Goal: Task Accomplishment & Management: Complete application form

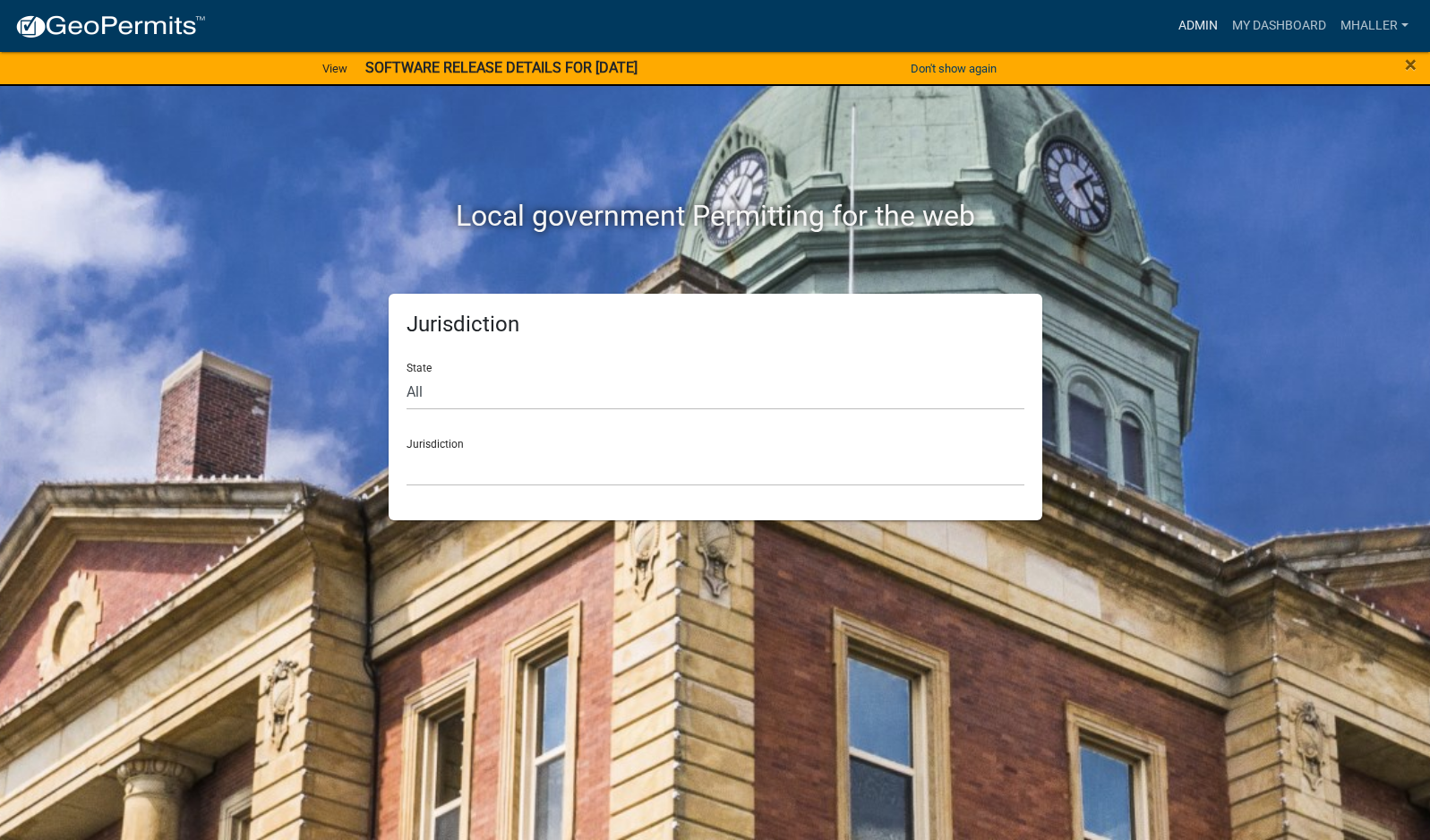
click at [1182, 19] on link "Admin" at bounding box center [1198, 26] width 54 height 34
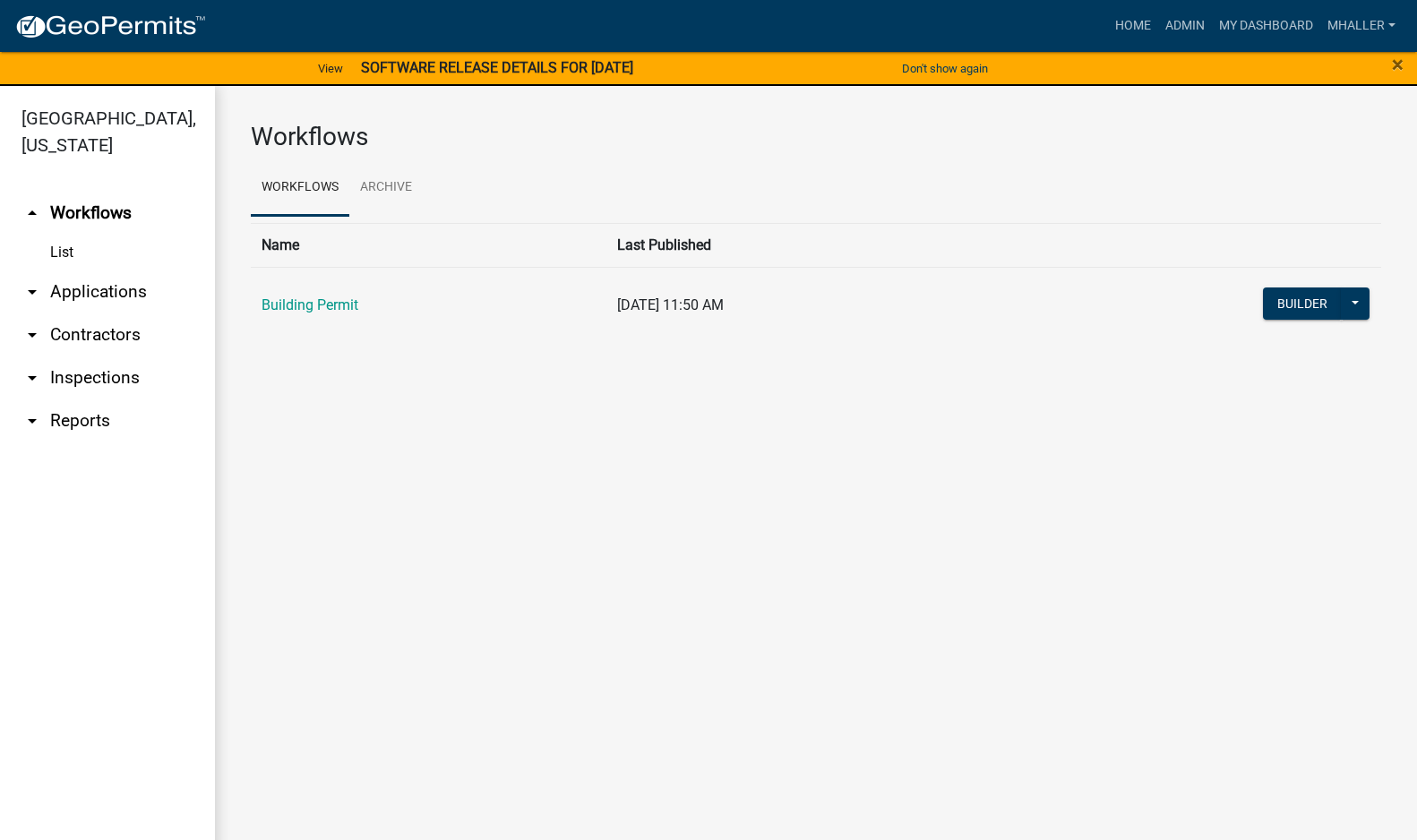
click at [94, 270] on link "arrow_drop_down Applications" at bounding box center [107, 292] width 215 height 43
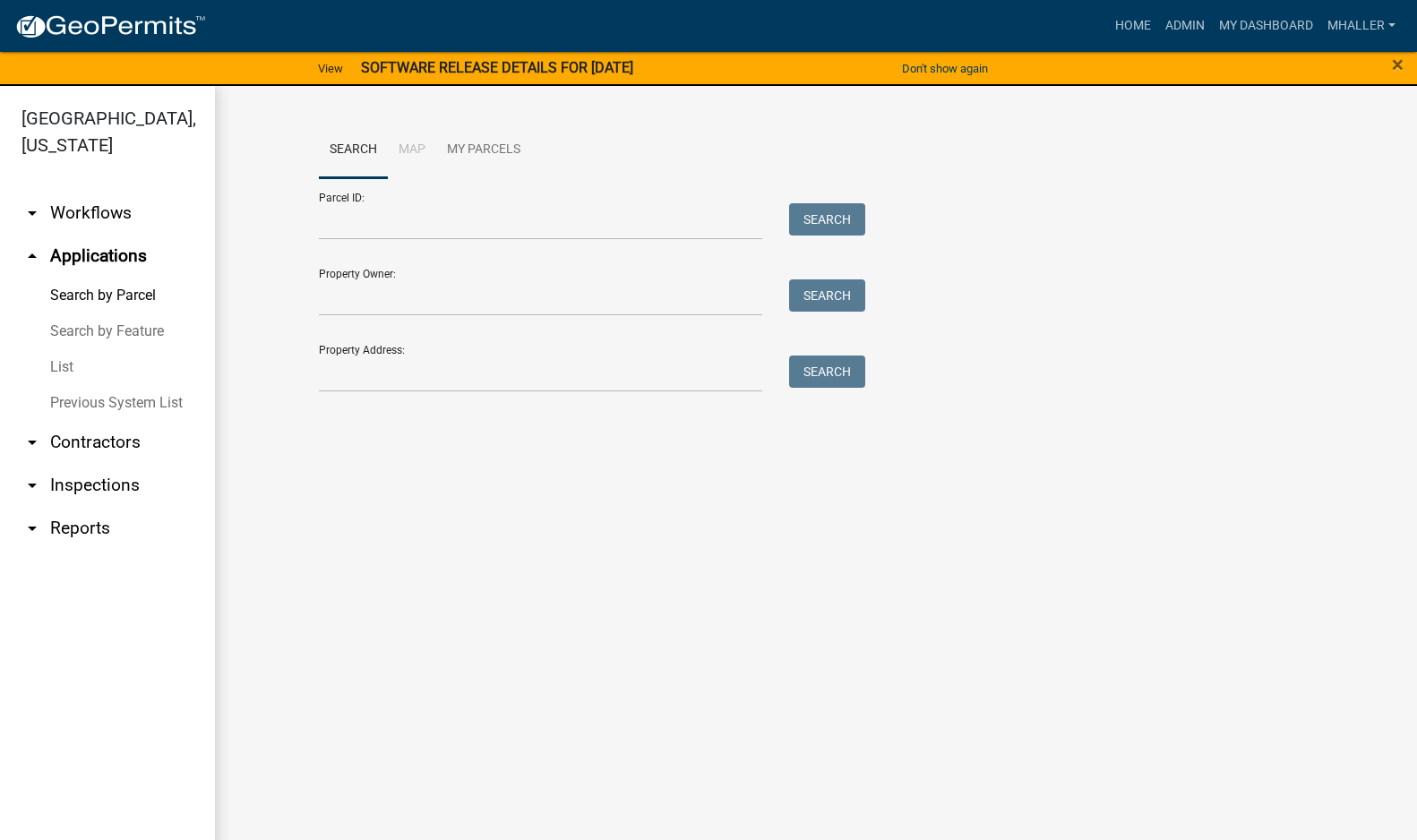
click at [60, 349] on link "List" at bounding box center [107, 367] width 215 height 36
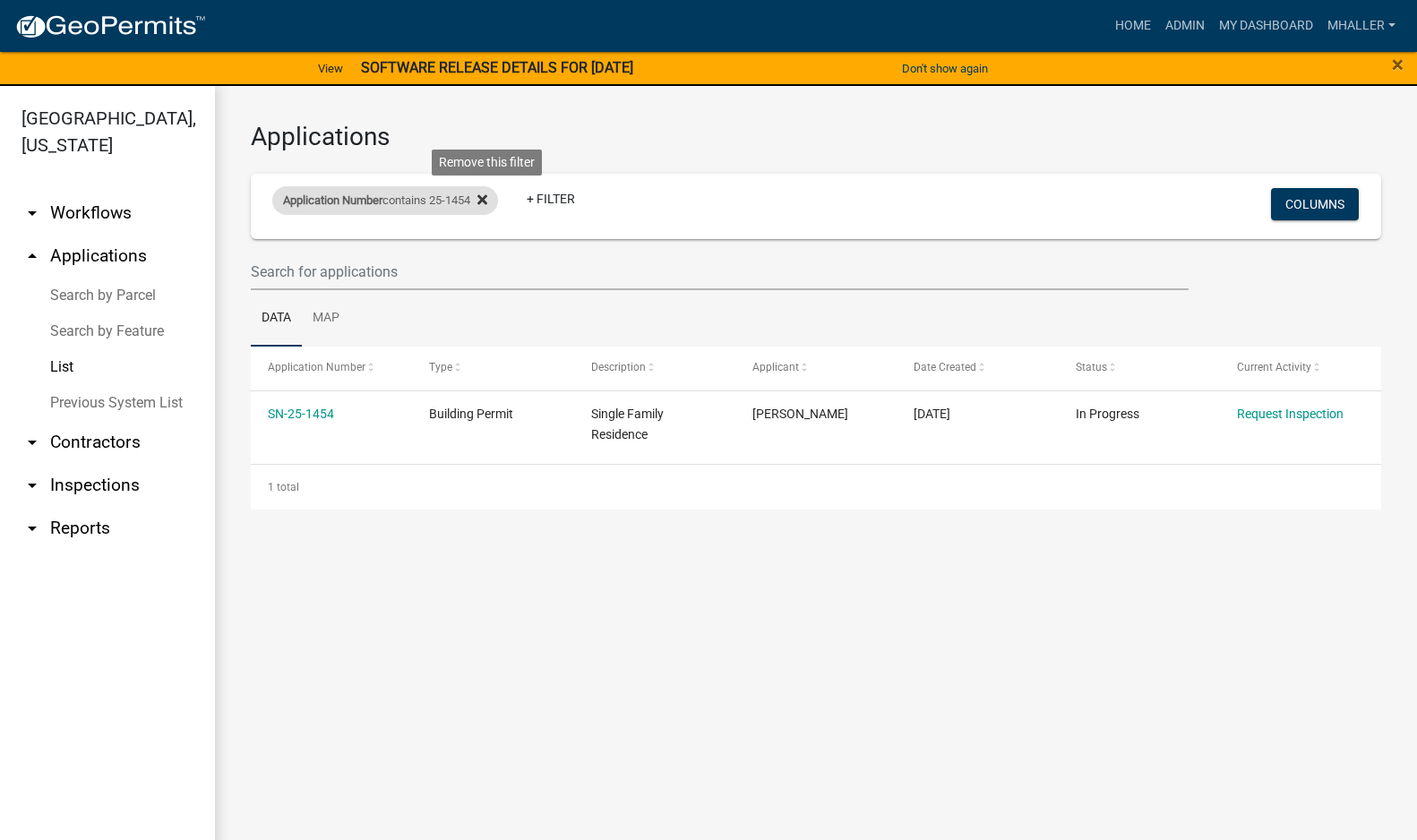
click at [487, 195] on icon at bounding box center [482, 199] width 10 height 14
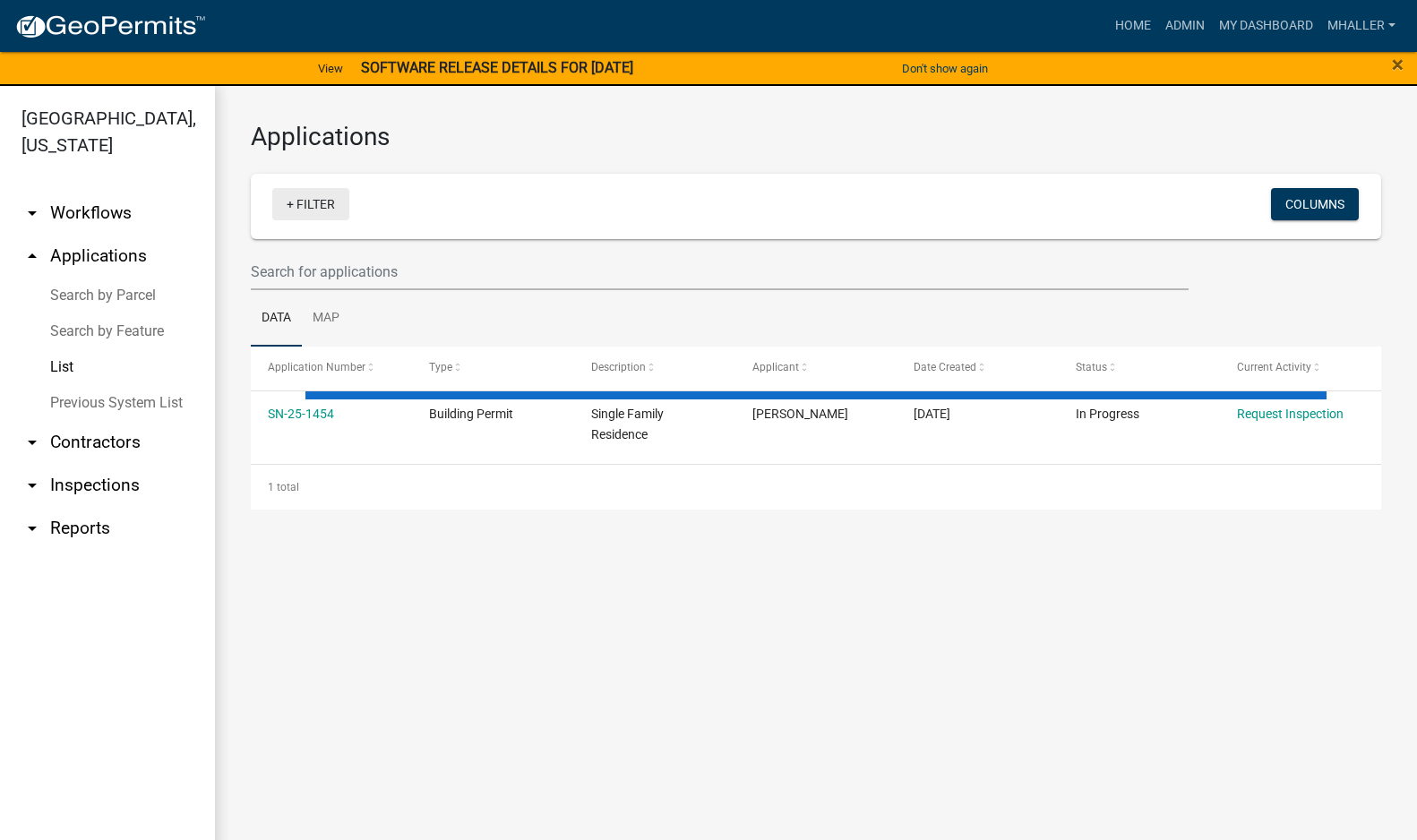
click at [311, 206] on link "+ Filter" at bounding box center [310, 204] width 77 height 32
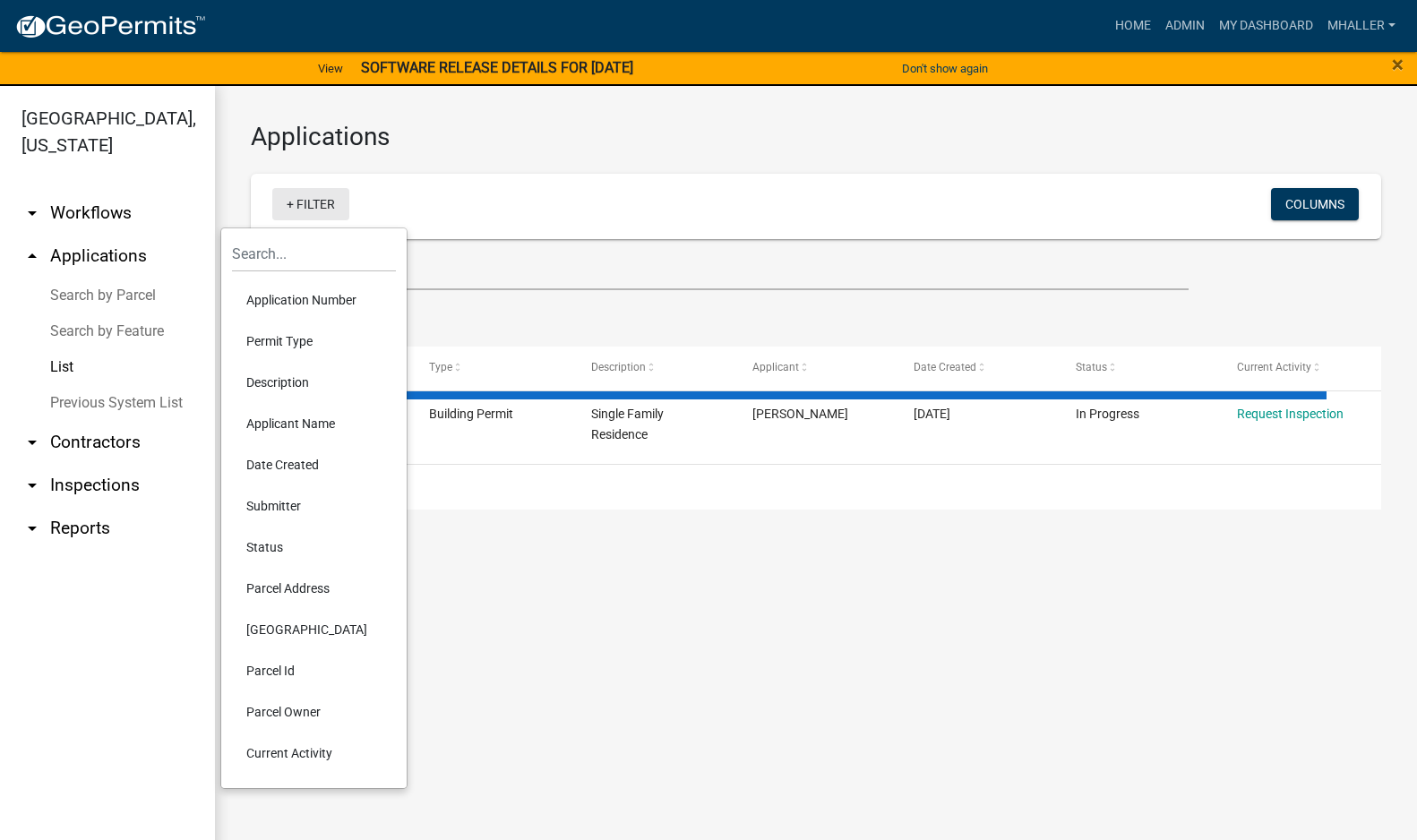
select select "1: 25"
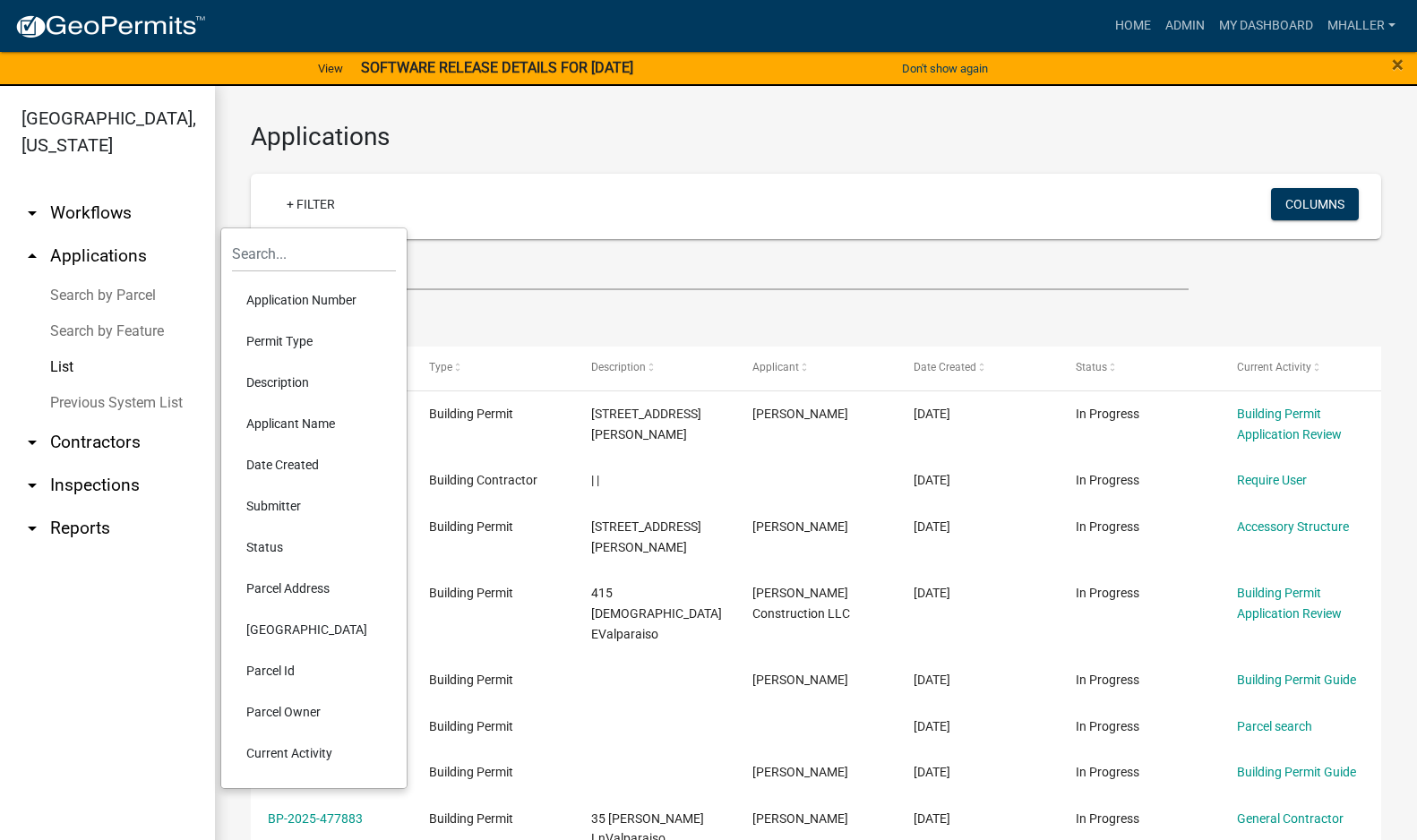
click at [289, 585] on li "Parcel Address" at bounding box center [313, 588] width 164 height 41
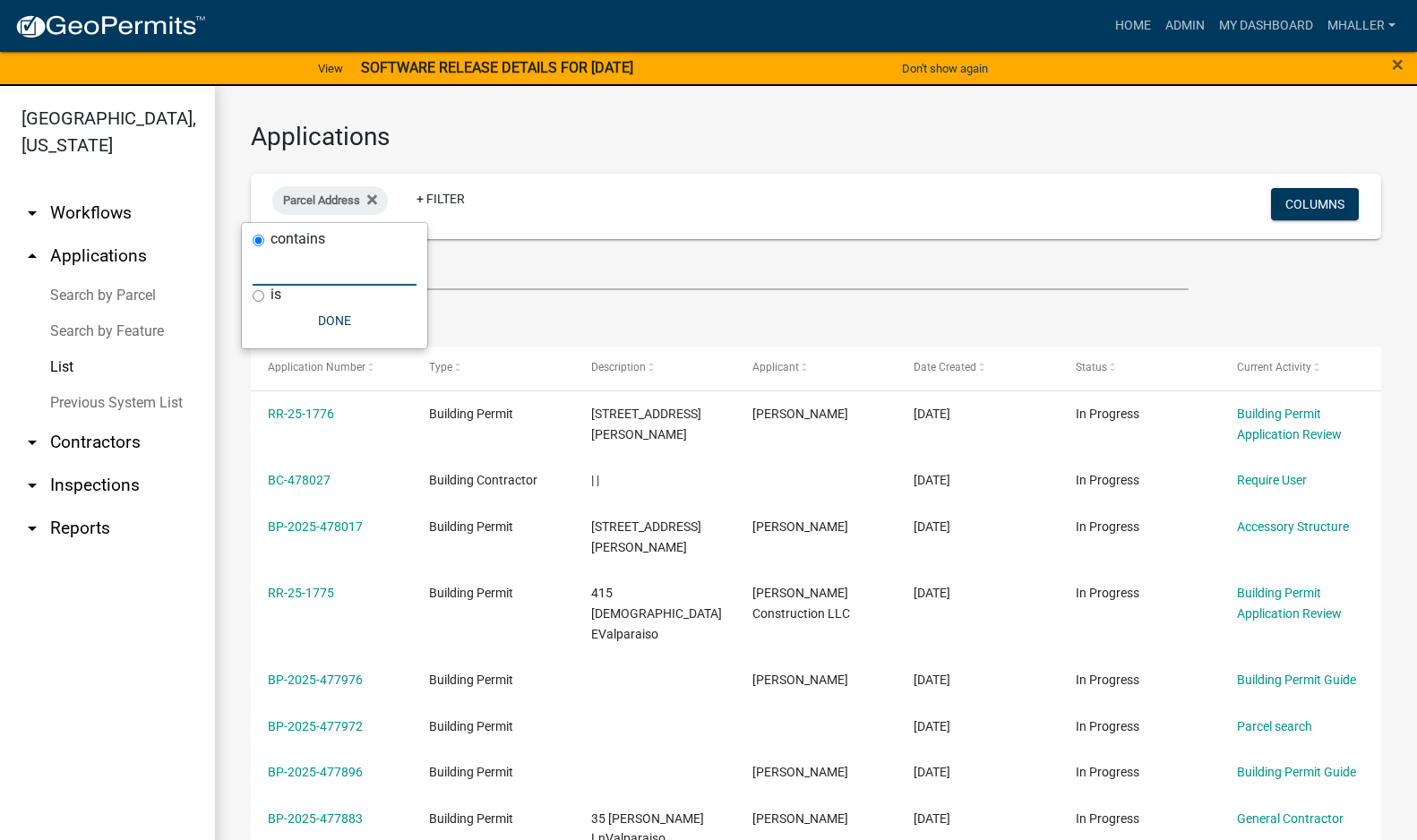
click at [318, 265] on input "text" at bounding box center [334, 268] width 164 height 37
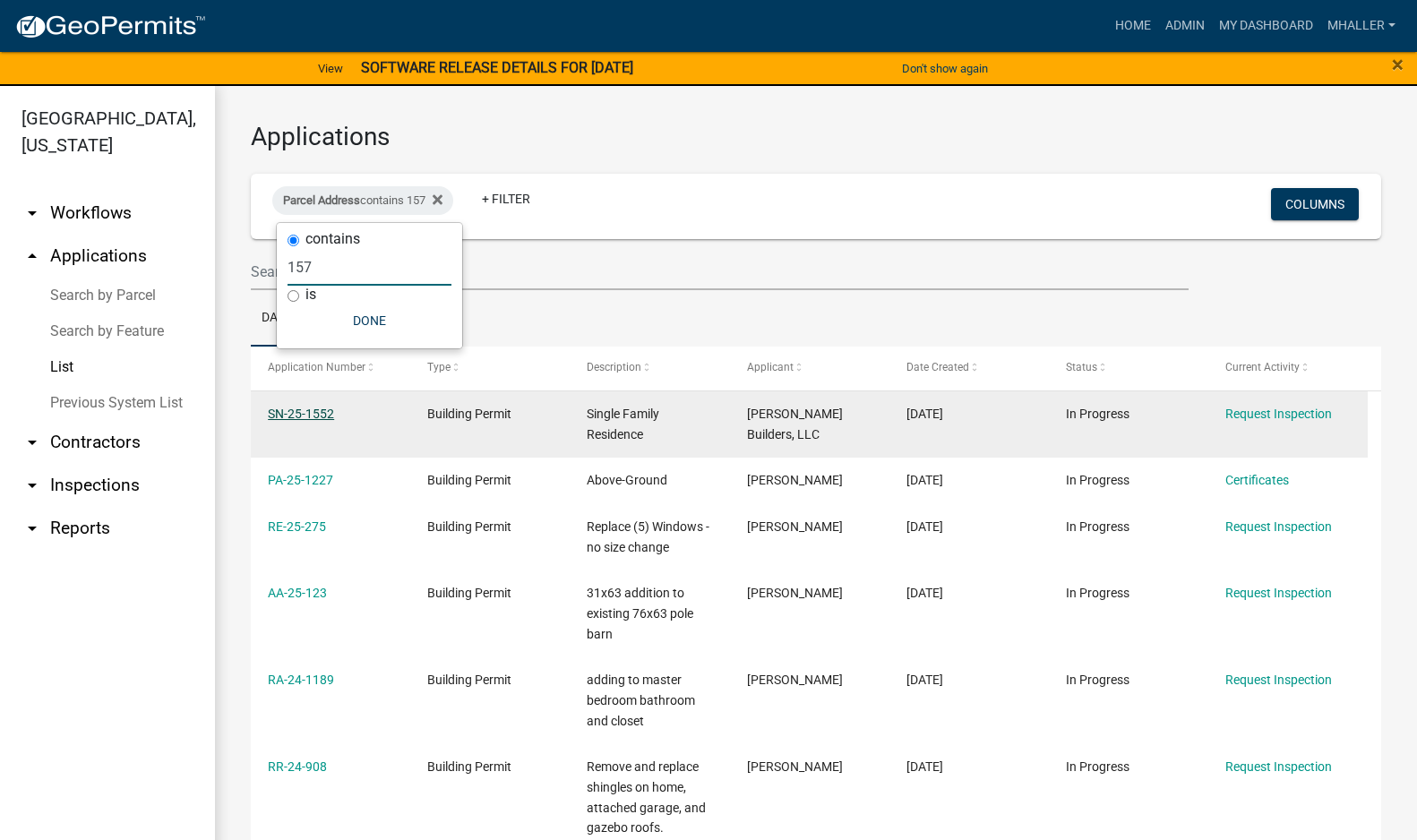
type input "157"
click at [308, 414] on link "SN-25-1552" at bounding box center [301, 413] width 67 height 14
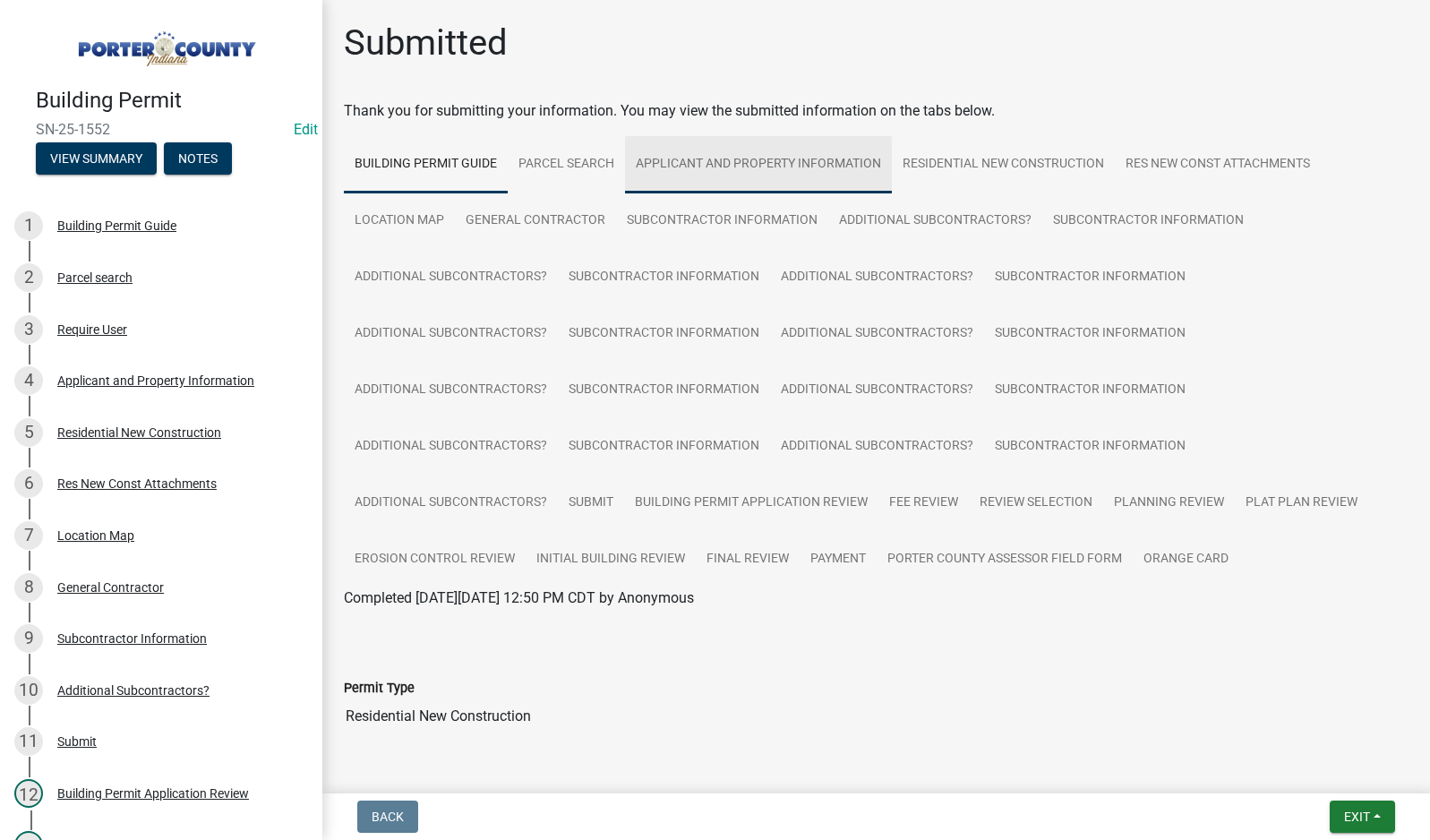
click at [684, 157] on link "Applicant and Property Information" at bounding box center [759, 165] width 267 height 57
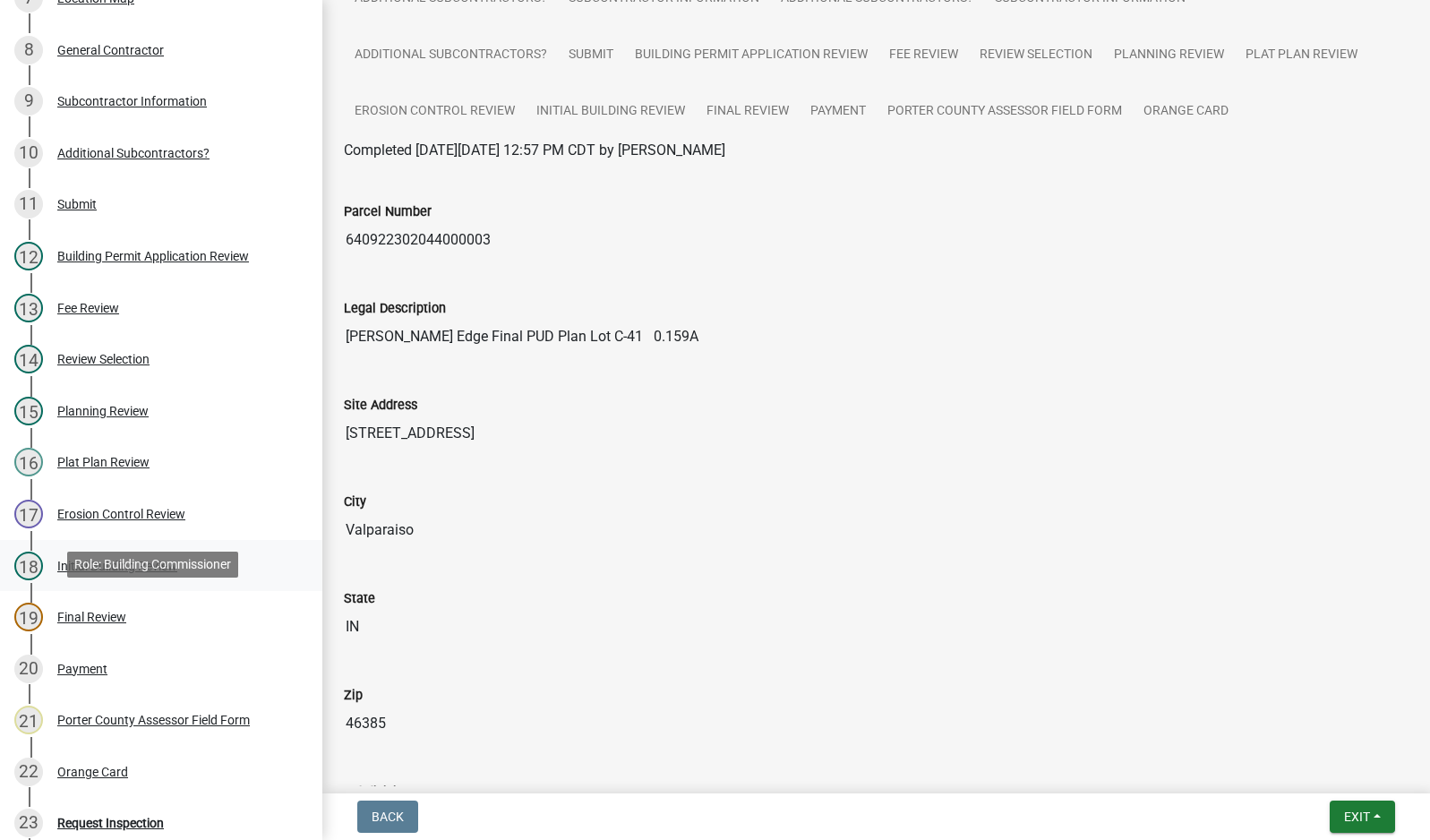
scroll to position [865, 0]
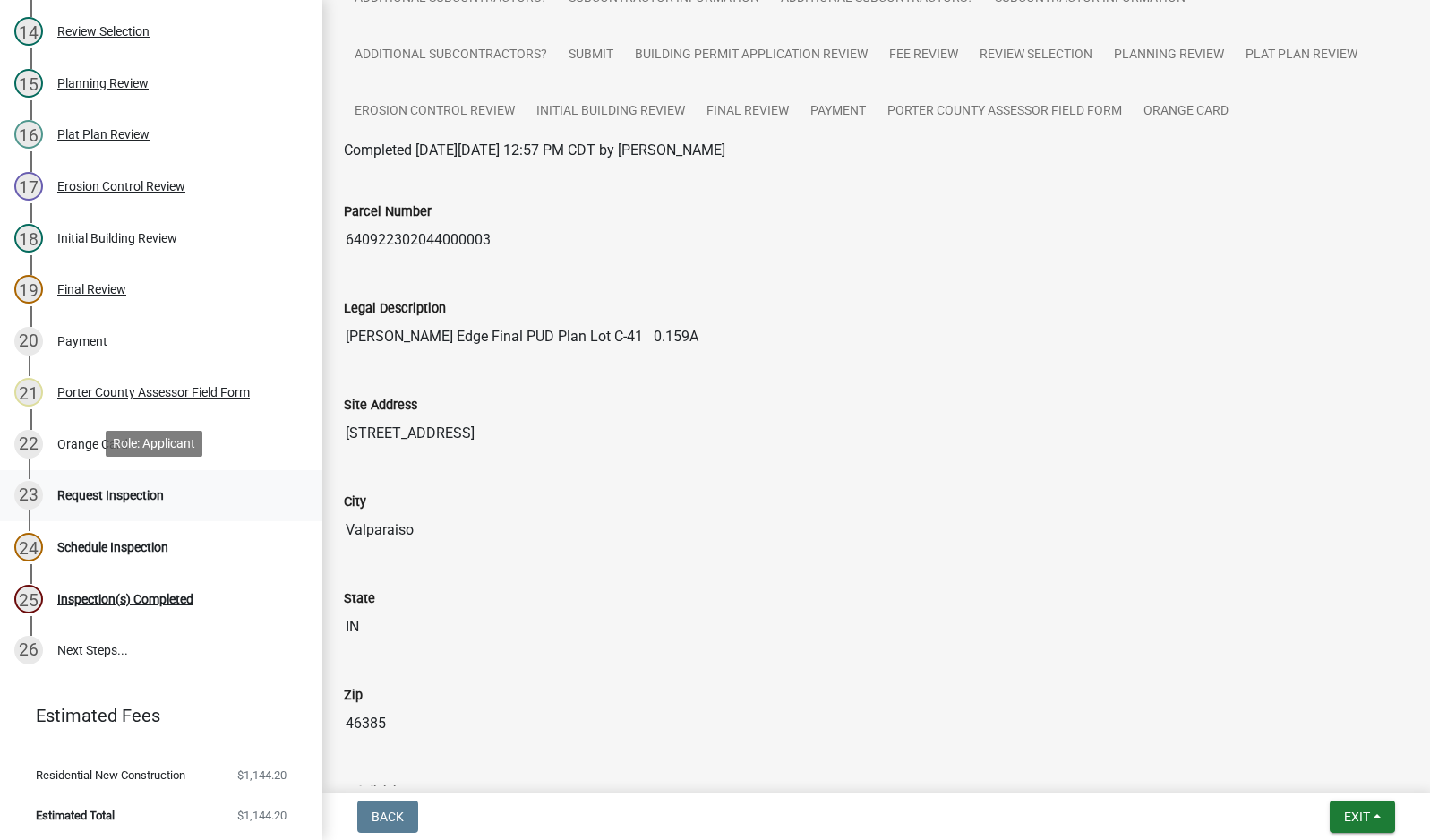
click at [120, 496] on div "Request Inspection" at bounding box center [110, 495] width 107 height 13
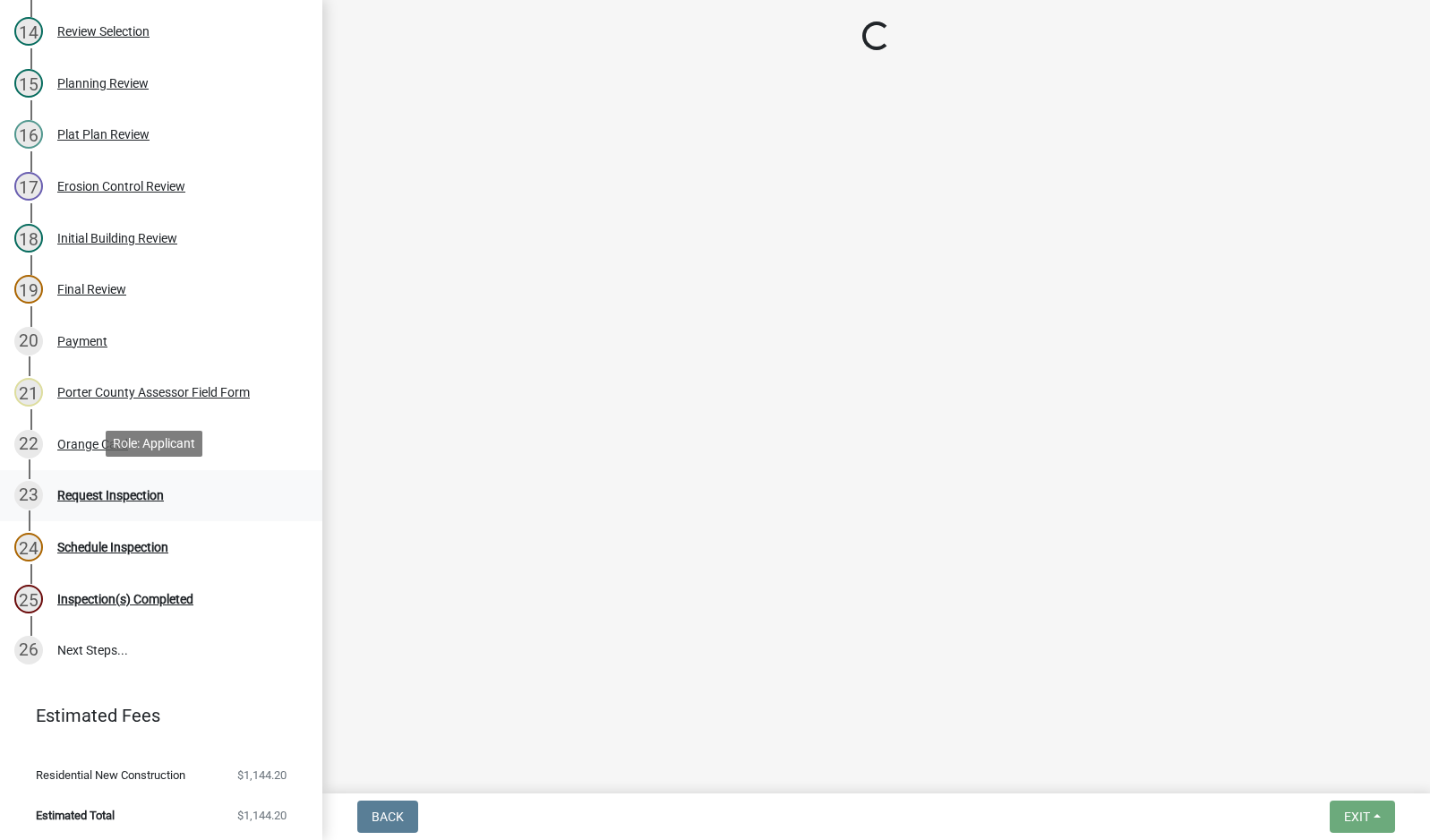
scroll to position [0, 0]
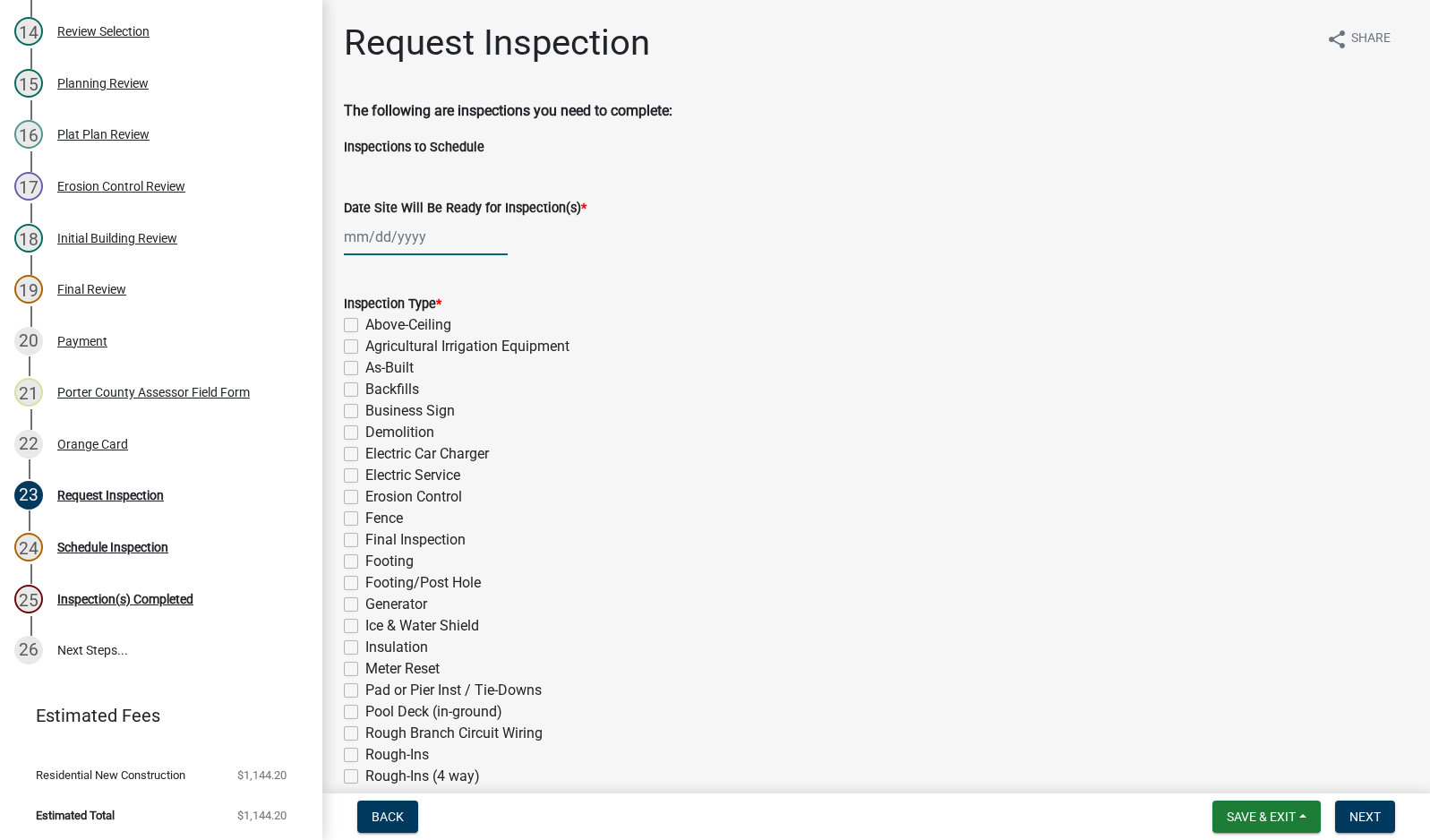
click at [408, 246] on div at bounding box center [425, 237] width 164 height 37
select select "9"
select select "2025"
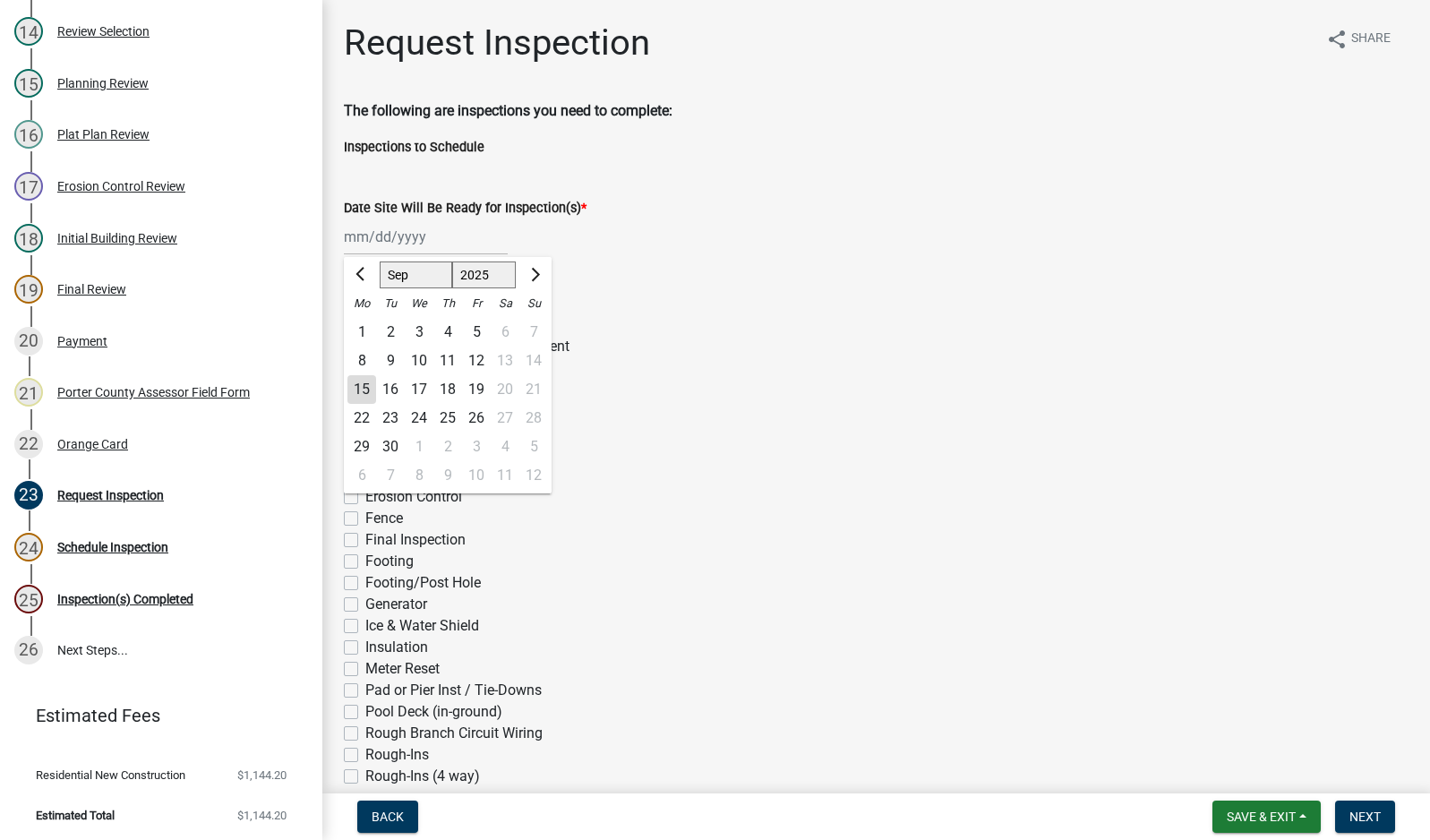
click at [364, 392] on div "15" at bounding box center [361, 389] width 29 height 29
type input "[DATE]"
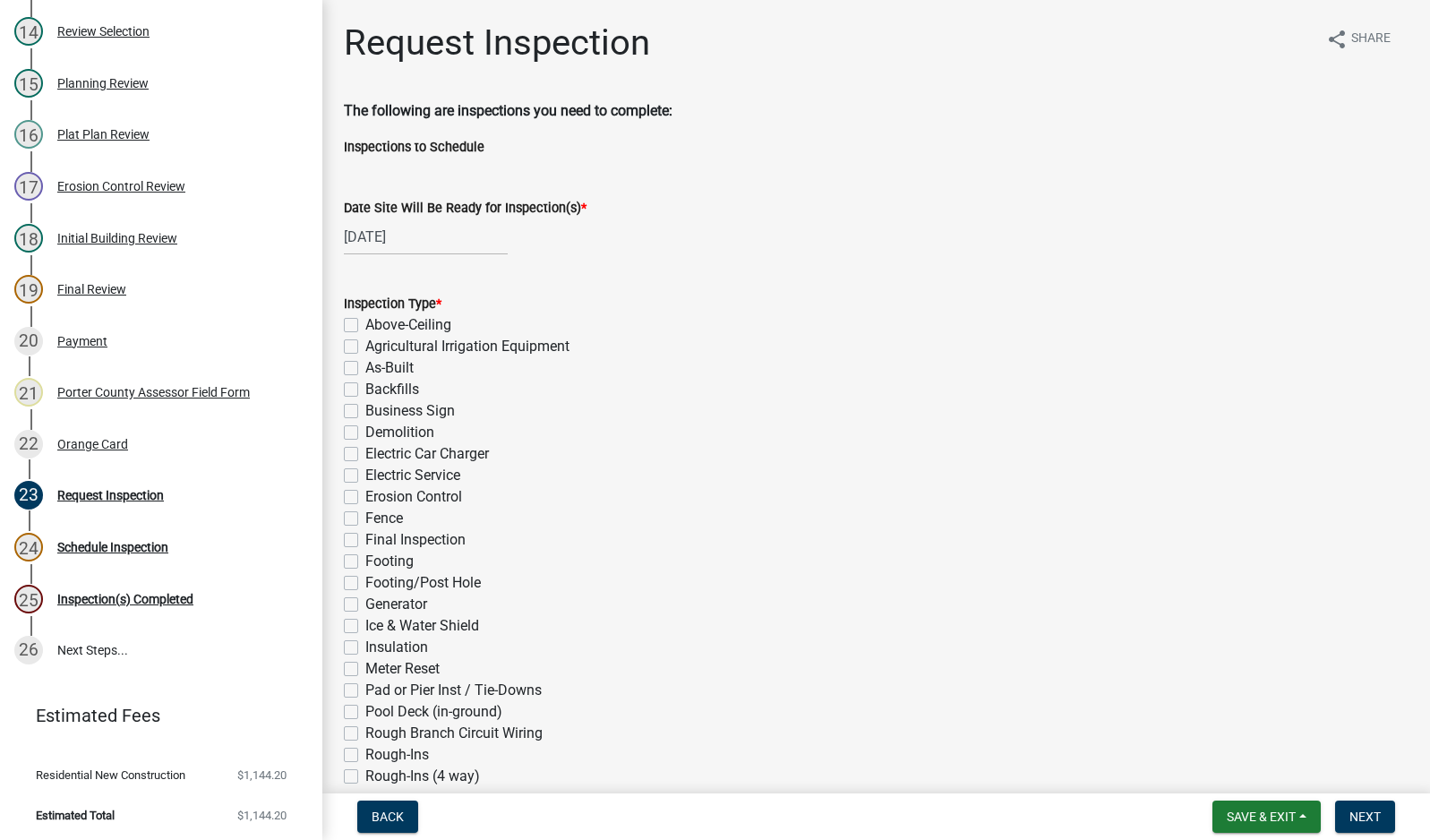
click at [366, 561] on label "Footing" at bounding box center [390, 561] width 48 height 21
click at [366, 561] on input "Footing" at bounding box center [371, 557] width 12 height 12
checkbox input "true"
checkbox input "false"
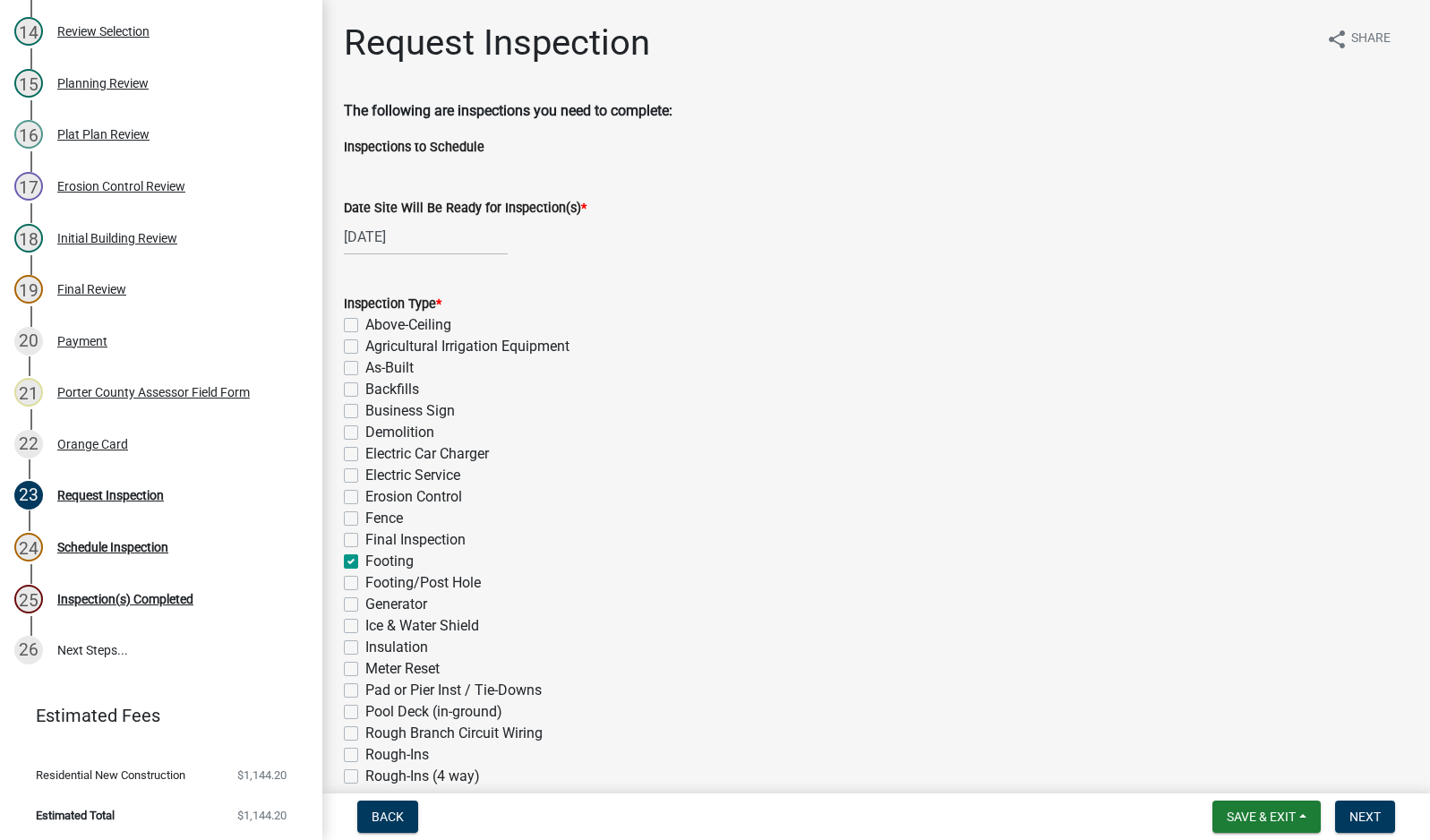
checkbox input "false"
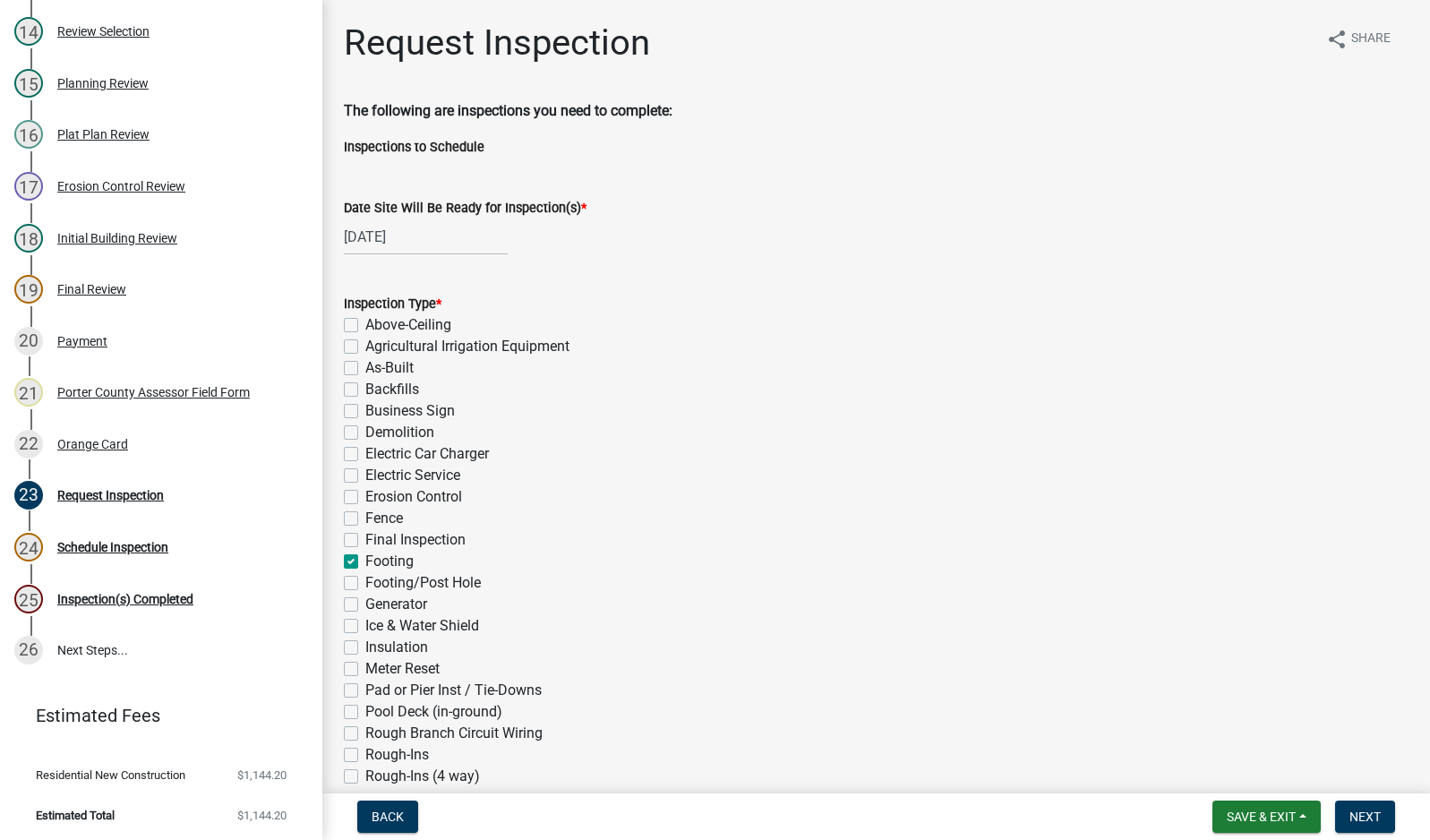
checkbox input "false"
checkbox input "true"
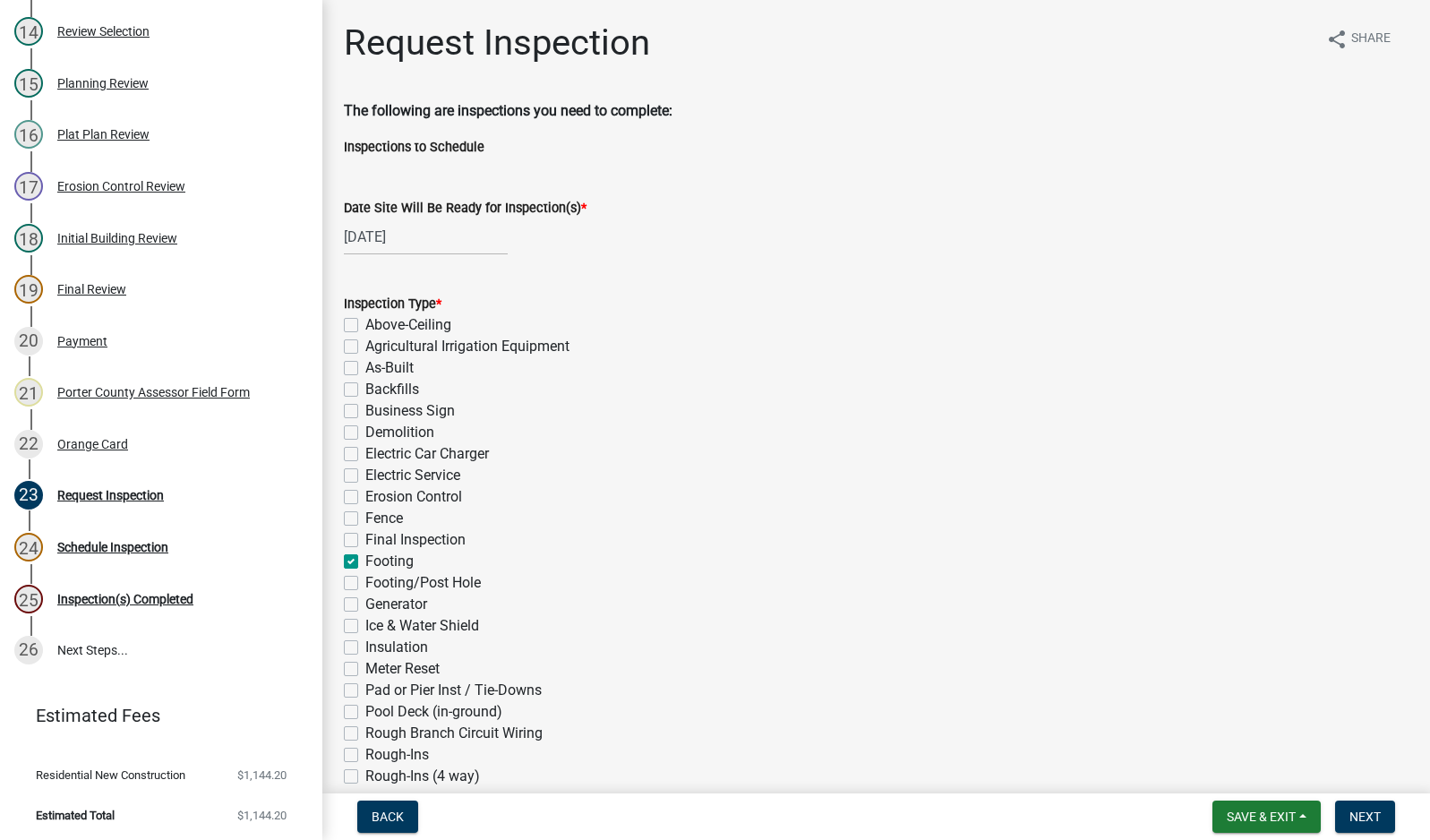
checkbox input "false"
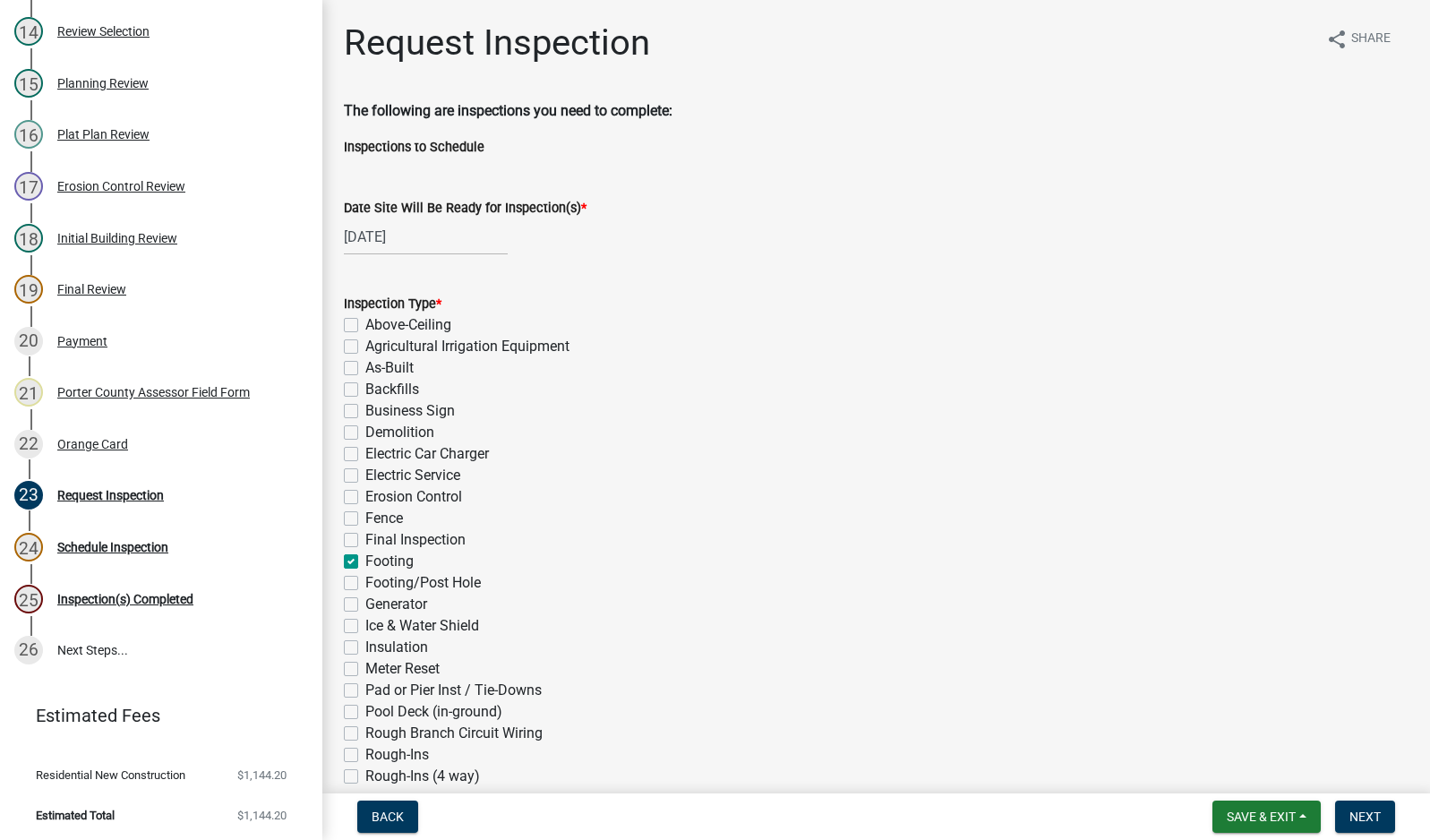
checkbox input "false"
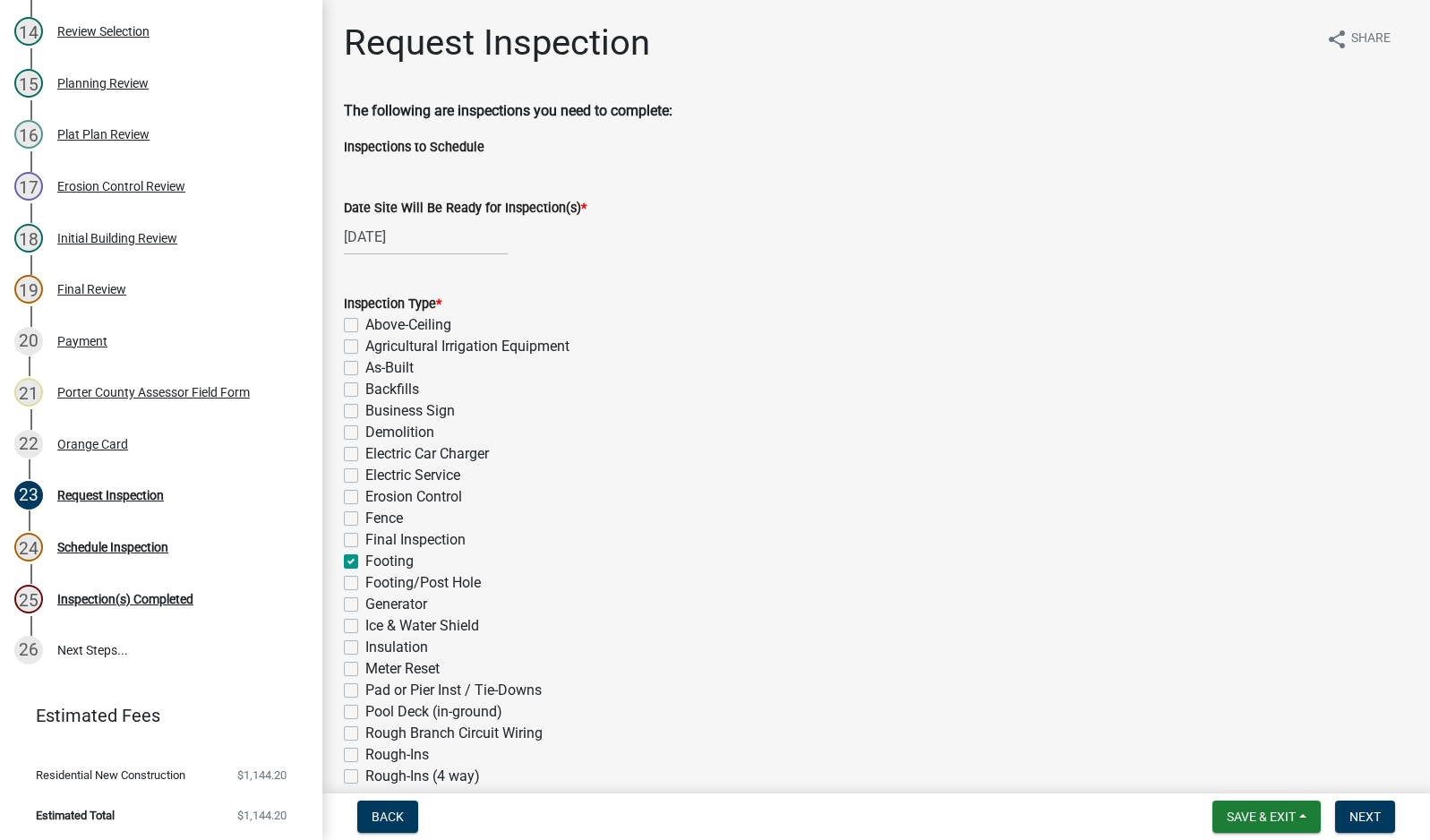
checkbox input "false"
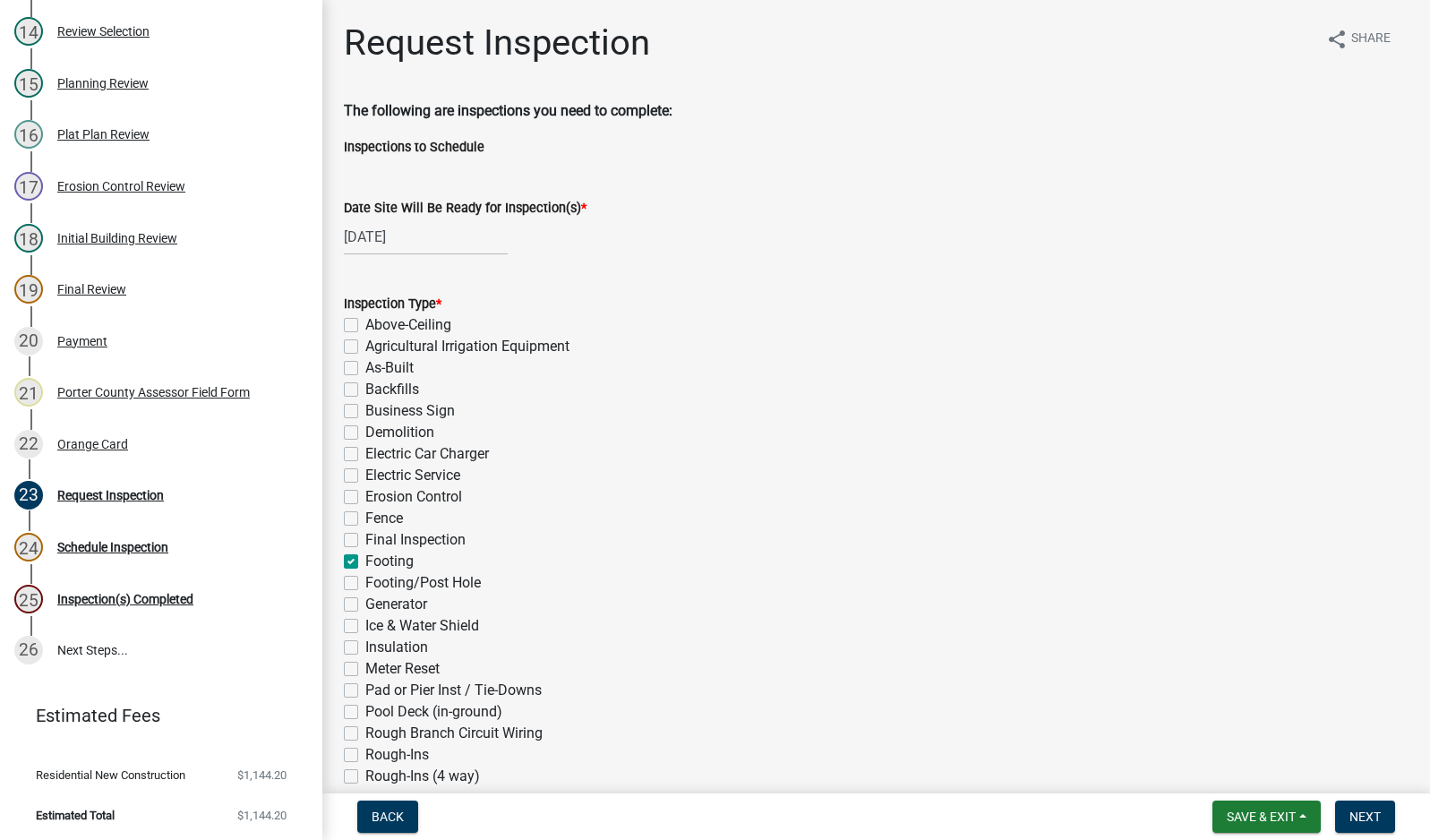
checkbox input "false"
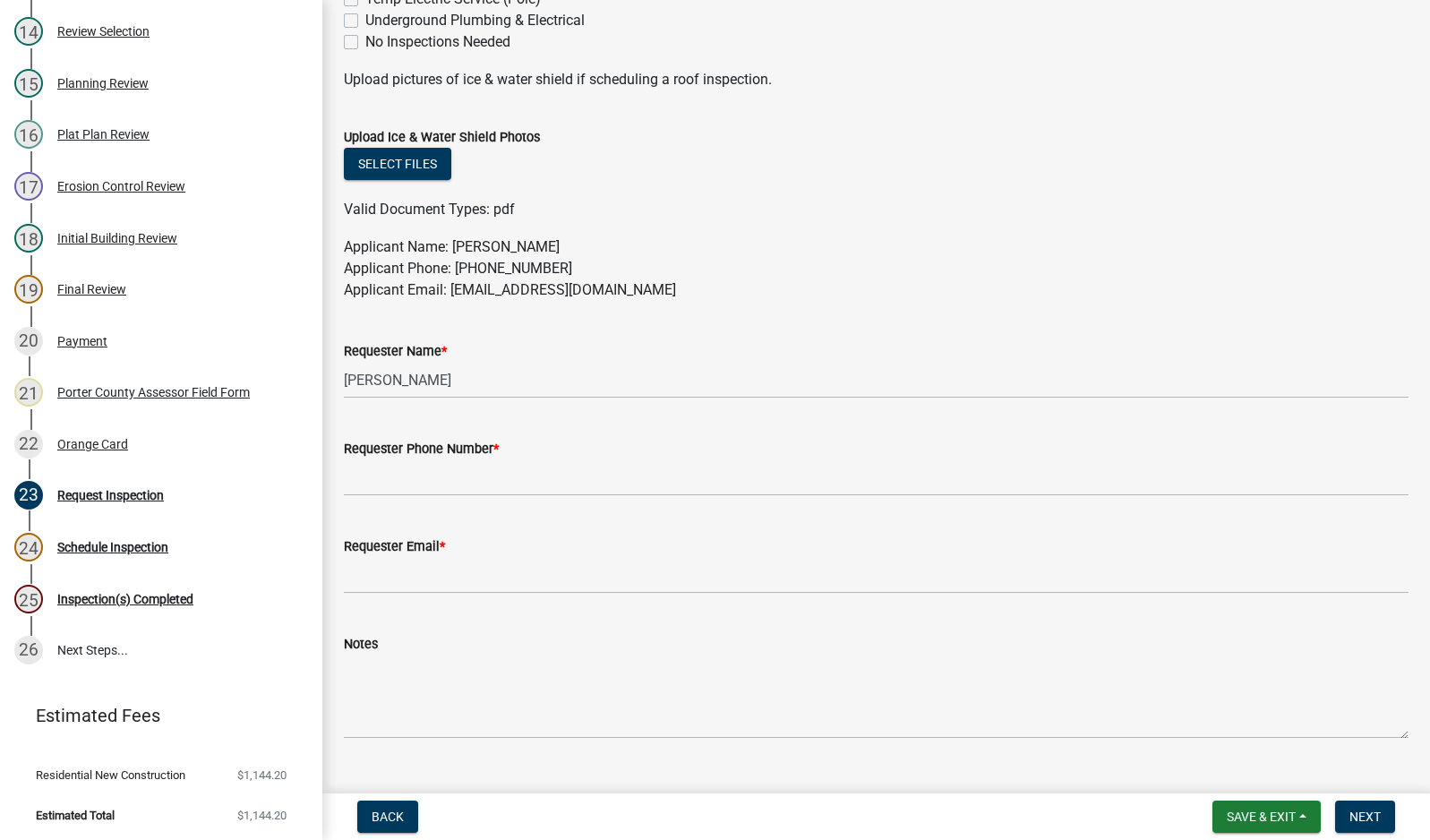
scroll to position [900, 0]
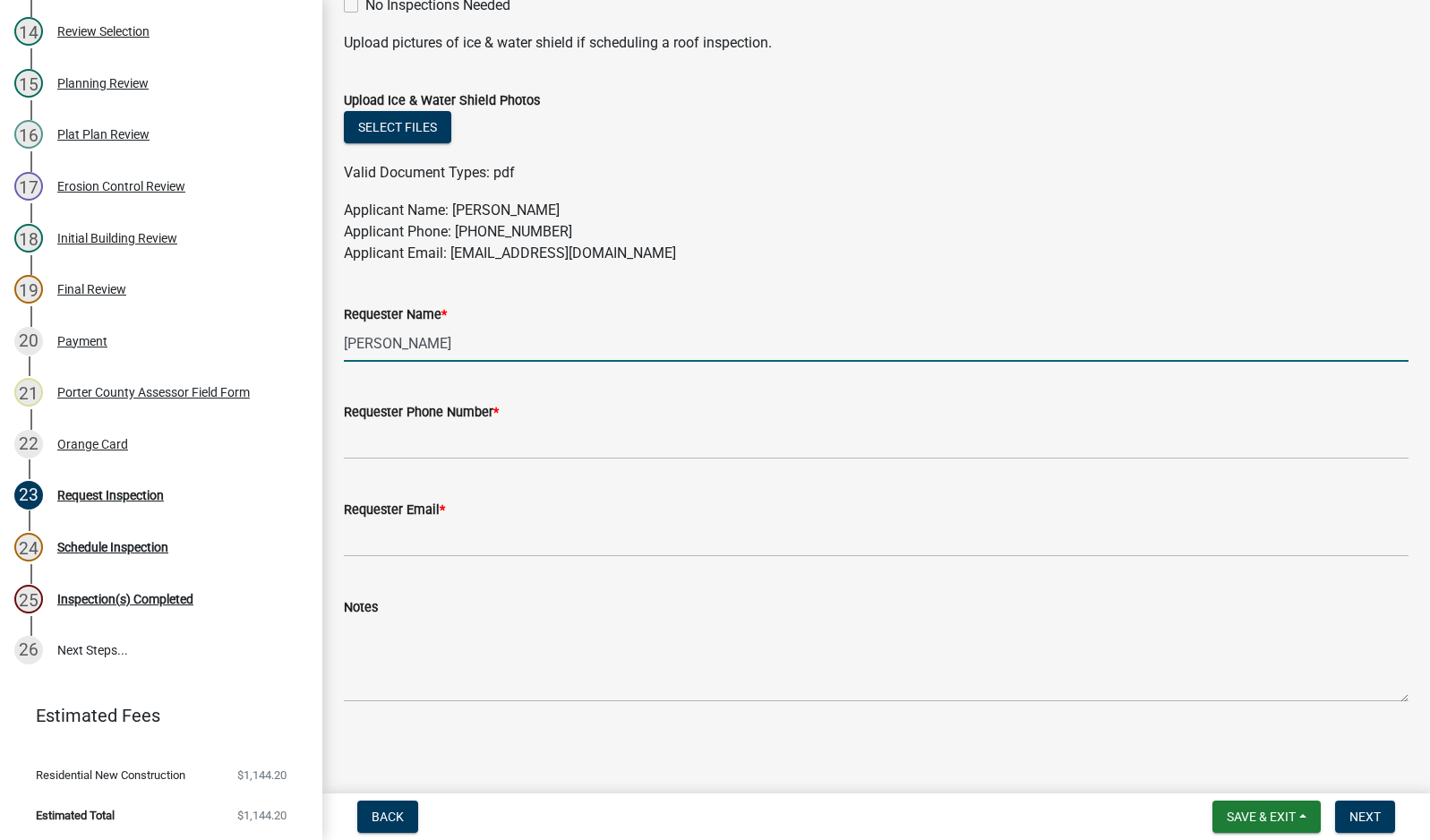
drag, startPoint x: 431, startPoint y: 345, endPoint x: 324, endPoint y: 349, distance: 107.1
type input "[PERSON_NAME]"
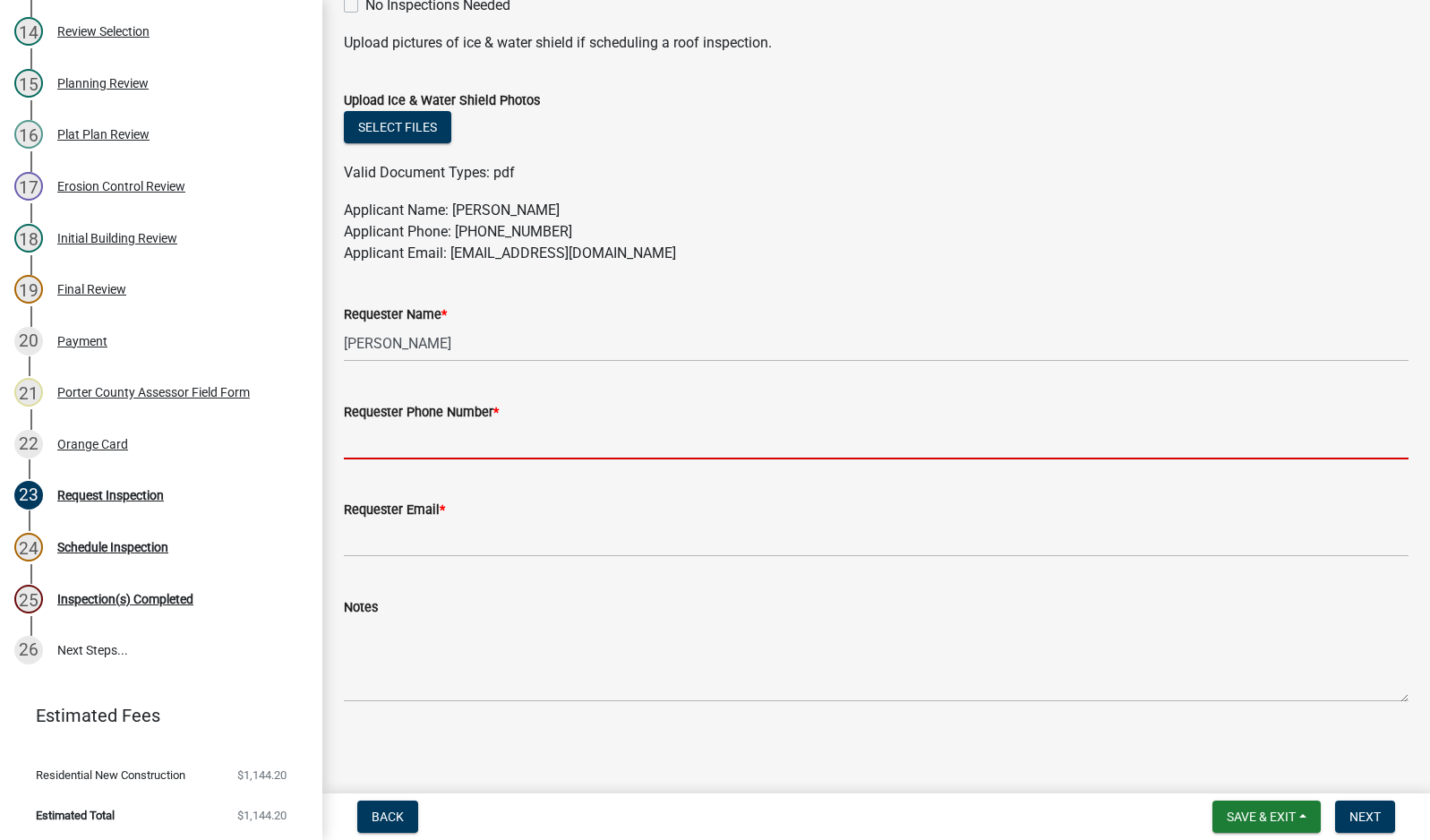
click at [358, 434] on input "Requester Phone Number *" at bounding box center [876, 441] width 1065 height 37
type input "[PHONE_NUMBER]"
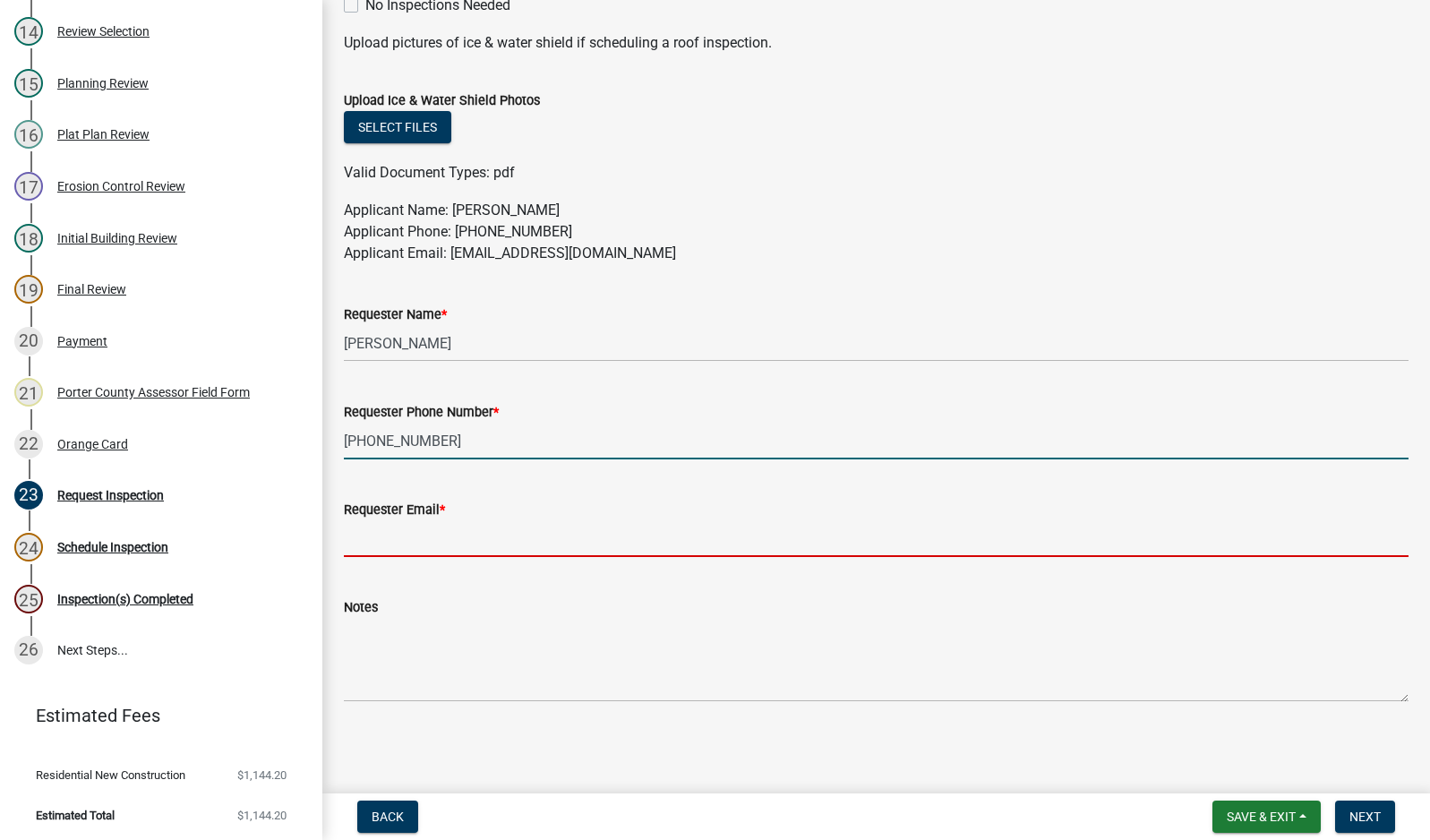
click at [471, 548] on input "Requester Email *" at bounding box center [876, 539] width 1065 height 37
type input "[EMAIL_ADDRESS][DOMAIN_NAME]"
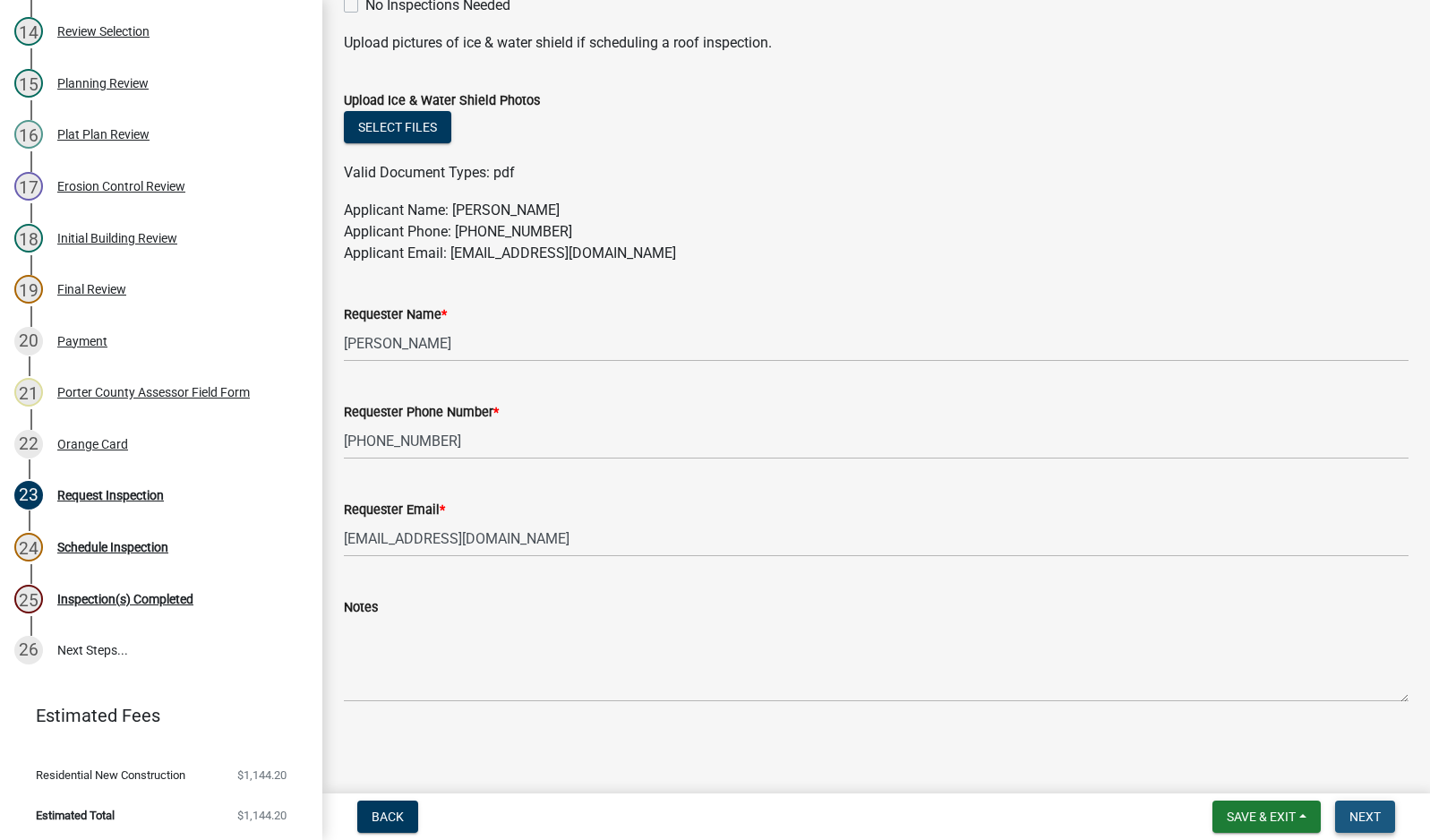
click at [1361, 813] on span "Next" at bounding box center [1365, 816] width 31 height 14
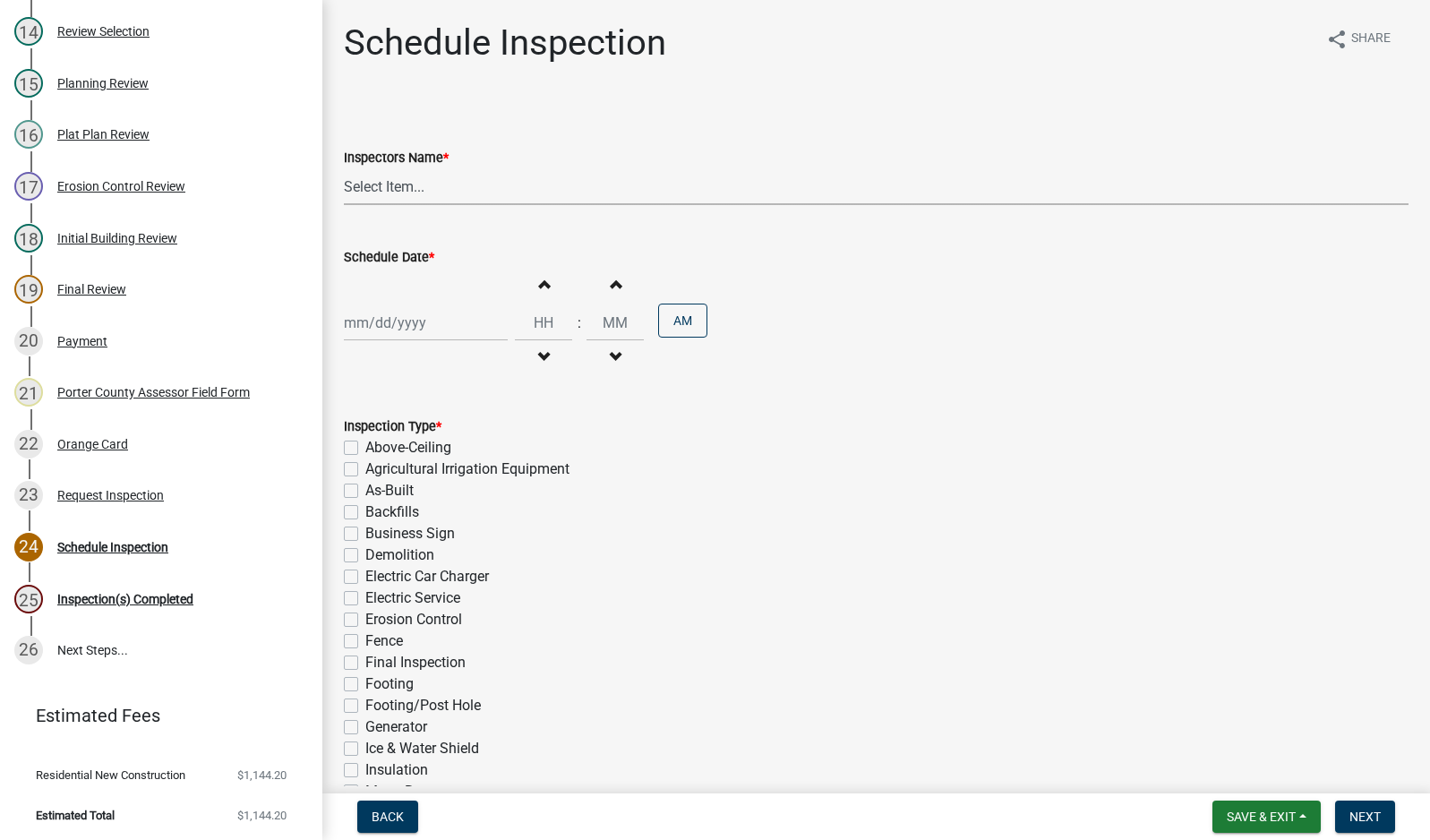
click at [379, 182] on select "Select Item... mhaller ([PERSON_NAME])" at bounding box center [876, 187] width 1065 height 37
select select "ca350da2-795e-4cf8-941d-46ff53e354ae"
click at [344, 169] on select "Select Item... mhaller ([PERSON_NAME])" at bounding box center [876, 187] width 1065 height 37
select select "9"
select select "2025"
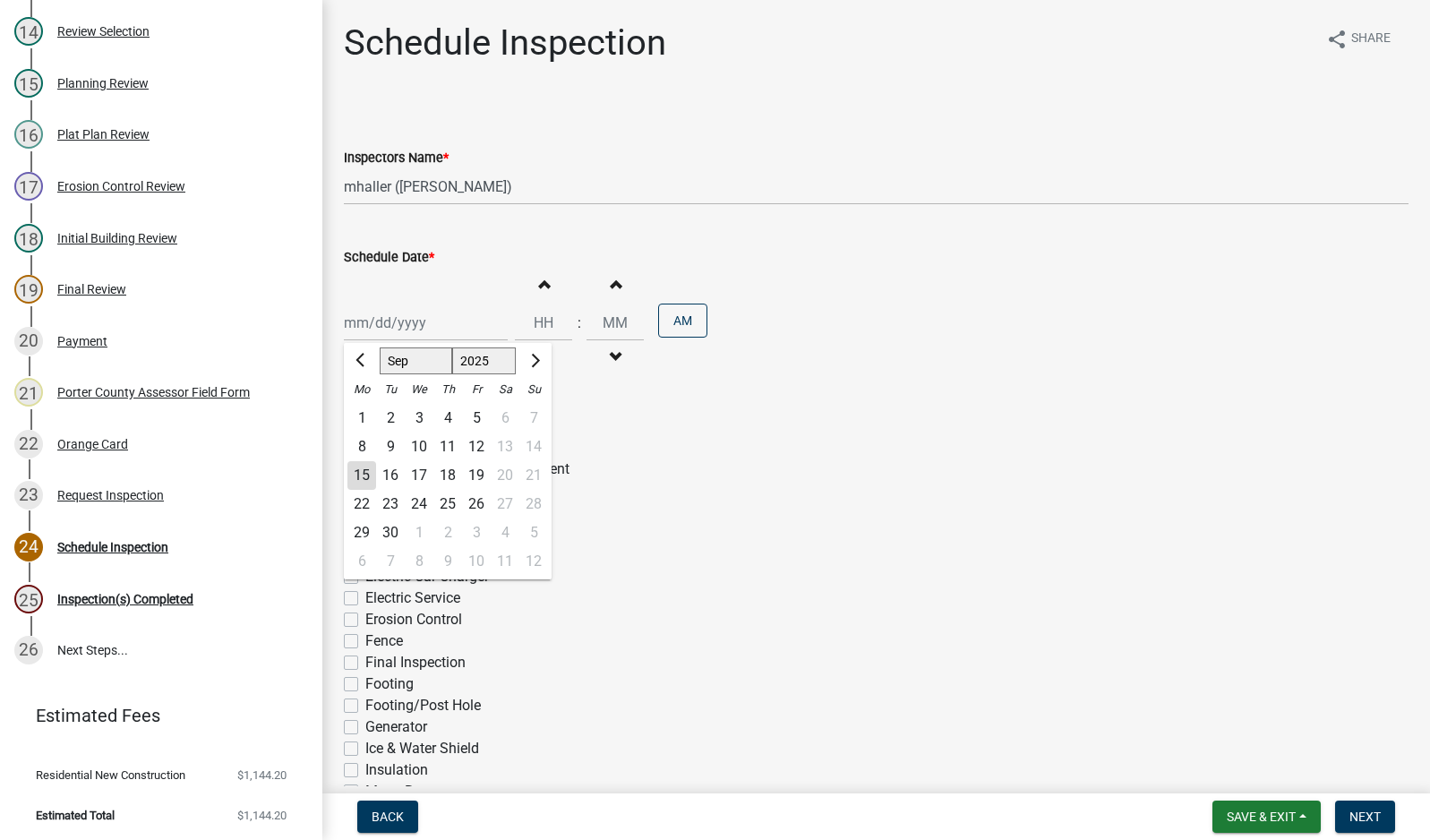
drag, startPoint x: 391, startPoint y: 314, endPoint x: 398, endPoint y: 347, distance: 33.7
click at [391, 315] on div "[PERSON_NAME] Feb Mar Apr [PERSON_NAME][DATE] Oct Nov [DATE] 1526 1527 1528 152…" at bounding box center [425, 323] width 164 height 37
click at [365, 473] on div "15" at bounding box center [361, 475] width 29 height 29
type input "[DATE]"
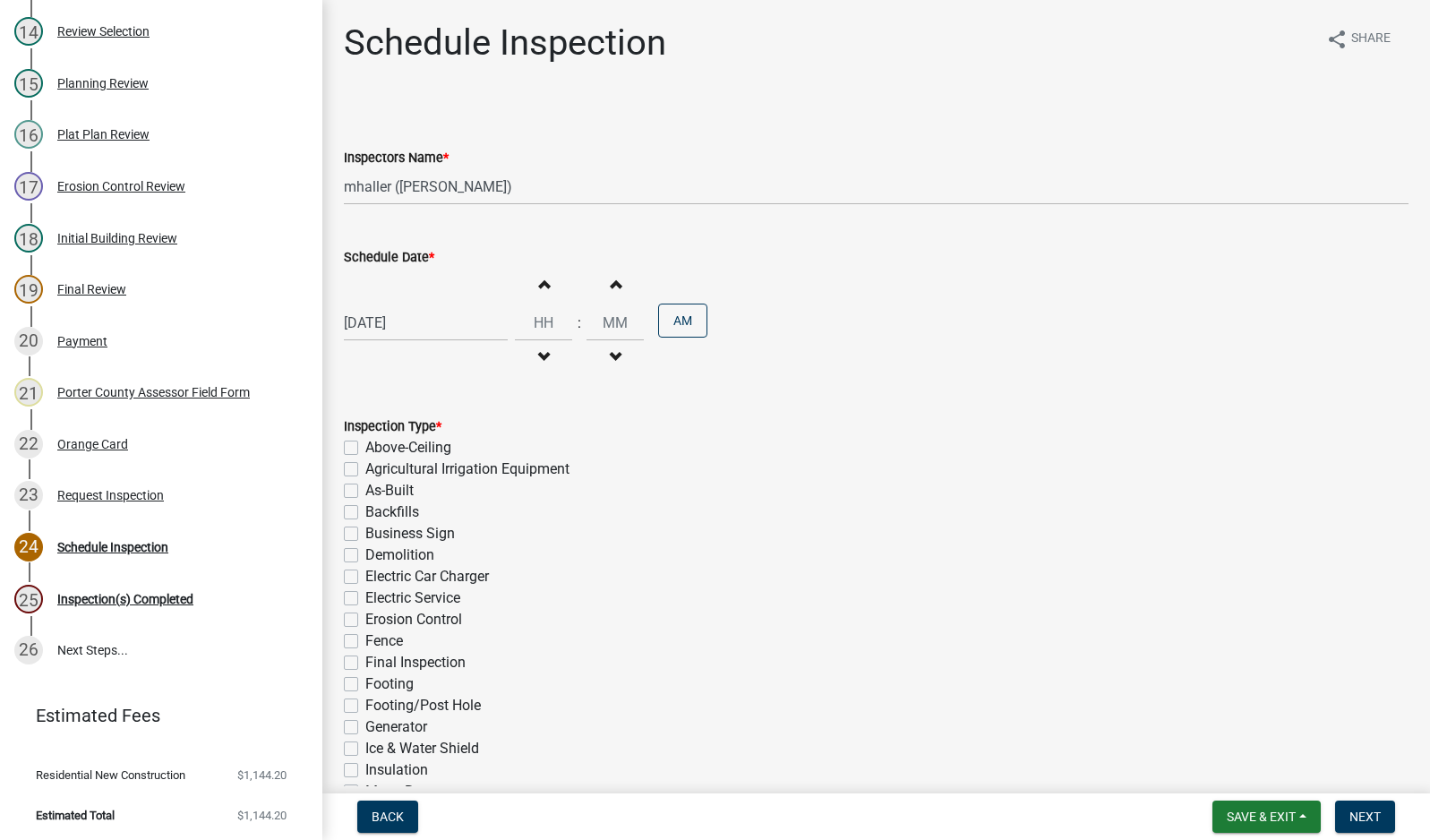
click at [366, 683] on label "Footing" at bounding box center [390, 683] width 48 height 21
click at [366, 683] on input "Footing" at bounding box center [371, 679] width 12 height 12
checkbox input "true"
checkbox input "false"
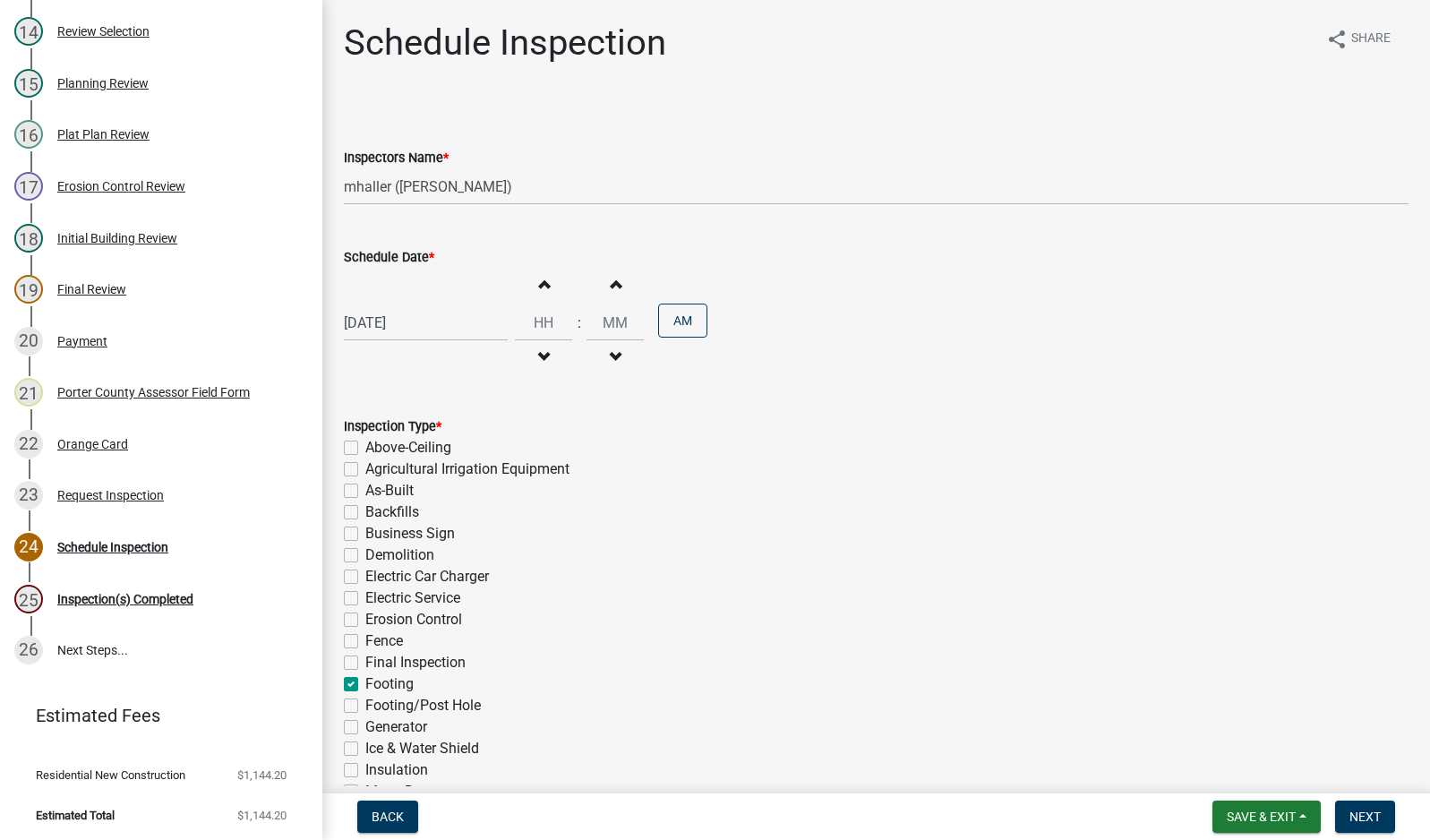
checkbox input "false"
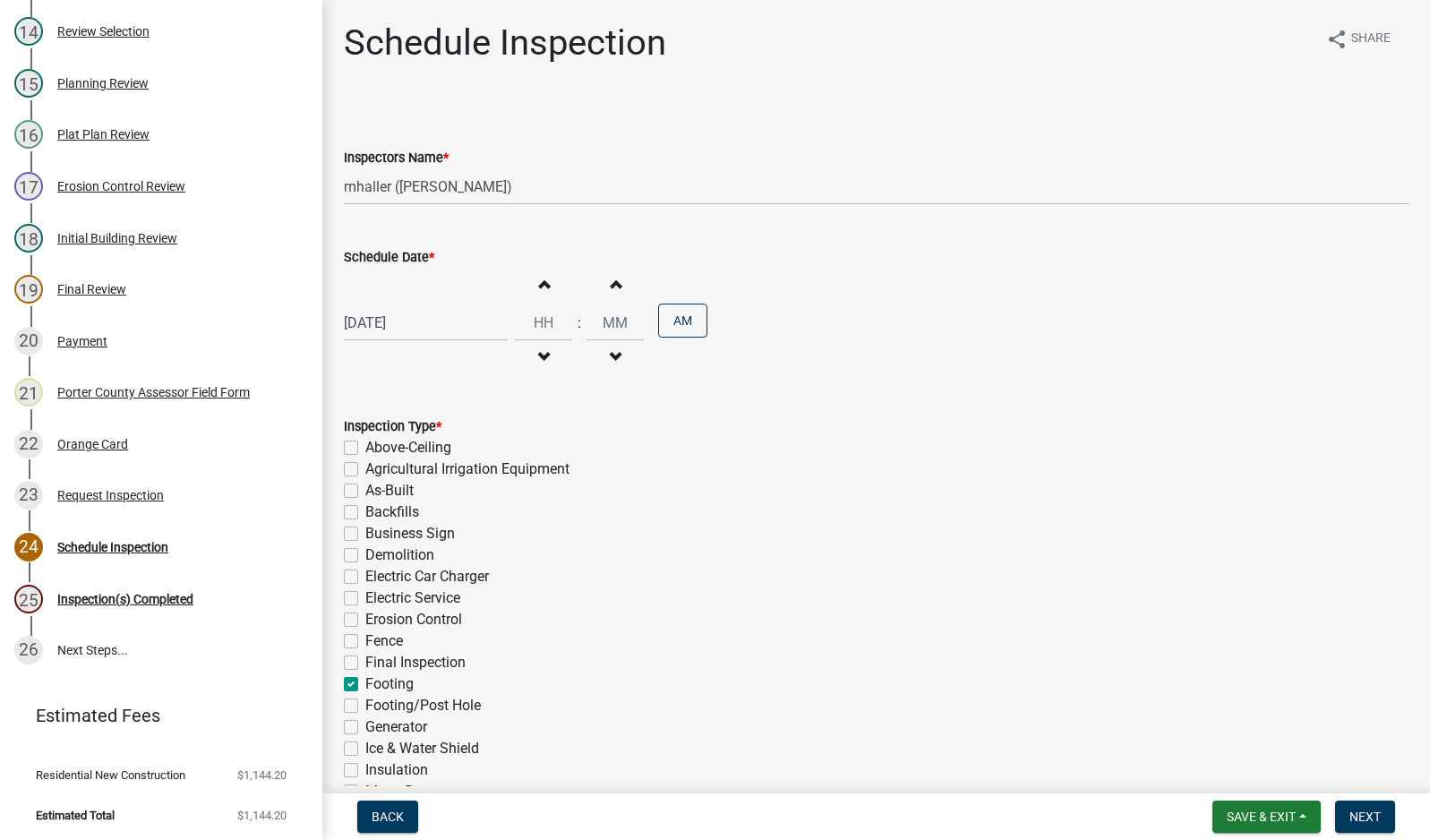
checkbox input "false"
checkbox input "true"
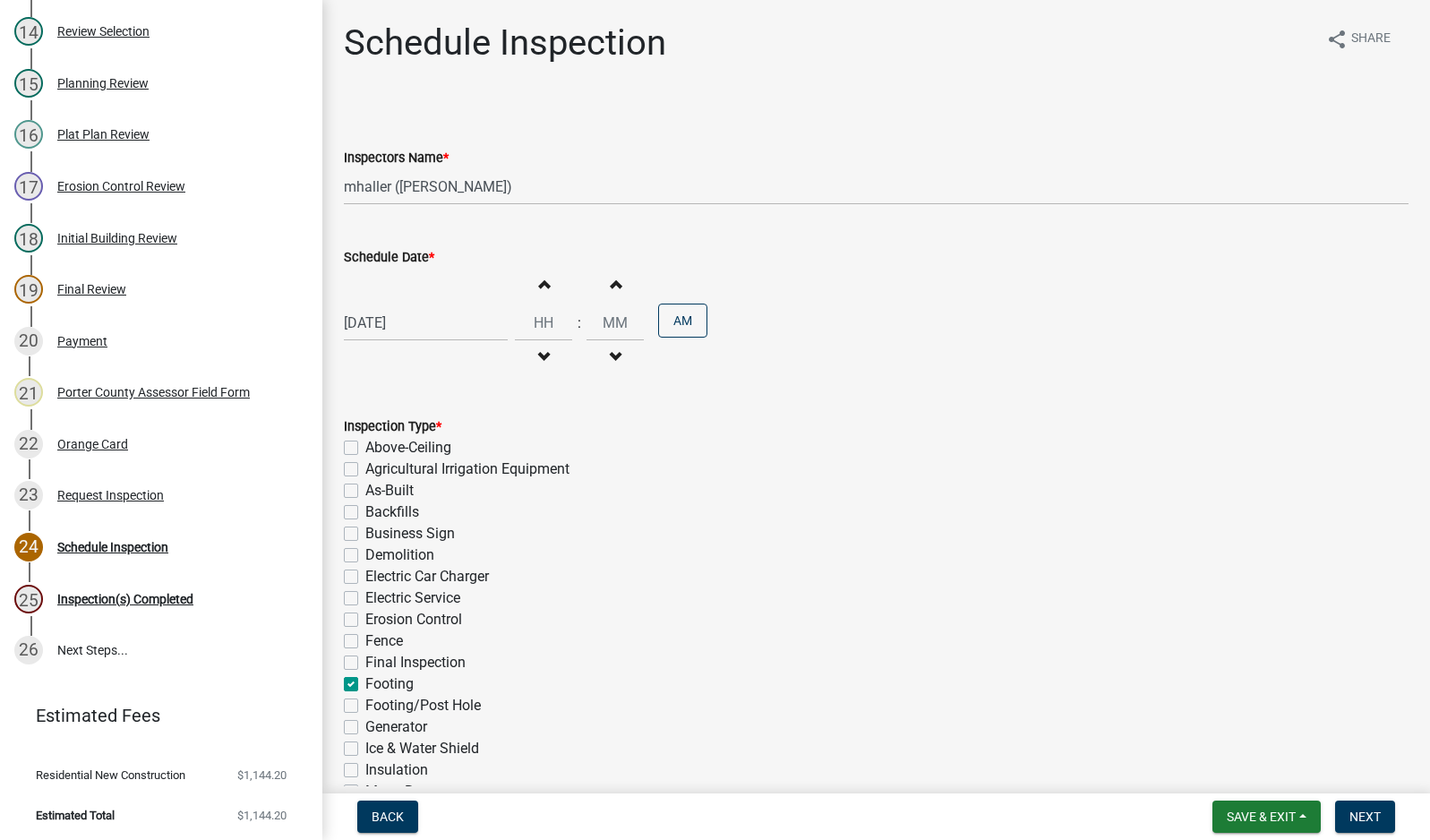
checkbox input "false"
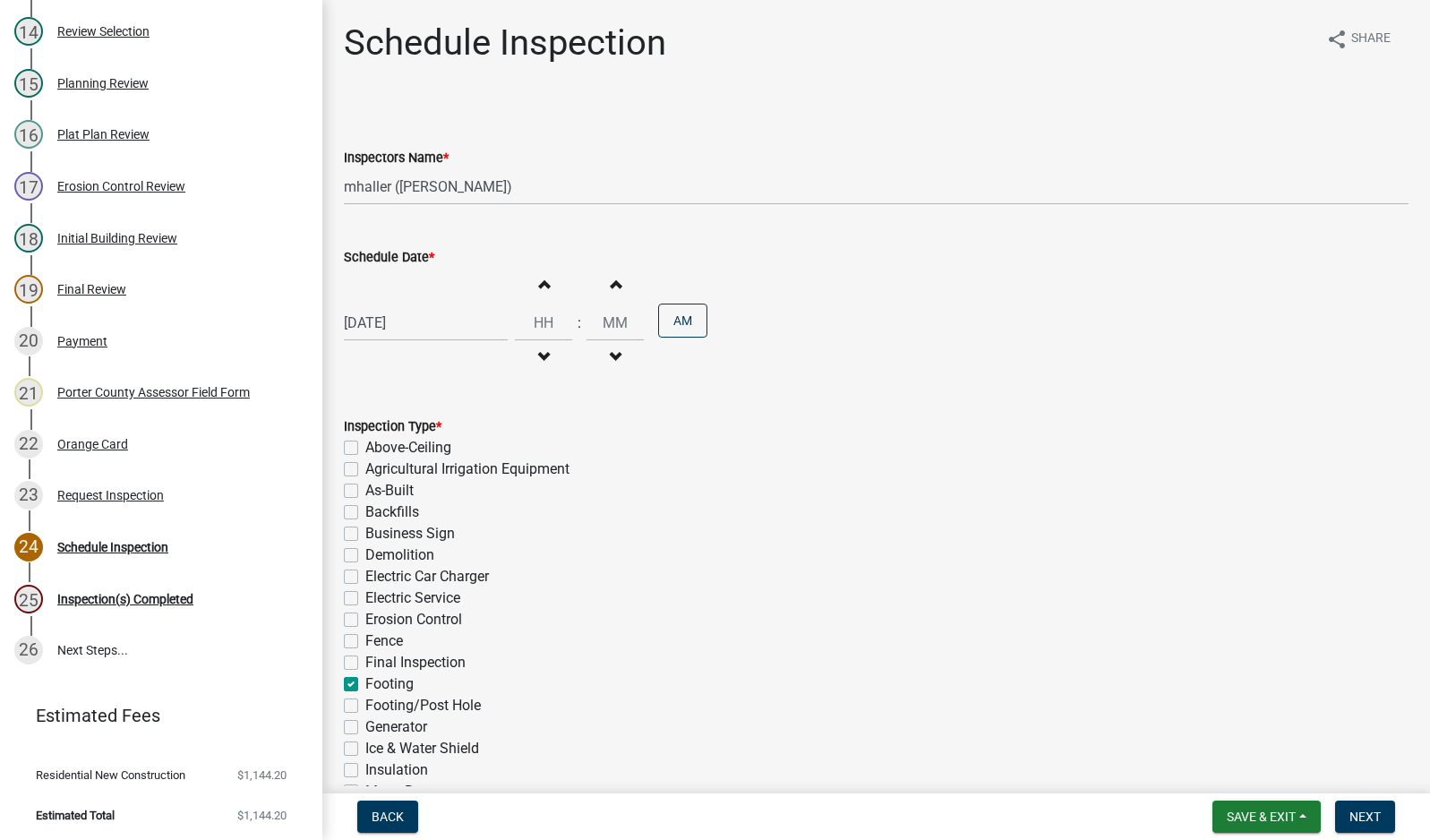
checkbox input "false"
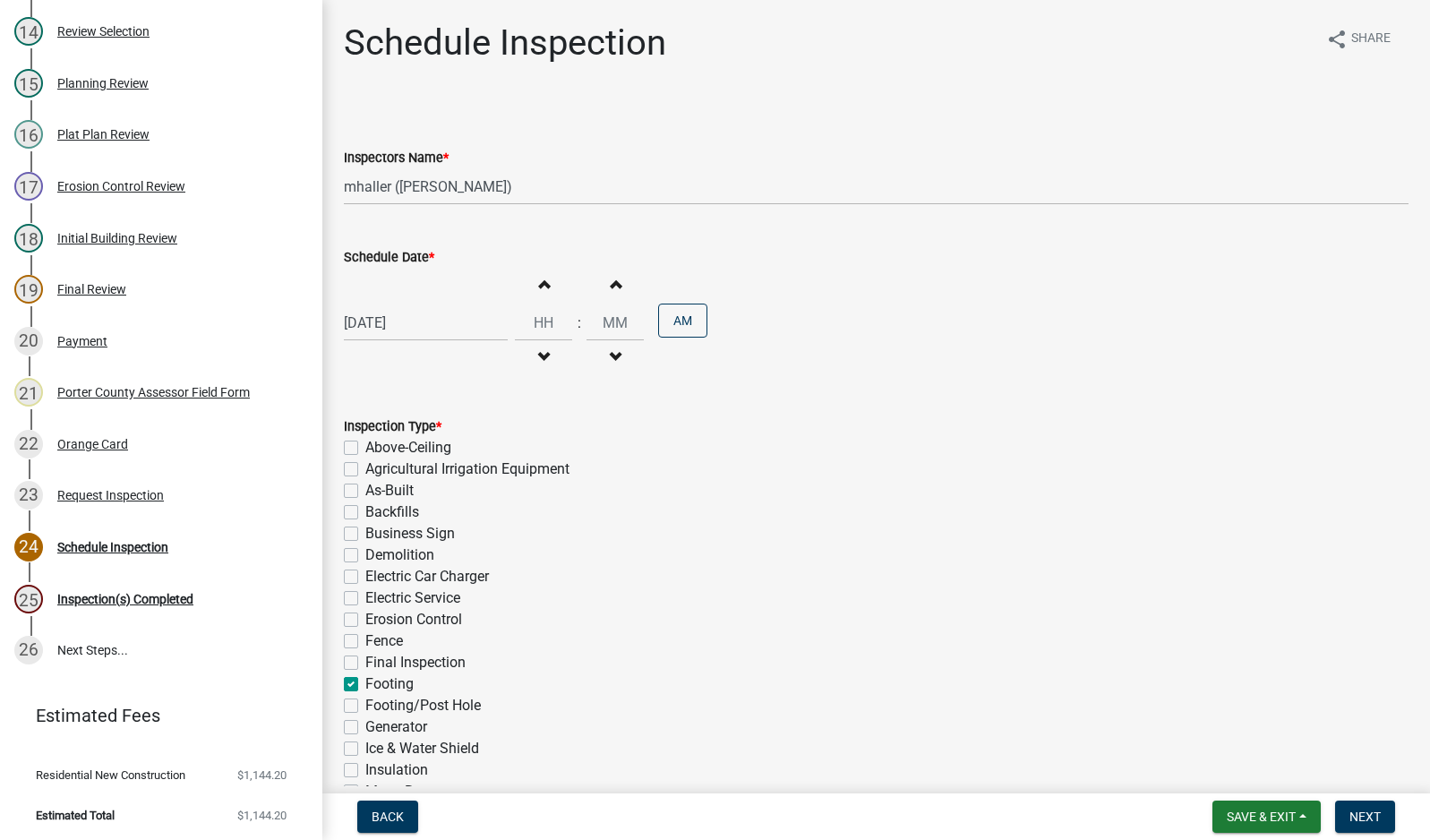
checkbox input "false"
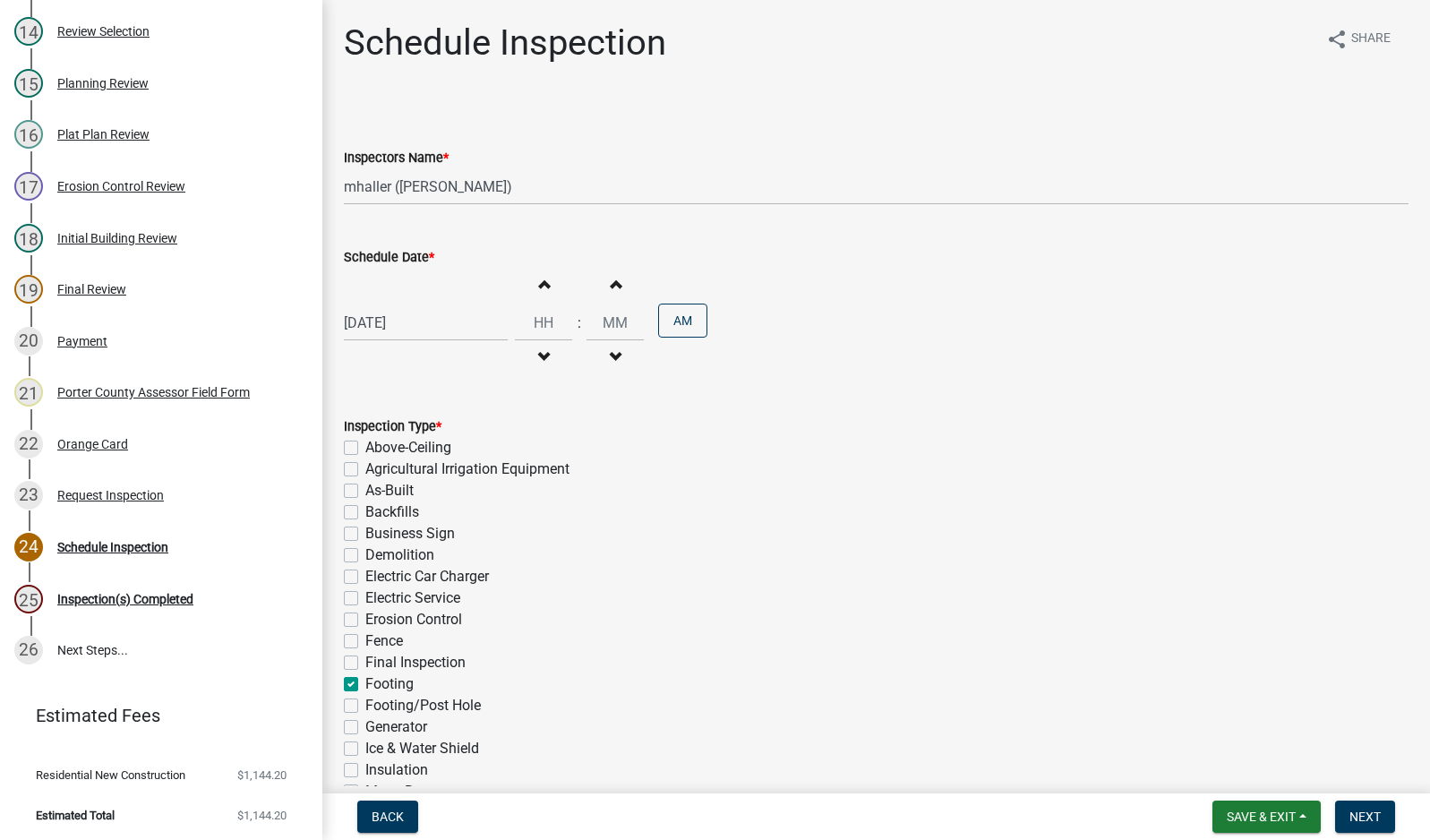
checkbox input "false"
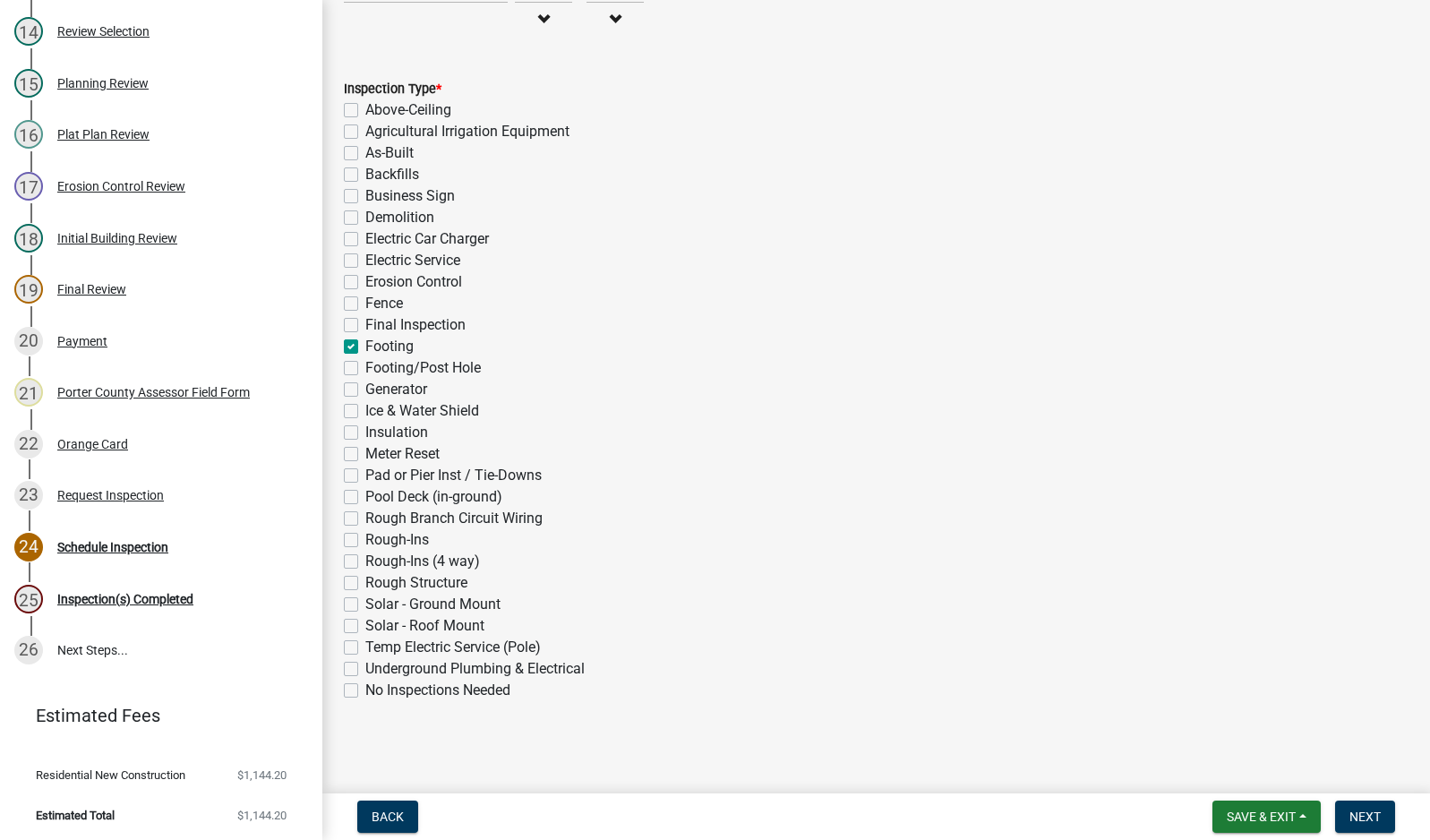
scroll to position [339, 0]
click at [1355, 826] on button "Next" at bounding box center [1365, 816] width 60 height 32
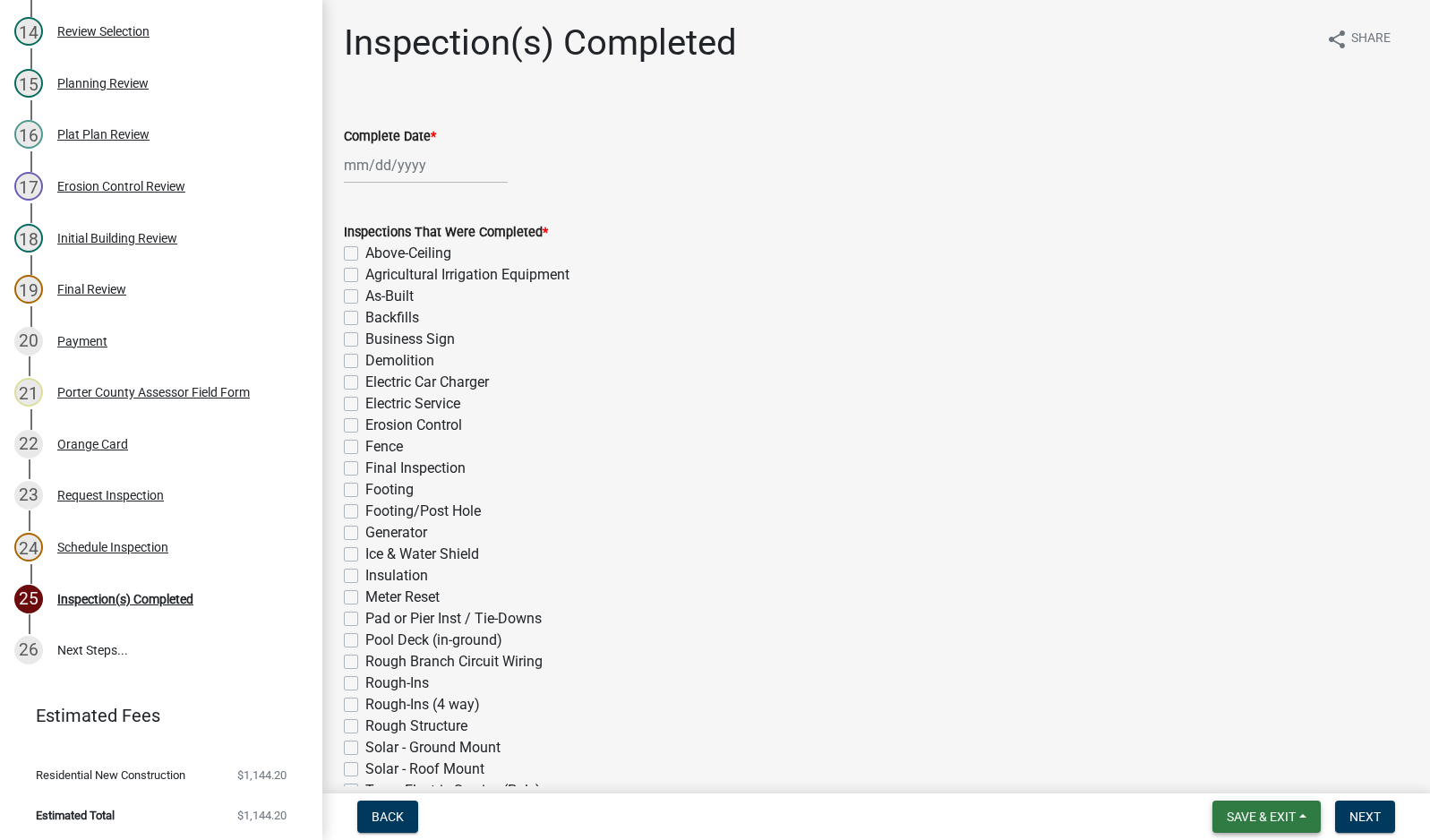
click at [1278, 821] on span "Save & Exit" at bounding box center [1261, 816] width 69 height 14
click at [1276, 777] on button "Save & Exit" at bounding box center [1249, 770] width 144 height 43
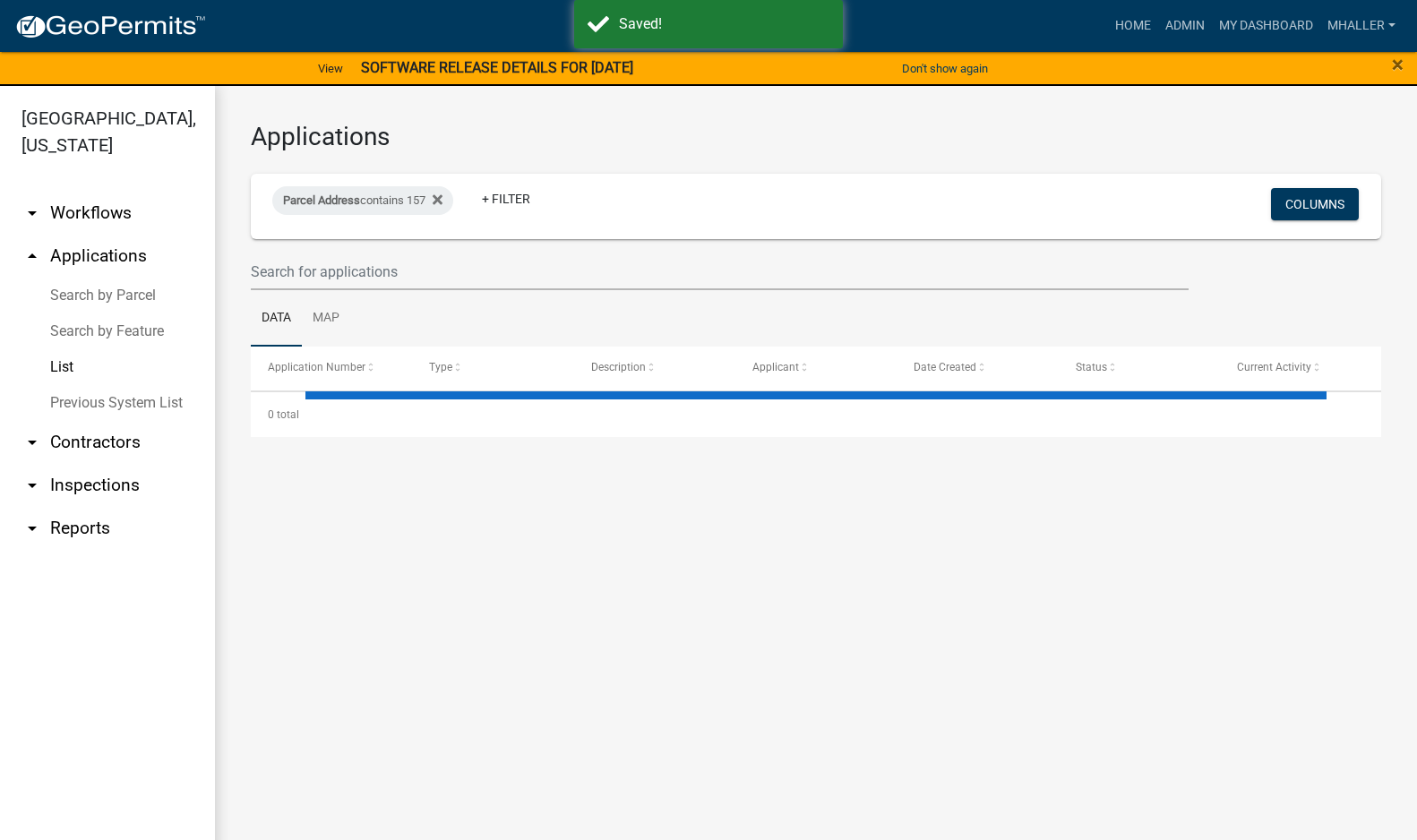
select select "1: 25"
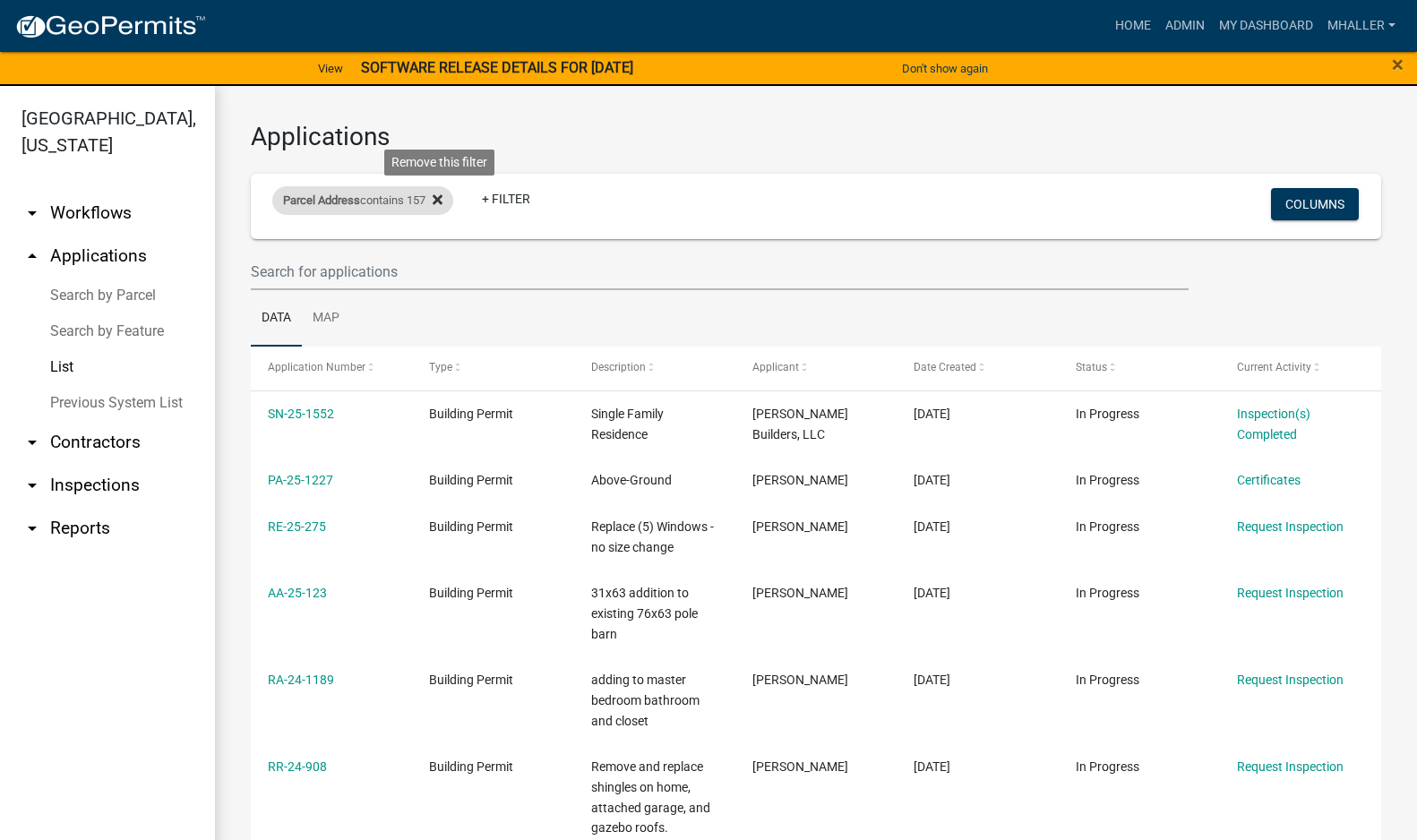
click at [443, 202] on icon at bounding box center [437, 200] width 10 height 10
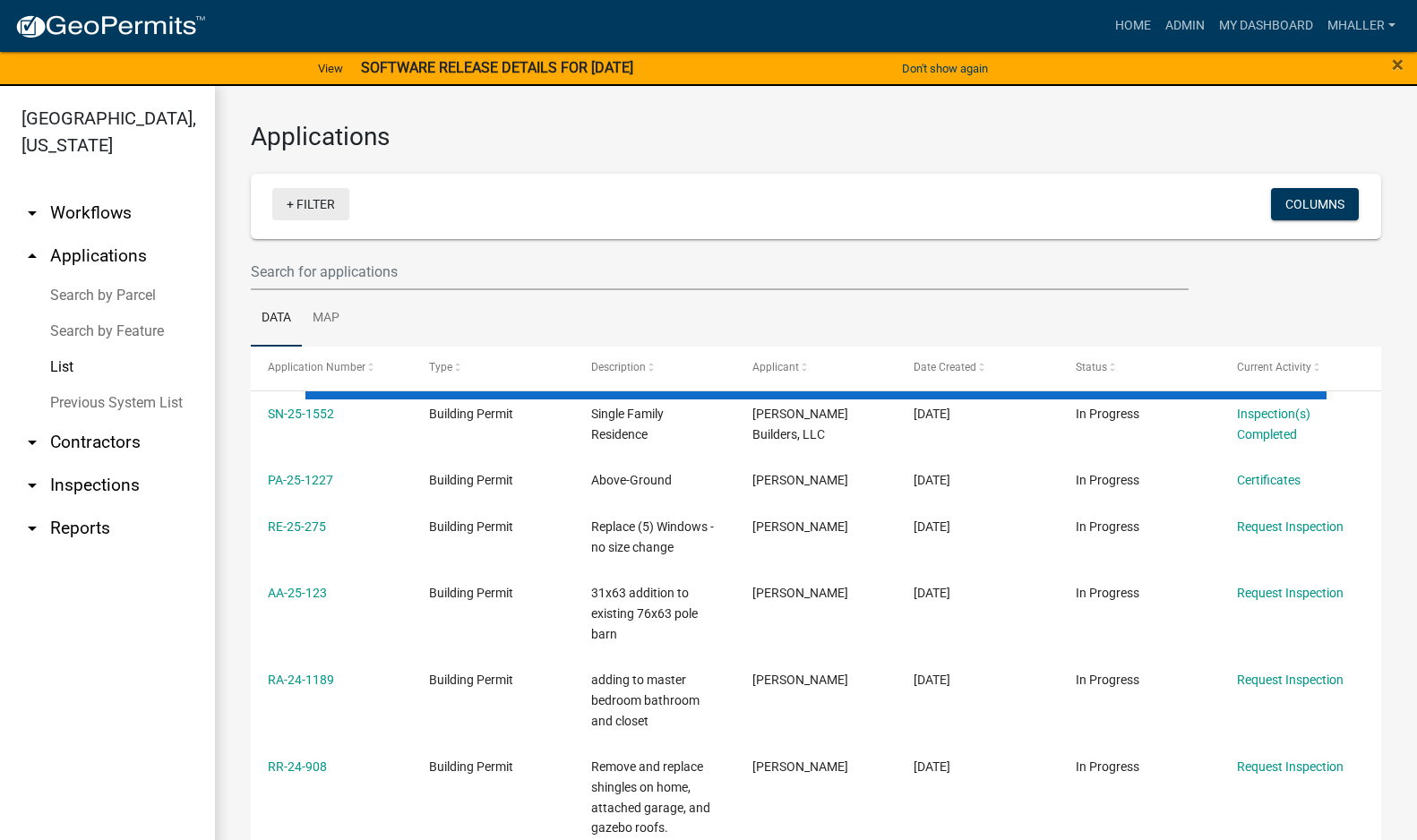
click at [320, 208] on link "+ Filter" at bounding box center [310, 204] width 77 height 32
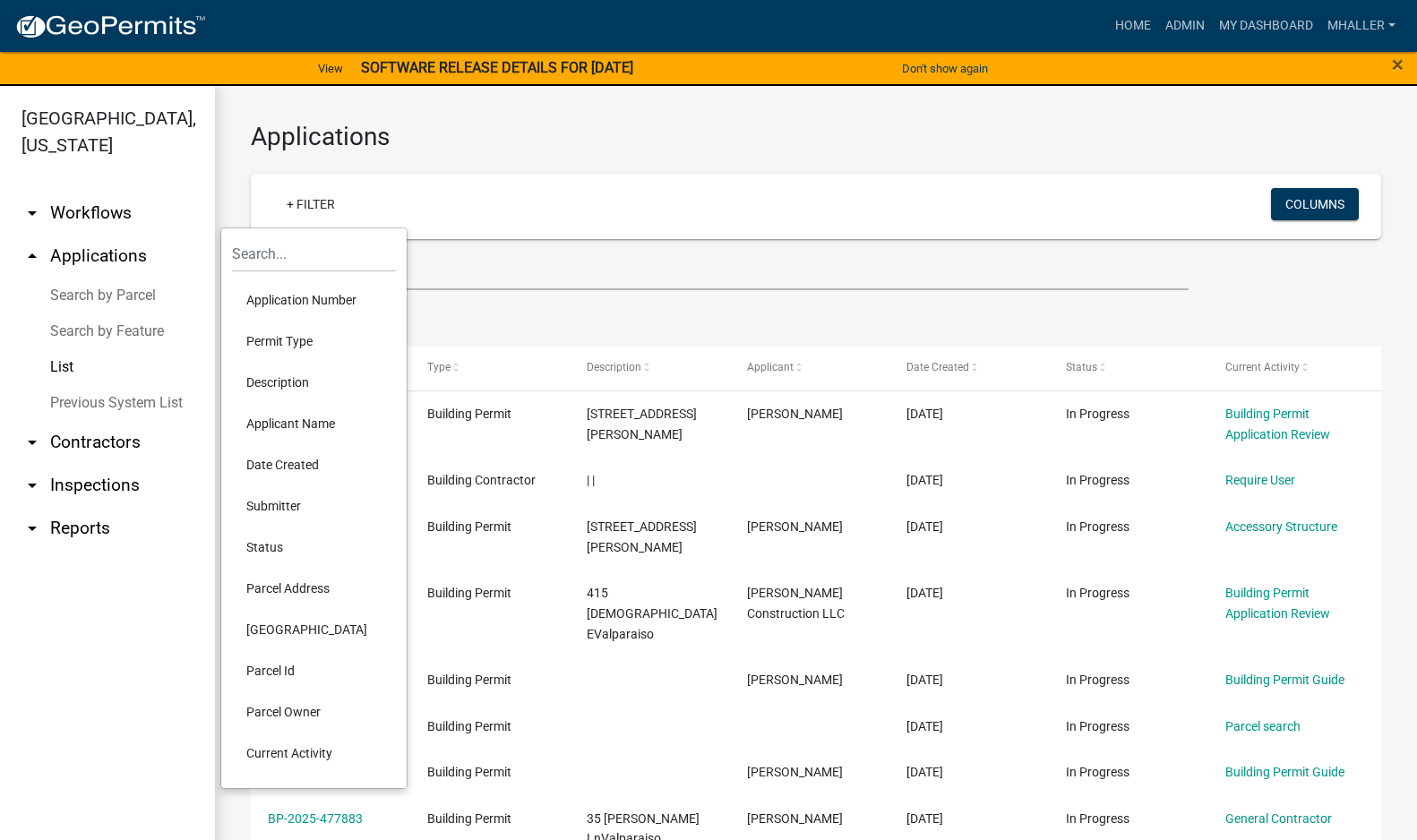
click at [289, 306] on li "Application Number" at bounding box center [313, 300] width 164 height 41
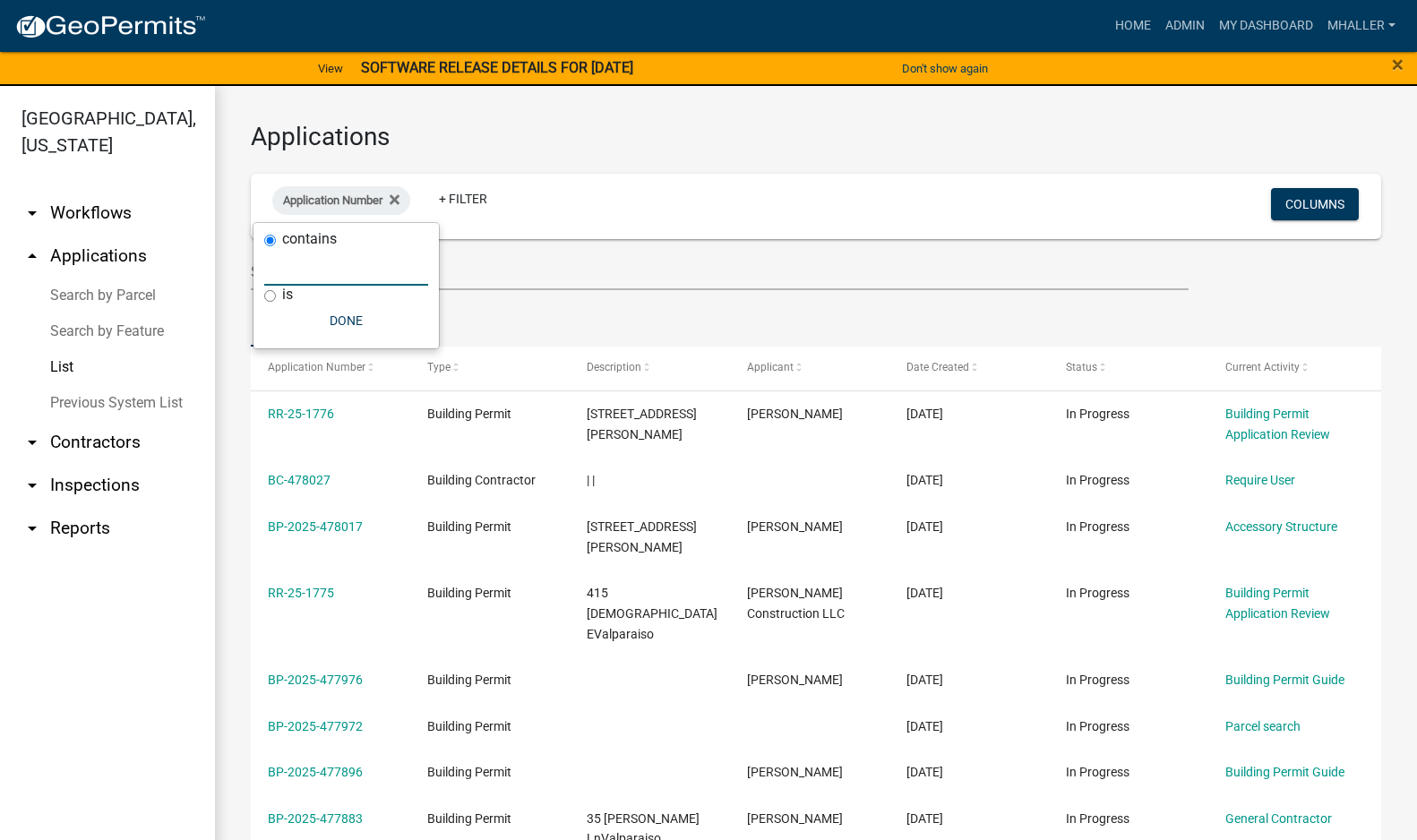
click at [296, 272] on input "text" at bounding box center [345, 268] width 164 height 37
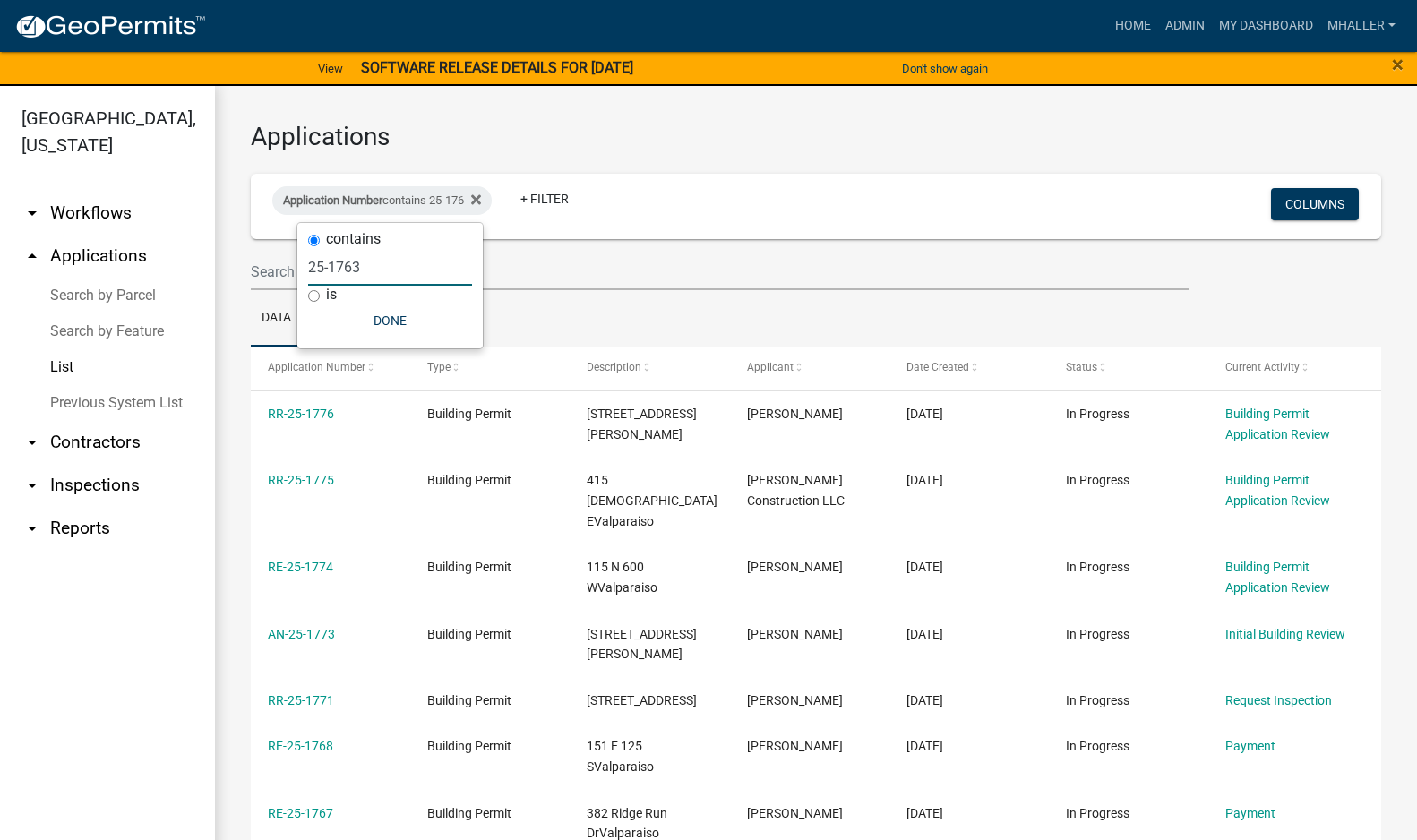
type input "25-1763"
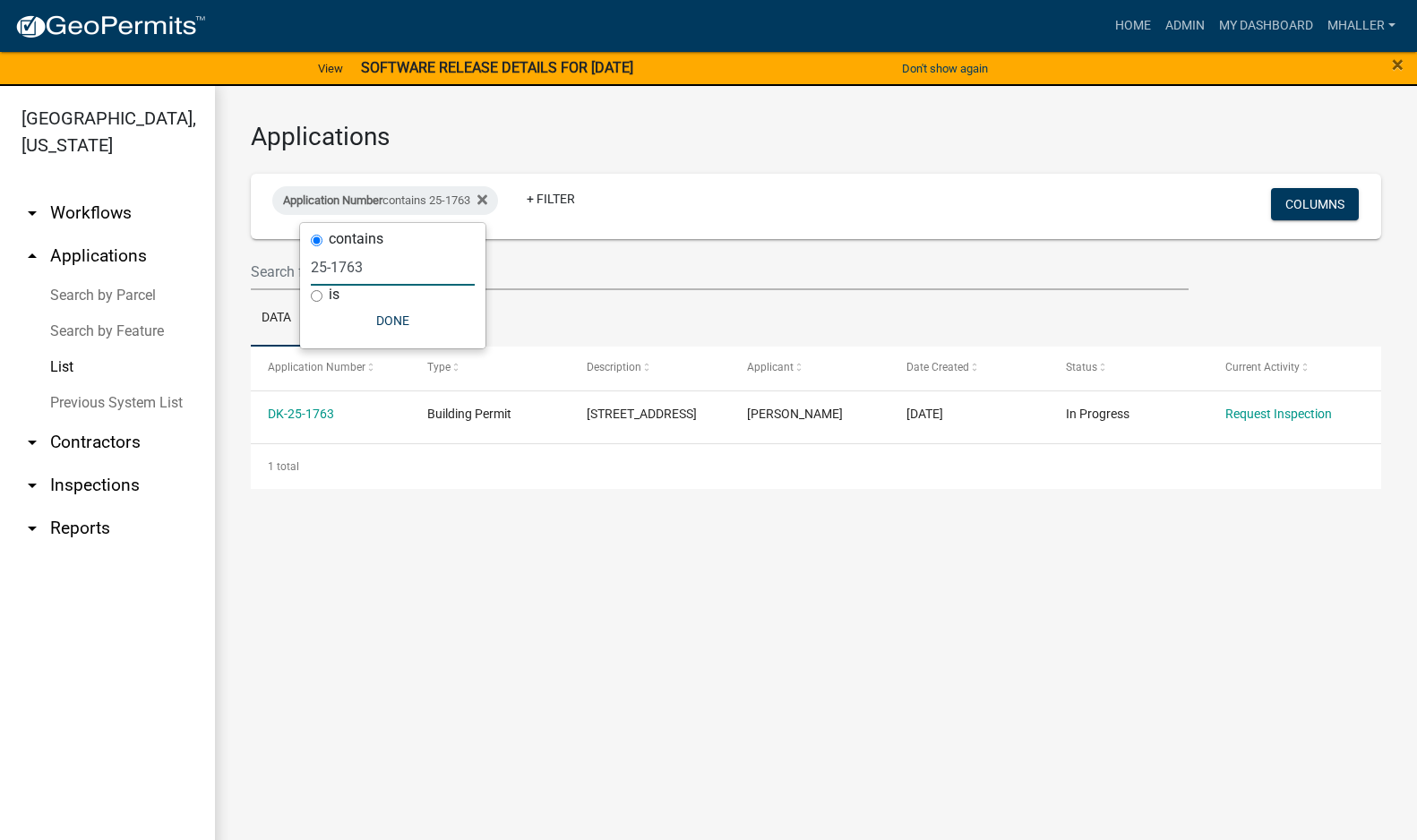
drag, startPoint x: 371, startPoint y: 274, endPoint x: 272, endPoint y: 264, distance: 99.5
click at [272, 264] on body "Internet Explorer does NOT work with GeoPermits. Get a new browser for more sec…" at bounding box center [708, 420] width 1417 height 840
click at [487, 201] on icon at bounding box center [482, 199] width 10 height 14
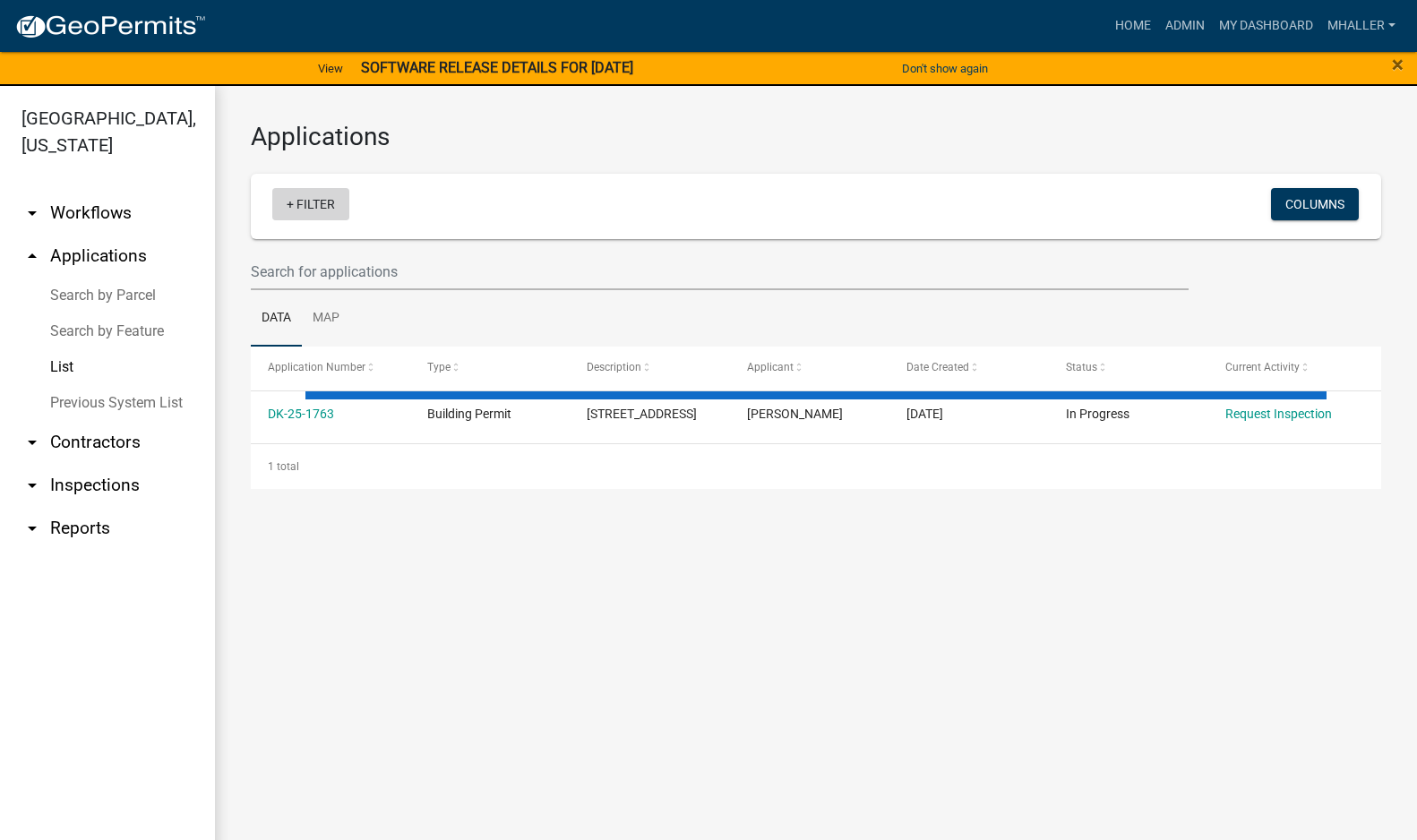
click at [317, 203] on link "+ Filter" at bounding box center [310, 204] width 77 height 32
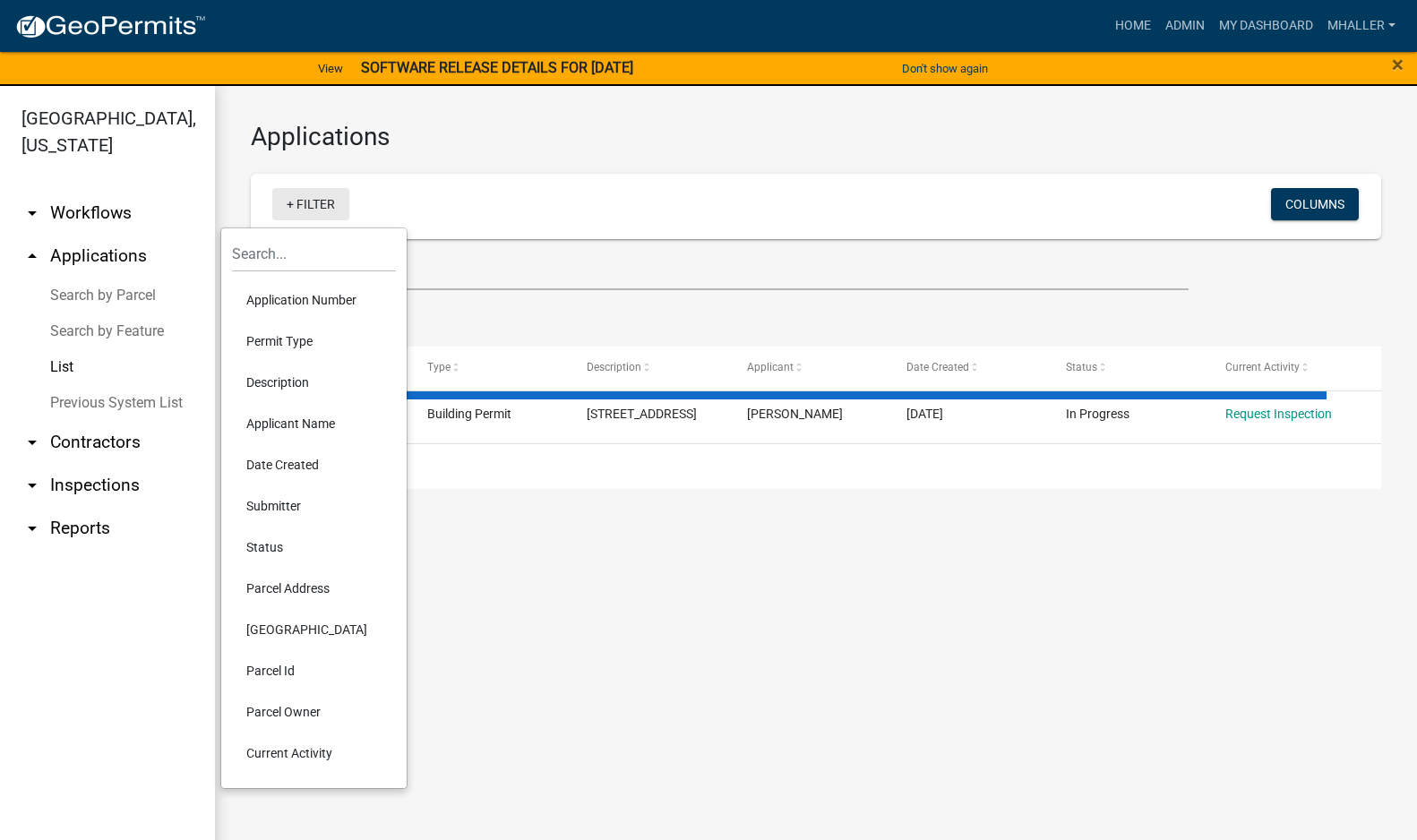
select select "1: 25"
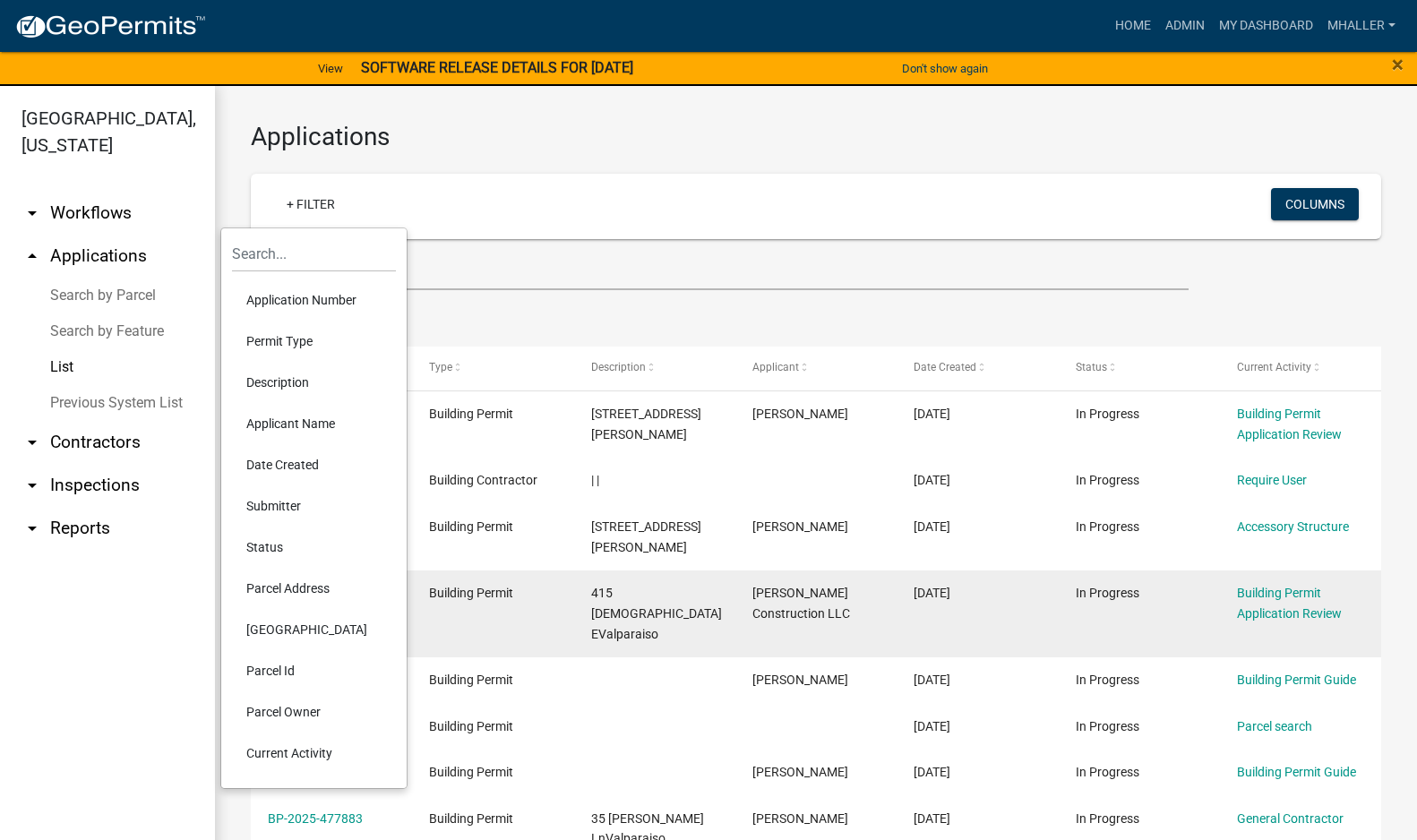
drag, startPoint x: 280, startPoint y: 591, endPoint x: 282, endPoint y: 571, distance: 20.1
click at [280, 583] on li "Parcel Address" at bounding box center [313, 588] width 164 height 41
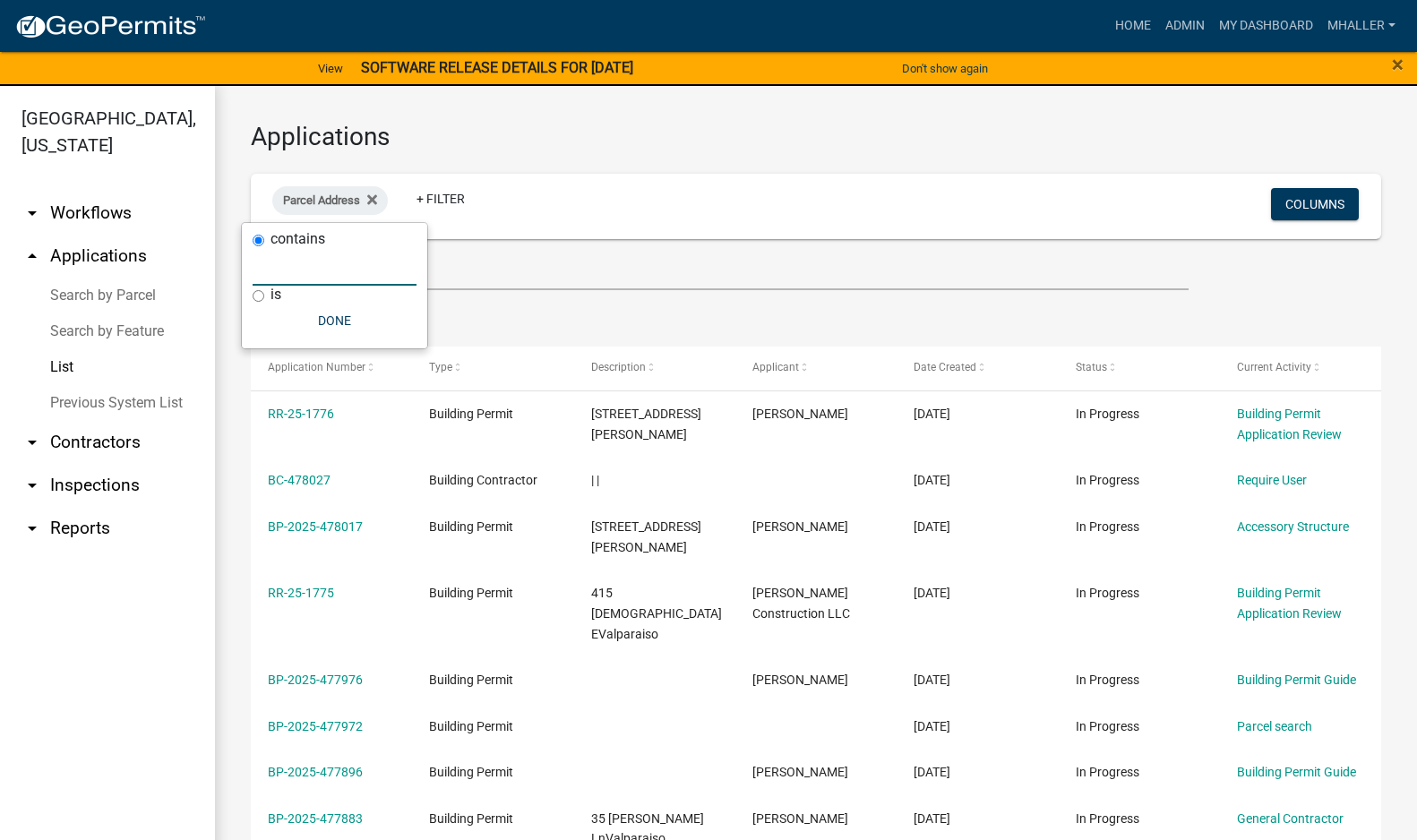
click at [294, 278] on input "text" at bounding box center [334, 268] width 164 height 37
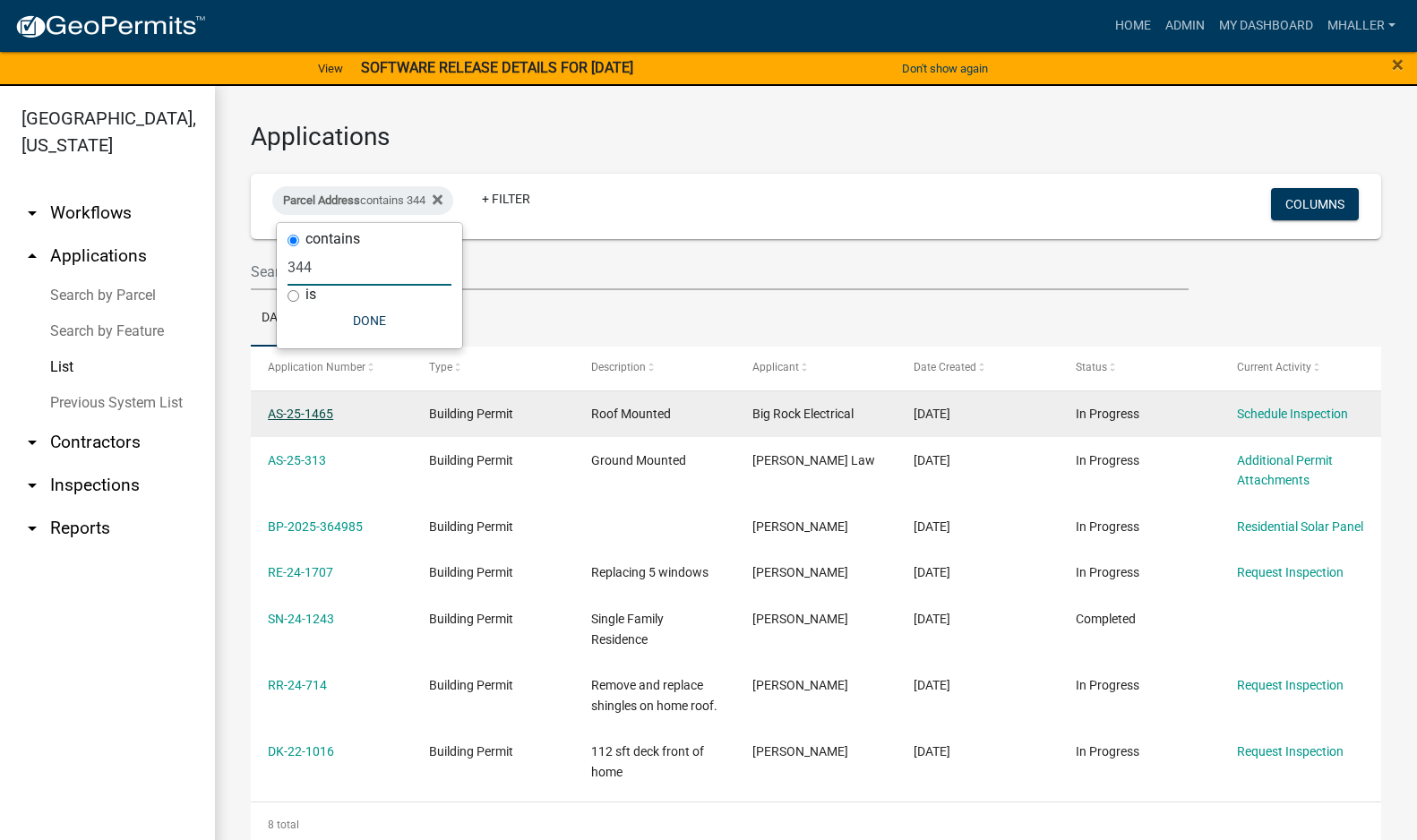
type input "344"
click at [316, 410] on link "AS-25-1465" at bounding box center [300, 413] width 66 height 14
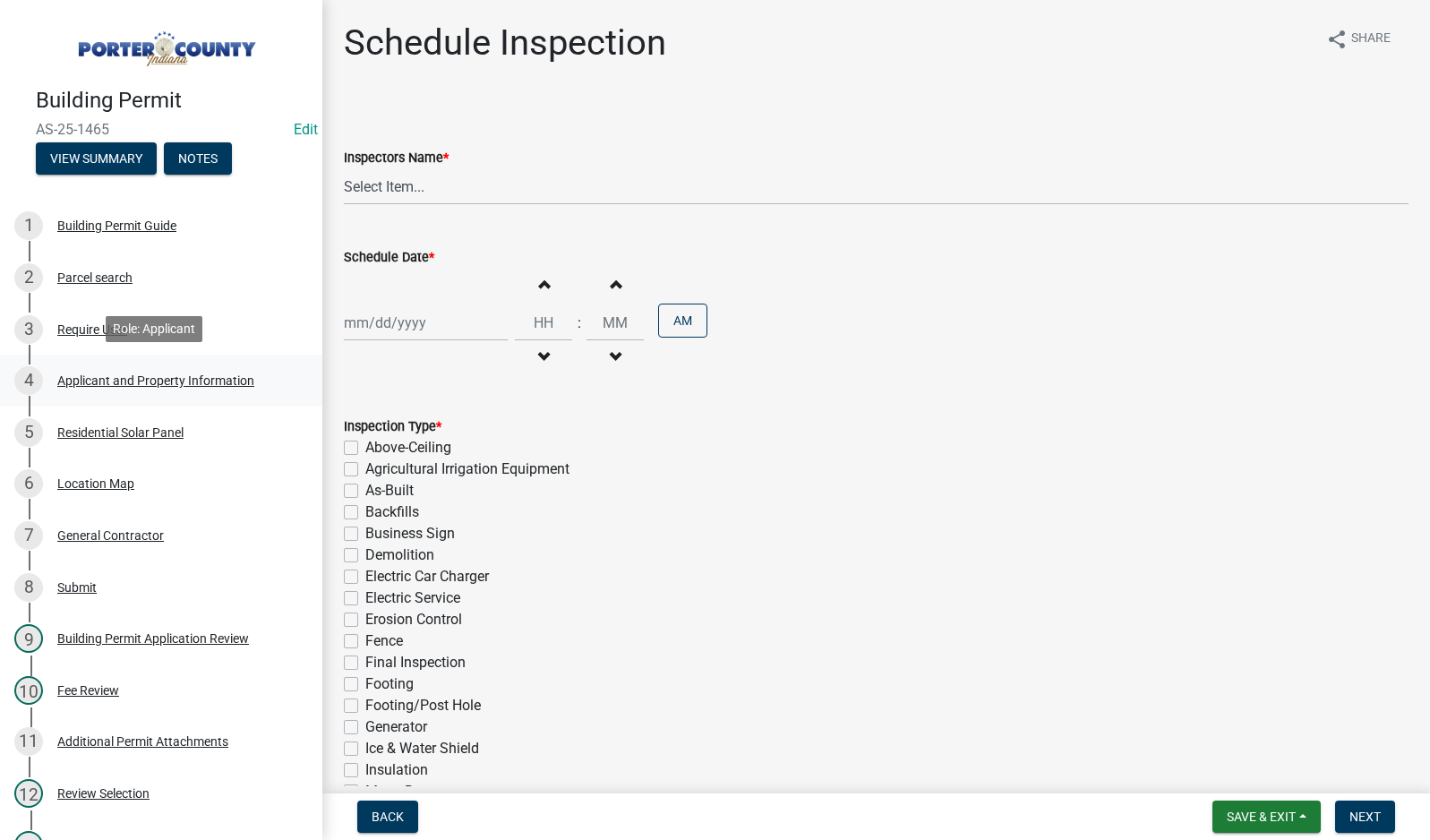
click at [107, 374] on div "Applicant and Property Information" at bounding box center [156, 381] width 197 height 13
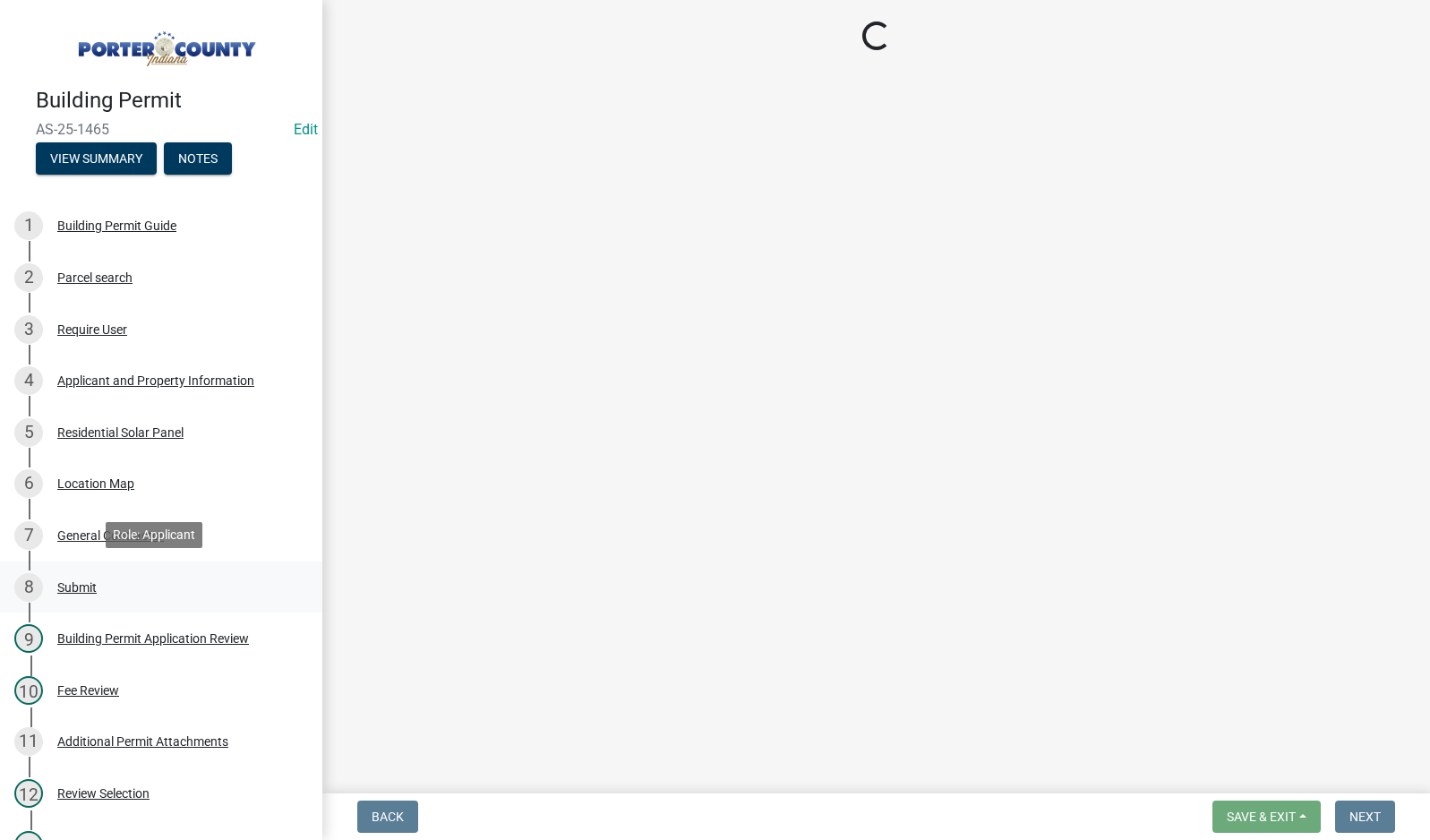
select select "6f5aa9ae-62ac-41bd-979a-9c71eae504cc"
select select "ea6751d4-6bf7-4a16-89ee-f7801ab82aa1"
select select "92efe679-05f4-414a-9426-51627fba5de6"
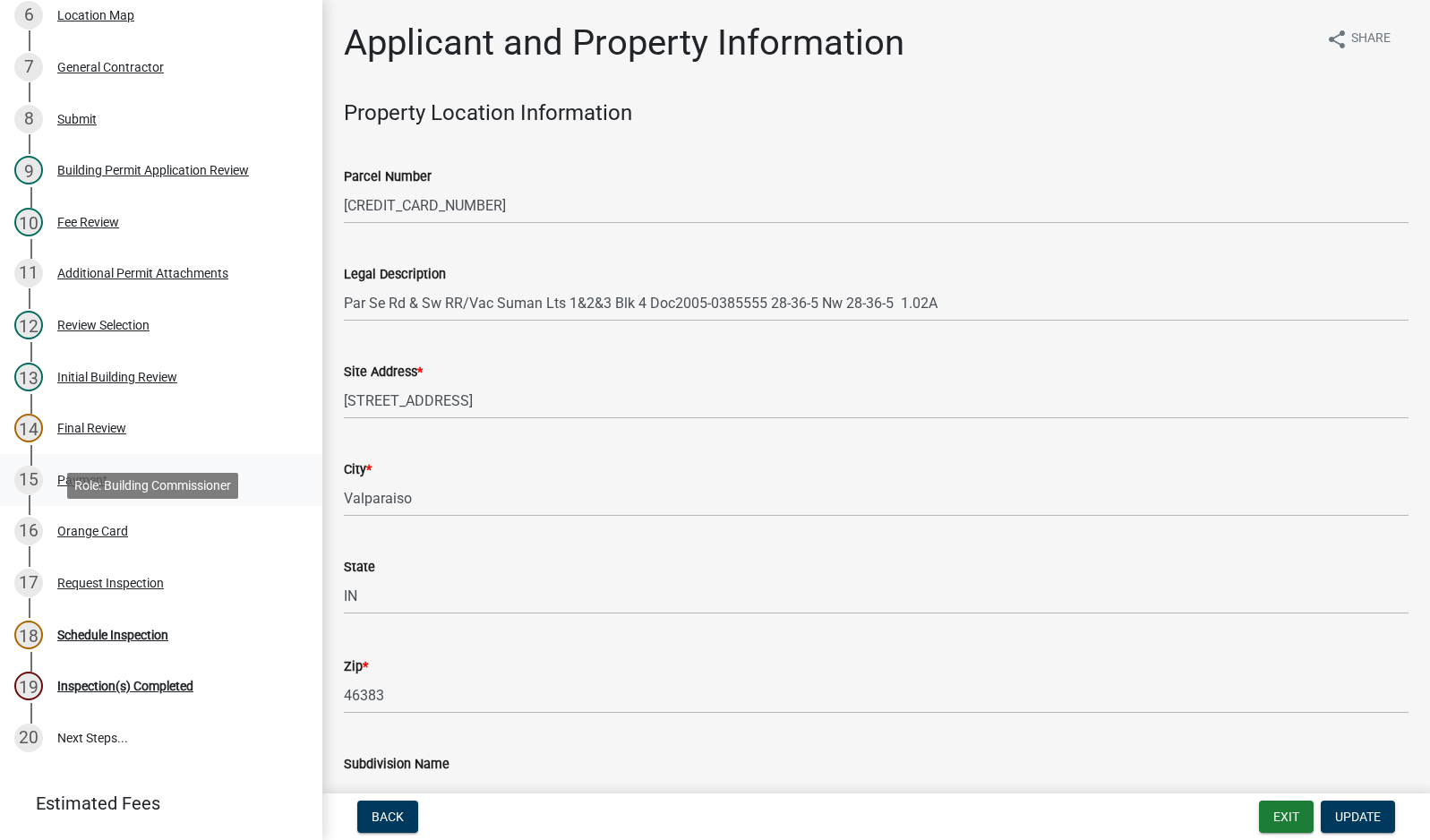
scroll to position [596, 0]
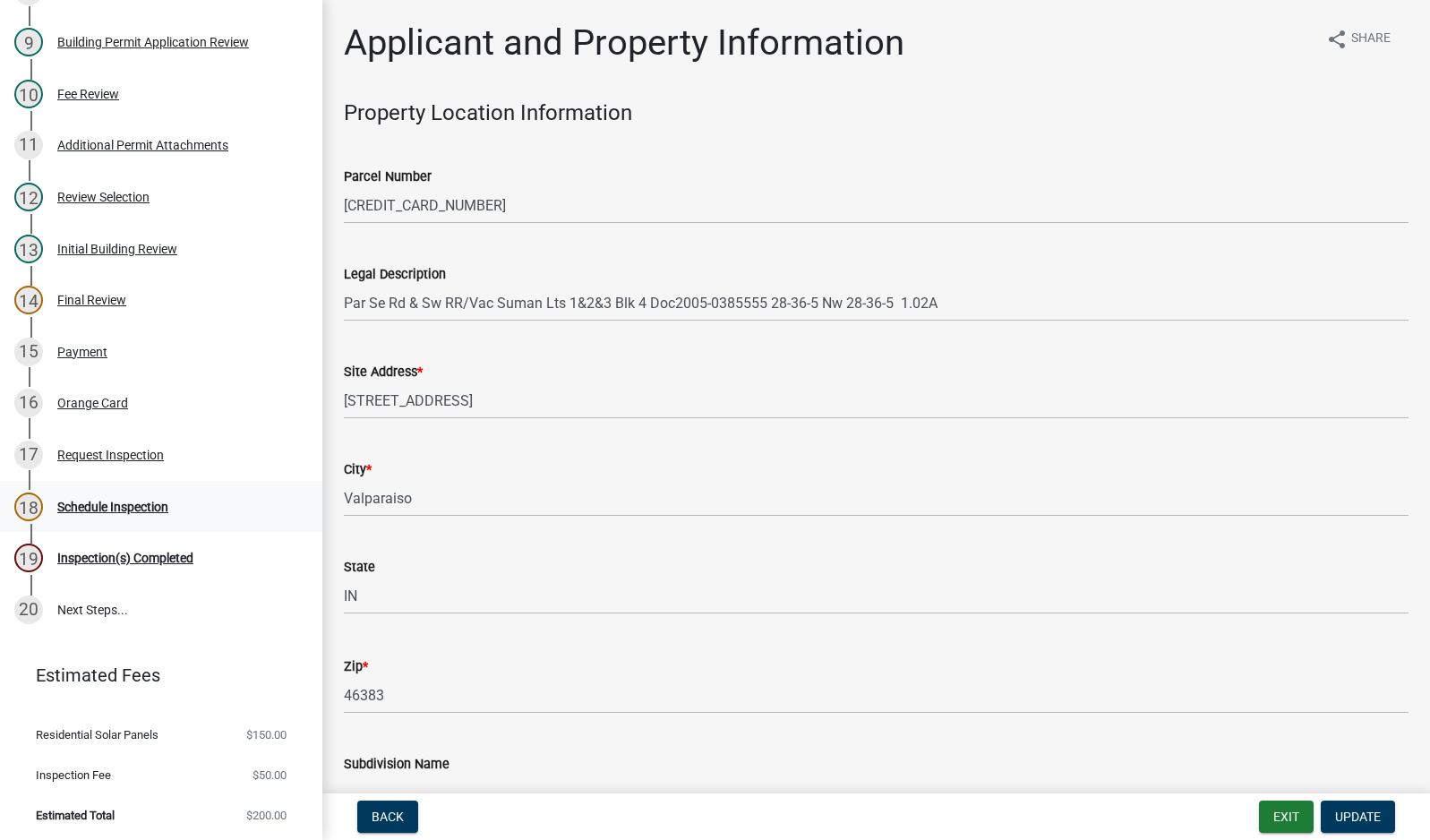
click at [131, 503] on div "Schedule Inspection" at bounding box center [113, 508] width 111 height 13
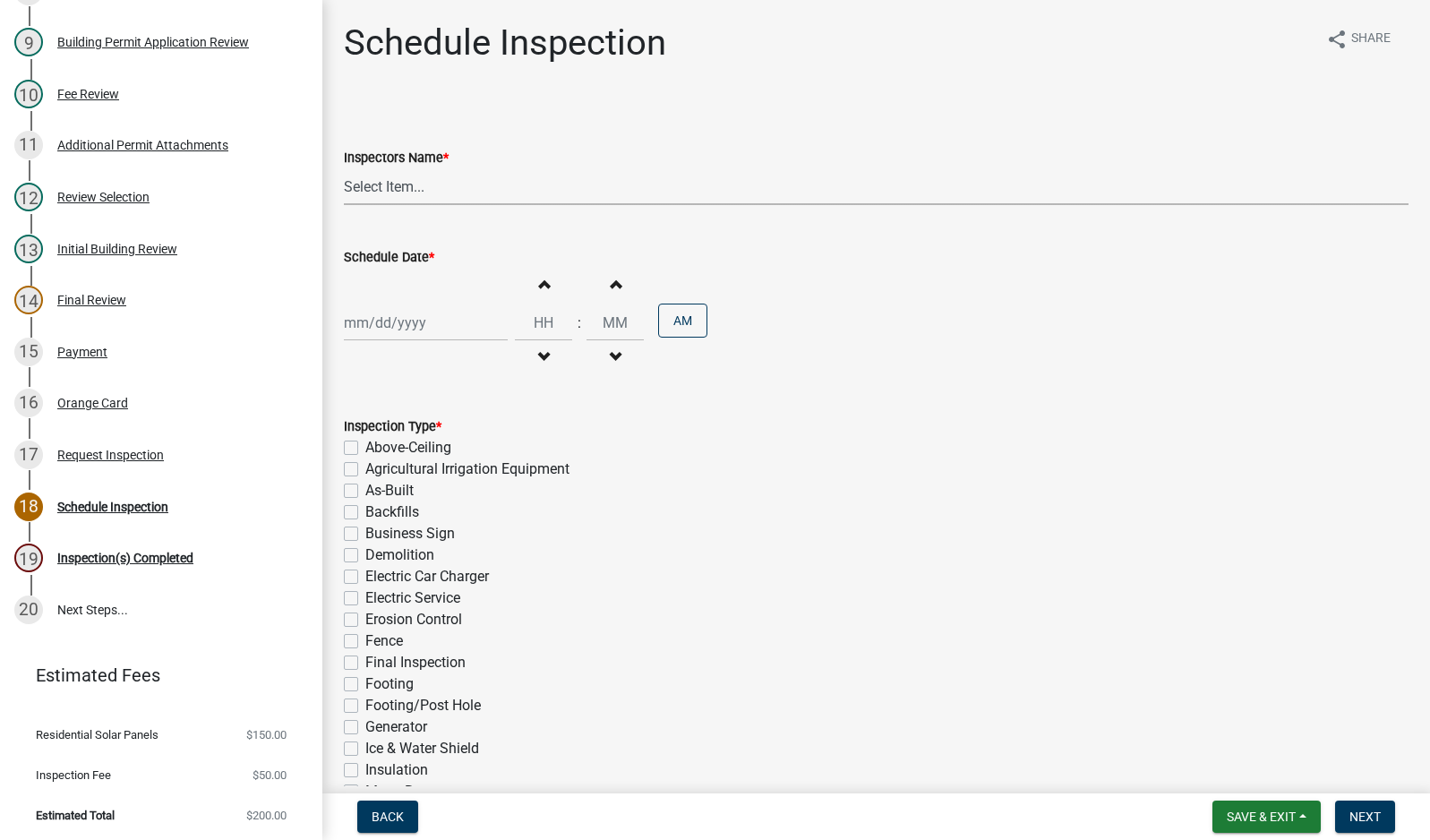
click at [411, 192] on select "Select Item... mhaller ([PERSON_NAME])" at bounding box center [876, 187] width 1065 height 37
select select "ca350da2-795e-4cf8-941d-46ff53e354ae"
click at [344, 169] on select "Select Item... mhaller ([PERSON_NAME])" at bounding box center [876, 187] width 1065 height 37
click at [395, 311] on div at bounding box center [425, 323] width 164 height 37
select select "9"
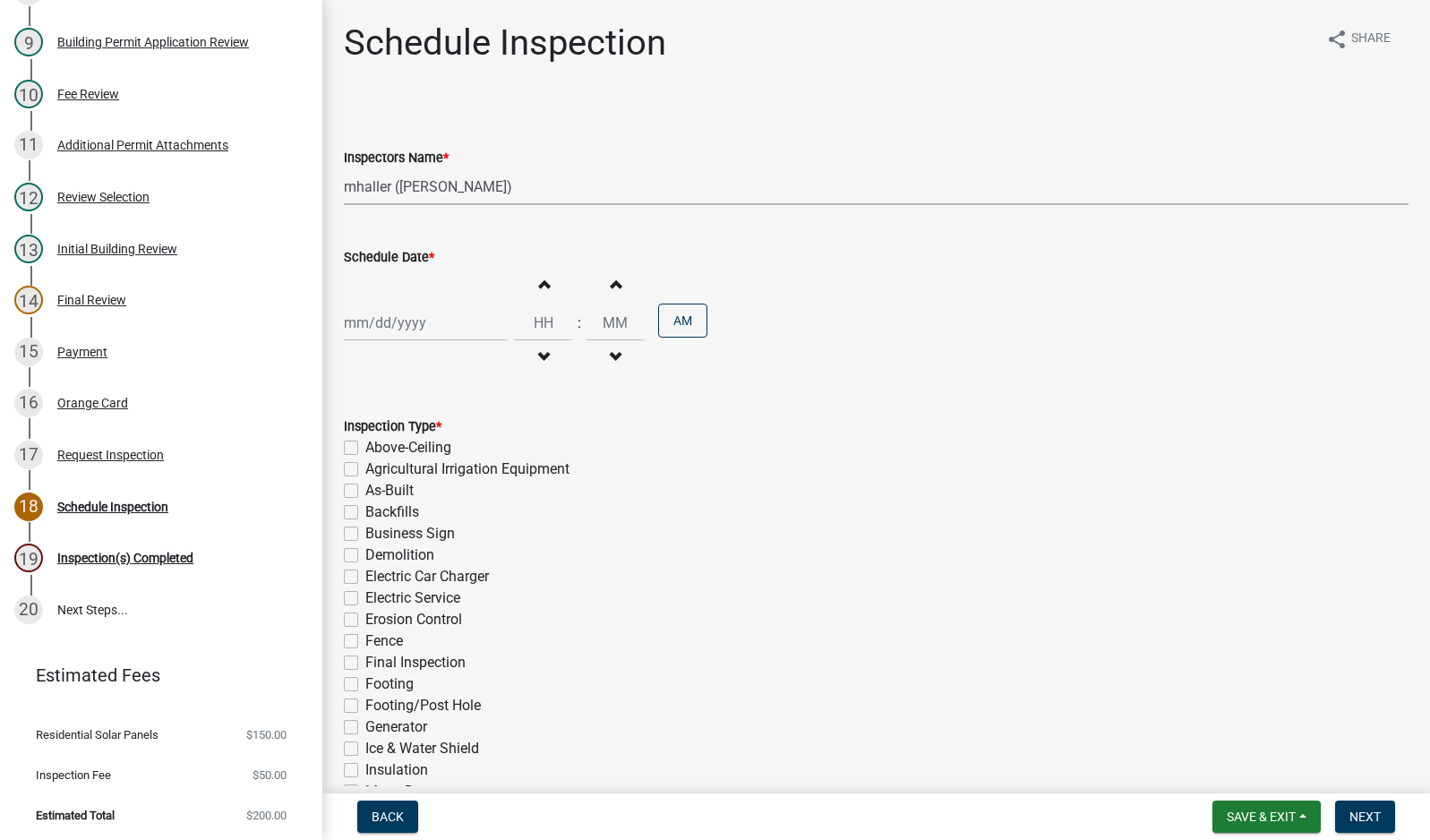
select select "2025"
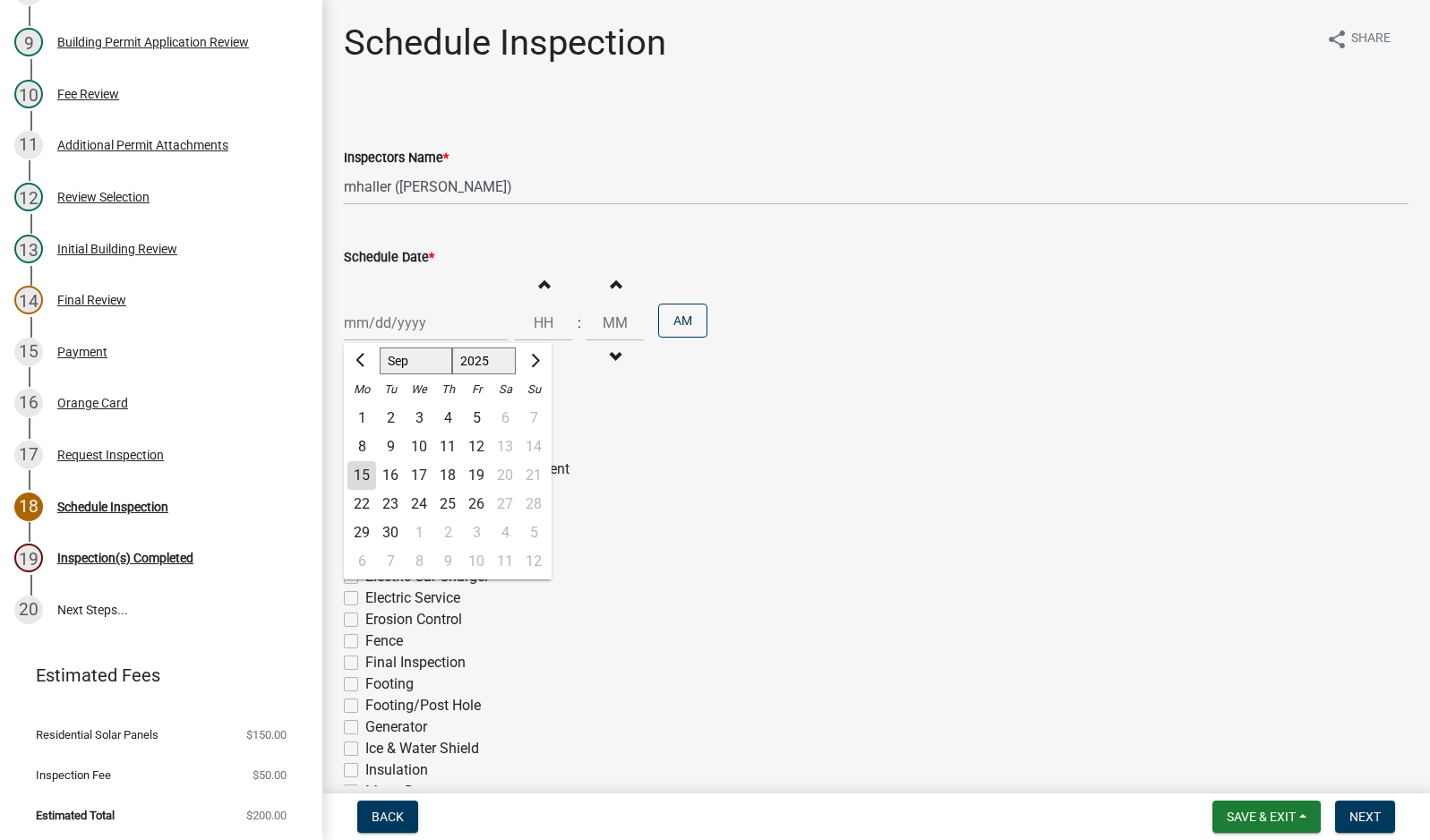
click at [370, 475] on div "15" at bounding box center [361, 475] width 29 height 29
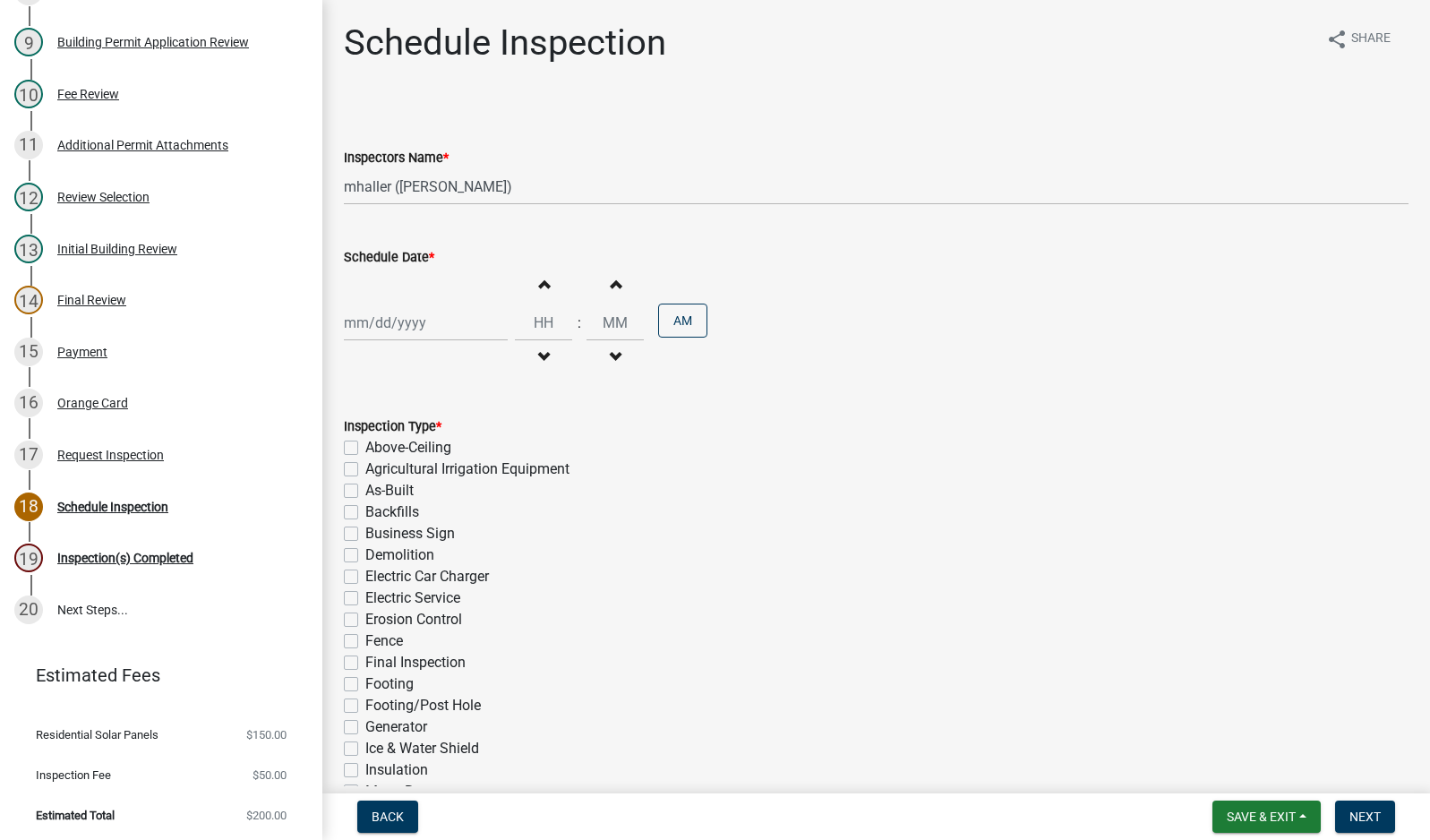
type input "[DATE]"
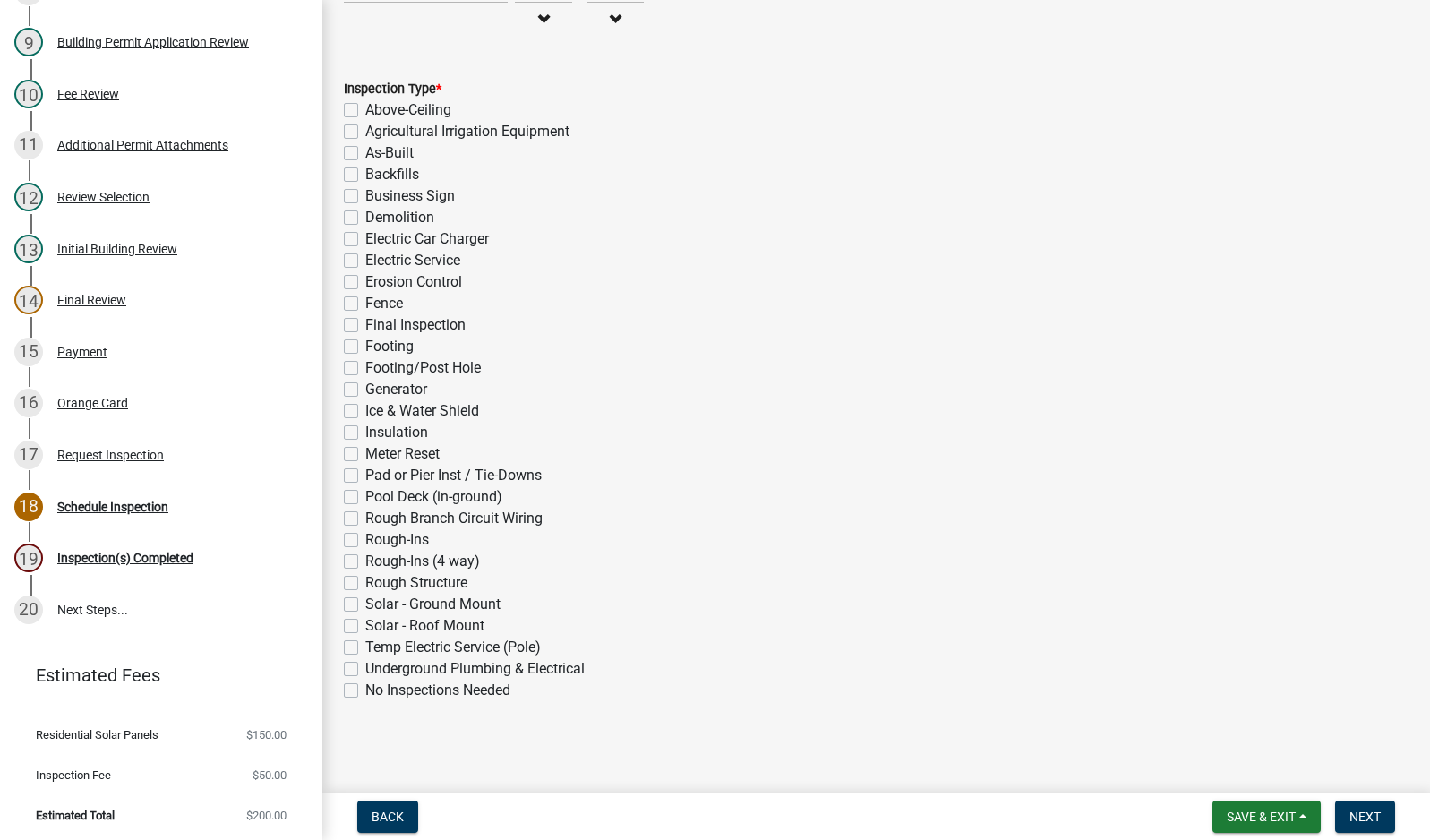
scroll to position [339, 0]
click at [366, 628] on label "Solar - Roof Mount" at bounding box center [425, 624] width 119 height 21
click at [366, 626] on input "Solar - Roof Mount" at bounding box center [371, 620] width 12 height 12
checkbox input "true"
checkbox input "false"
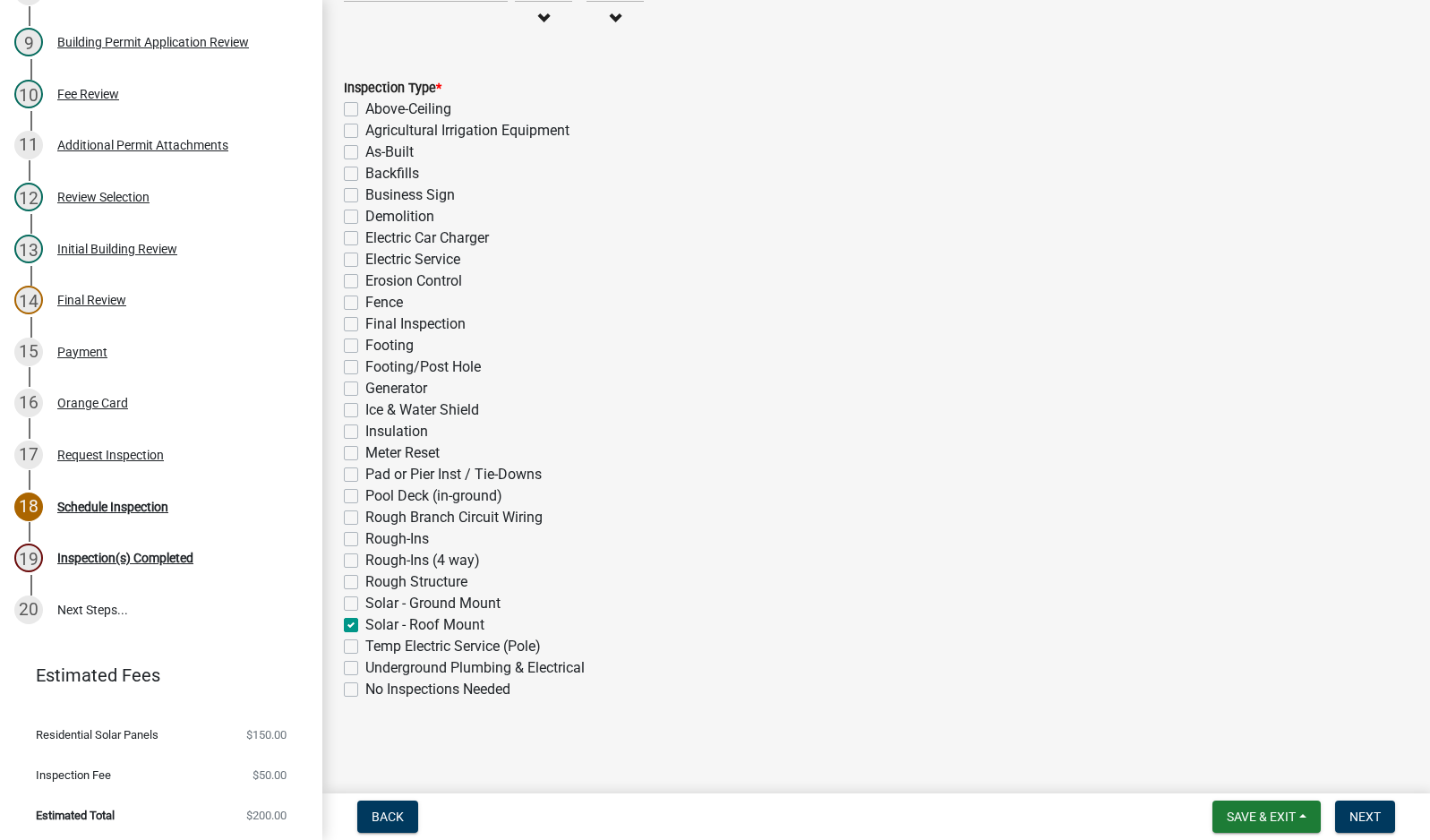
checkbox input "false"
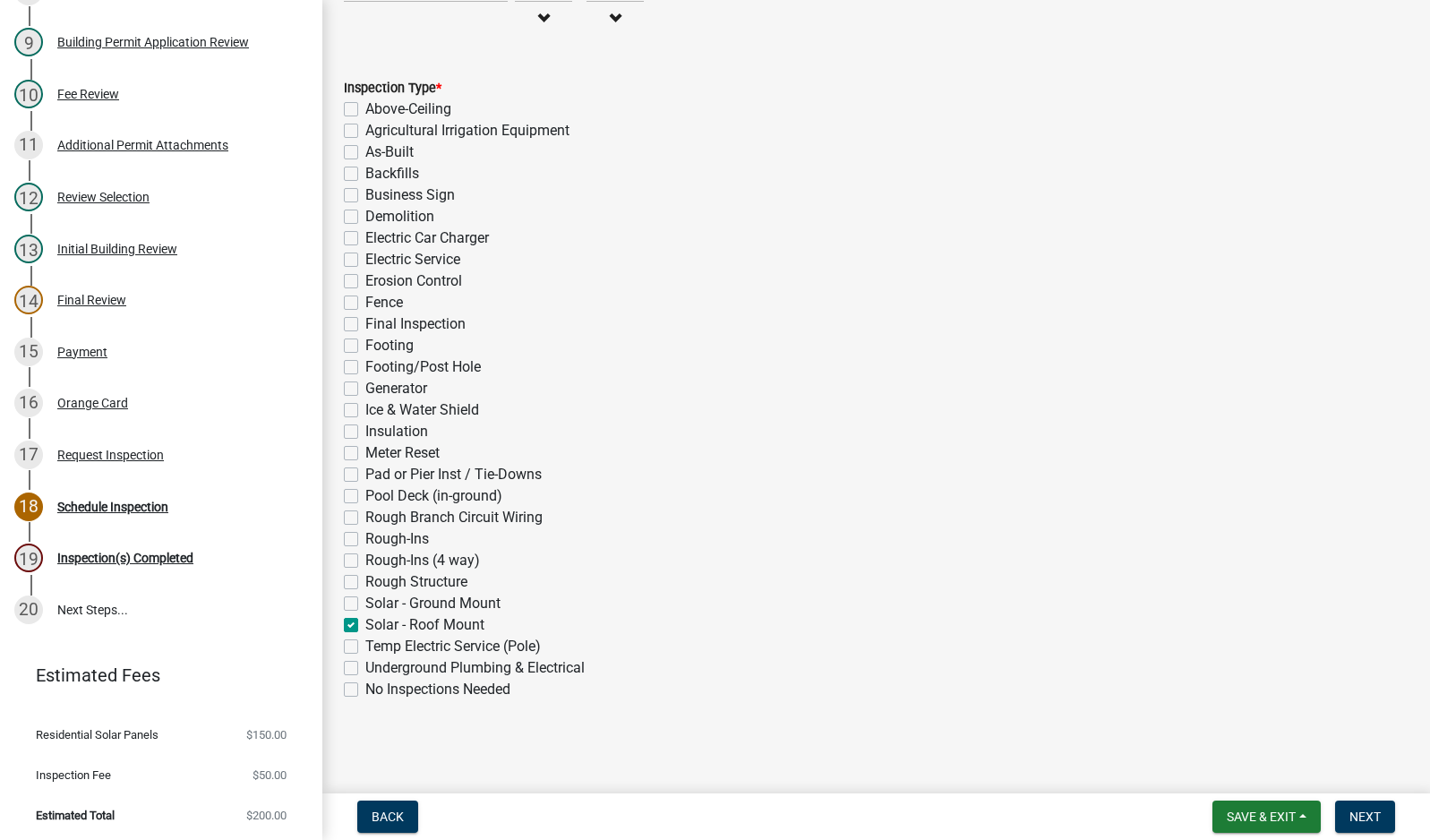
checkbox input "false"
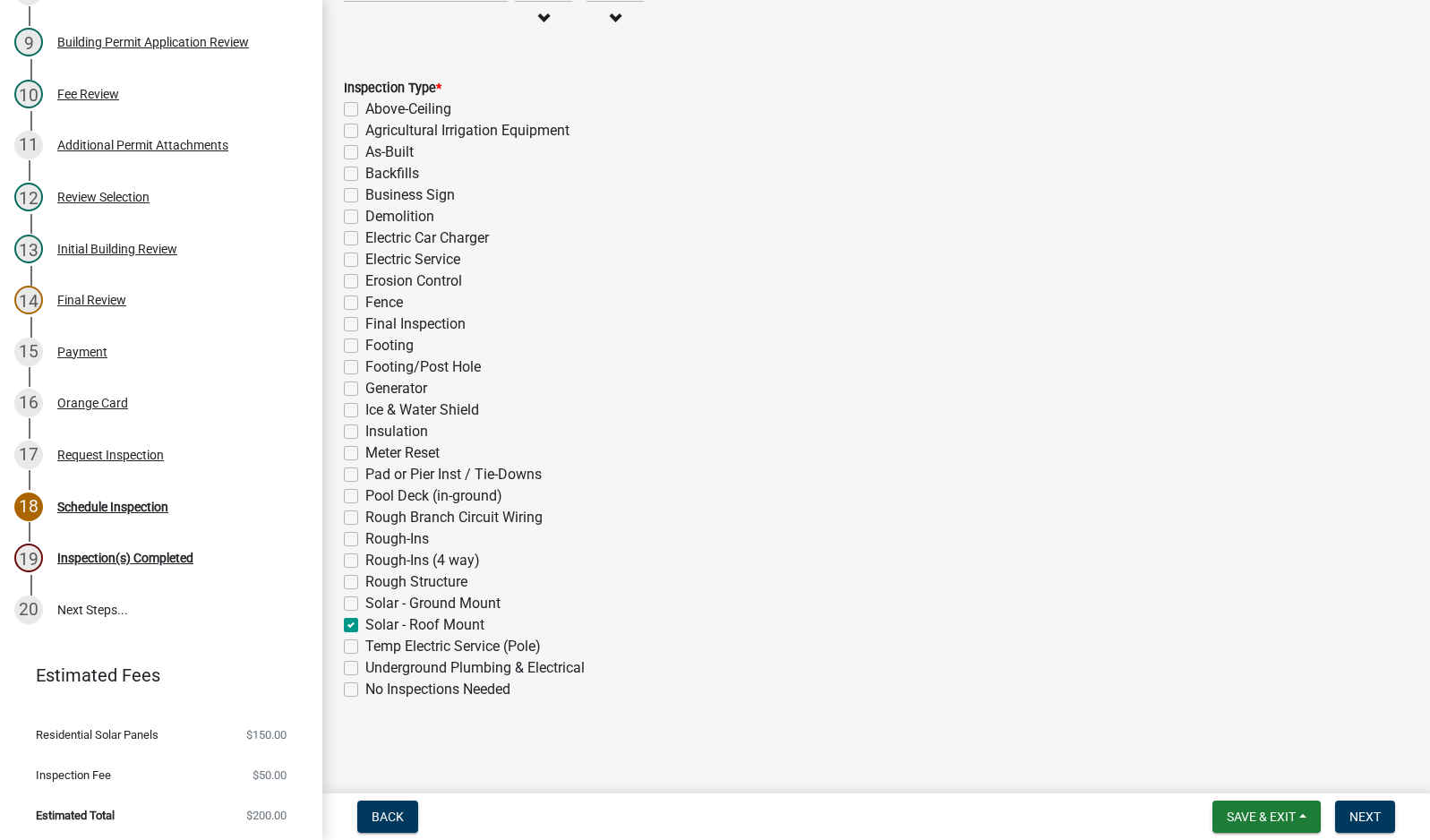
checkbox input "false"
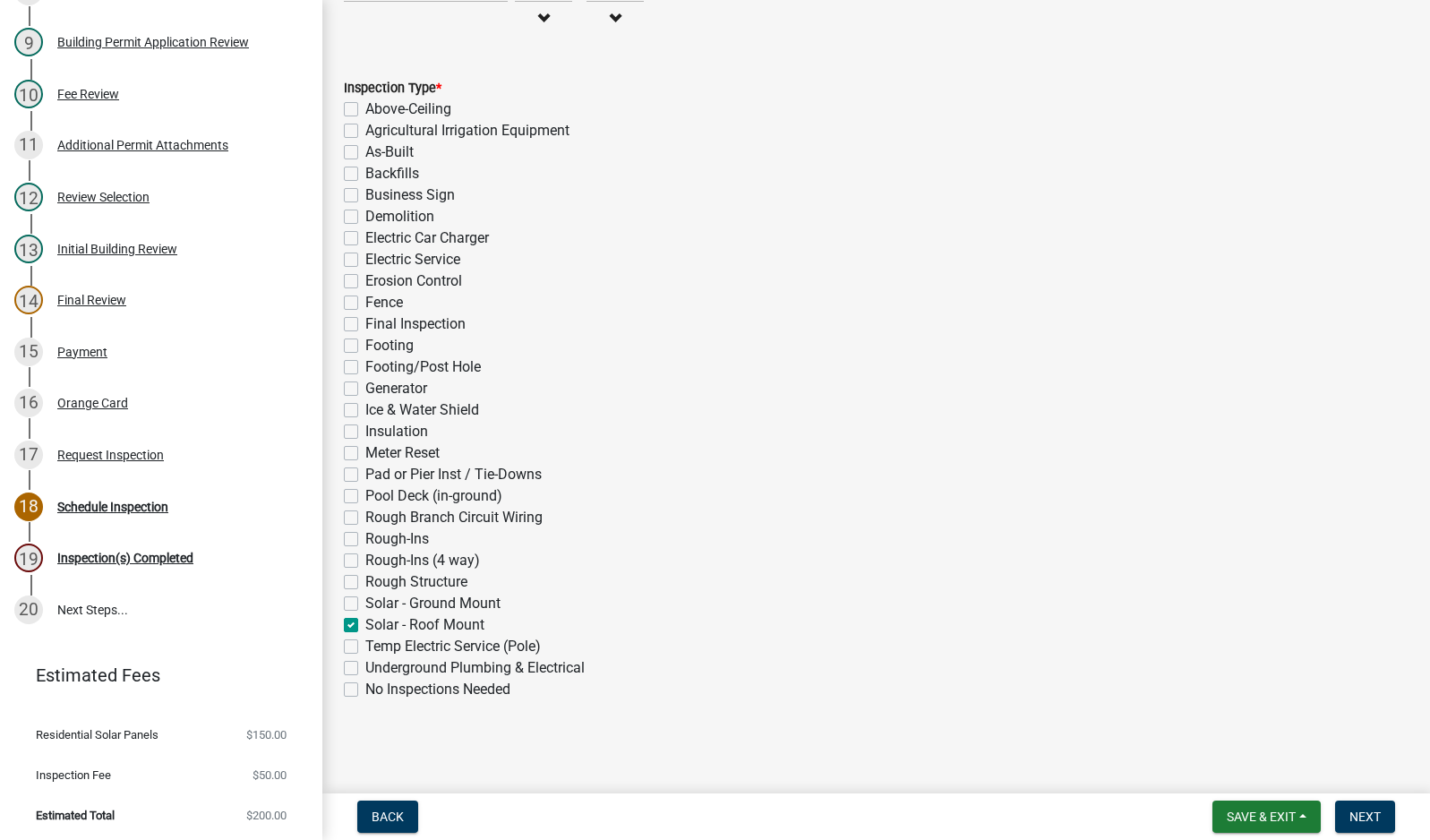
checkbox input "false"
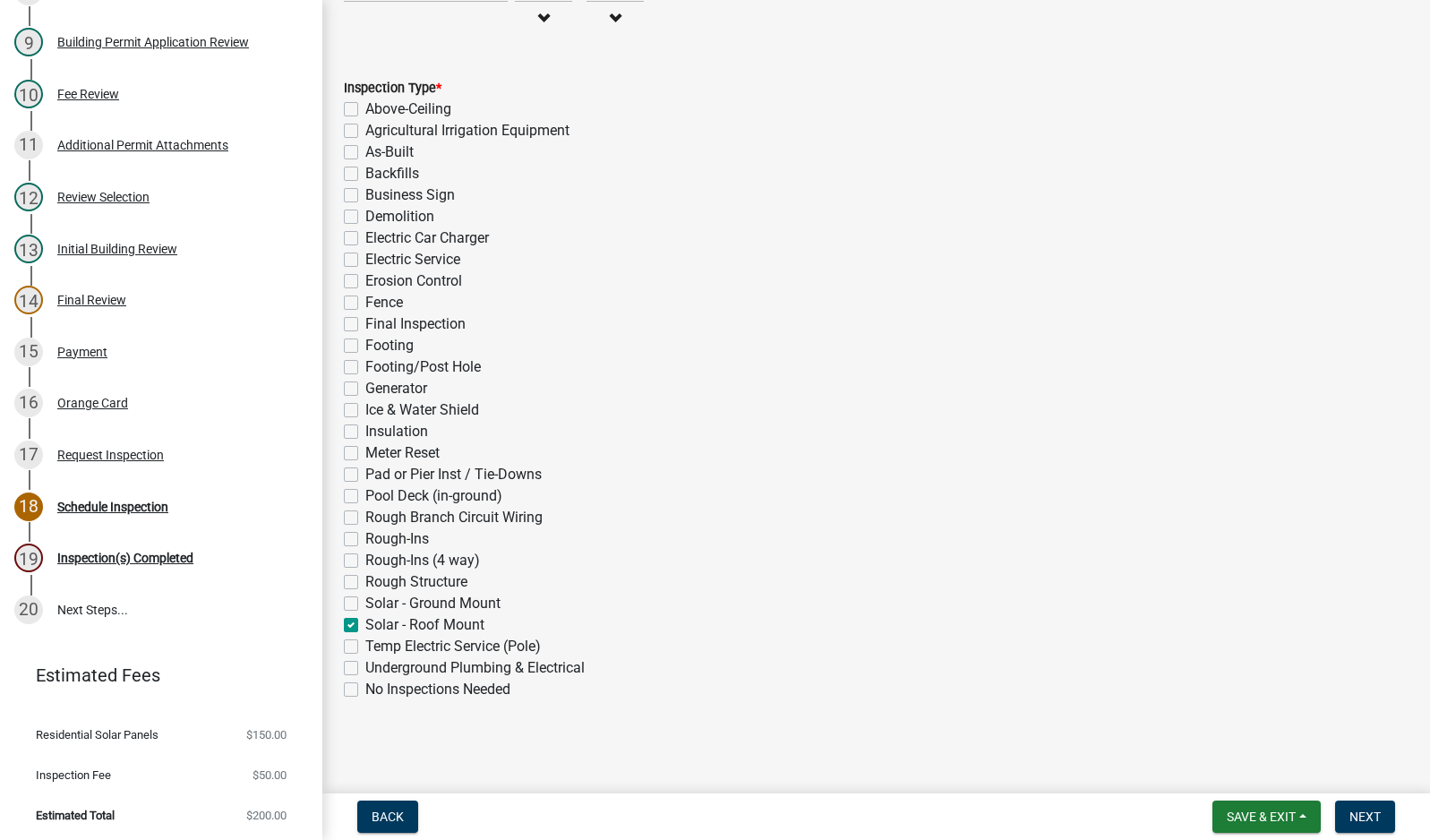
checkbox input "false"
checkbox input "true"
checkbox input "false"
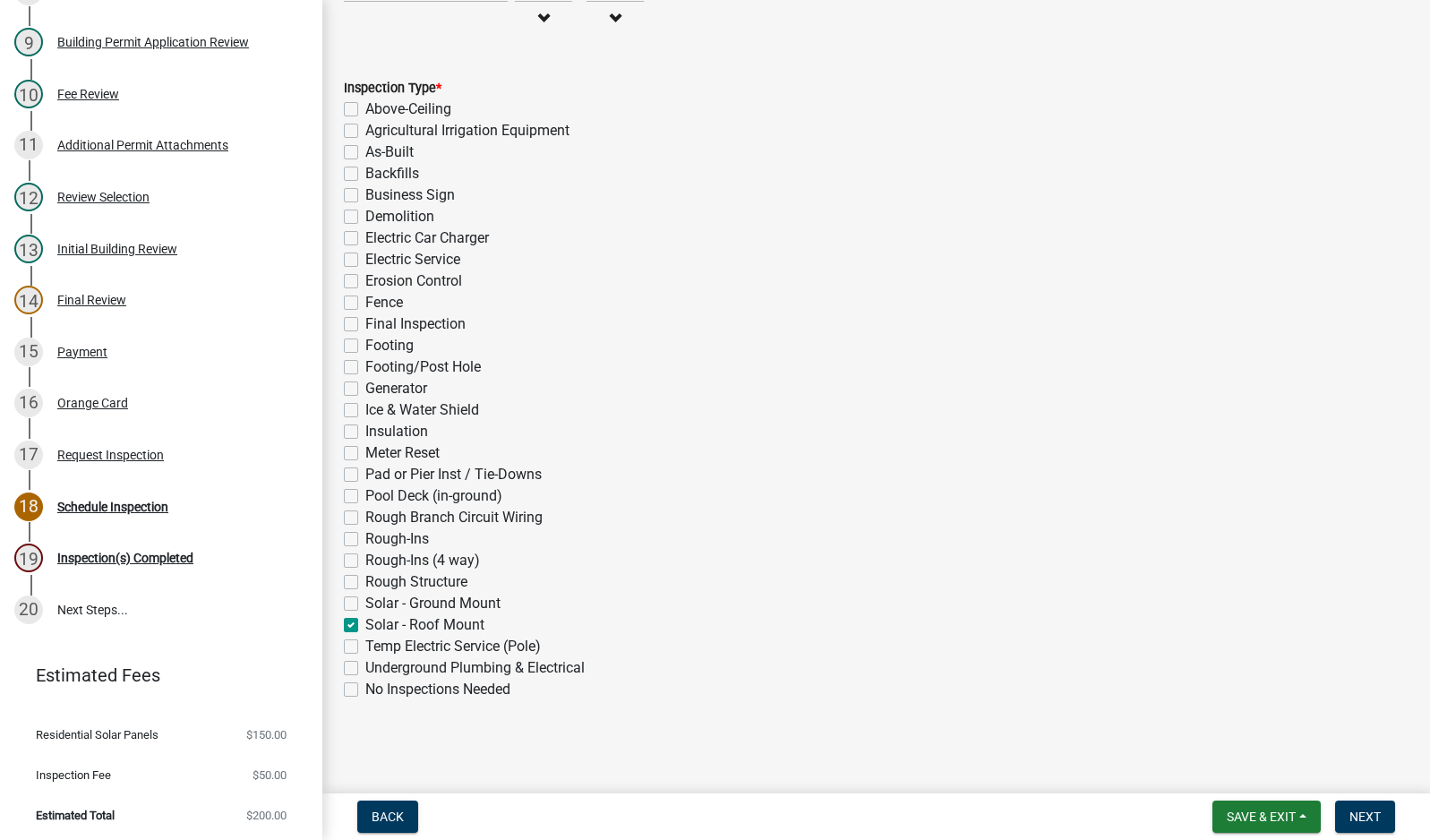
checkbox input "false"
click at [1344, 807] on button "Next" at bounding box center [1365, 816] width 60 height 32
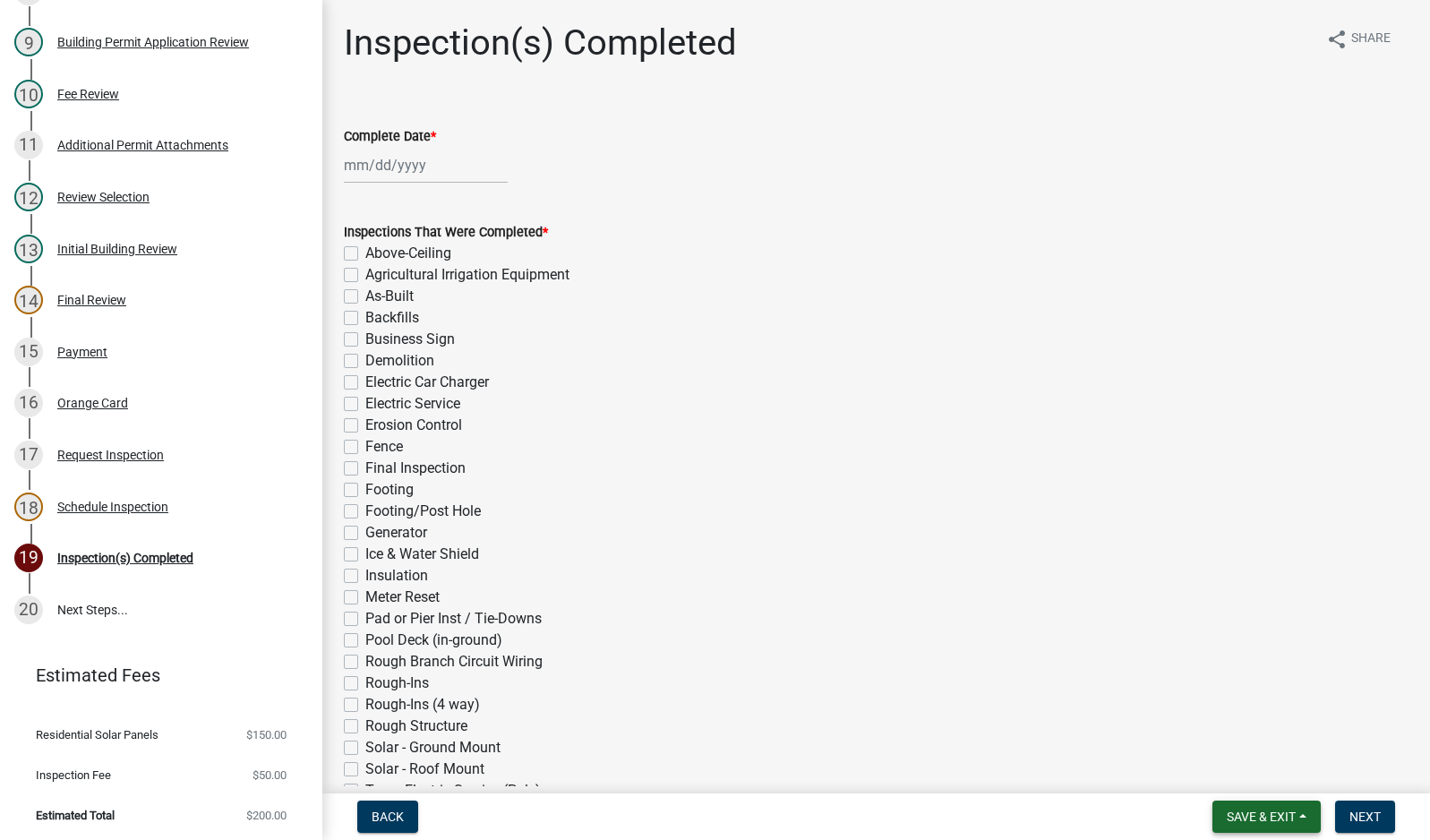
click at [1267, 813] on span "Save & Exit" at bounding box center [1261, 816] width 69 height 14
click at [1272, 764] on button "Save & Exit" at bounding box center [1249, 770] width 144 height 43
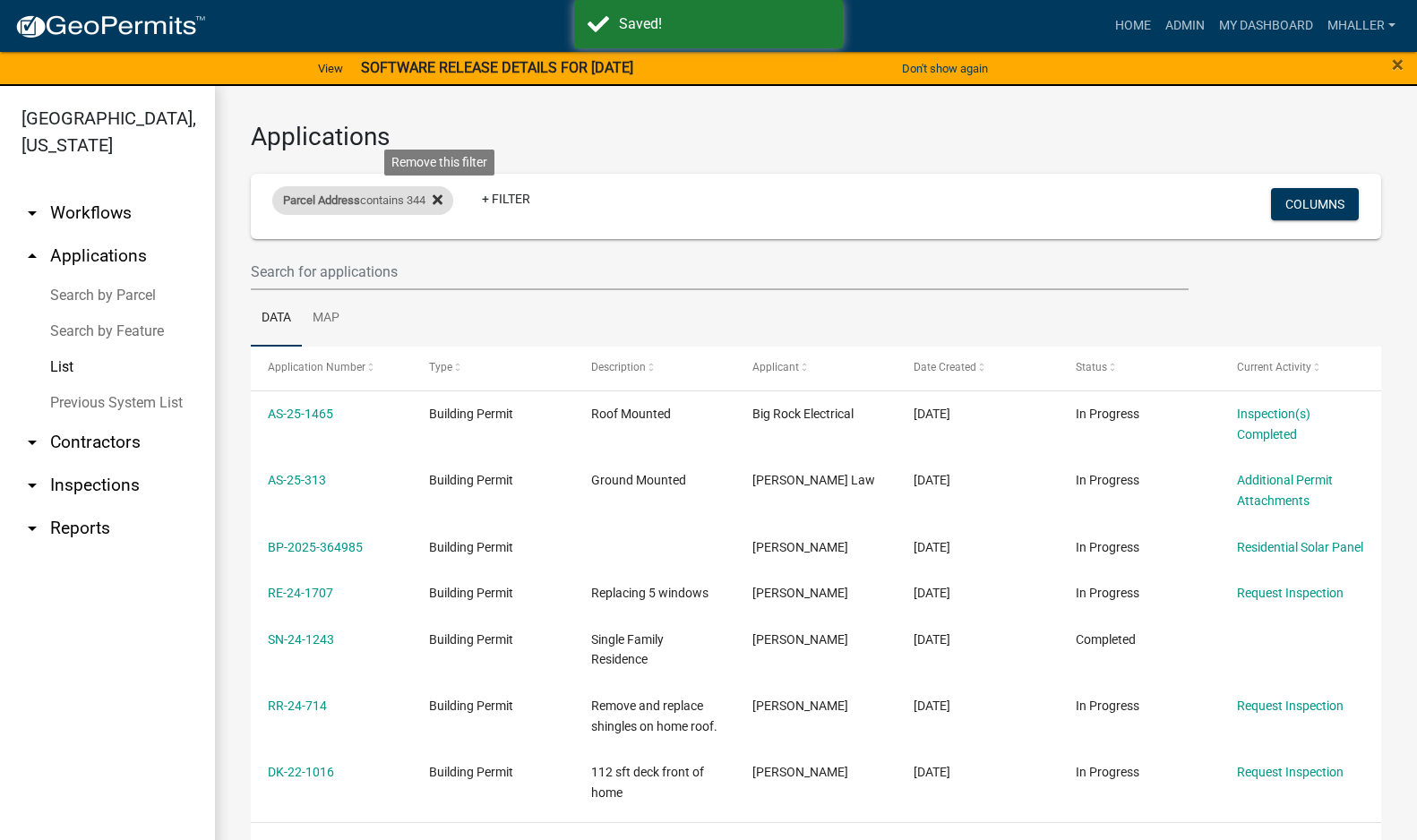
click at [440, 202] on icon at bounding box center [437, 199] width 10 height 14
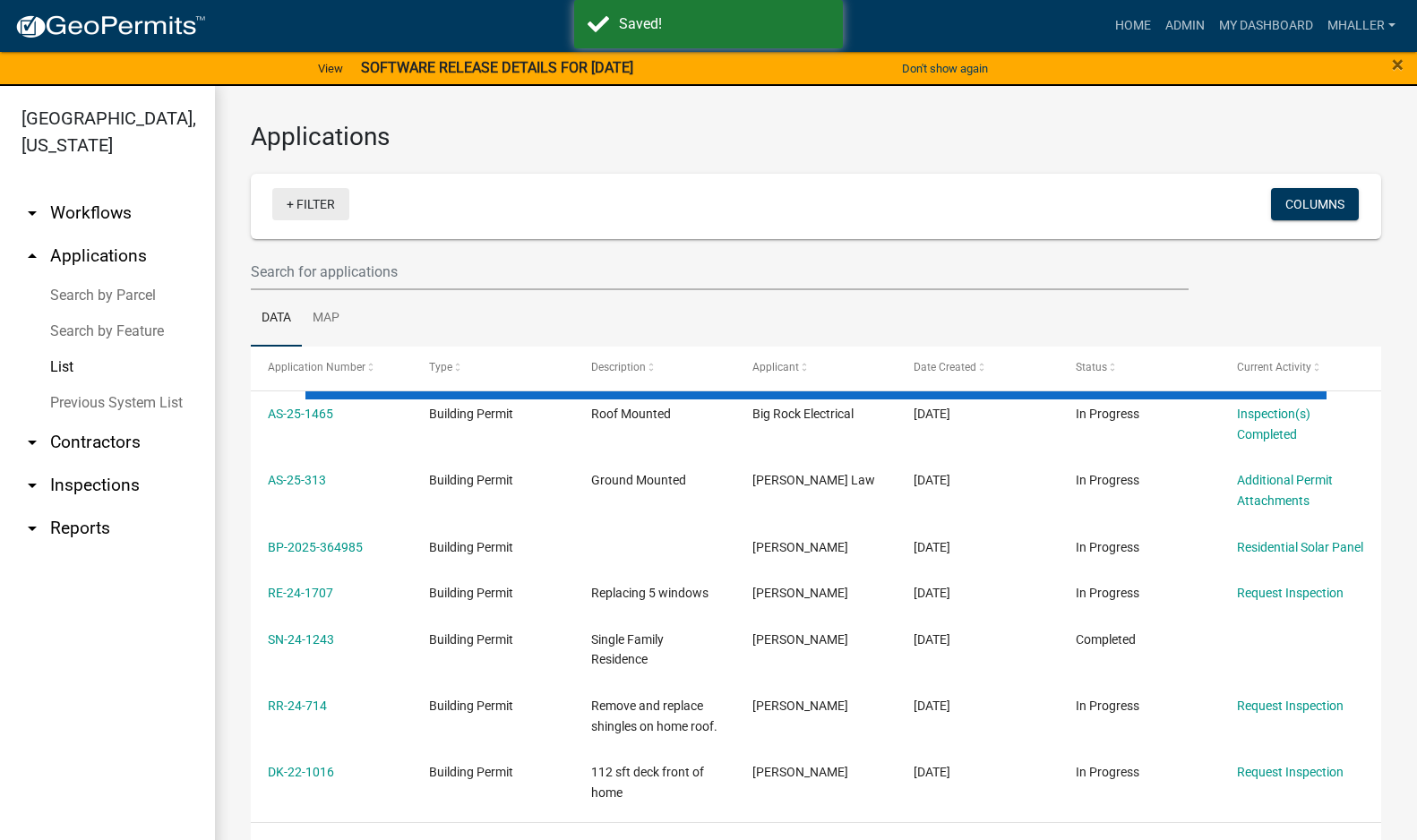
click at [296, 205] on link "+ Filter" at bounding box center [310, 204] width 77 height 32
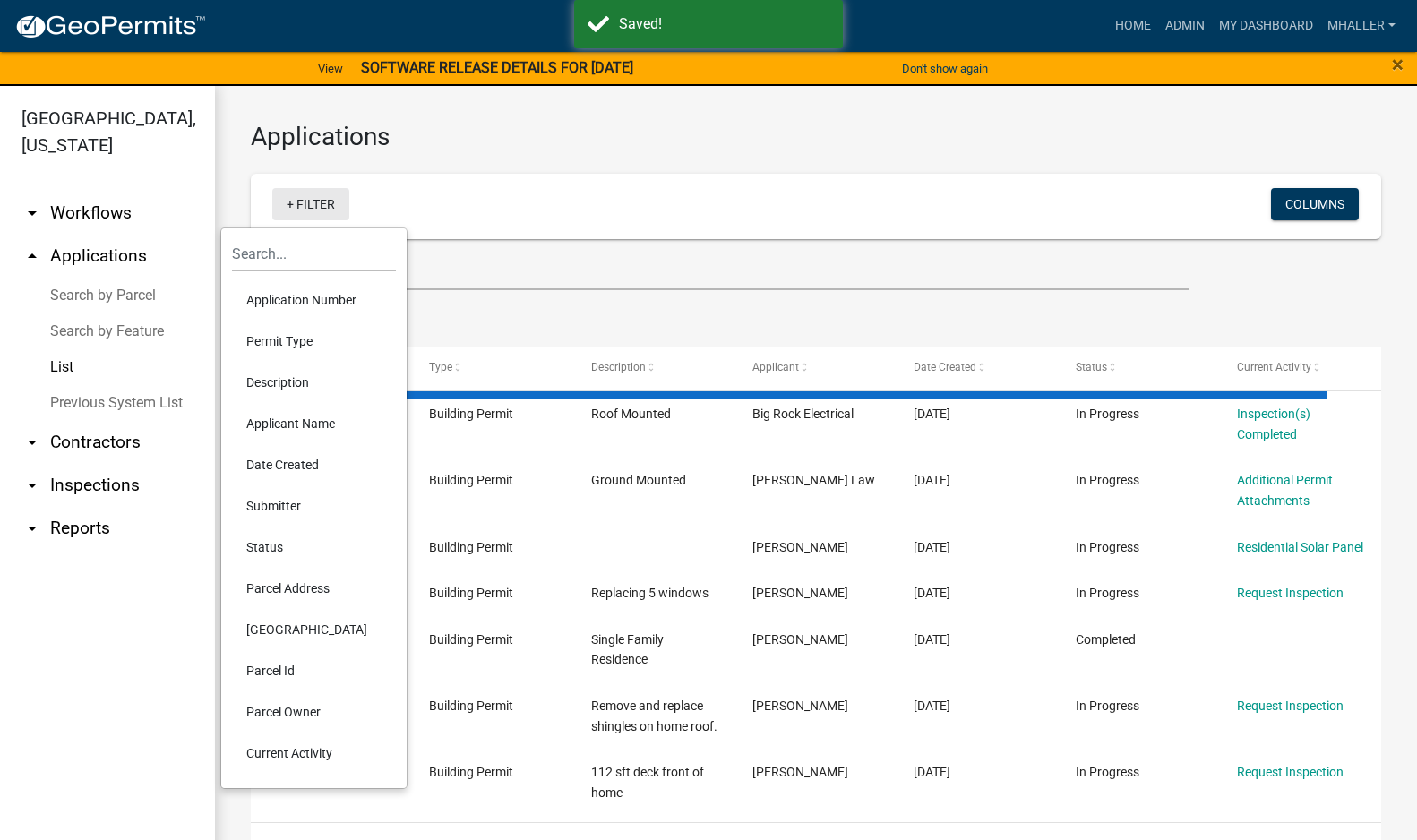
select select "1: 25"
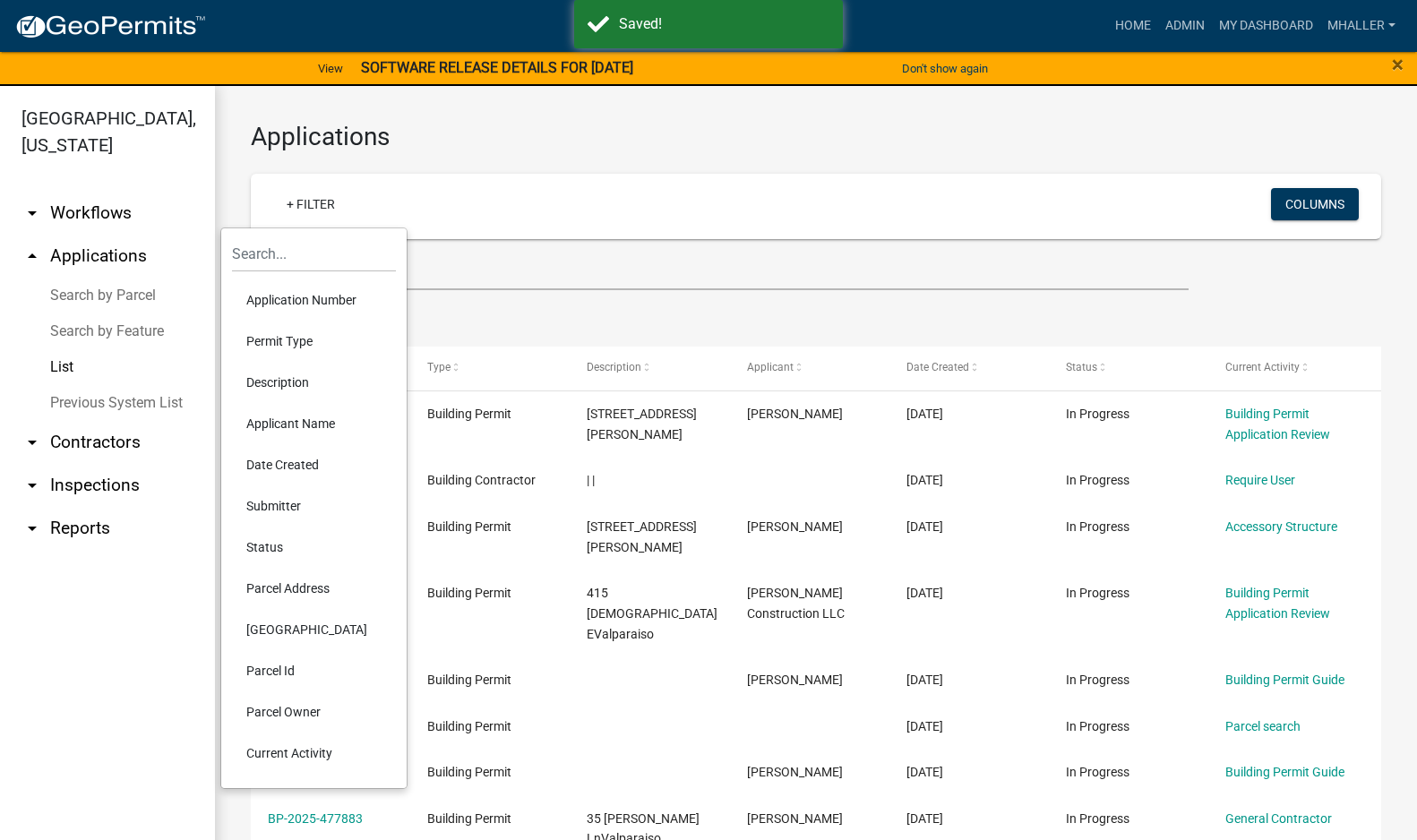
click at [305, 300] on li "Application Number" at bounding box center [313, 300] width 164 height 41
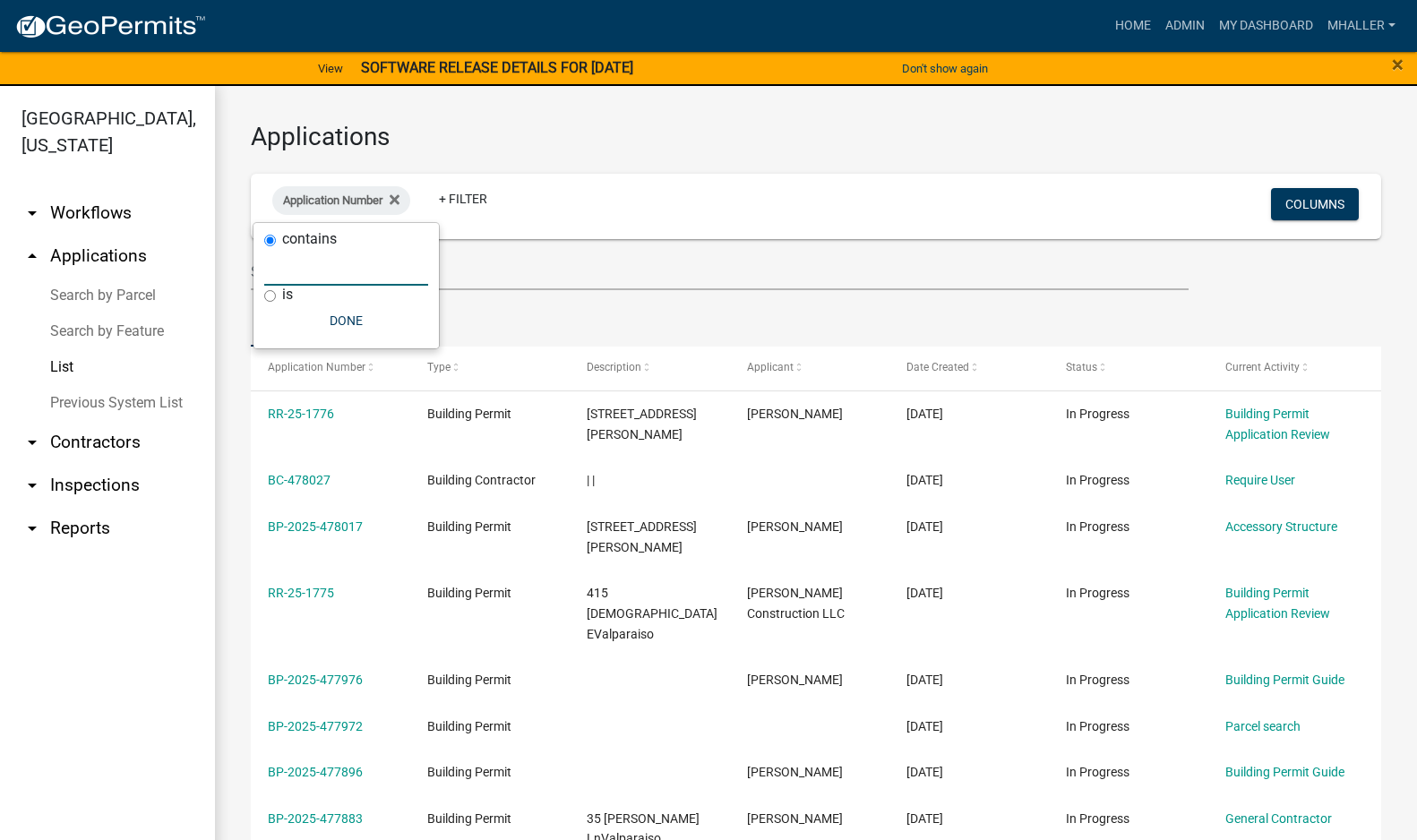
click at [318, 270] on input "text" at bounding box center [345, 268] width 164 height 37
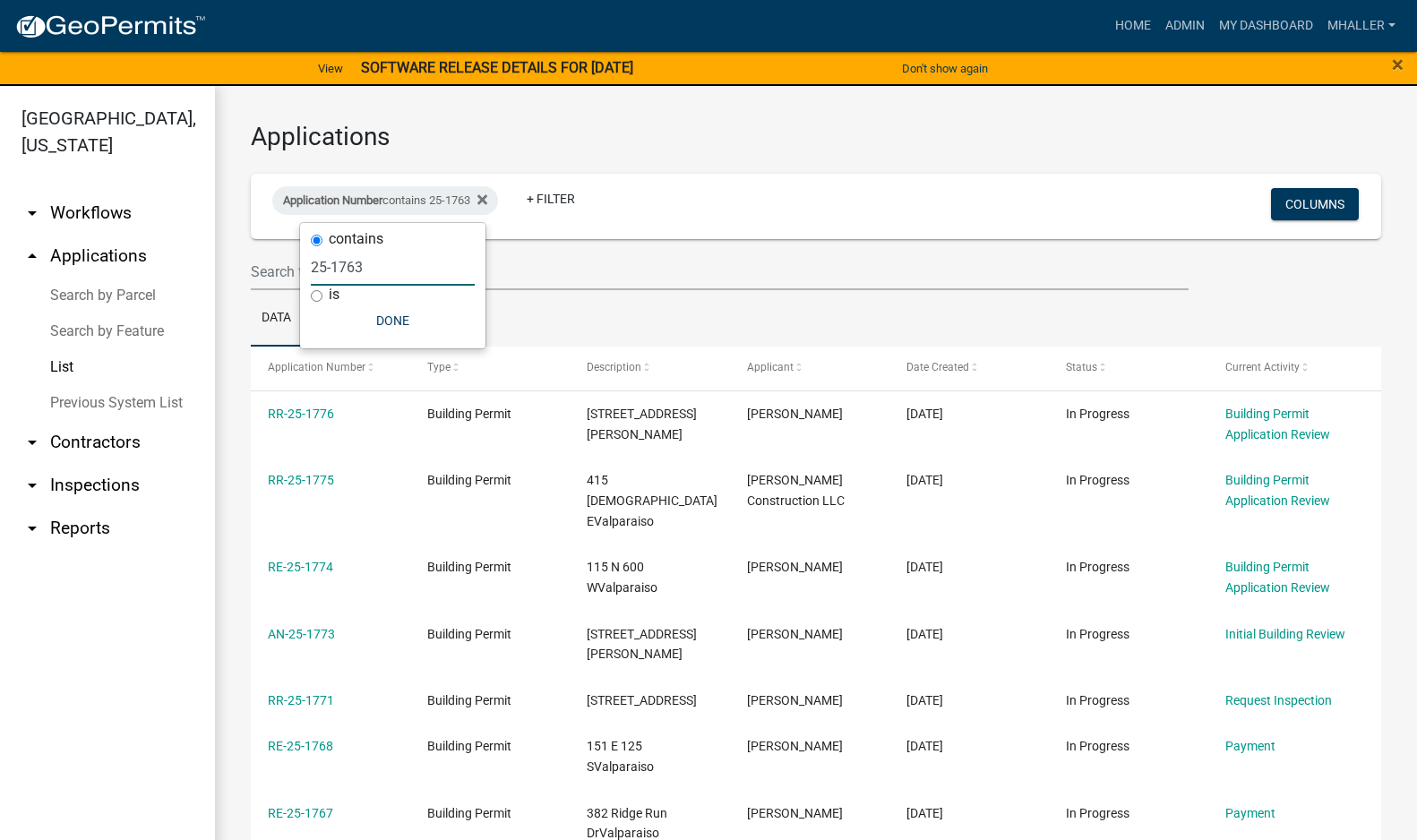
type input "25-1763"
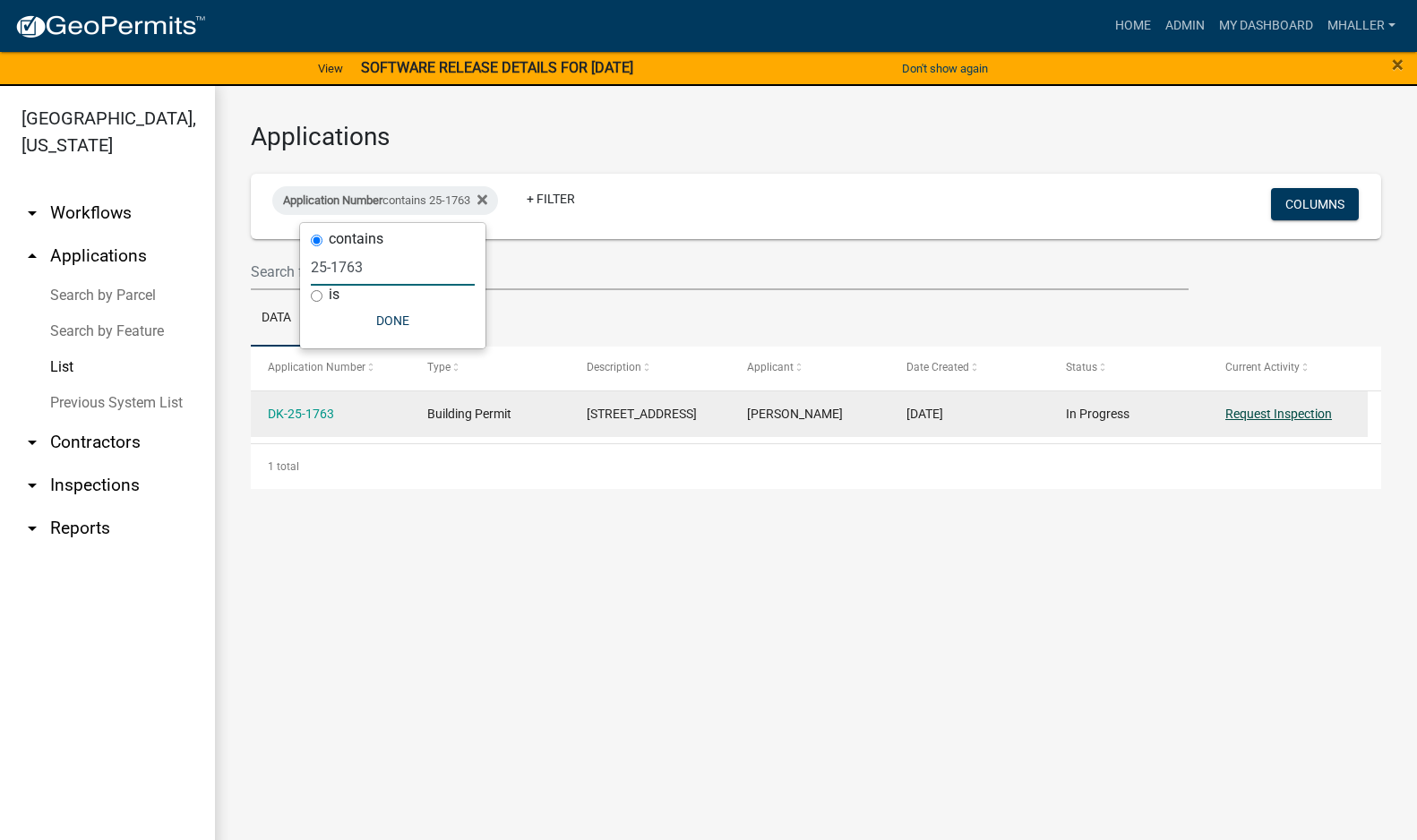
click at [1262, 408] on link "Request Inspection" at bounding box center [1278, 413] width 107 height 14
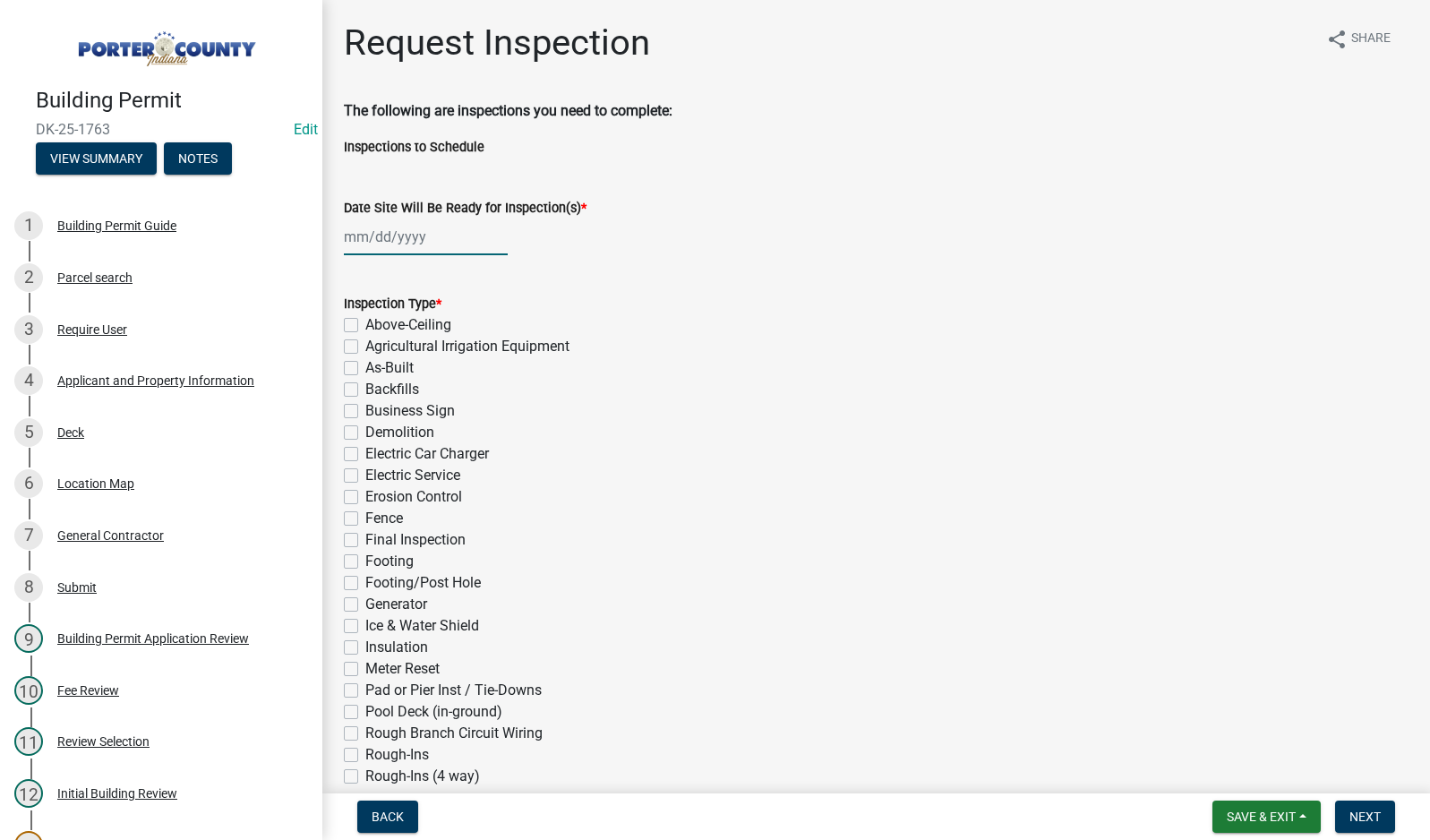
click at [408, 242] on div at bounding box center [425, 237] width 164 height 37
select select "9"
select select "2025"
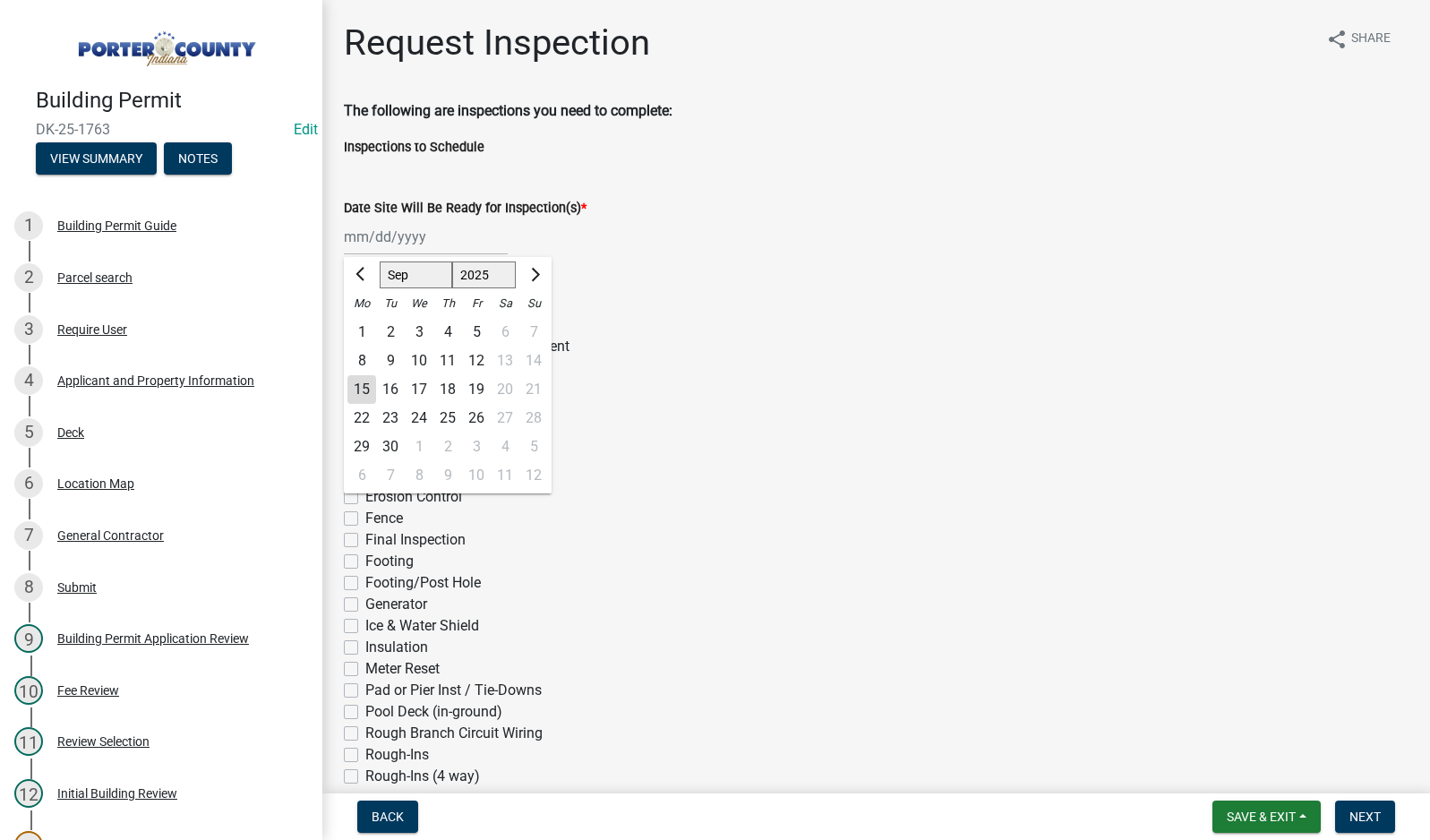
click at [355, 389] on div "15" at bounding box center [361, 389] width 29 height 29
type input "[DATE]"
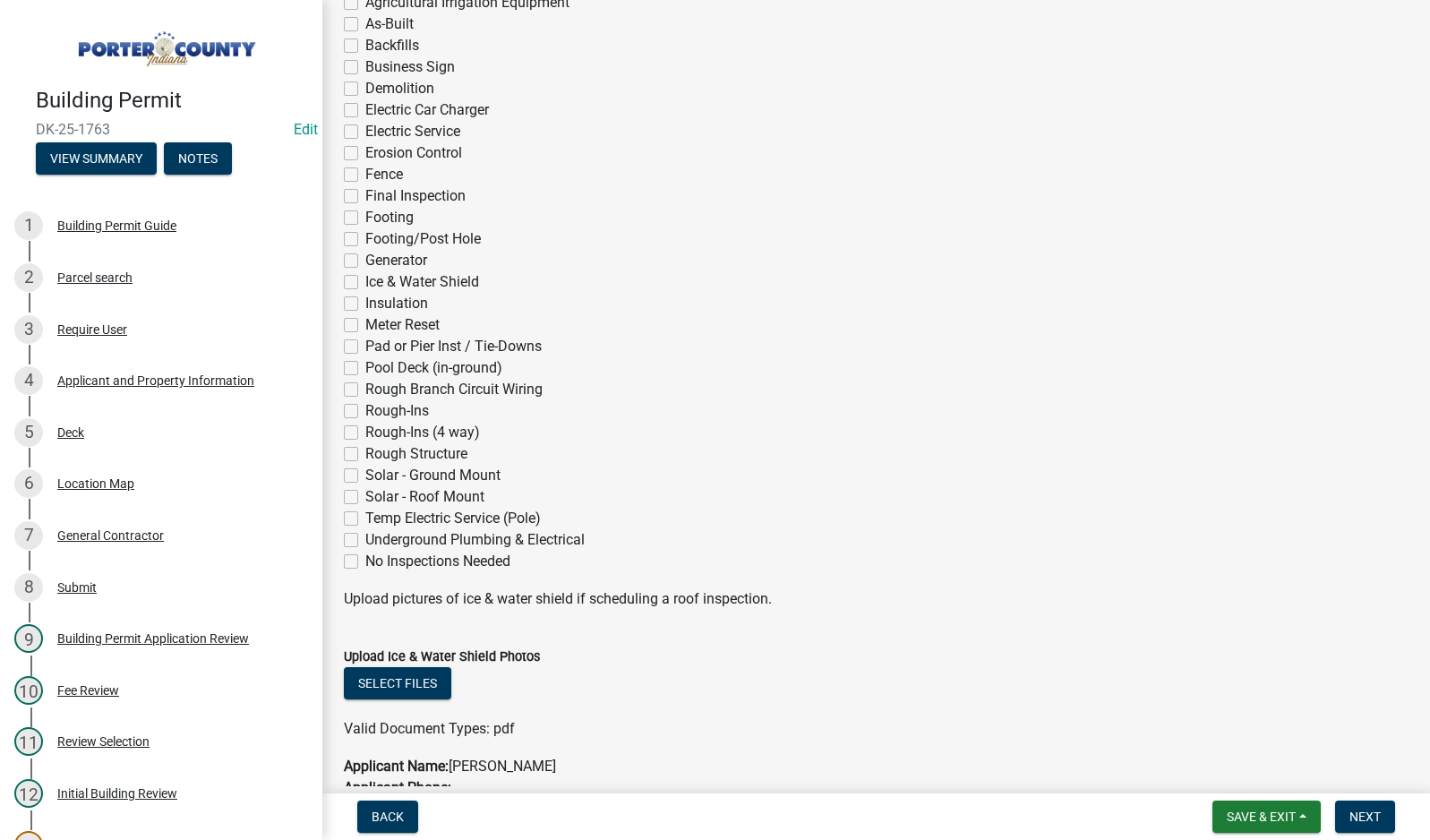
scroll to position [358, 0]
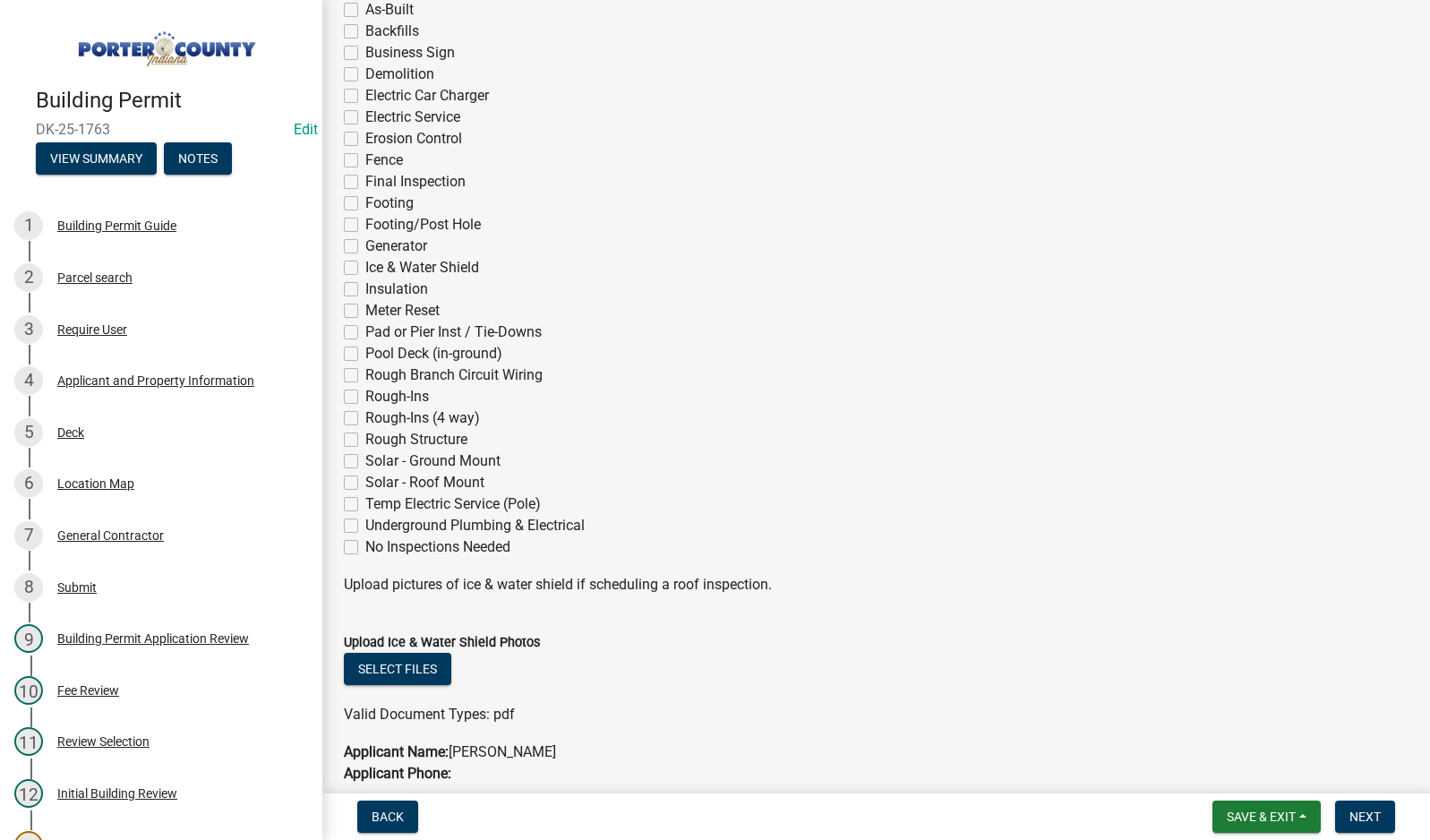
click at [366, 228] on label "Footing/Post Hole" at bounding box center [423, 224] width 116 height 21
click at [366, 226] on input "Footing/Post Hole" at bounding box center [371, 219] width 12 height 12
checkbox input "true"
checkbox input "false"
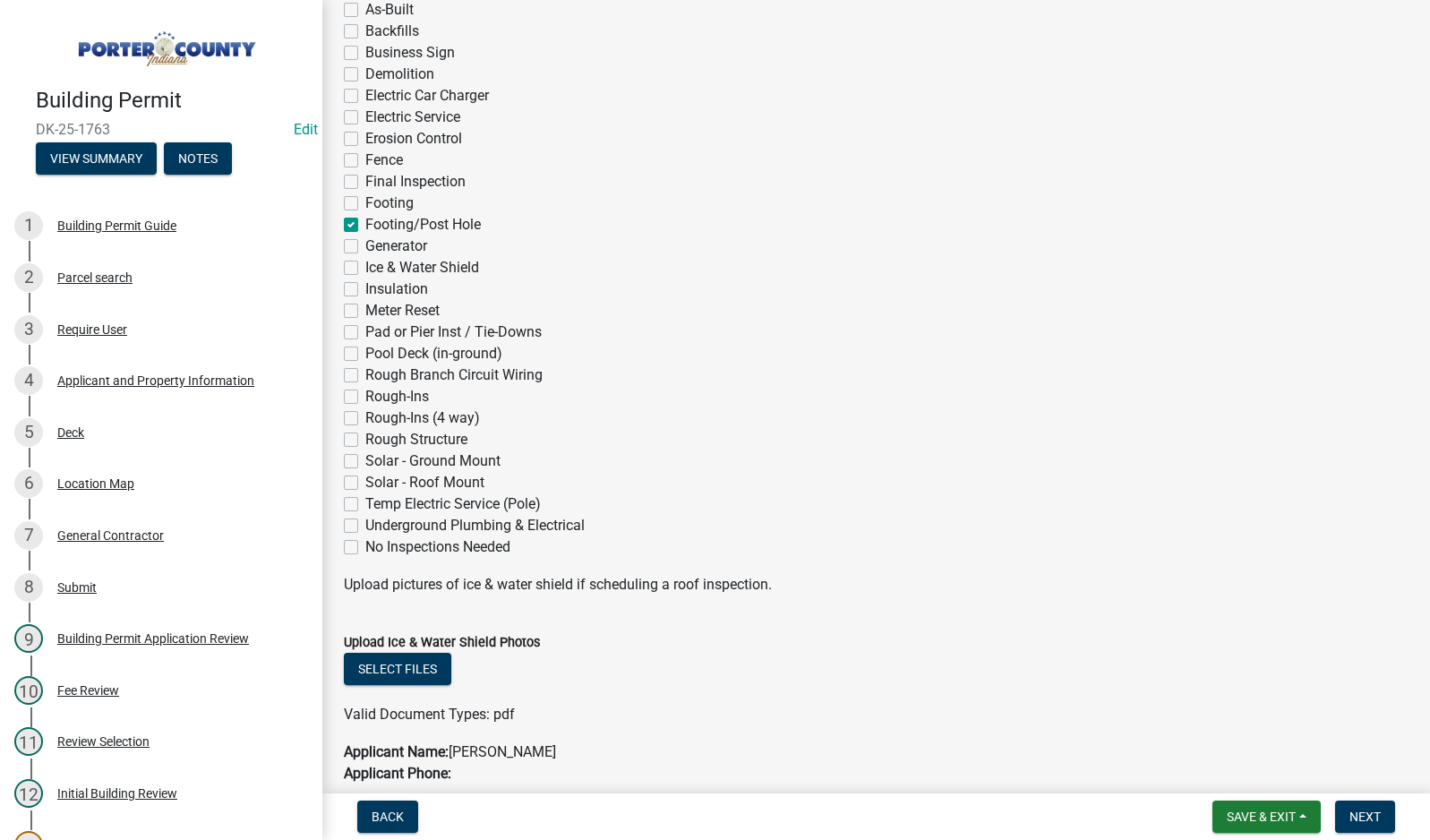
checkbox input "false"
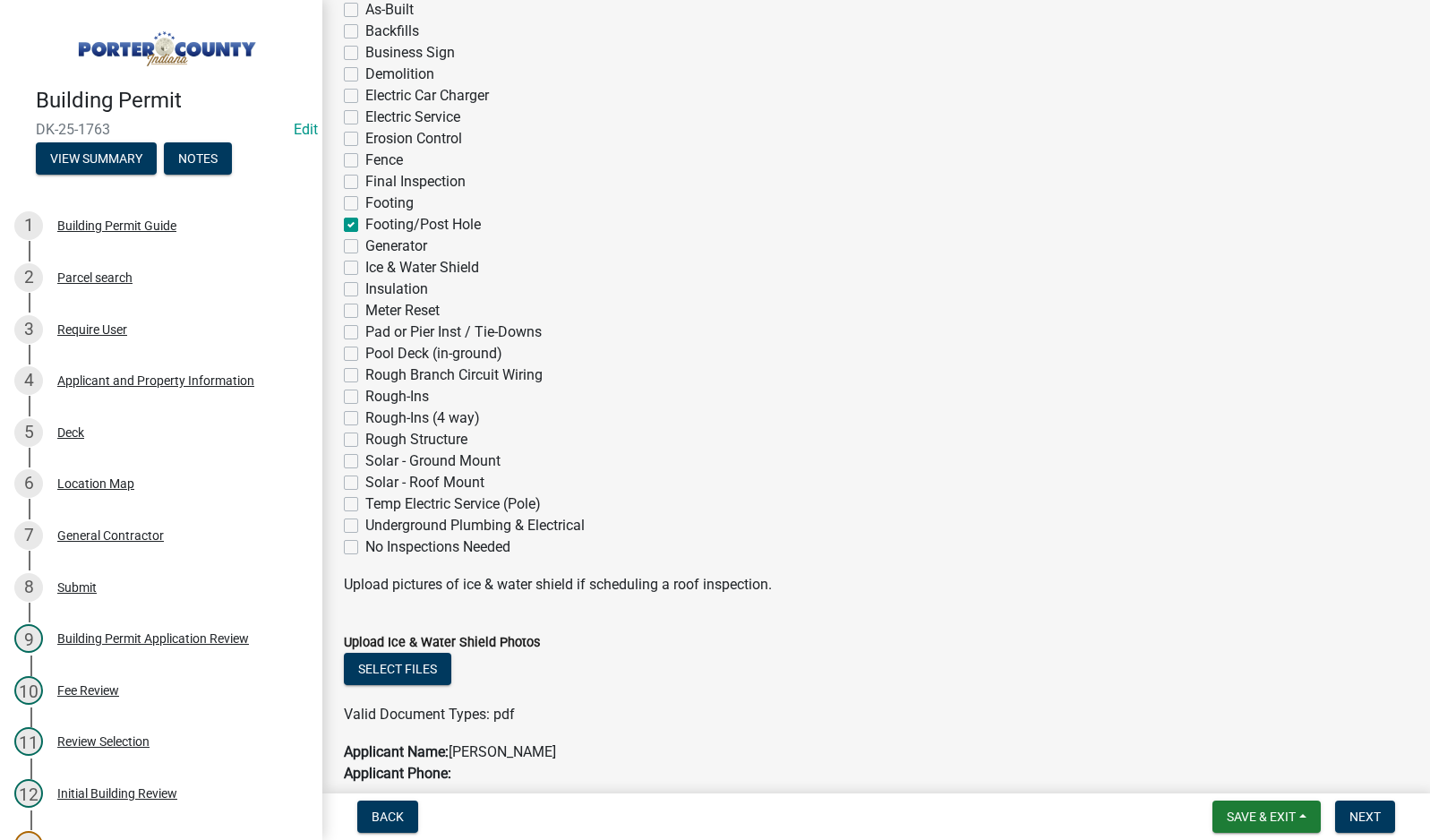
checkbox input "false"
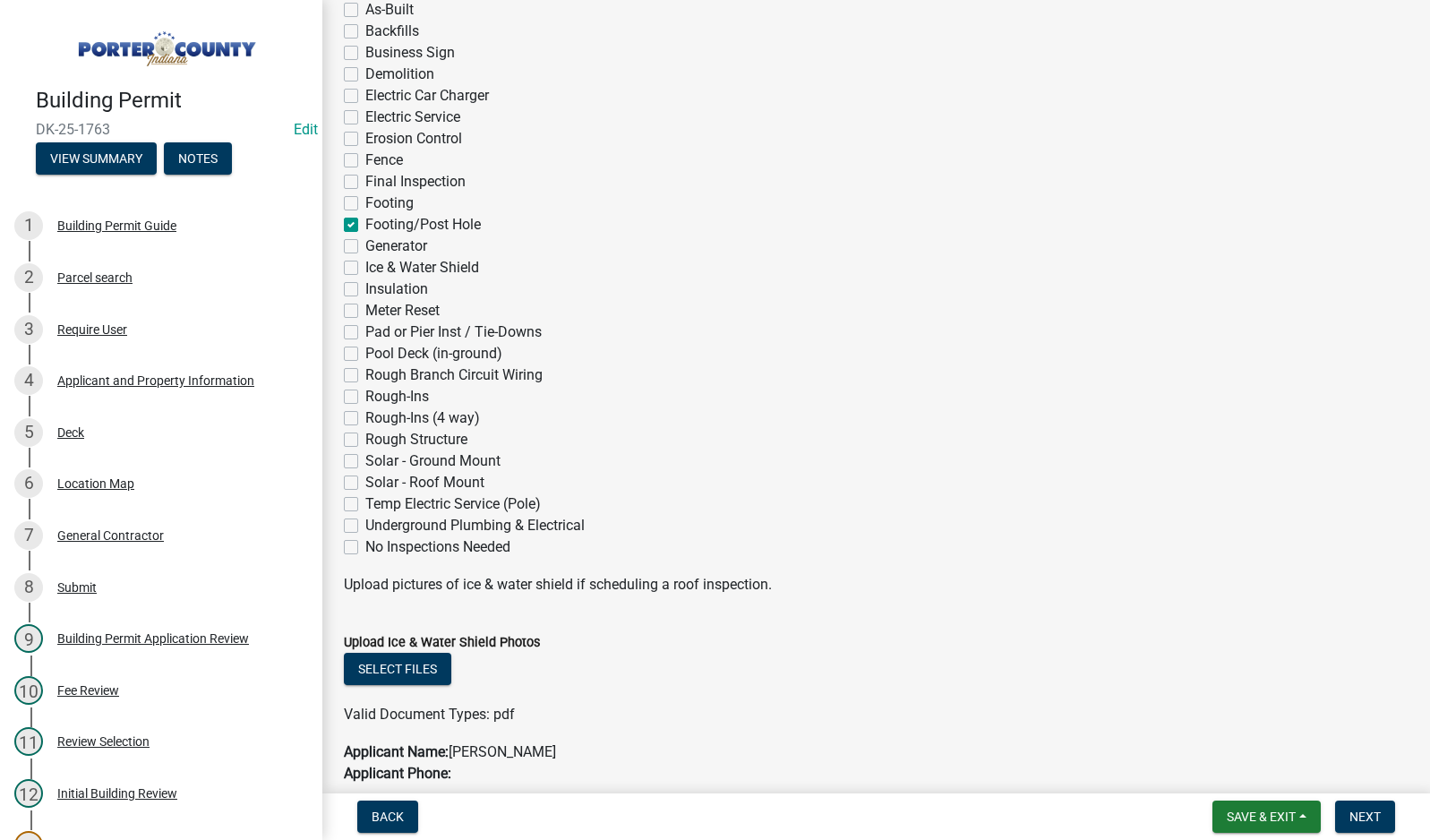
checkbox input "true"
checkbox input "false"
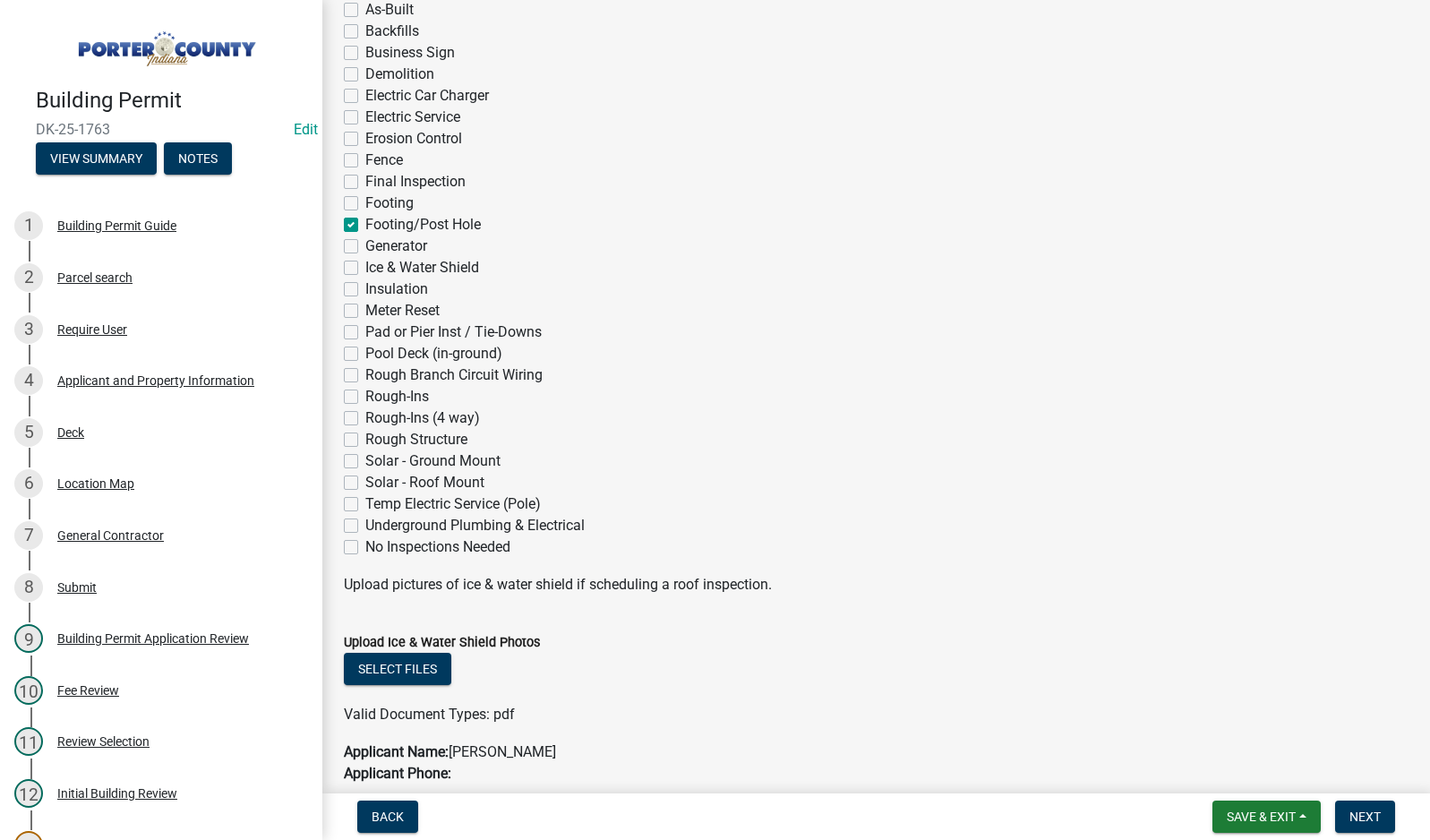
checkbox input "false"
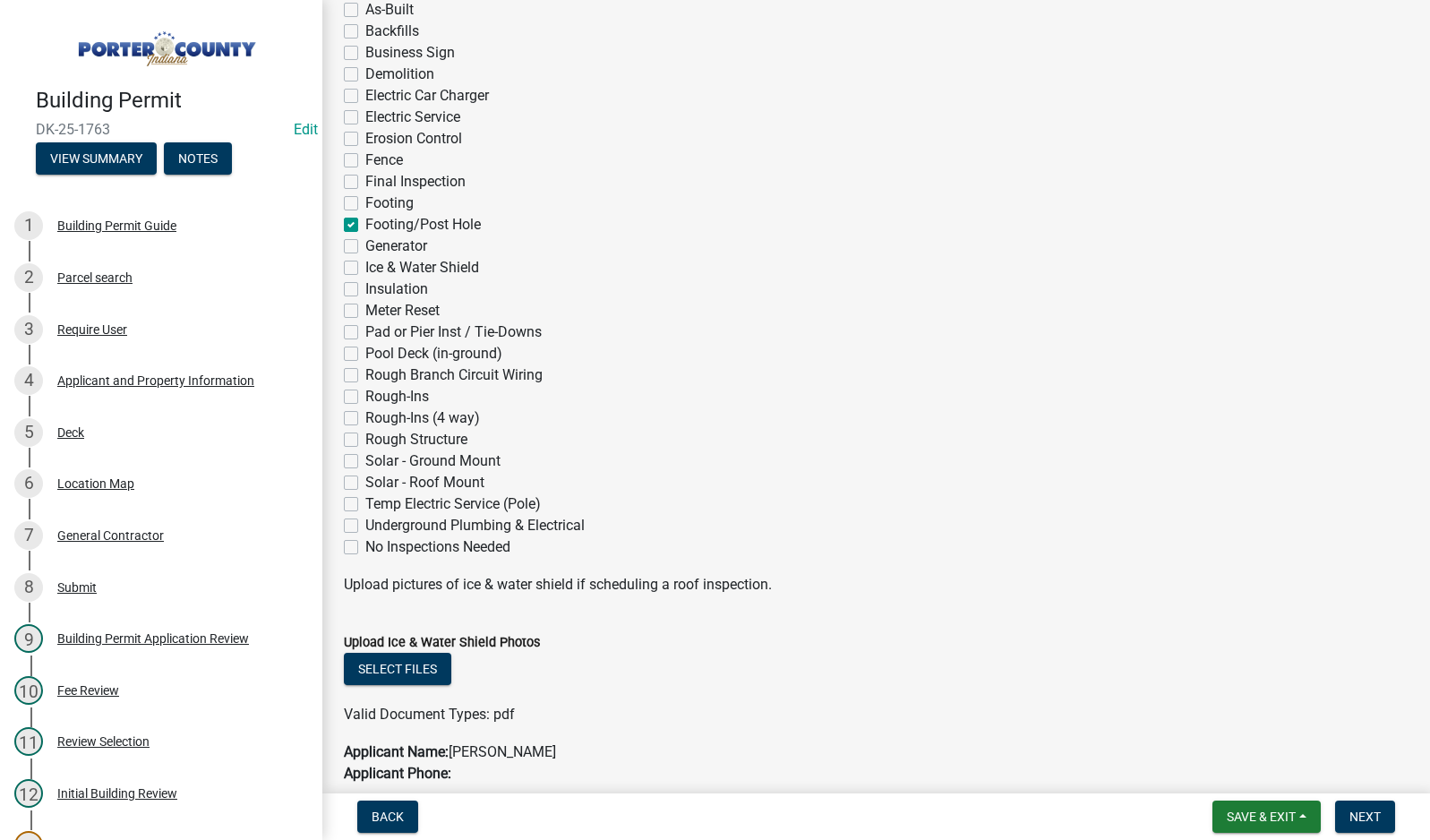
checkbox input "false"
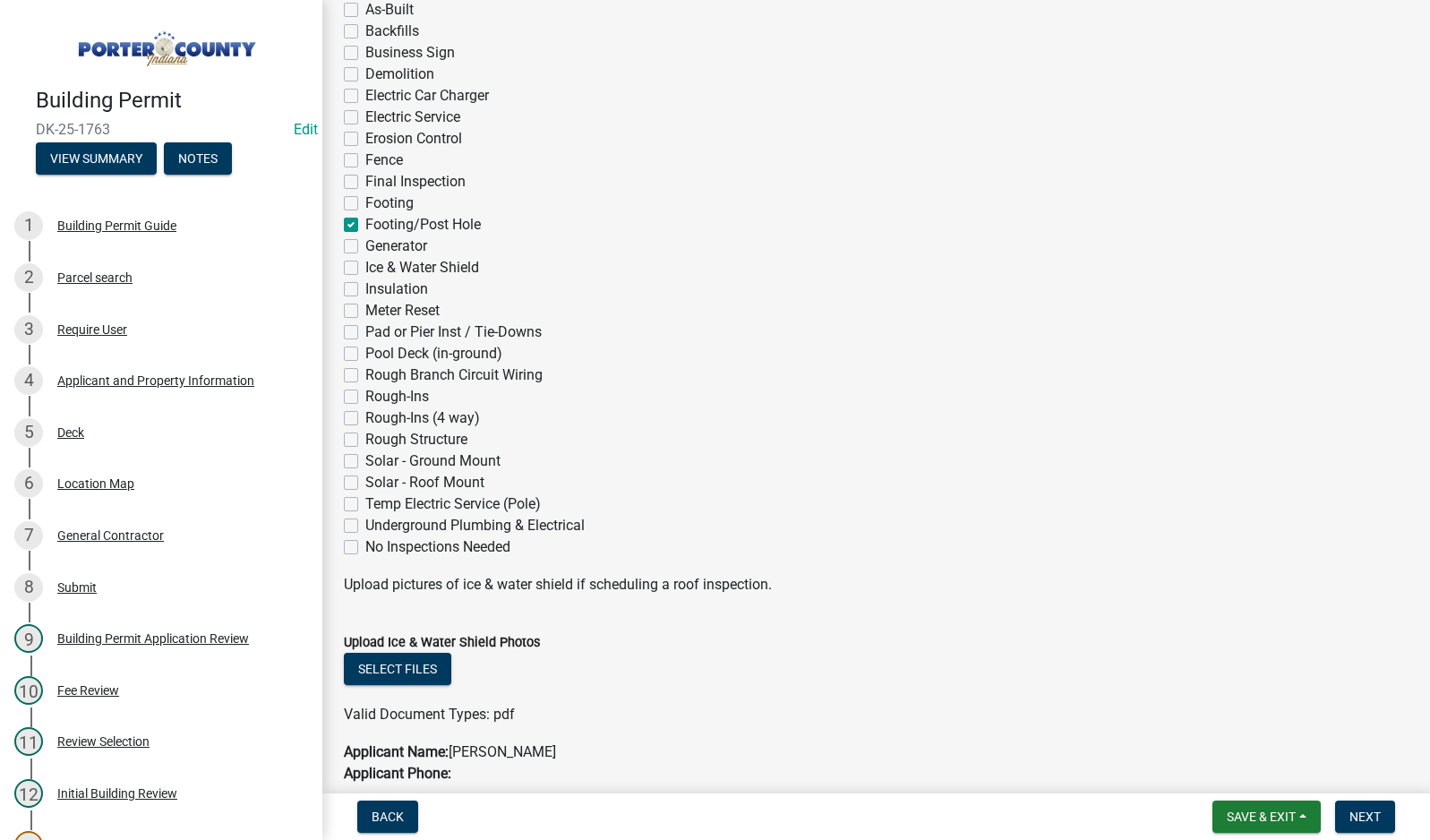
checkbox input "false"
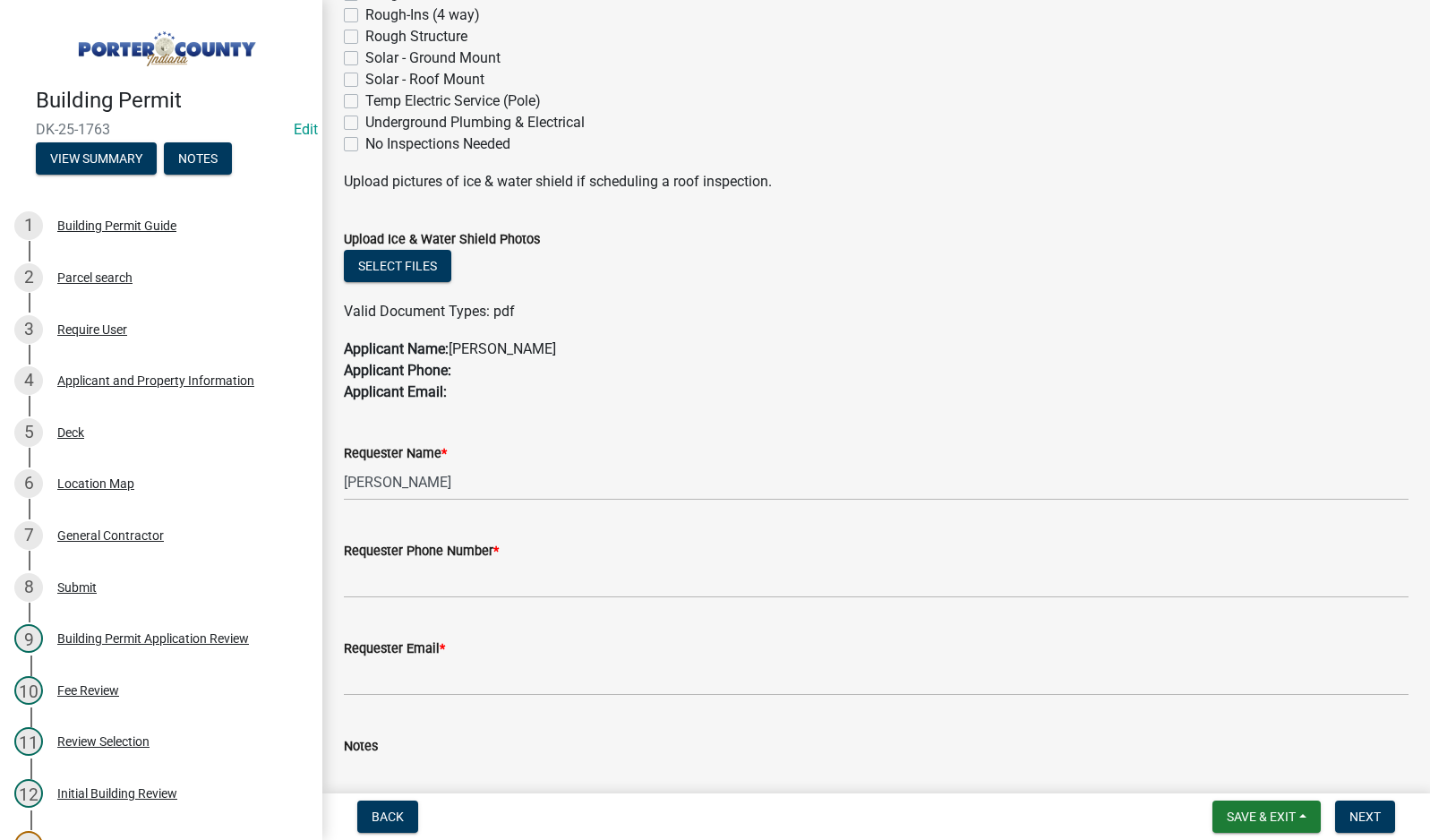
scroll to position [806, 0]
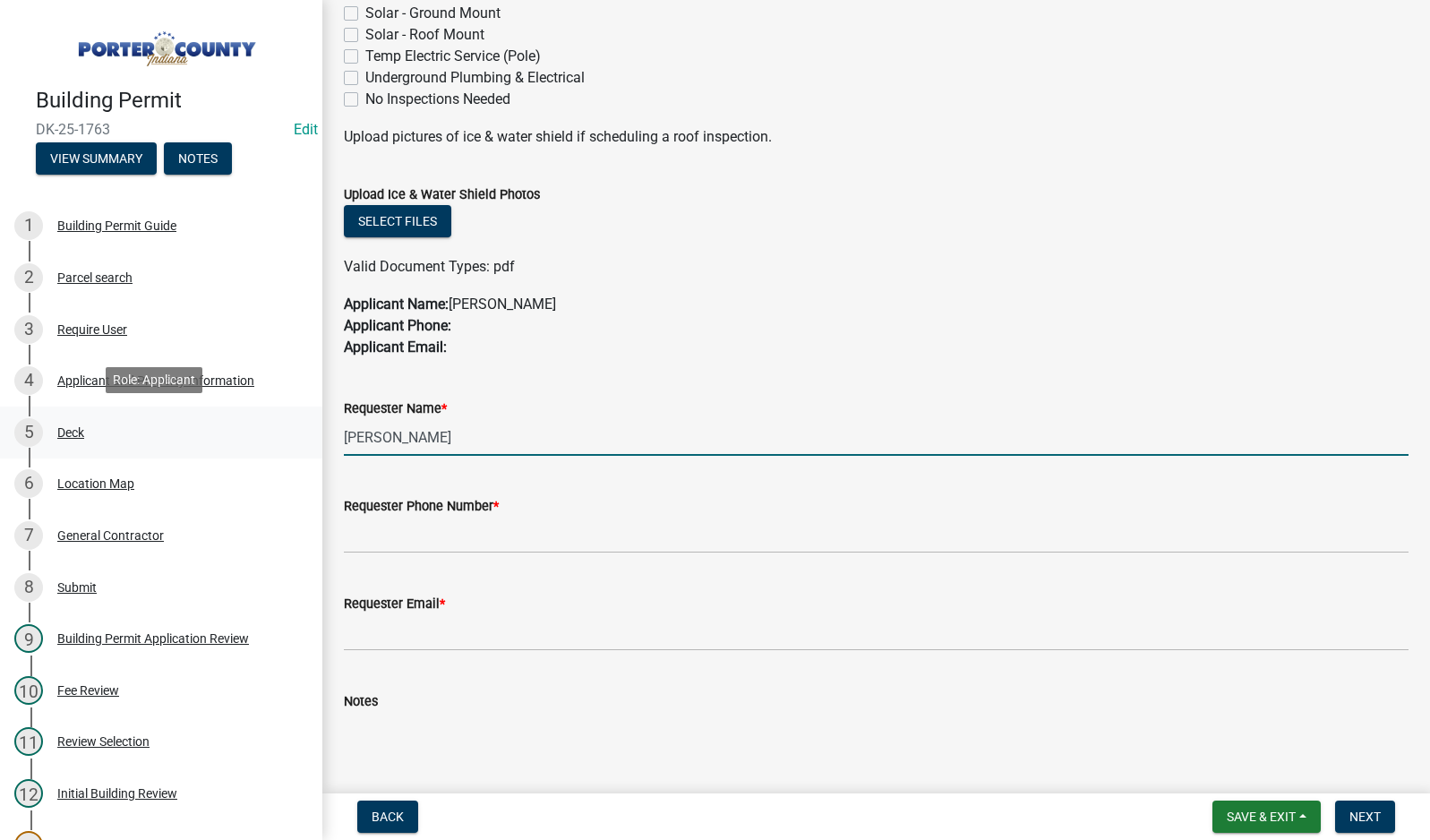
drag, startPoint x: 483, startPoint y: 441, endPoint x: 244, endPoint y: 454, distance: 239.4
click at [264, 445] on div "Building Permit DK-25-1763 Edit View Summary Notes 1 Building Permit Guide 2 Pa…" at bounding box center [715, 420] width 1430 height 840
type input "owner"
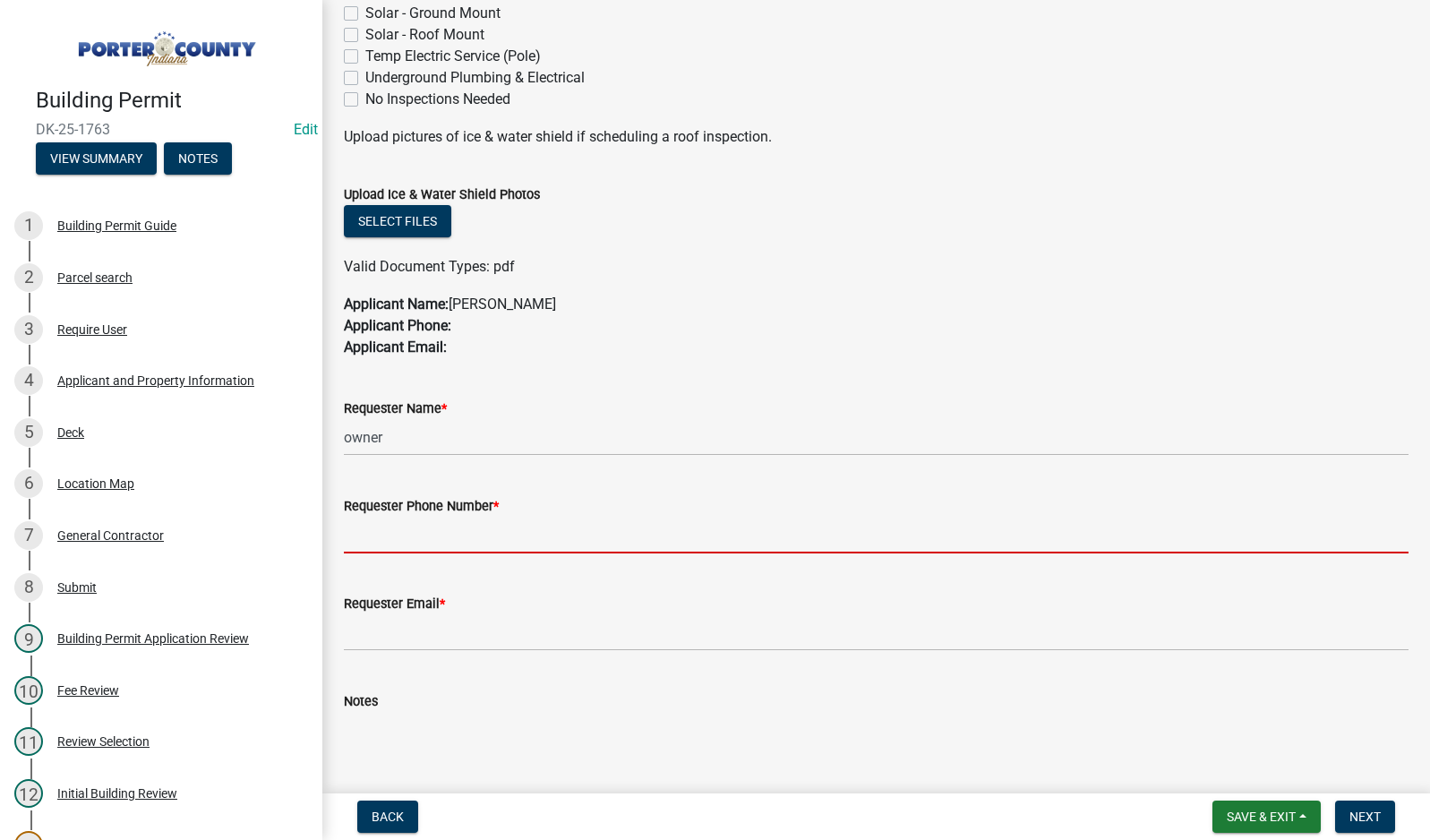
click at [366, 531] on input "Requester Phone Number *" at bounding box center [876, 535] width 1065 height 37
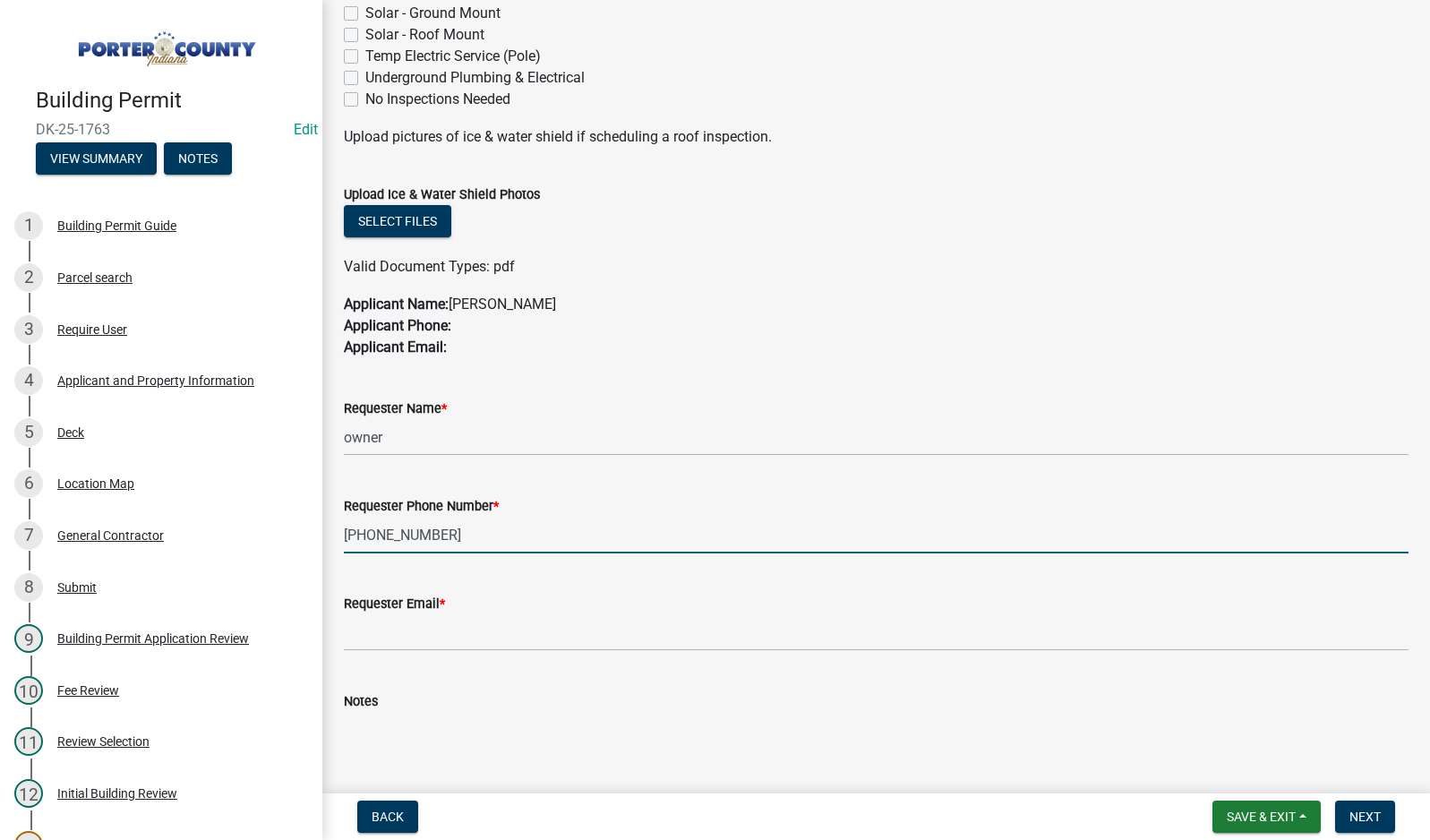
type input "[PHONE_NUMBER]"
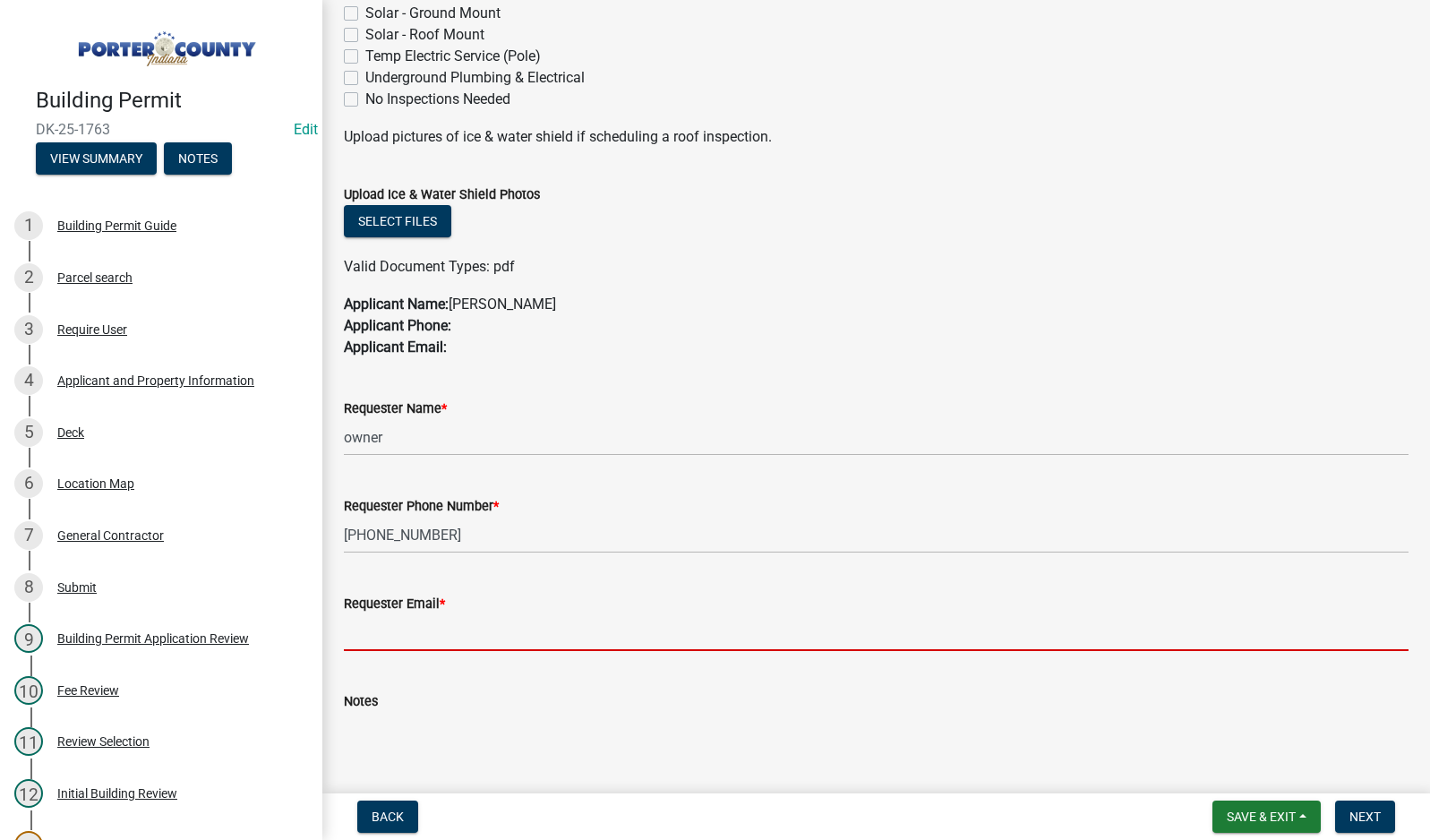
click at [403, 636] on input "Requester Email *" at bounding box center [876, 633] width 1065 height 37
type input "[EMAIL_ADDRESS][DOMAIN_NAME]"
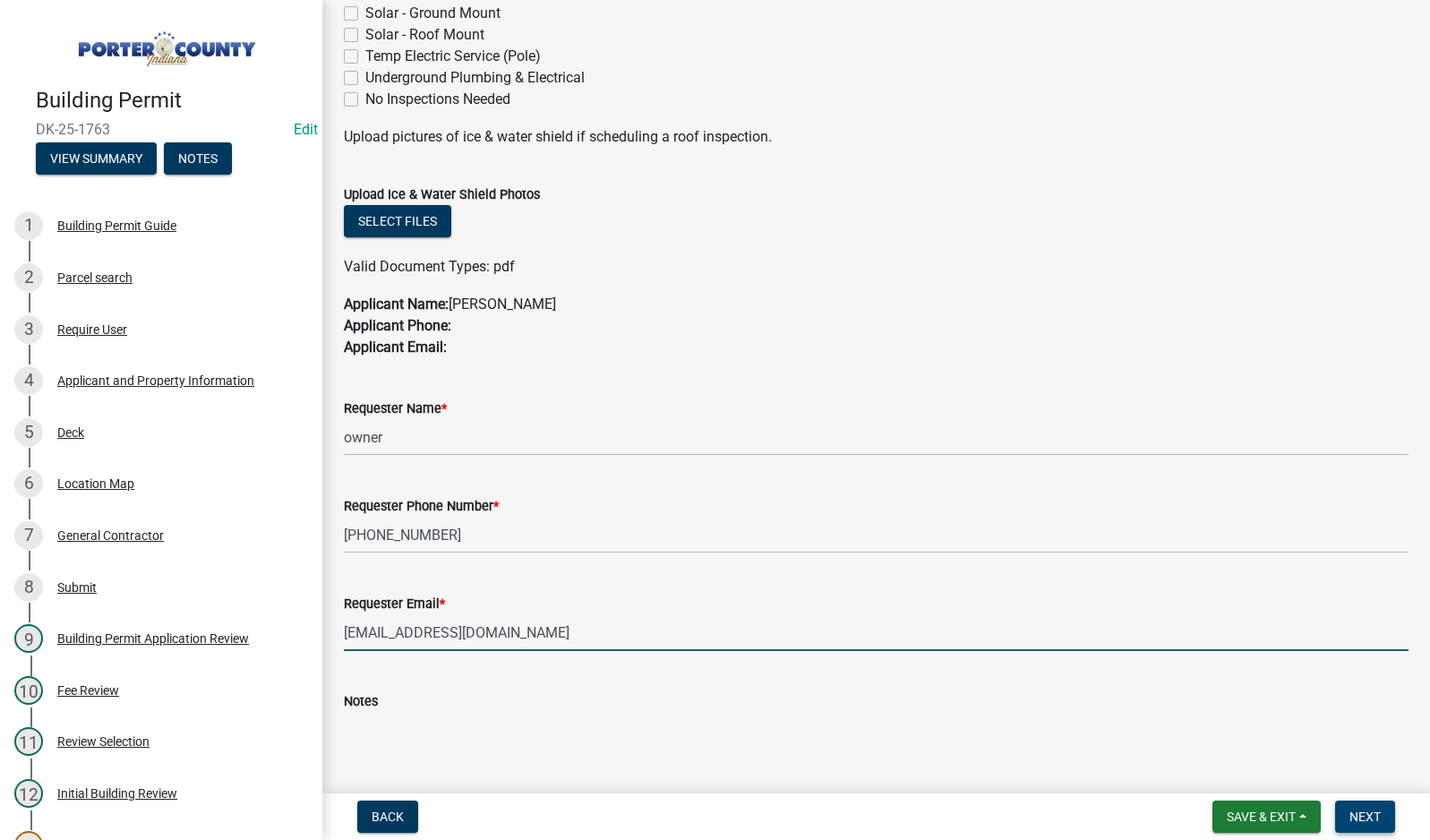
click at [1368, 813] on span "Next" at bounding box center [1365, 816] width 31 height 14
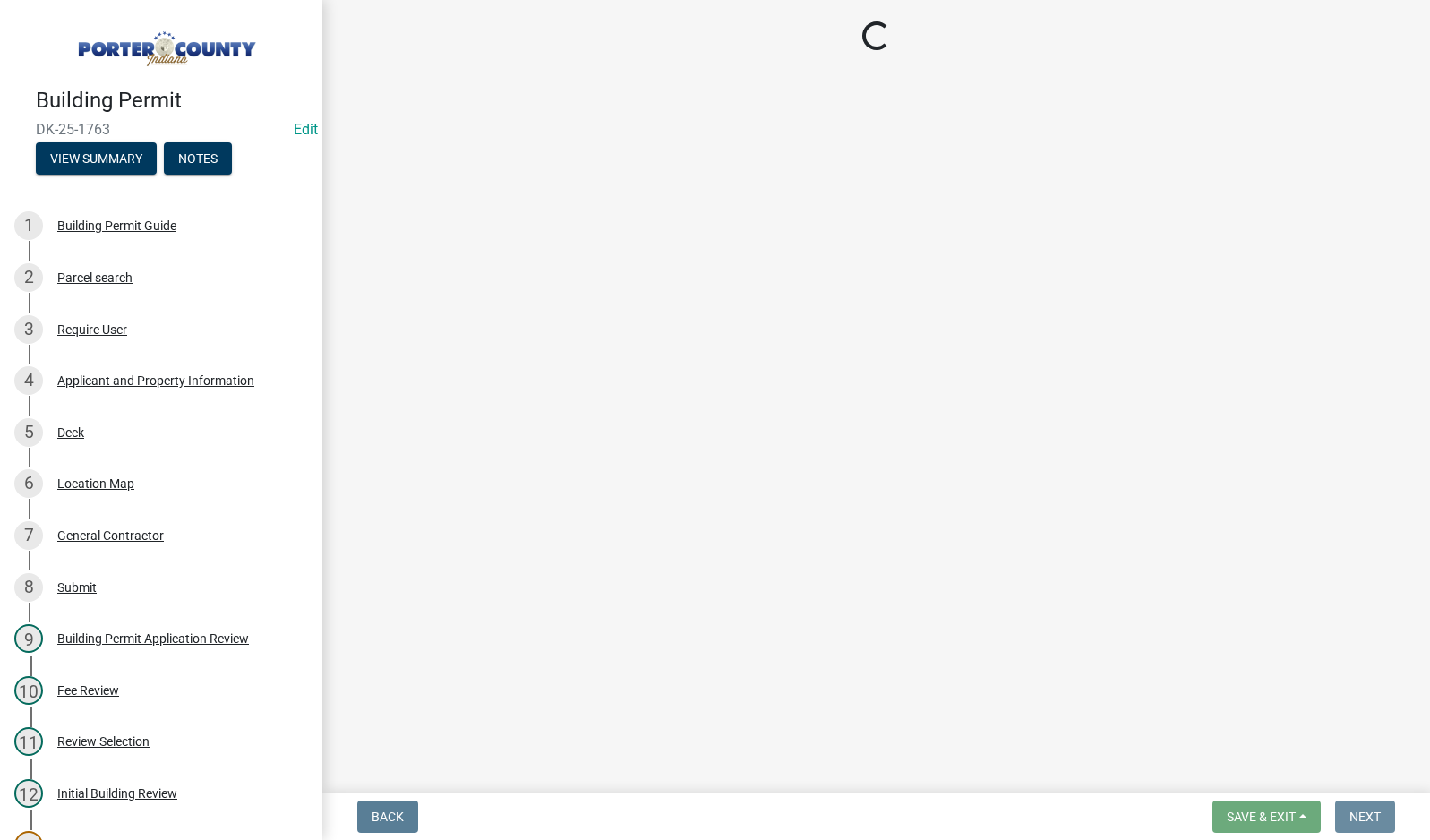
scroll to position [0, 0]
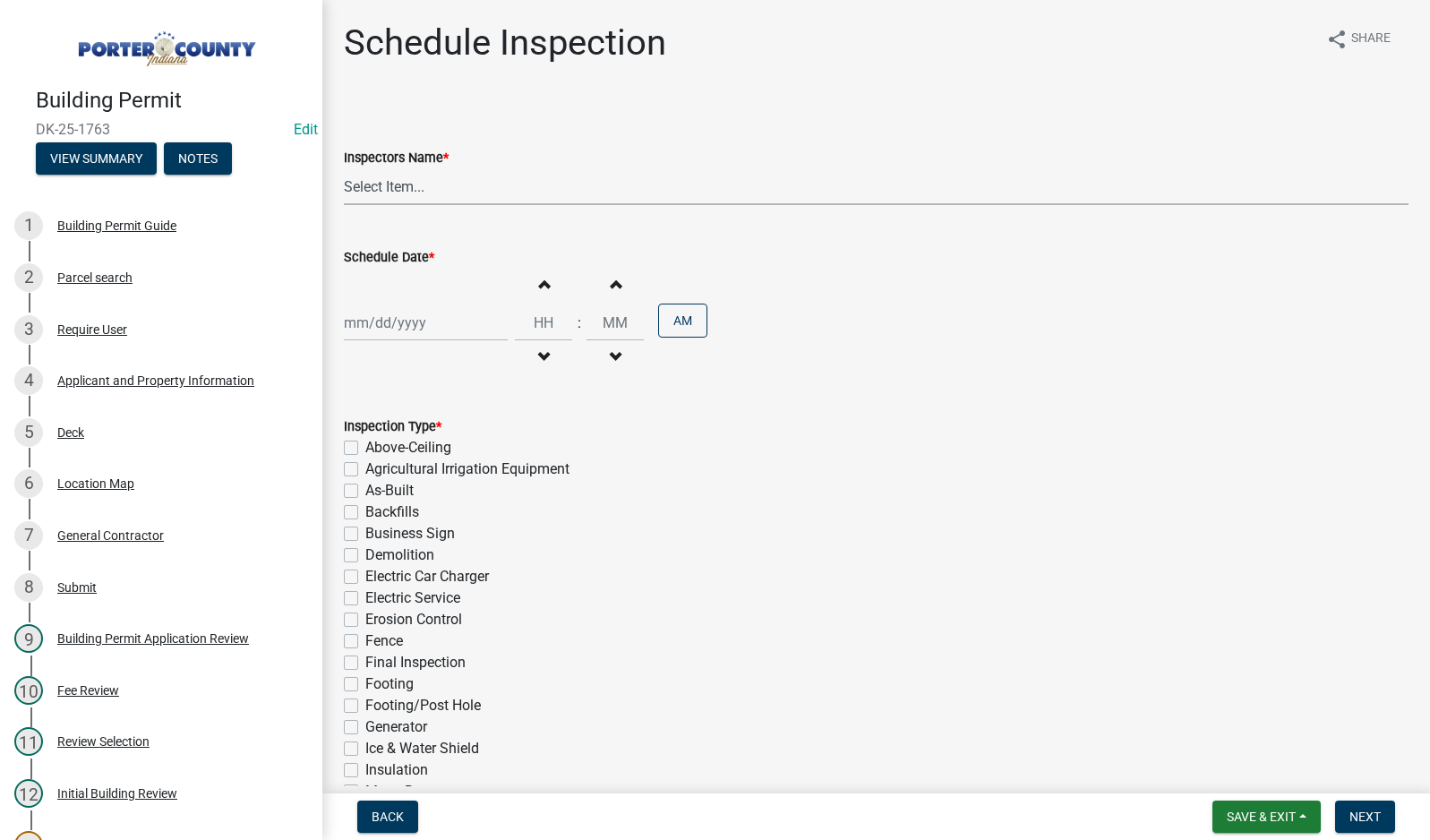
click at [406, 186] on select "Select Item... mhaller ([PERSON_NAME])" at bounding box center [876, 187] width 1065 height 37
select select "ca350da2-795e-4cf8-941d-46ff53e354ae"
click at [344, 169] on select "Select Item... mhaller ([PERSON_NAME])" at bounding box center [876, 187] width 1065 height 37
click at [422, 327] on div at bounding box center [425, 323] width 164 height 37
select select "9"
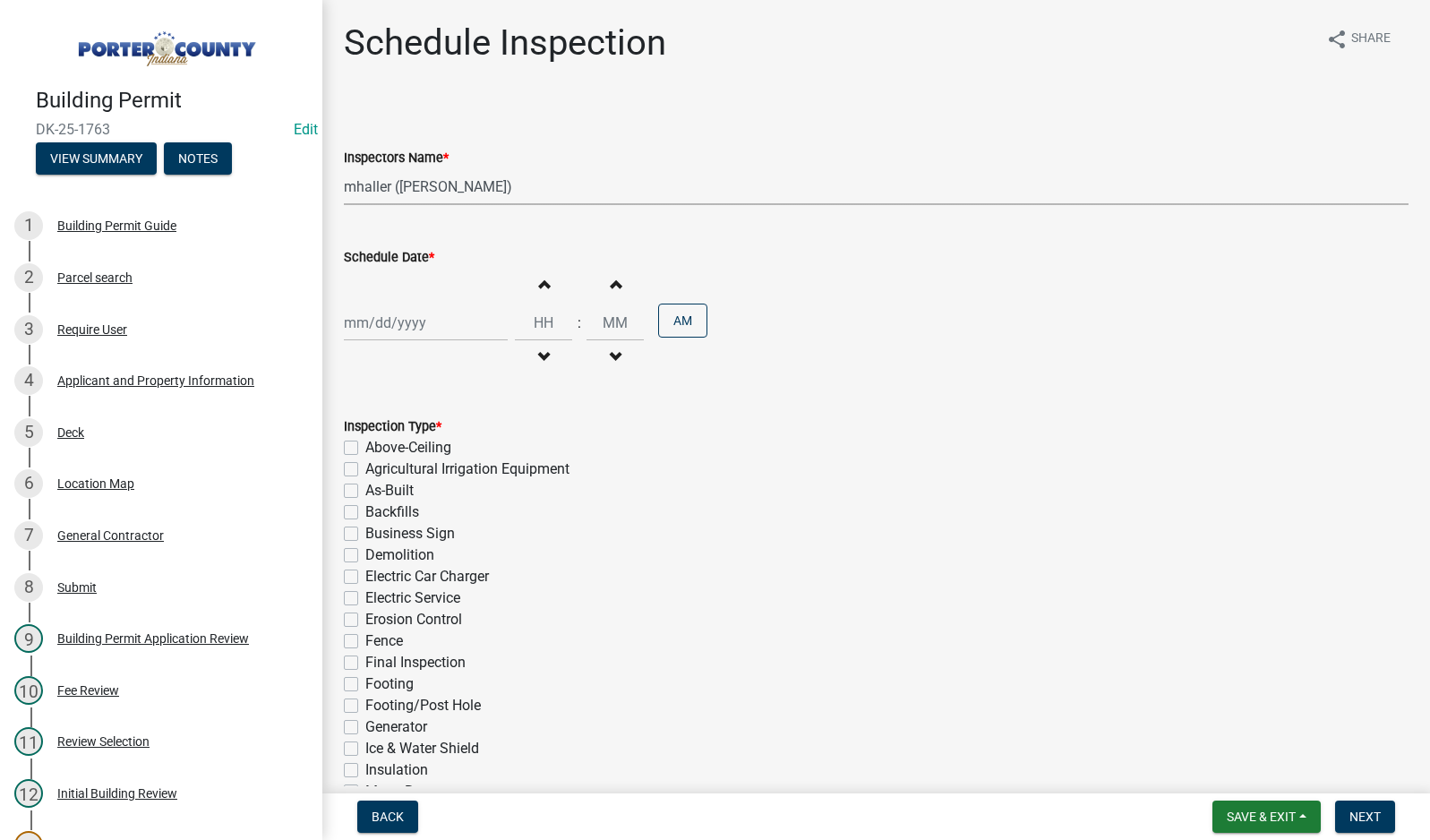
select select "2025"
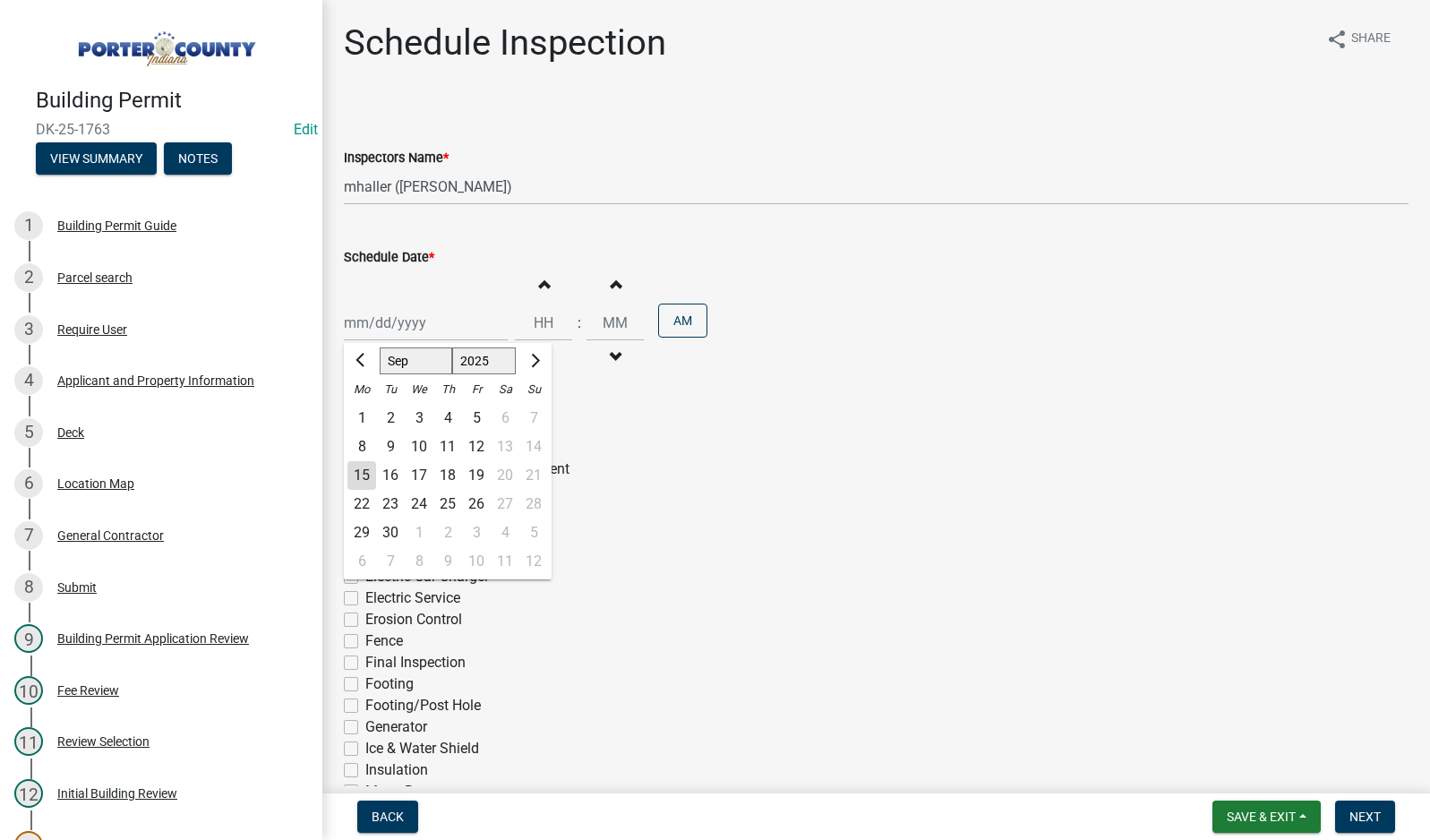
click at [367, 473] on div "15" at bounding box center [361, 475] width 29 height 29
type input "[DATE]"
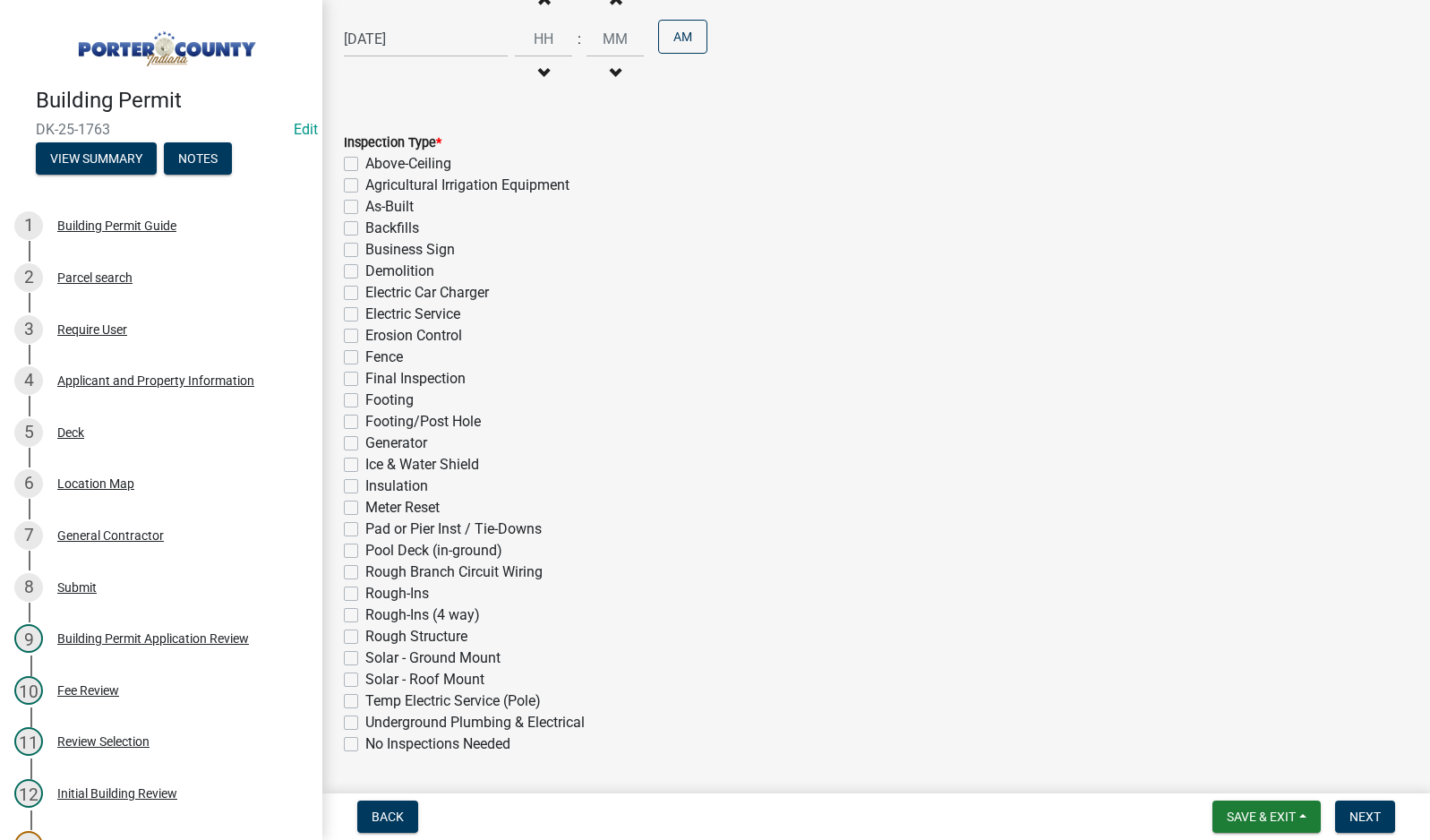
scroll to position [339, 0]
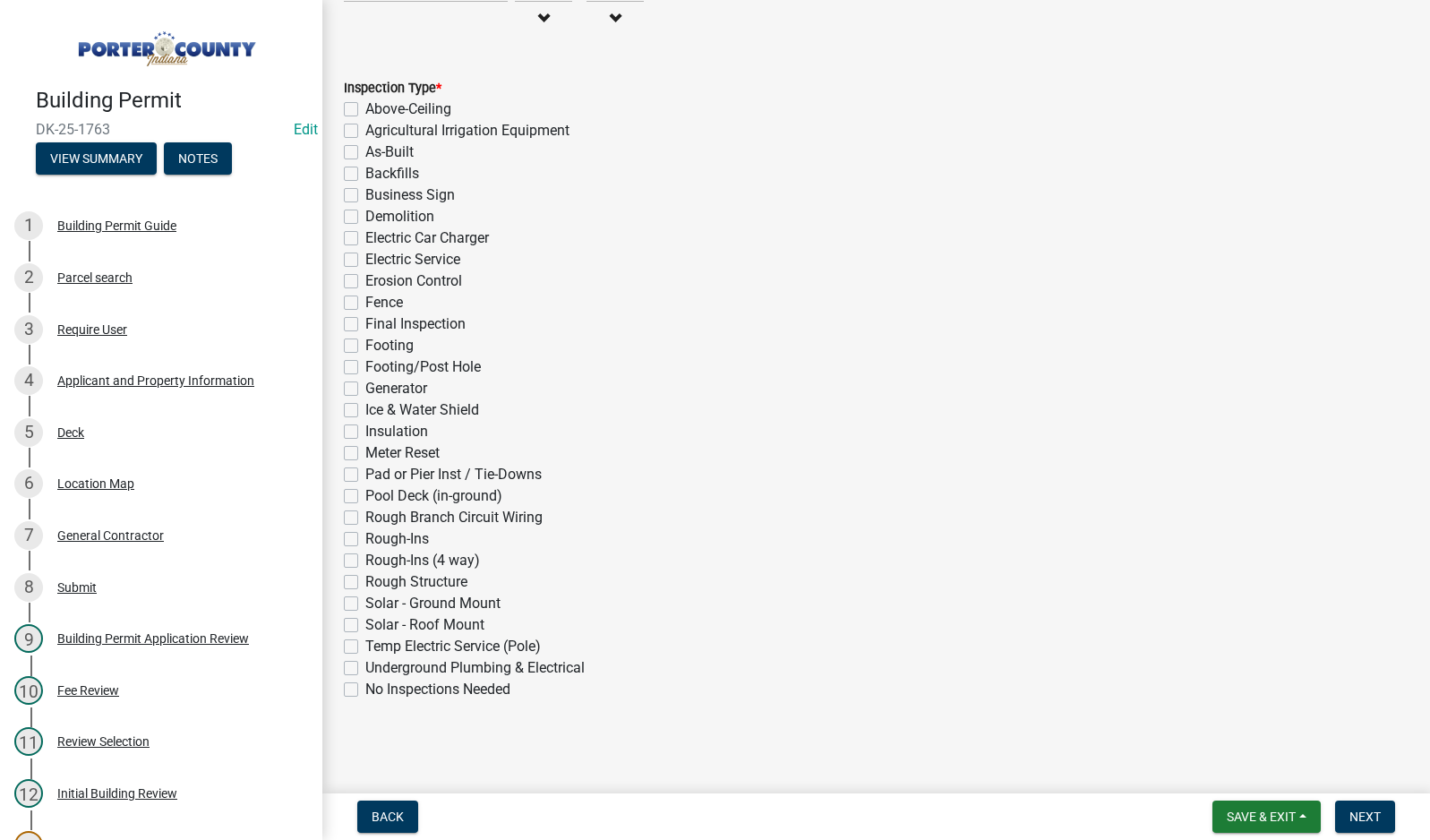
click at [366, 366] on label "Footing/Post Hole" at bounding box center [423, 367] width 116 height 21
click at [366, 366] on input "Footing/Post Hole" at bounding box center [371, 362] width 12 height 12
checkbox input "true"
checkbox input "false"
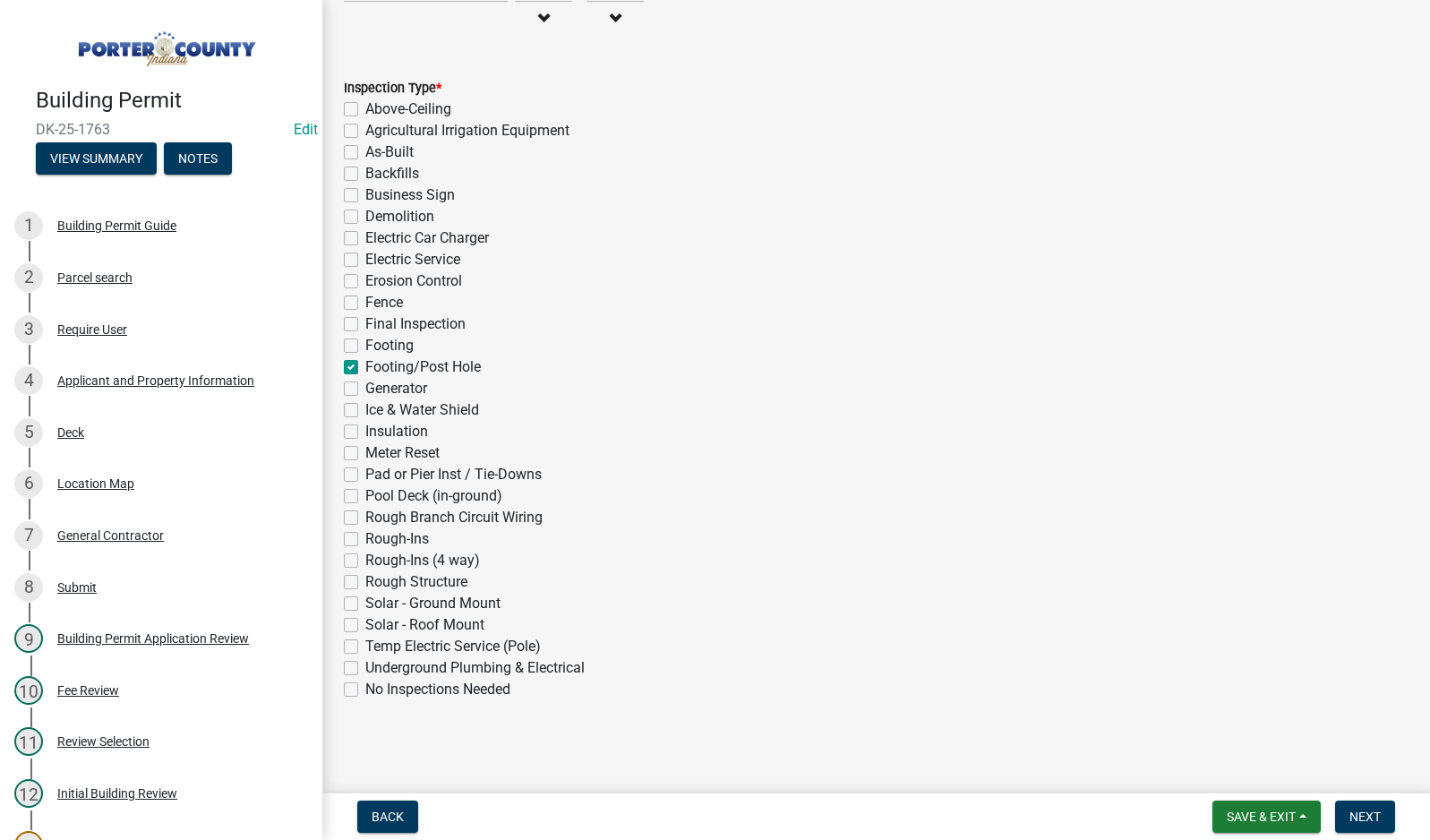
checkbox input "false"
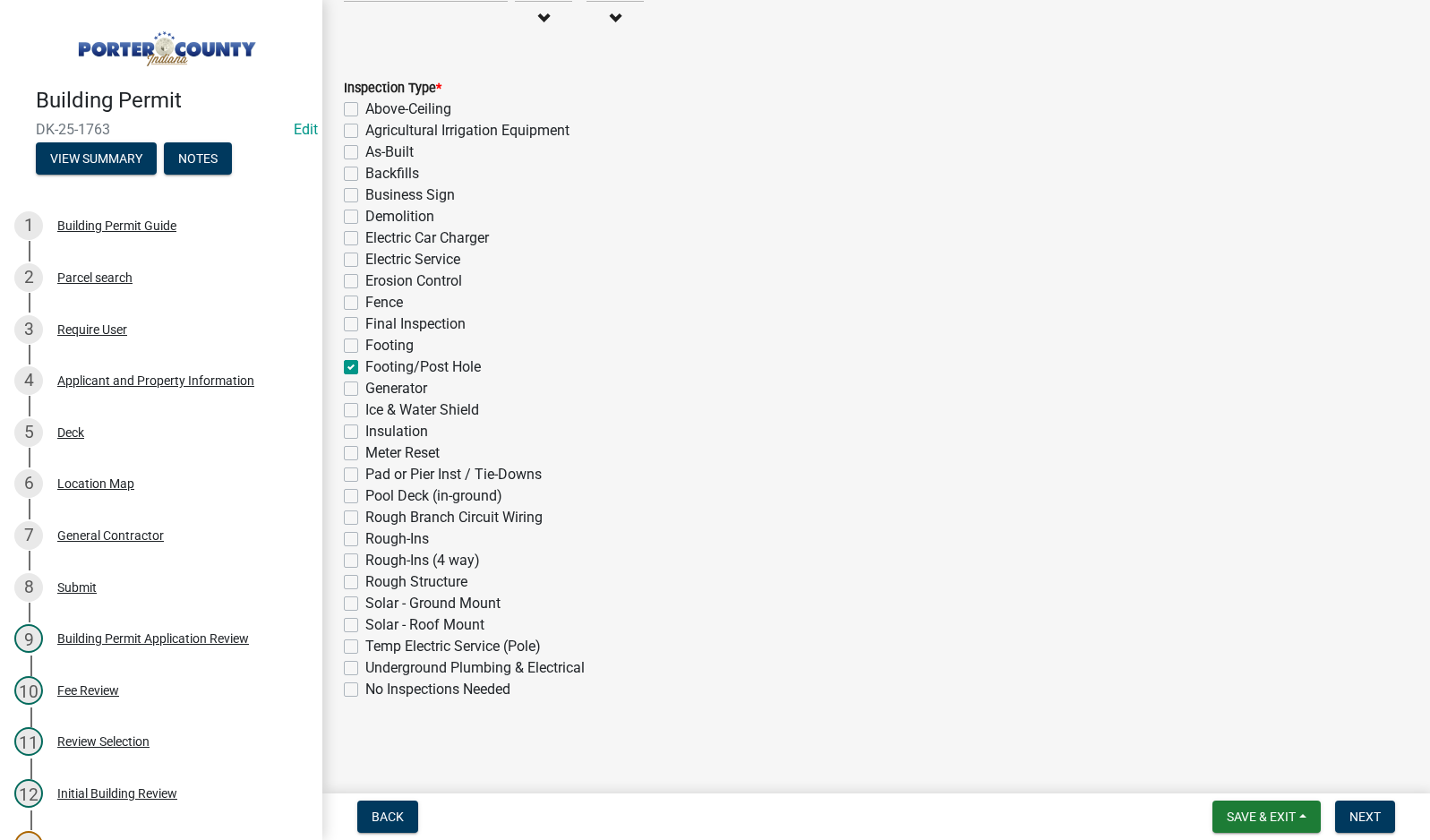
checkbox input "false"
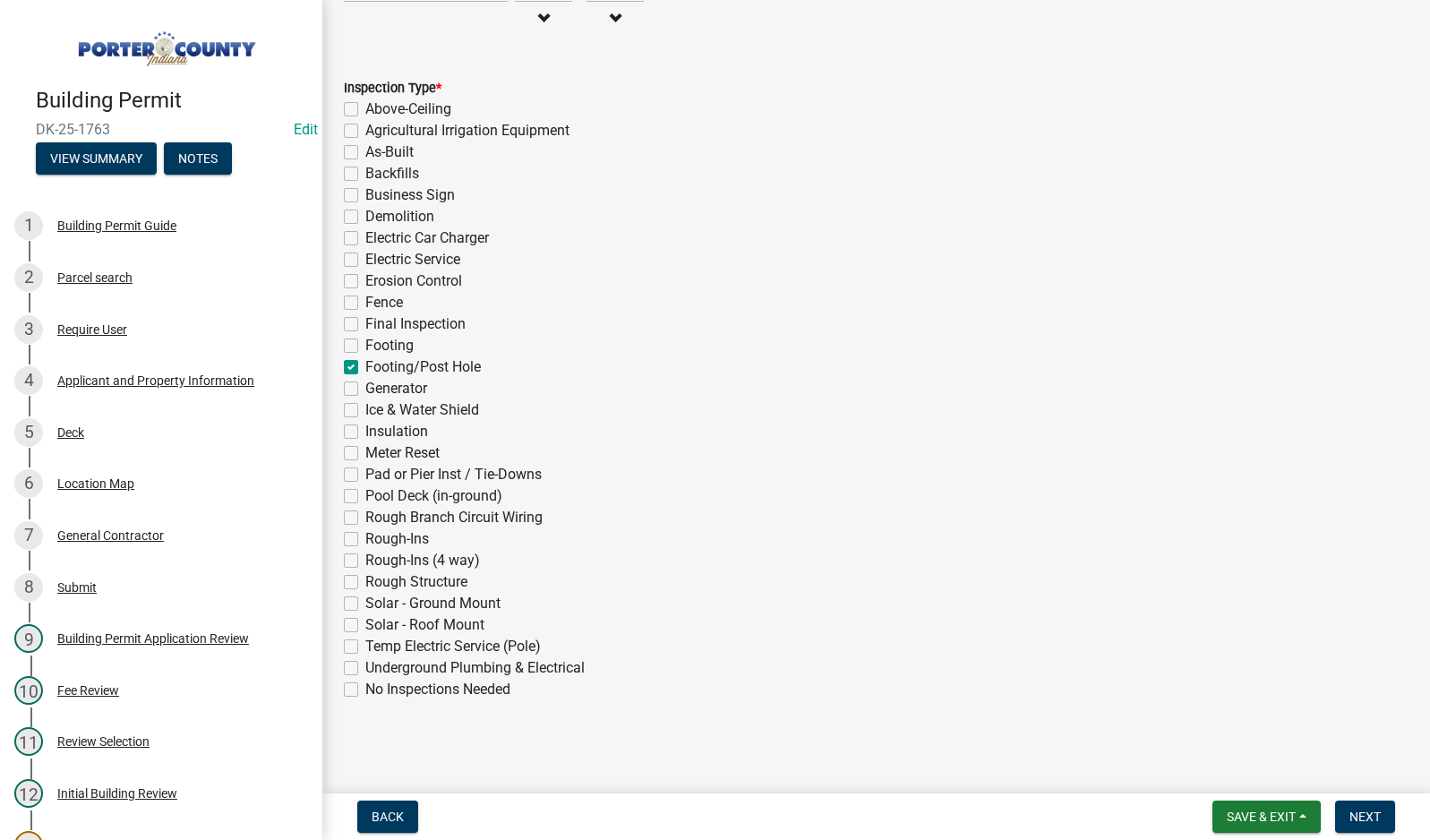
checkbox input "true"
checkbox input "false"
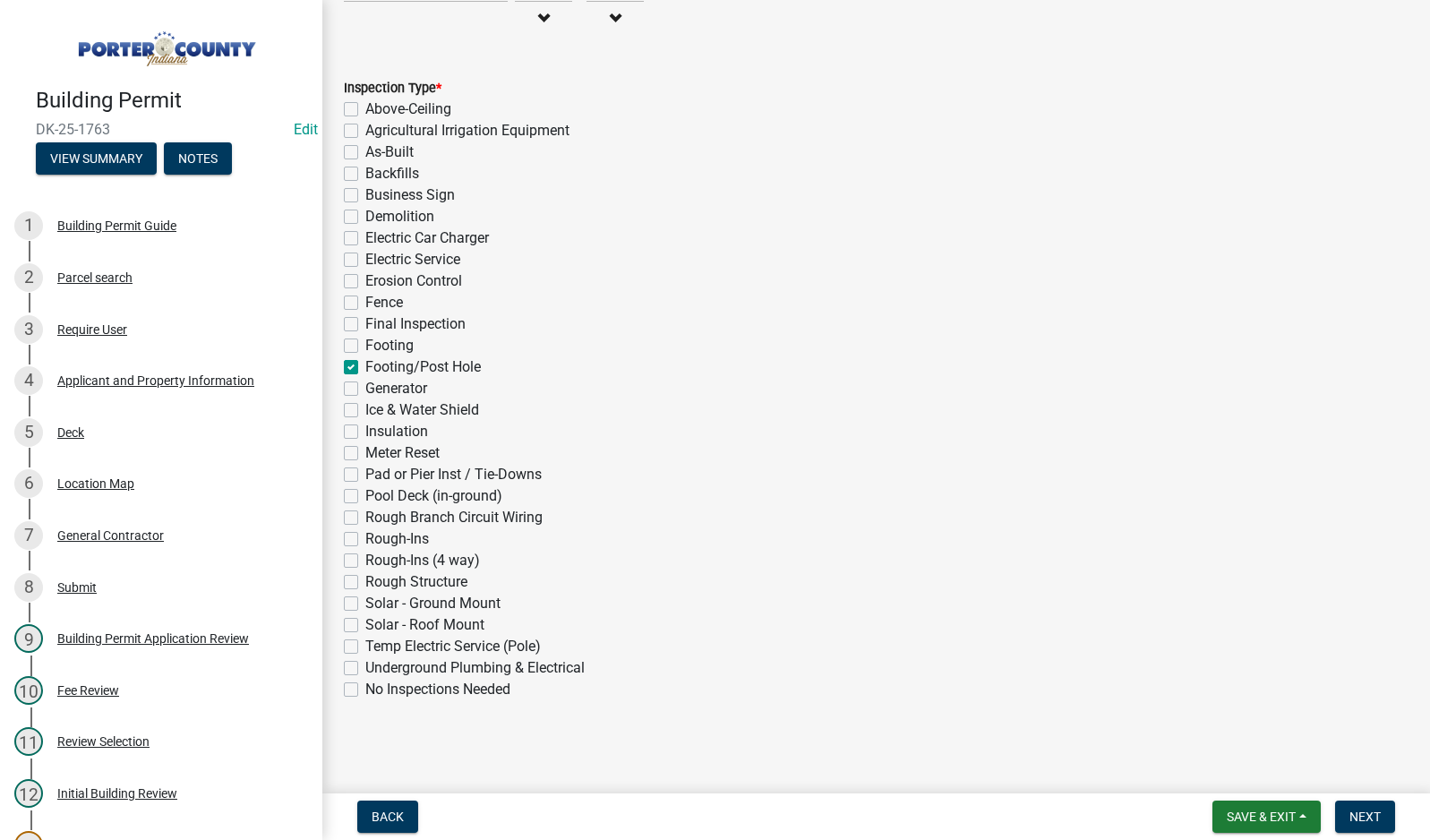
checkbox input "false"
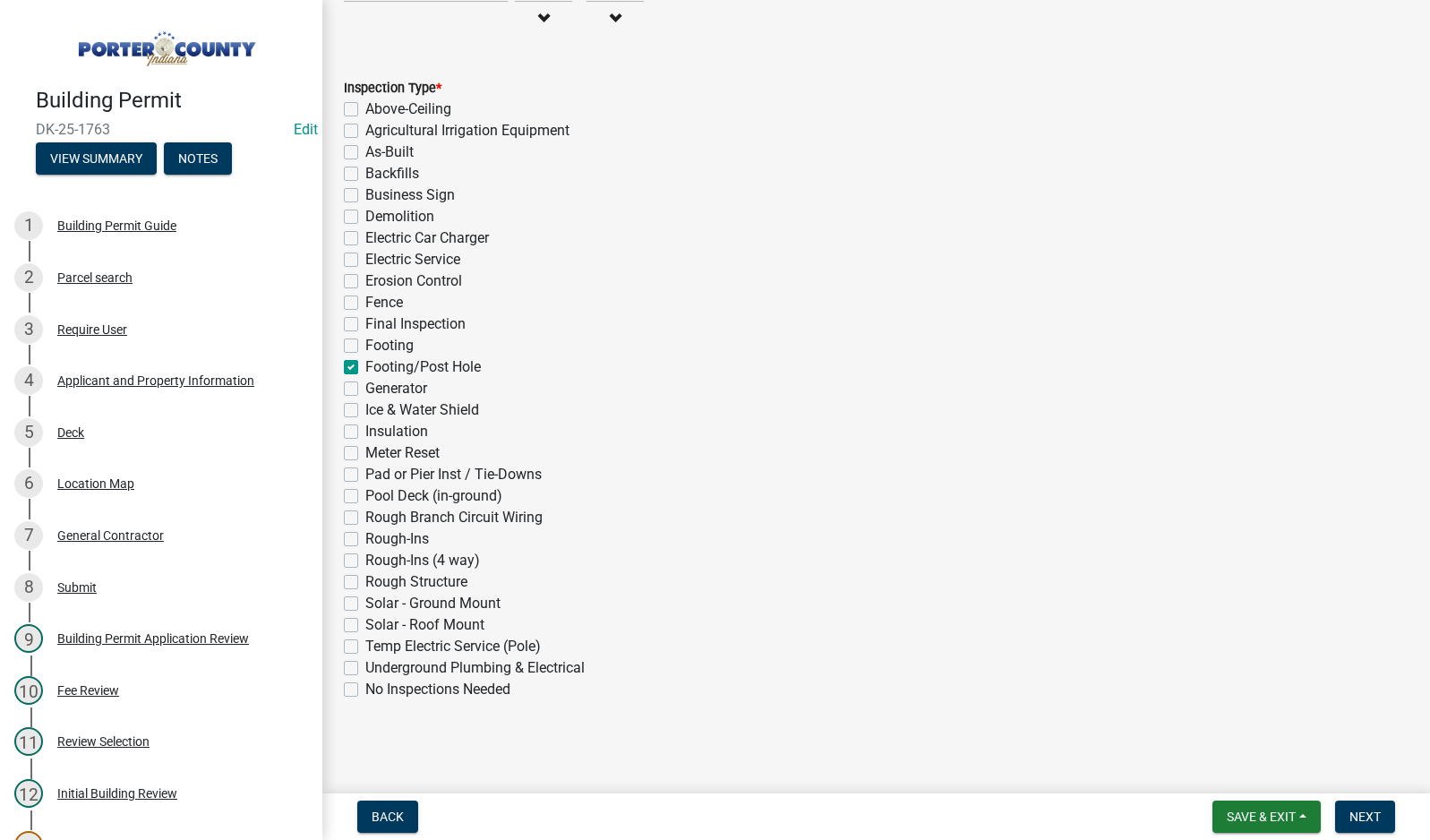
checkbox input "false"
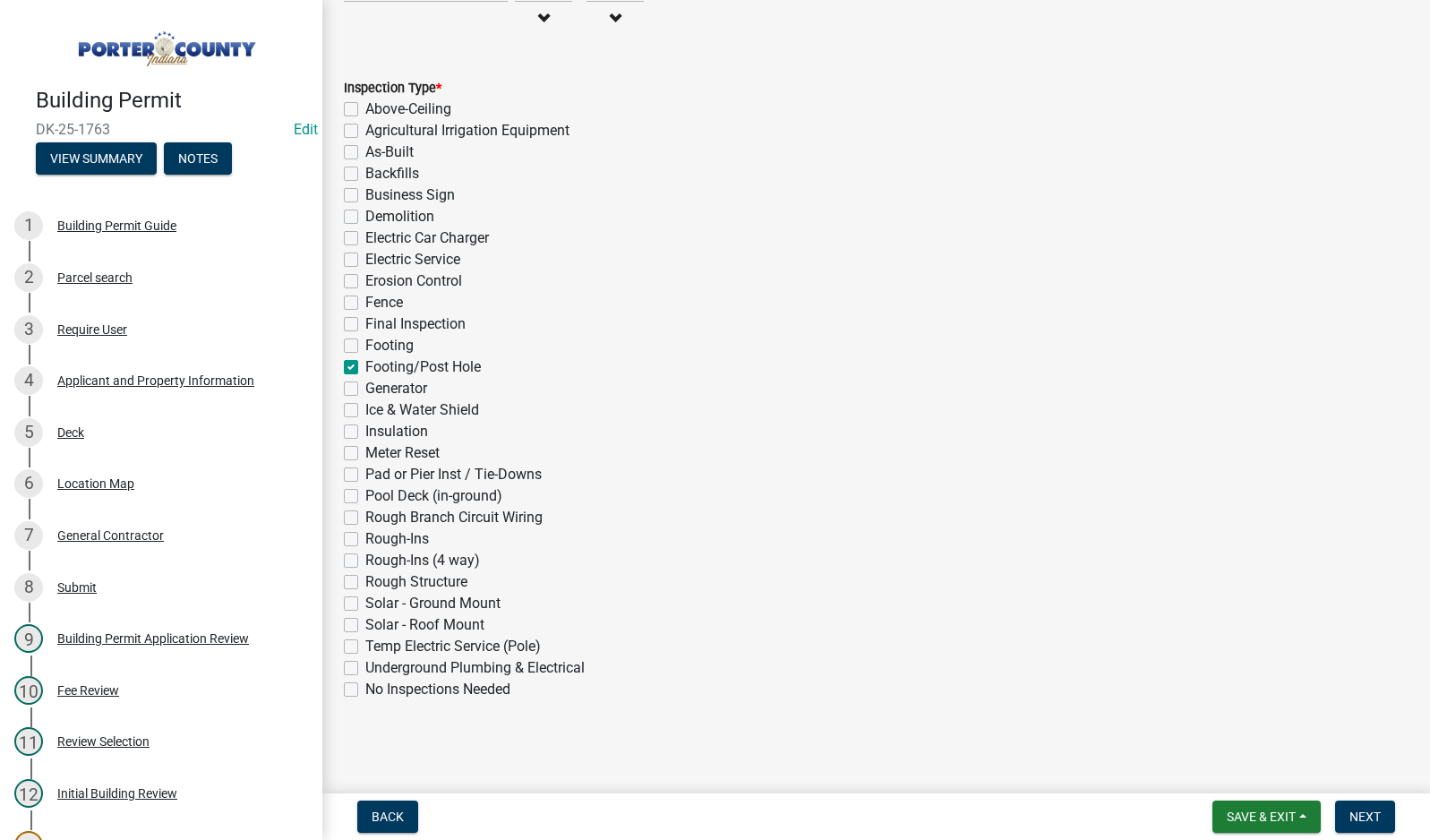
checkbox input "false"
click at [1349, 820] on span "Next" at bounding box center [1365, 816] width 31 height 14
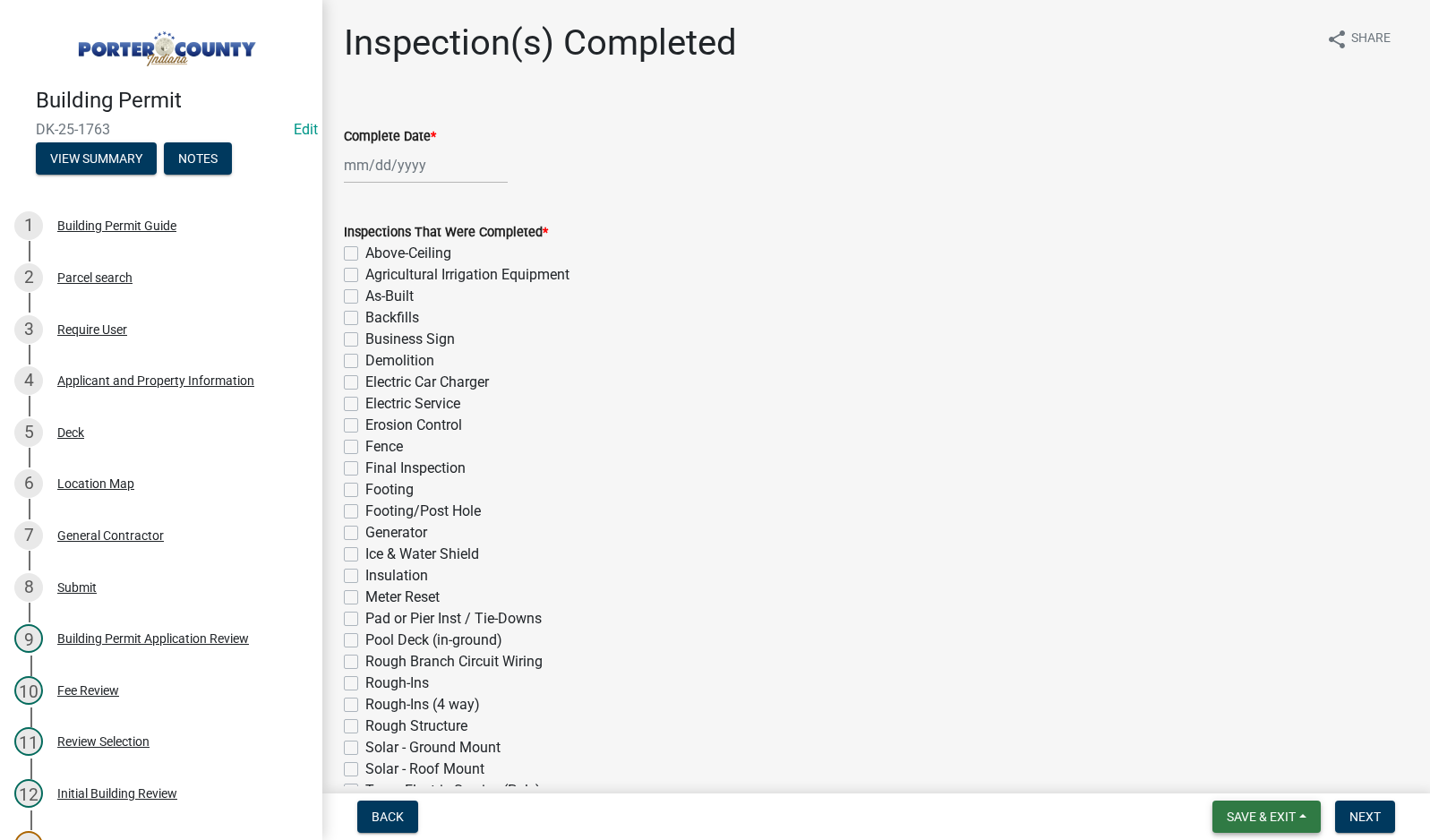
click at [1237, 828] on button "Save & Exit" at bounding box center [1266, 816] width 108 height 32
click at [1229, 771] on button "Save & Exit" at bounding box center [1249, 770] width 144 height 43
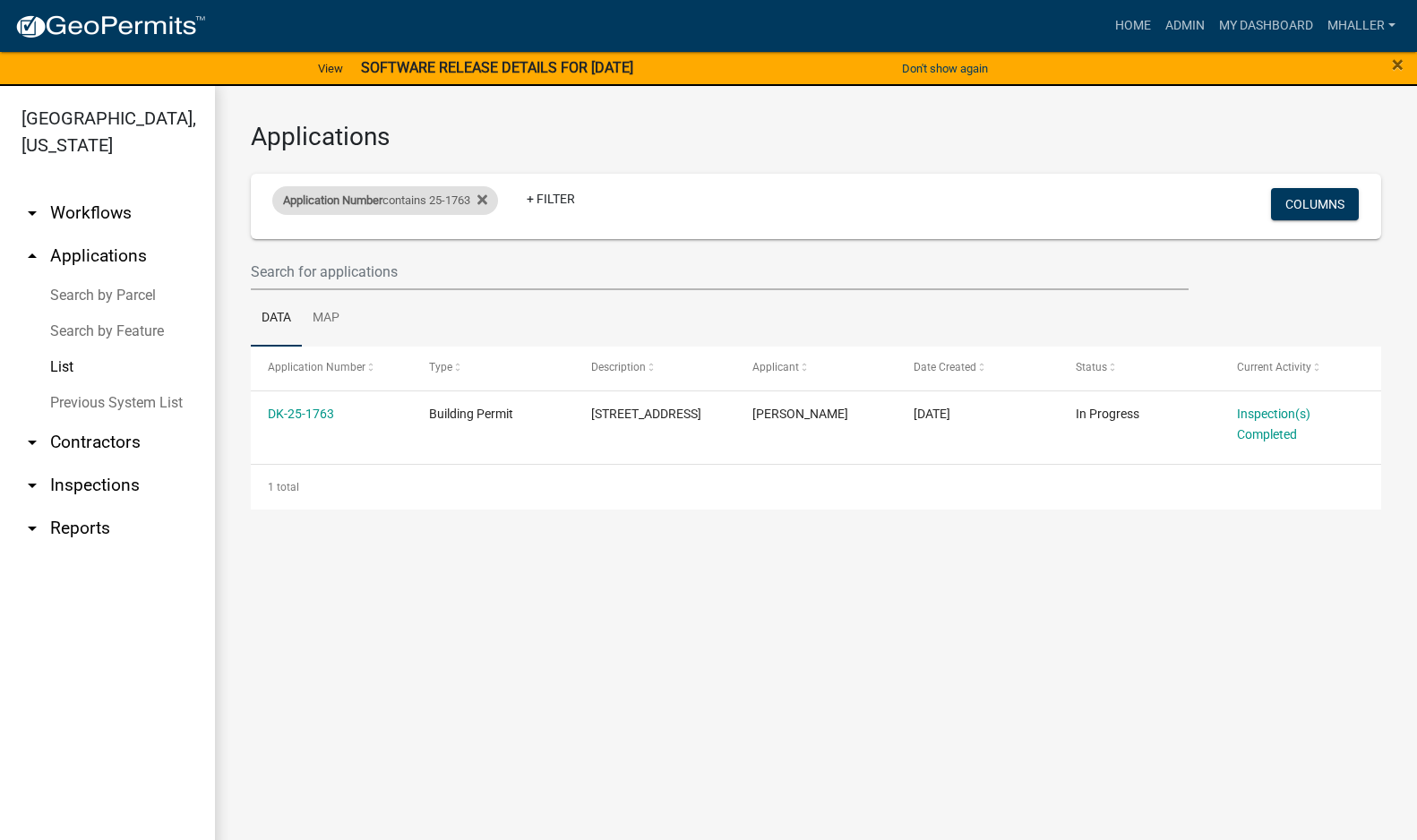
click at [448, 203] on div "Application Number contains 25-1763" at bounding box center [385, 200] width 226 height 29
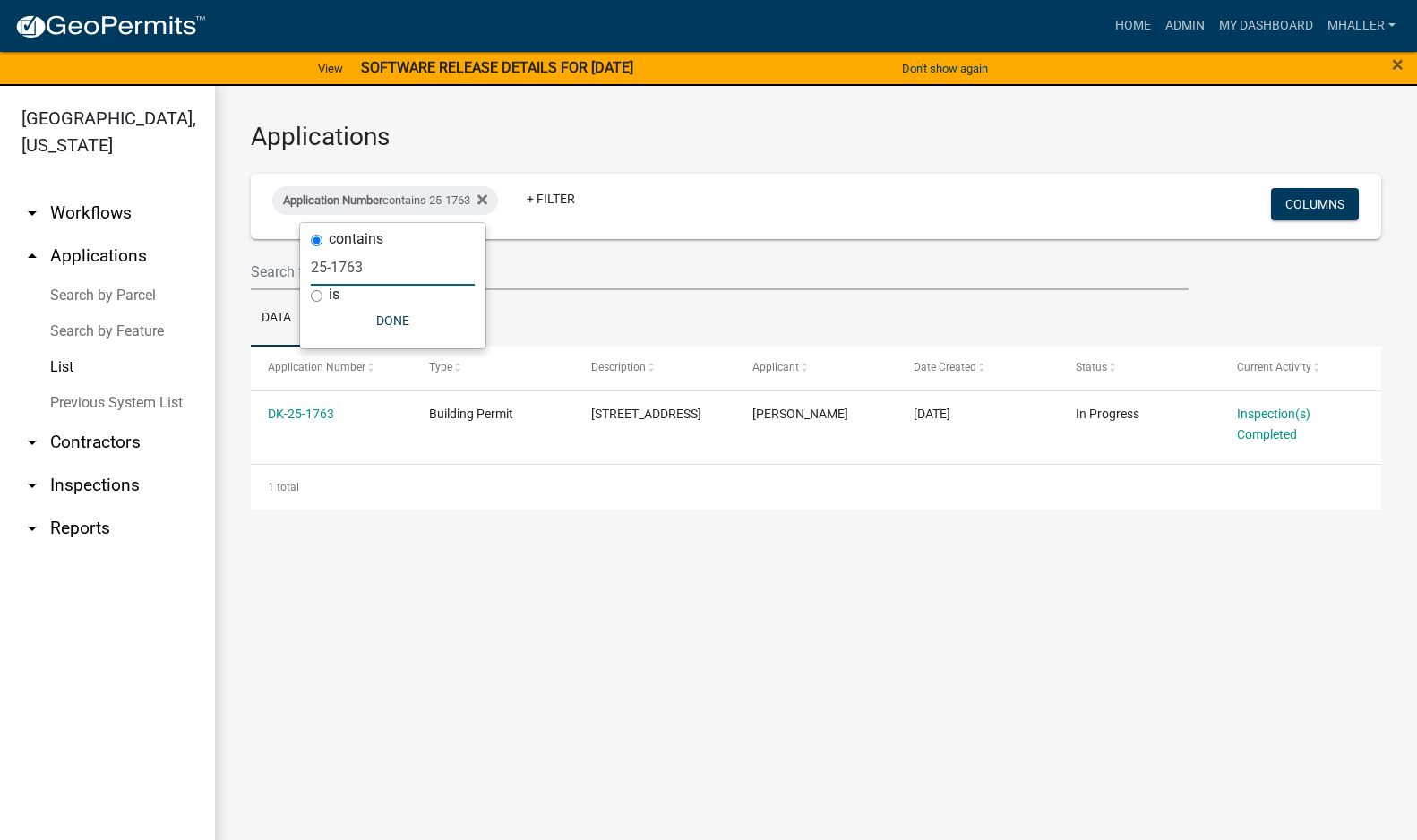
click at [395, 270] on input "25-1763" at bounding box center [393, 268] width 164 height 37
type input "25-"
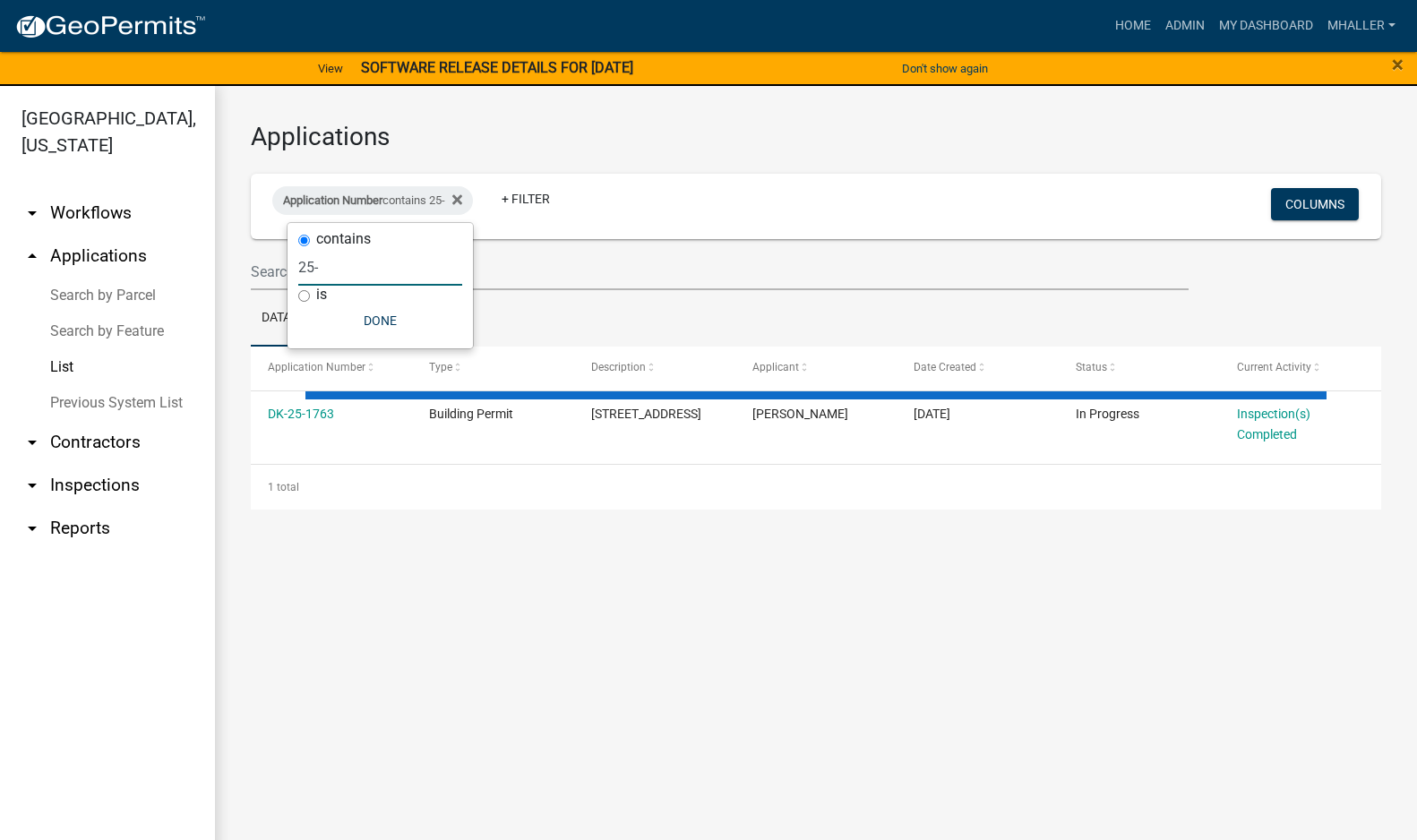
select select "1: 25"
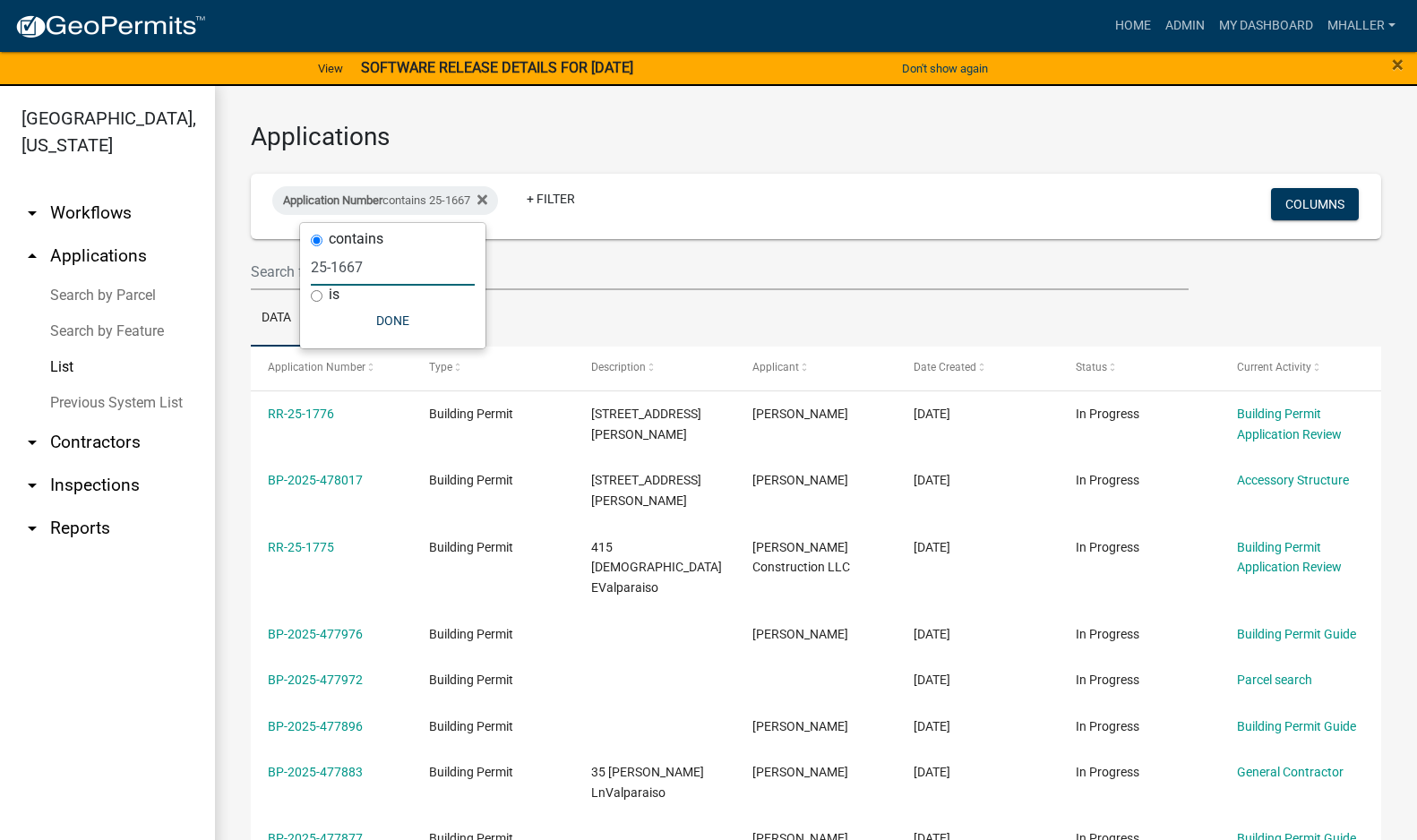
type input "25-1667"
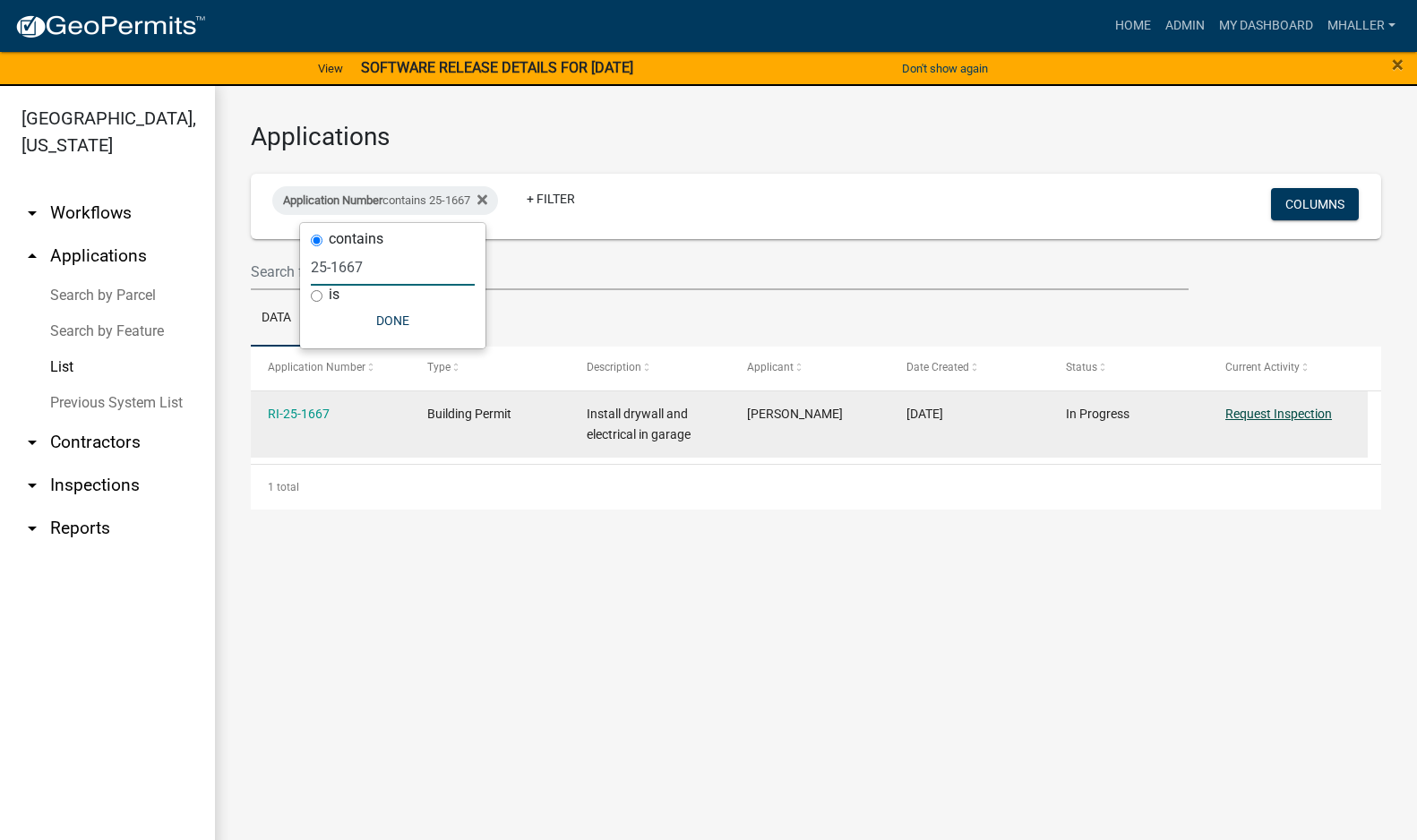
click at [1268, 416] on link "Request Inspection" at bounding box center [1278, 413] width 107 height 14
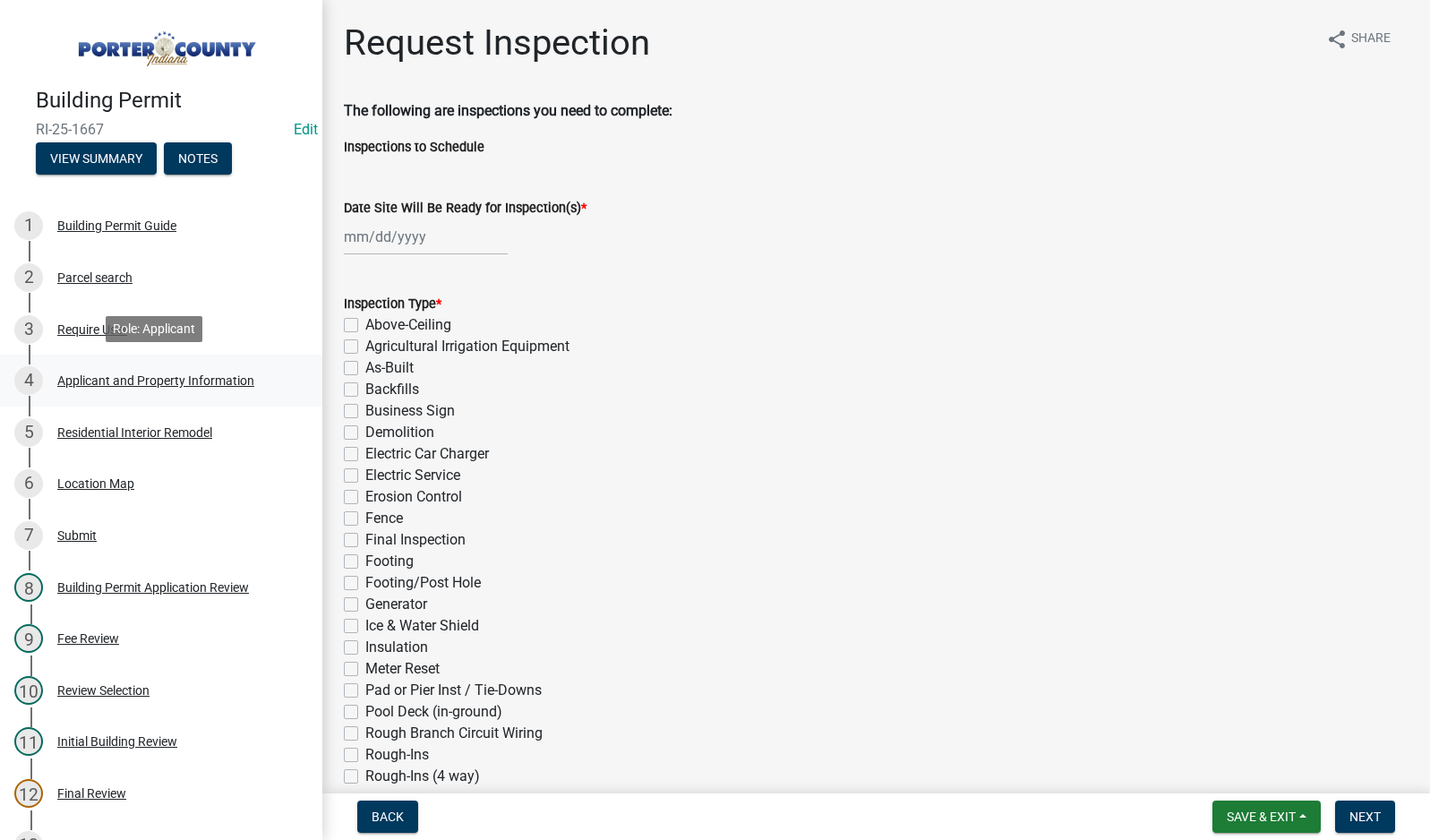
click at [132, 380] on div "Applicant and Property Information" at bounding box center [156, 381] width 197 height 13
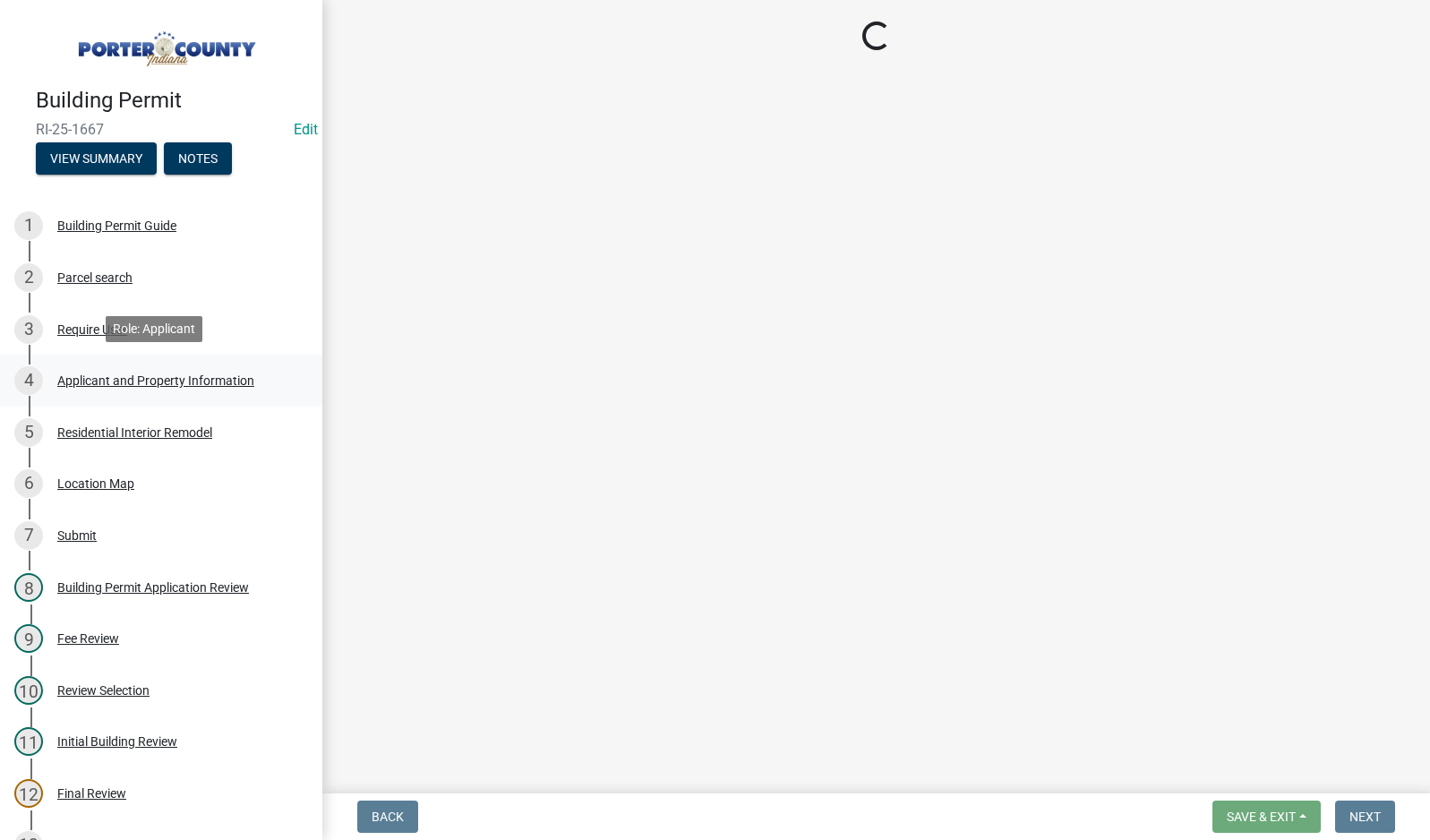
select select "3ef279d8-364d-4472-9edf-8c32643de6c0"
select select "ad46db9b-b68a-4590-8d08-f4fb10f3ead6"
select select "349f168d-d974-4bf4-9d87-84a8db4888cd"
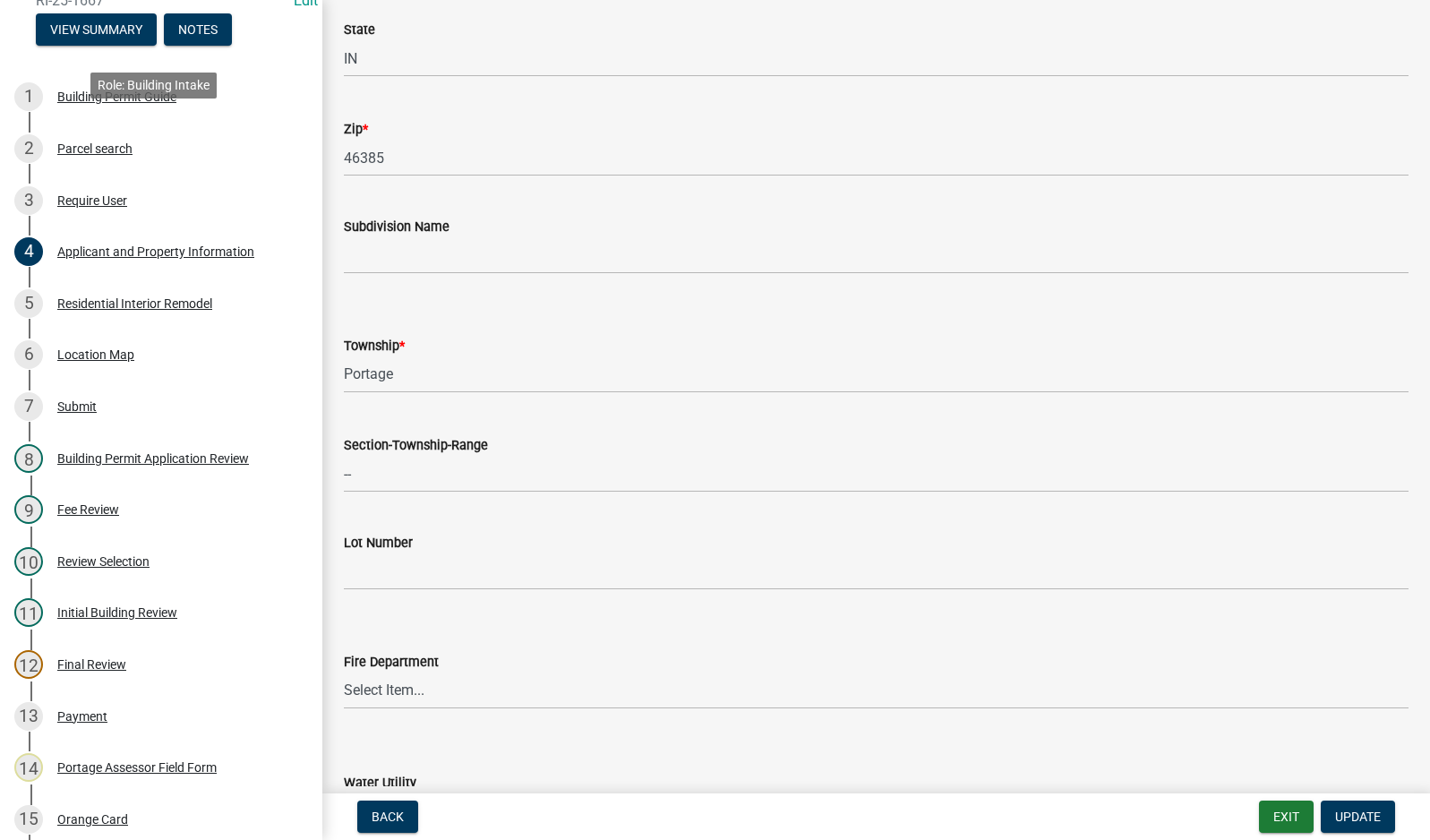
scroll to position [545, 0]
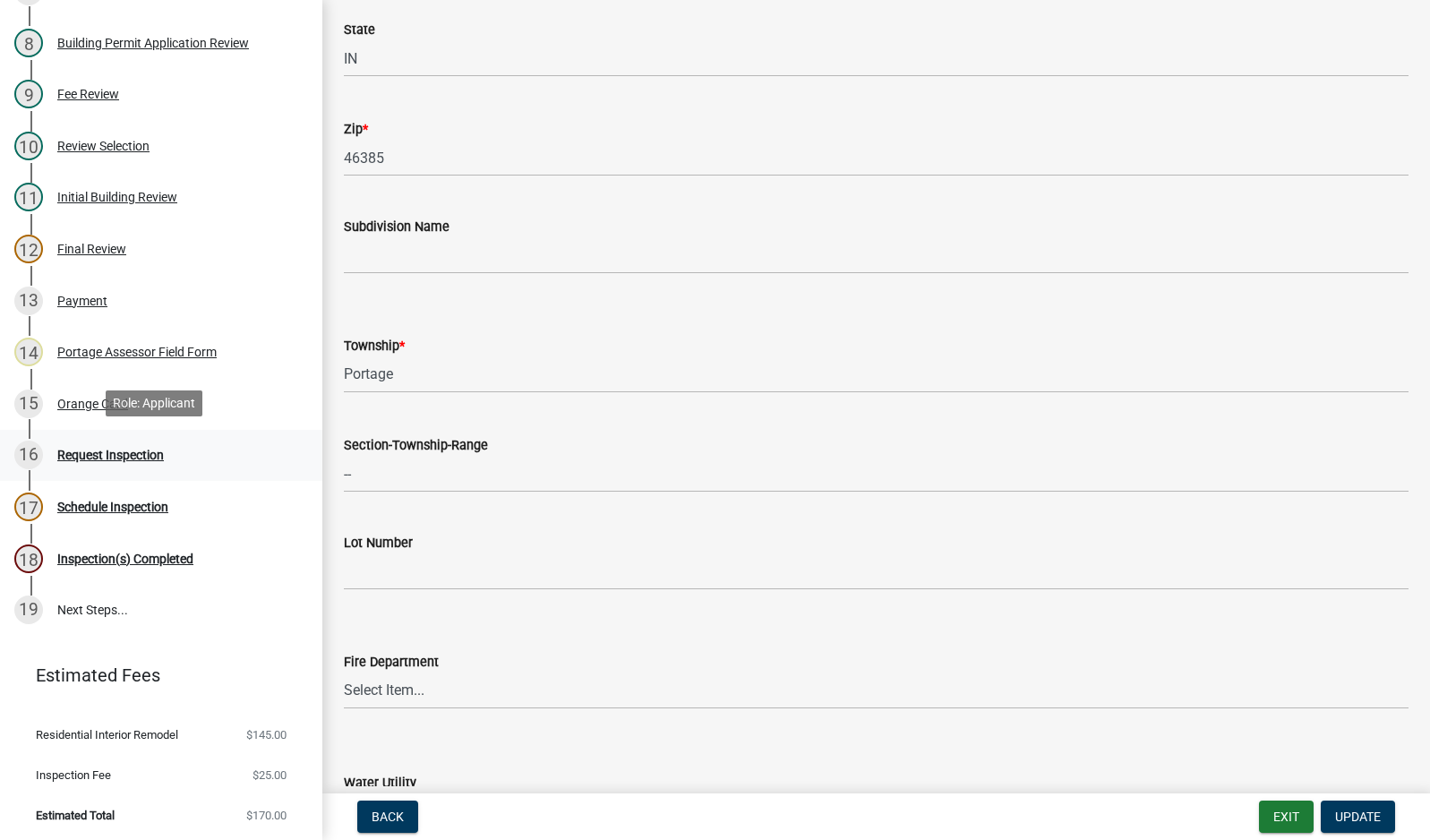
click at [100, 450] on div "Request Inspection" at bounding box center [110, 455] width 107 height 13
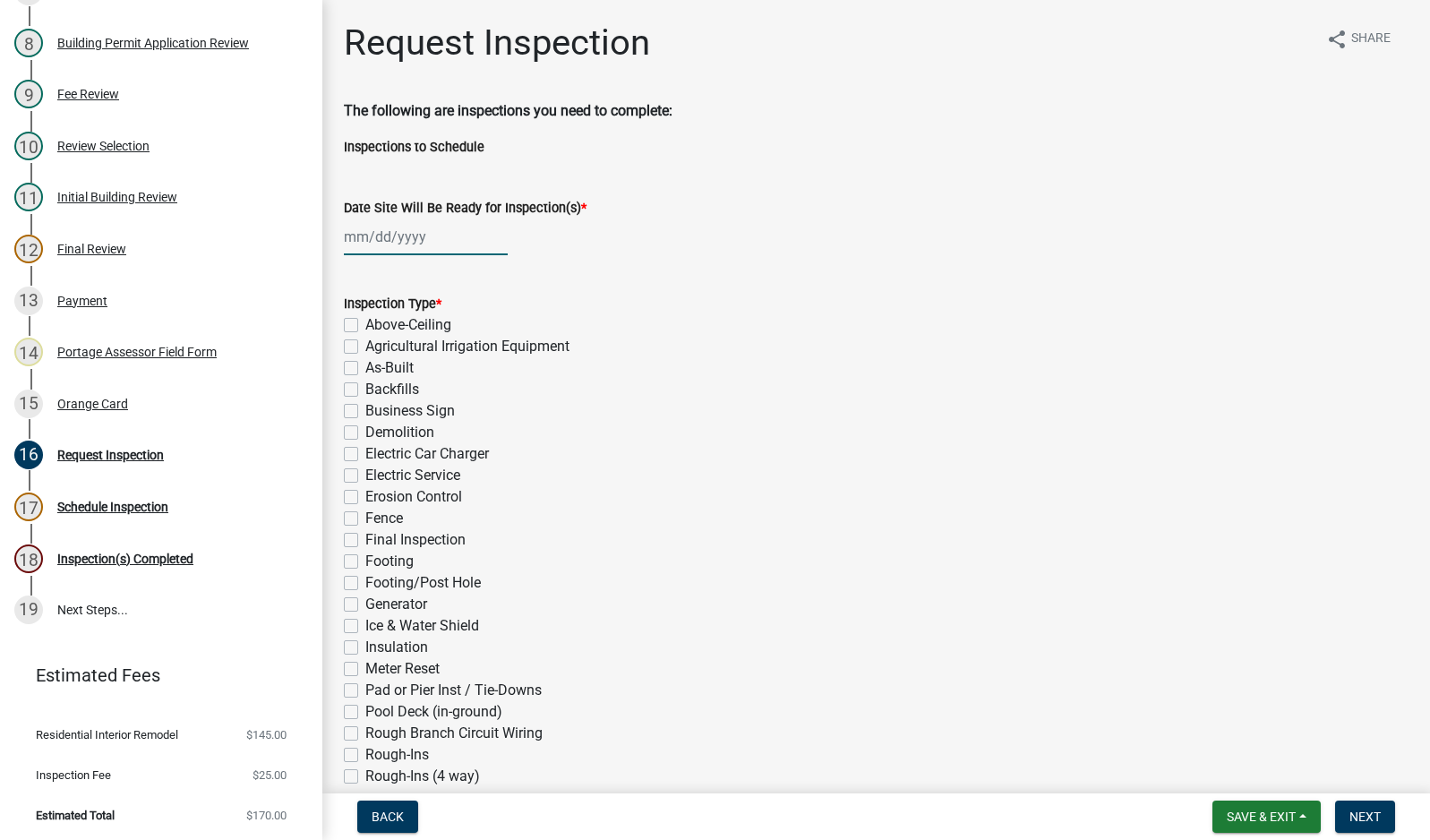
click at [412, 241] on div at bounding box center [425, 237] width 164 height 37
select select "9"
select select "2025"
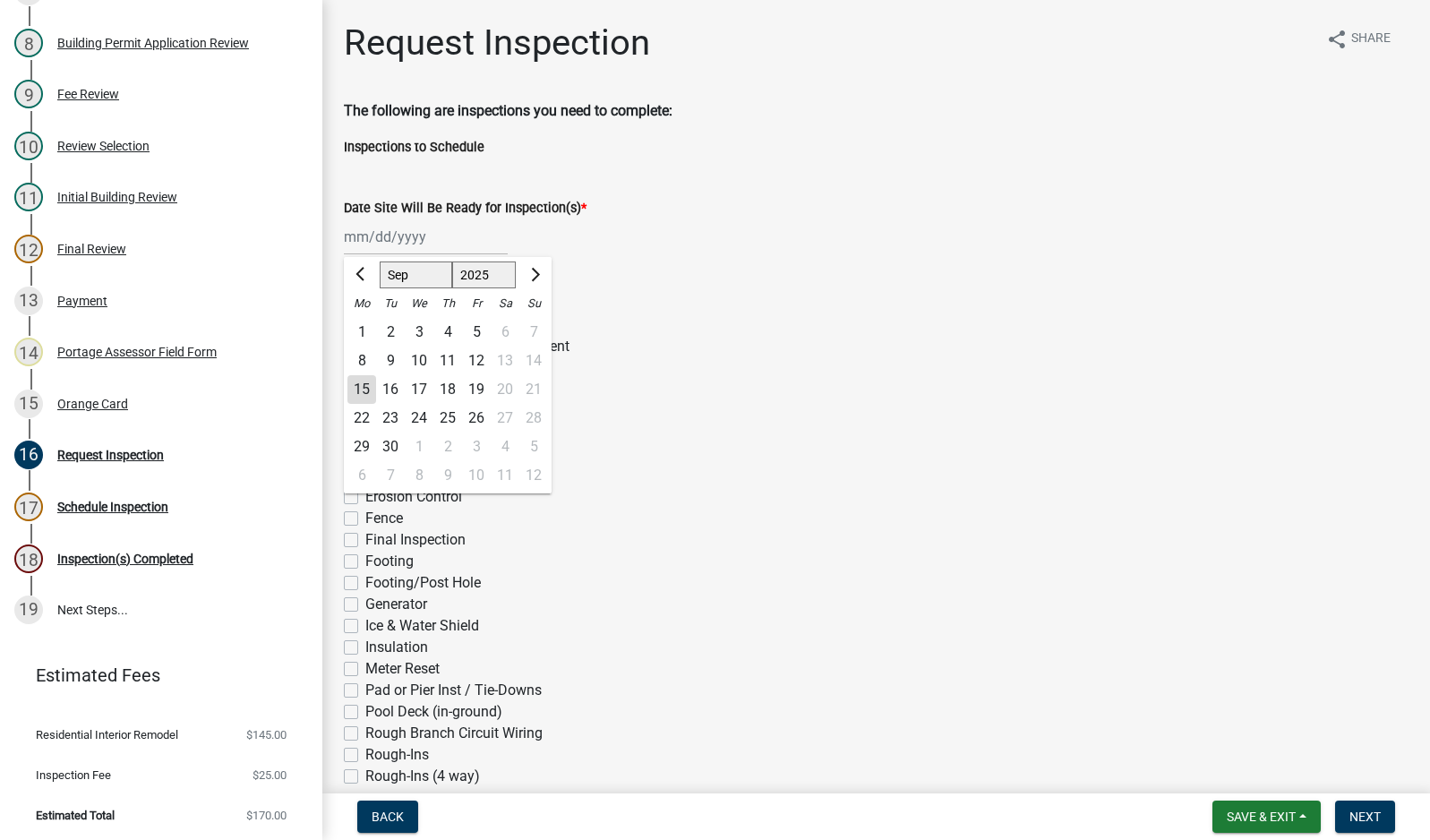
click at [394, 388] on div "16" at bounding box center [390, 389] width 29 height 29
type input "[DATE]"
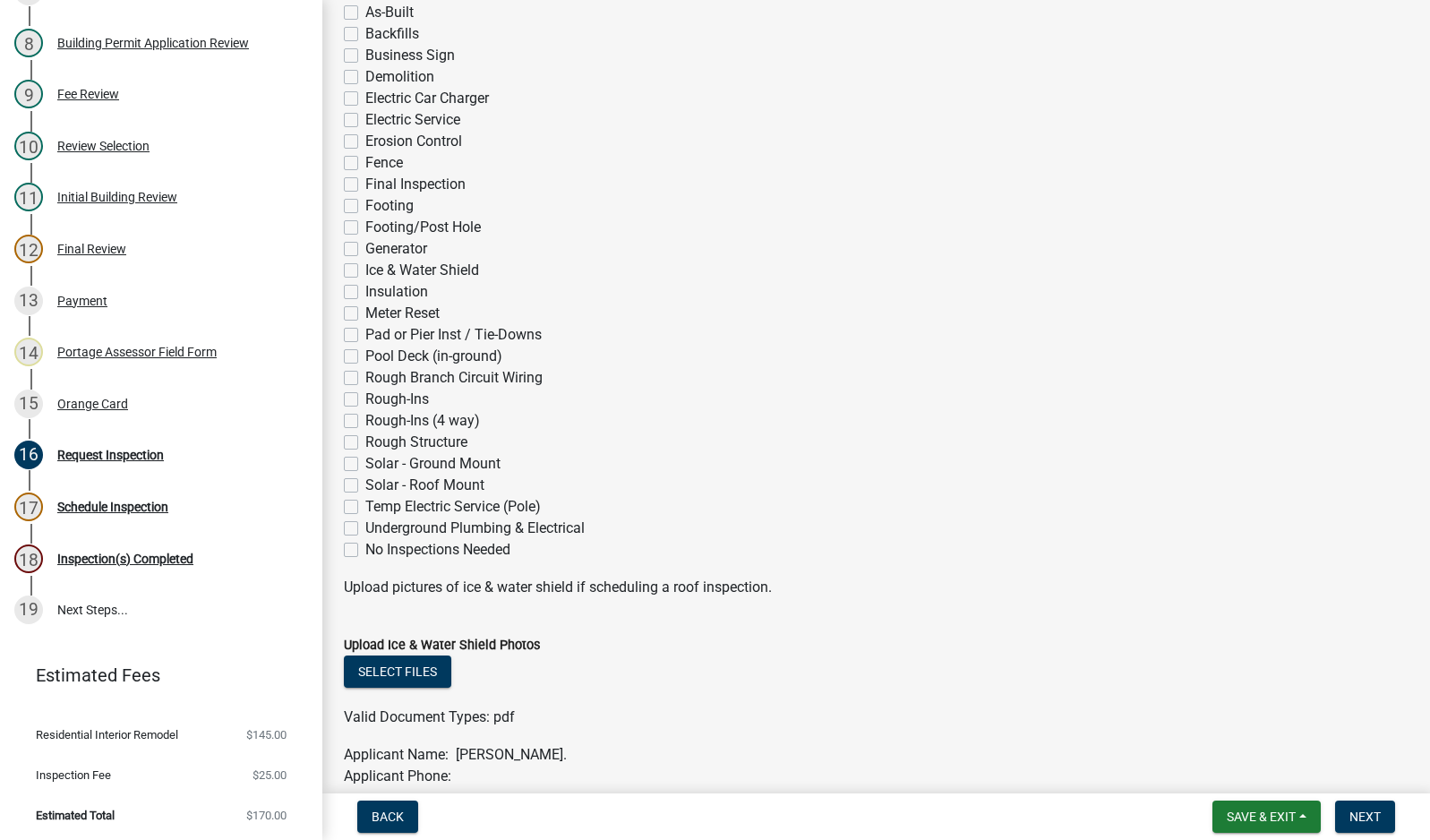
scroll to position [358, 0]
click at [366, 421] on label "Rough-Ins (4 way)" at bounding box center [423, 418] width 115 height 21
click at [366, 420] on input "Rough-Ins (4 way)" at bounding box center [371, 413] width 12 height 12
checkbox input "true"
checkbox input "false"
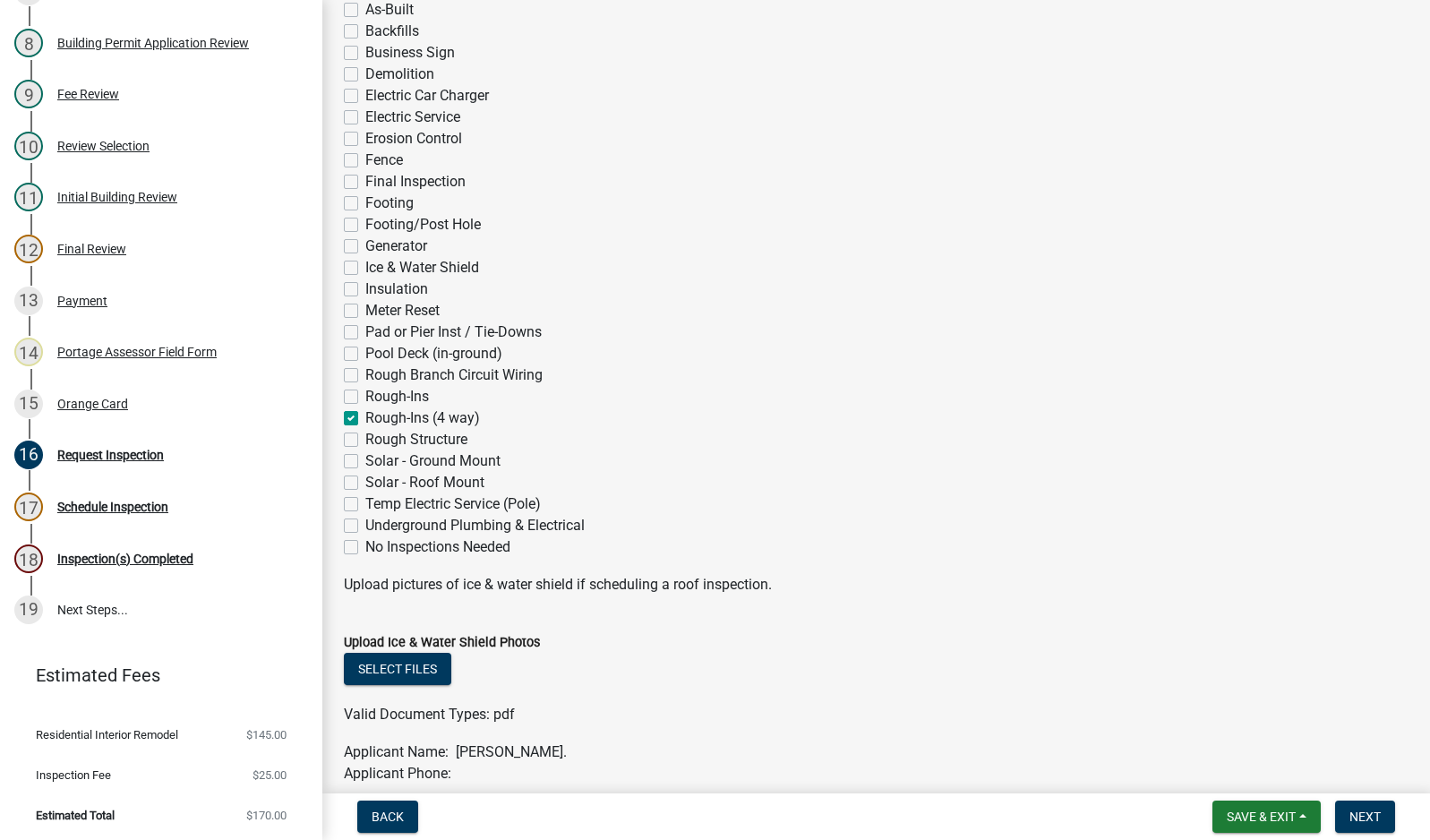
checkbox input "false"
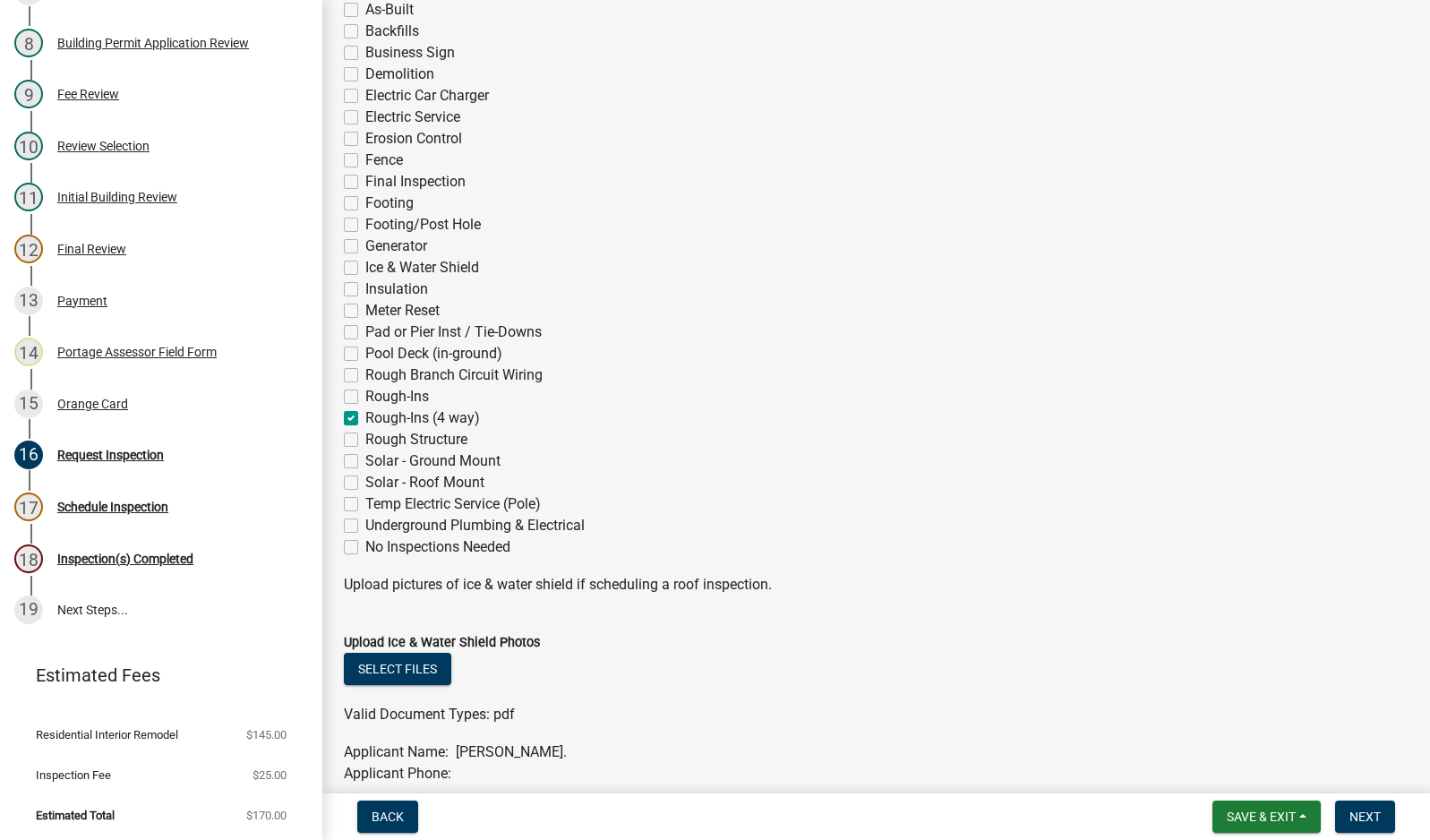
checkbox input "false"
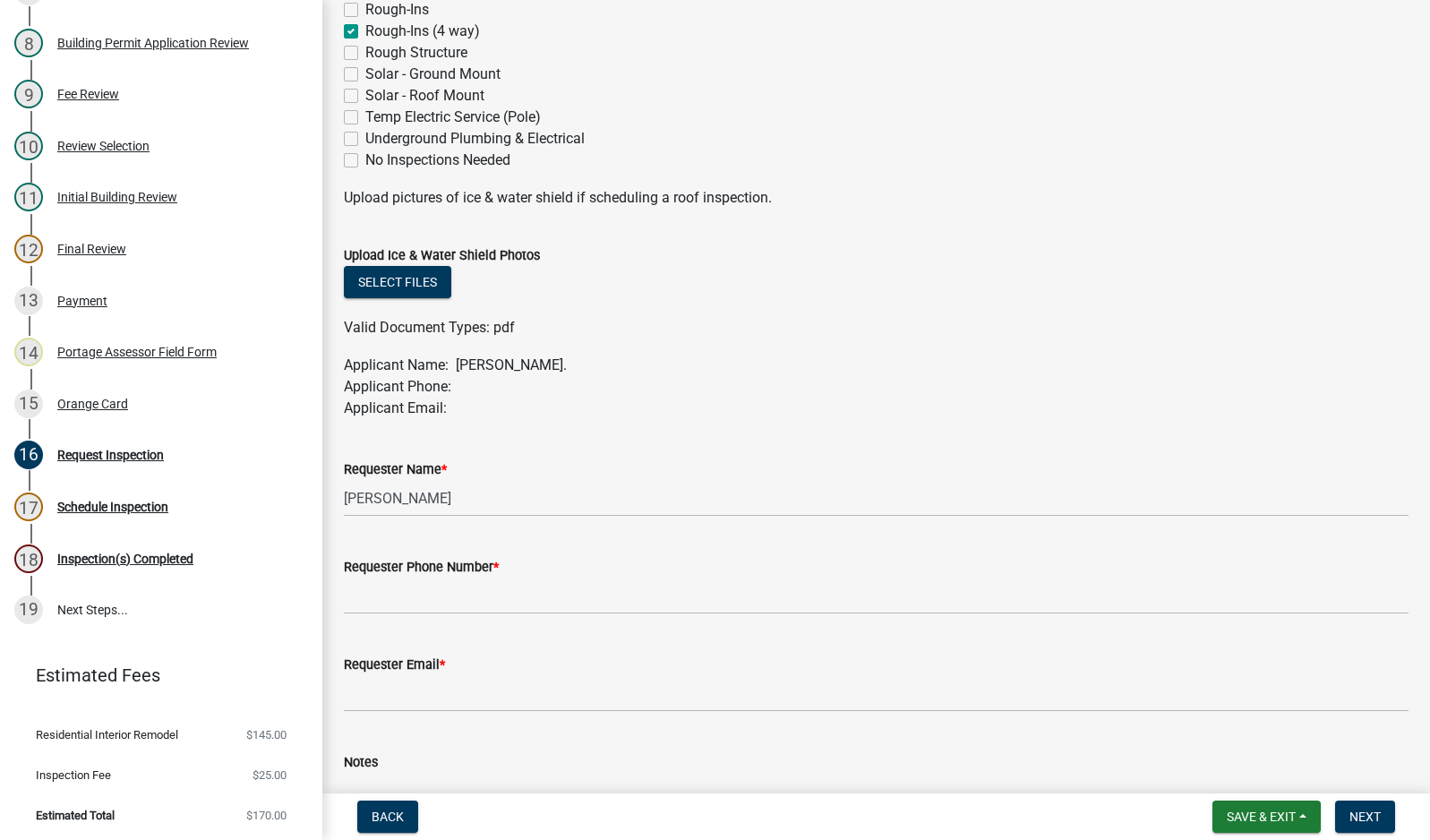
scroll to position [896, 0]
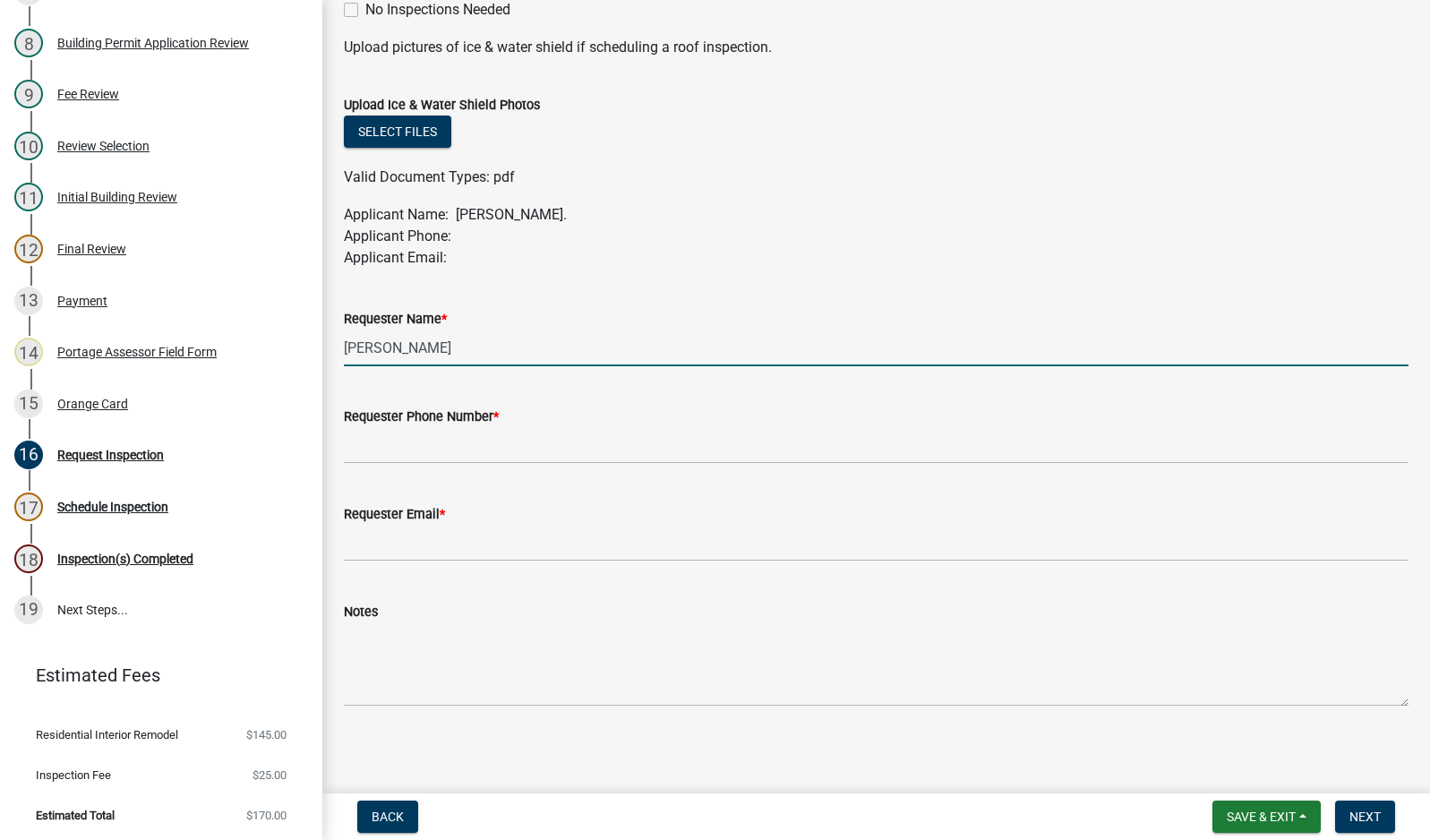
drag, startPoint x: 464, startPoint y: 345, endPoint x: 325, endPoint y: 351, distance: 139.1
click at [392, 450] on input "Requester Phone Number *" at bounding box center [876, 445] width 1065 height 37
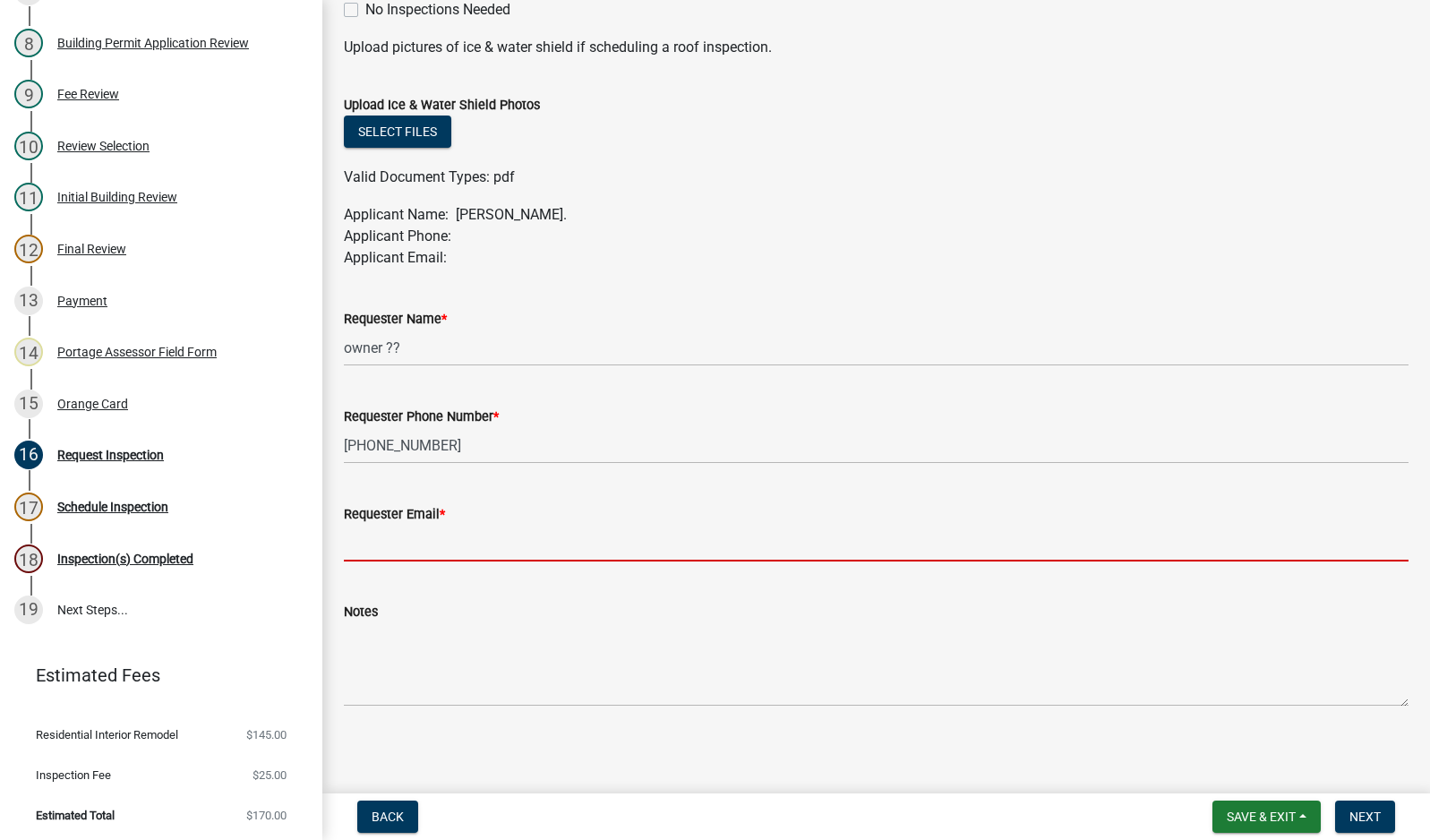
click at [426, 540] on input "Requester Email *" at bounding box center [876, 544] width 1065 height 37
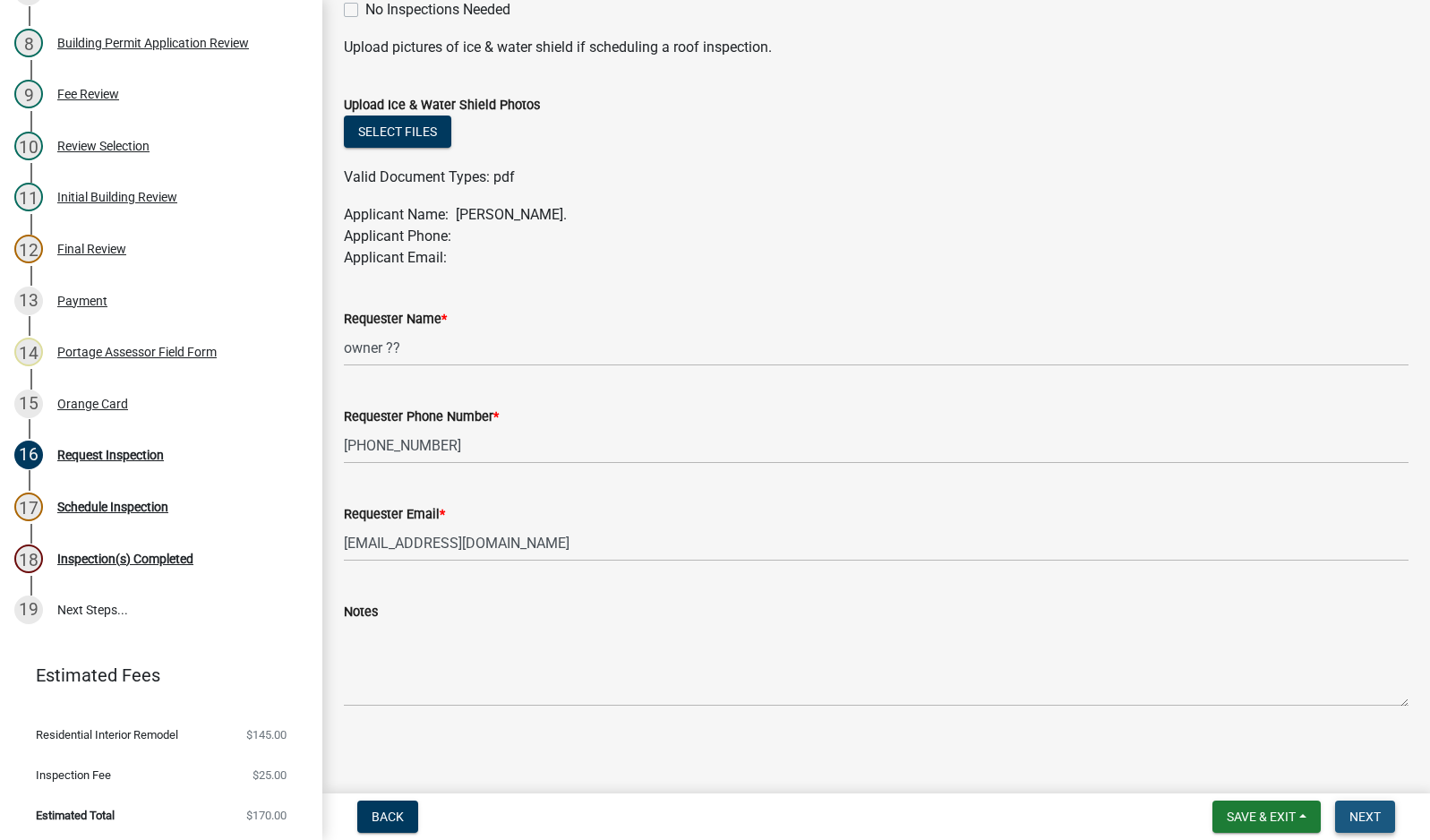
click at [1338, 804] on button "Next" at bounding box center [1365, 816] width 60 height 32
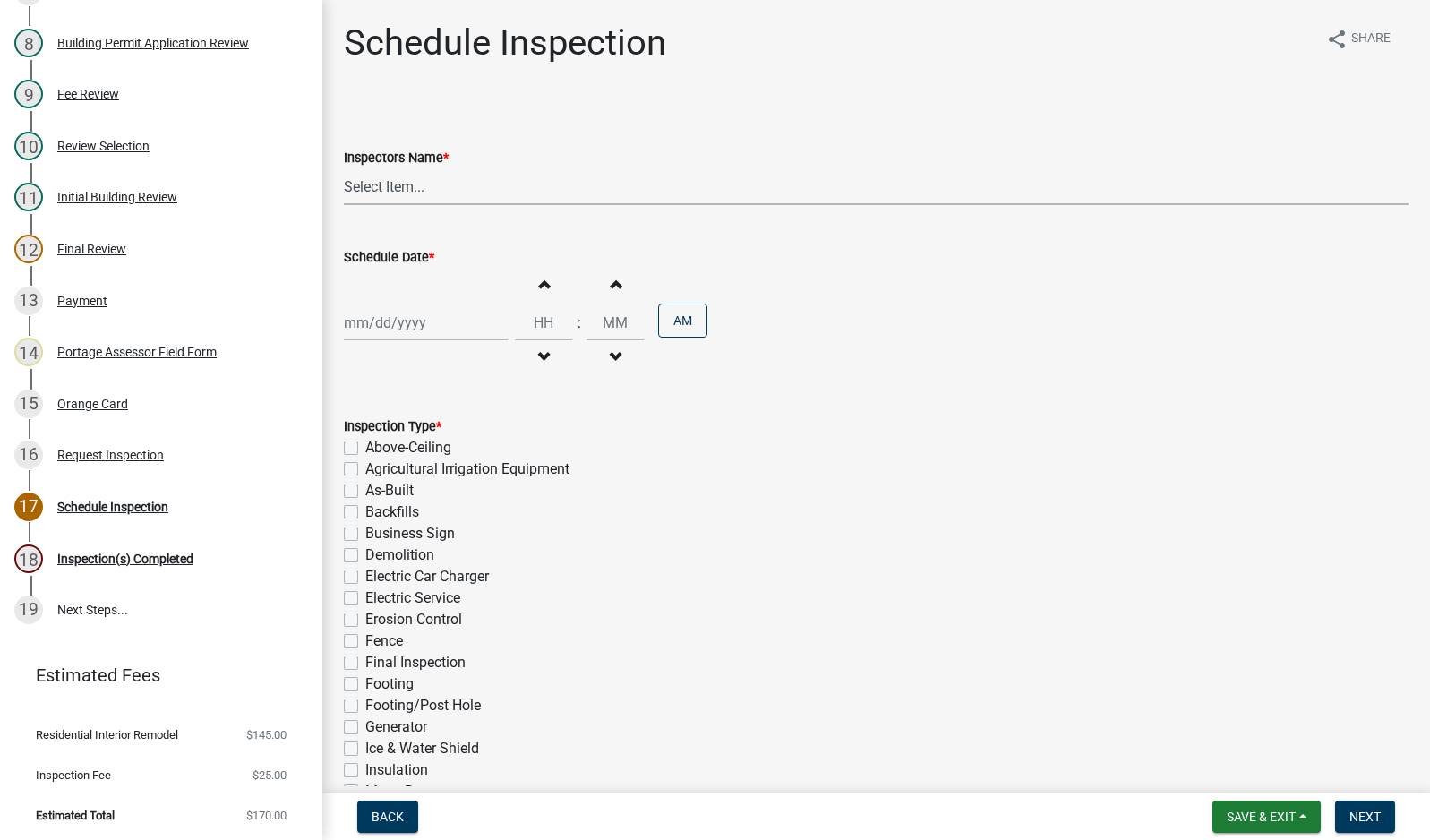
click at [396, 185] on select "Select Item... mhaller ([PERSON_NAME])" at bounding box center [876, 187] width 1065 height 37
click at [344, 169] on select "Select Item... mhaller ([PERSON_NAME])" at bounding box center [876, 187] width 1065 height 37
click at [382, 317] on div at bounding box center [425, 323] width 164 height 37
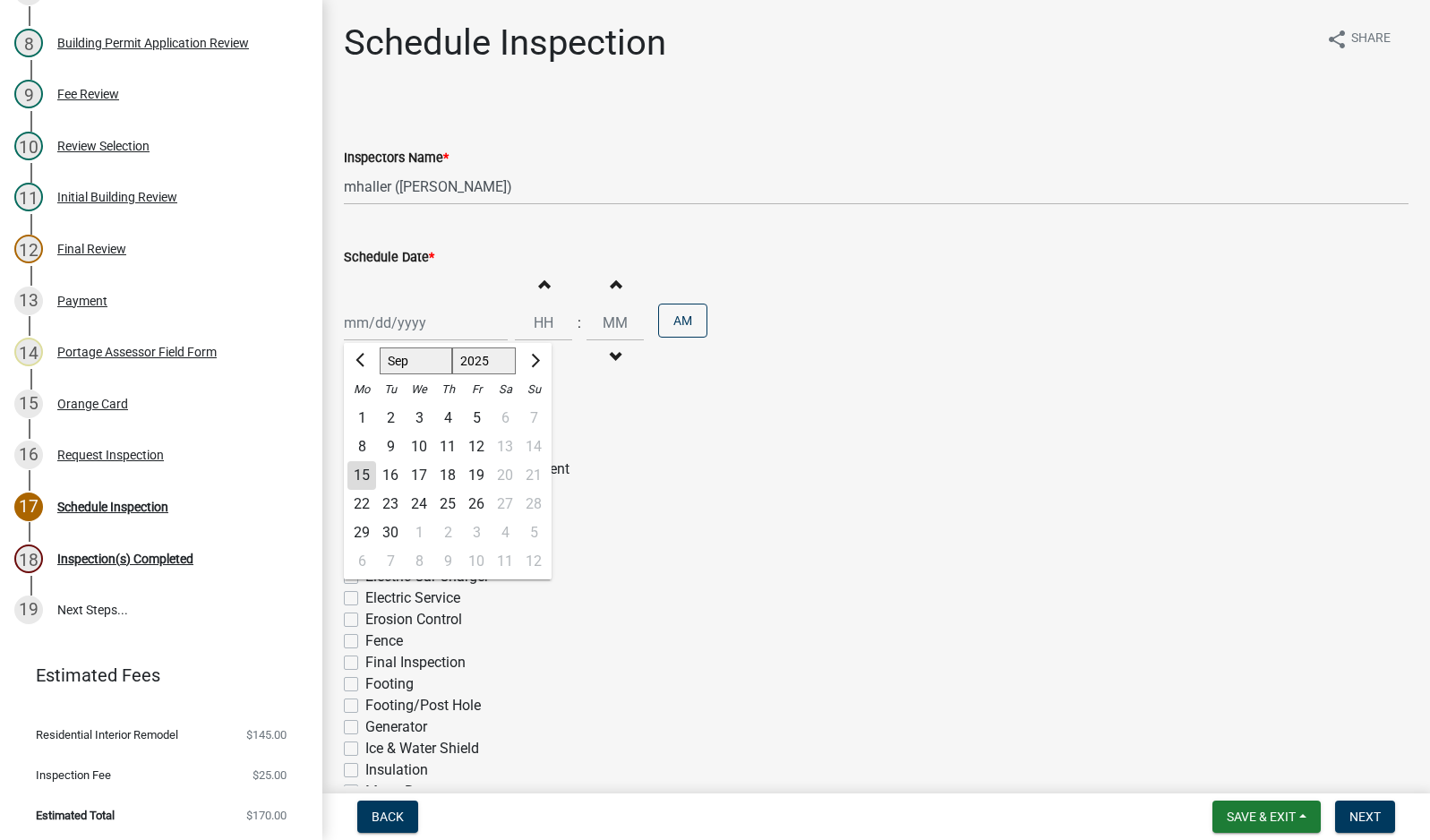
click at [392, 478] on div "16" at bounding box center [390, 475] width 29 height 29
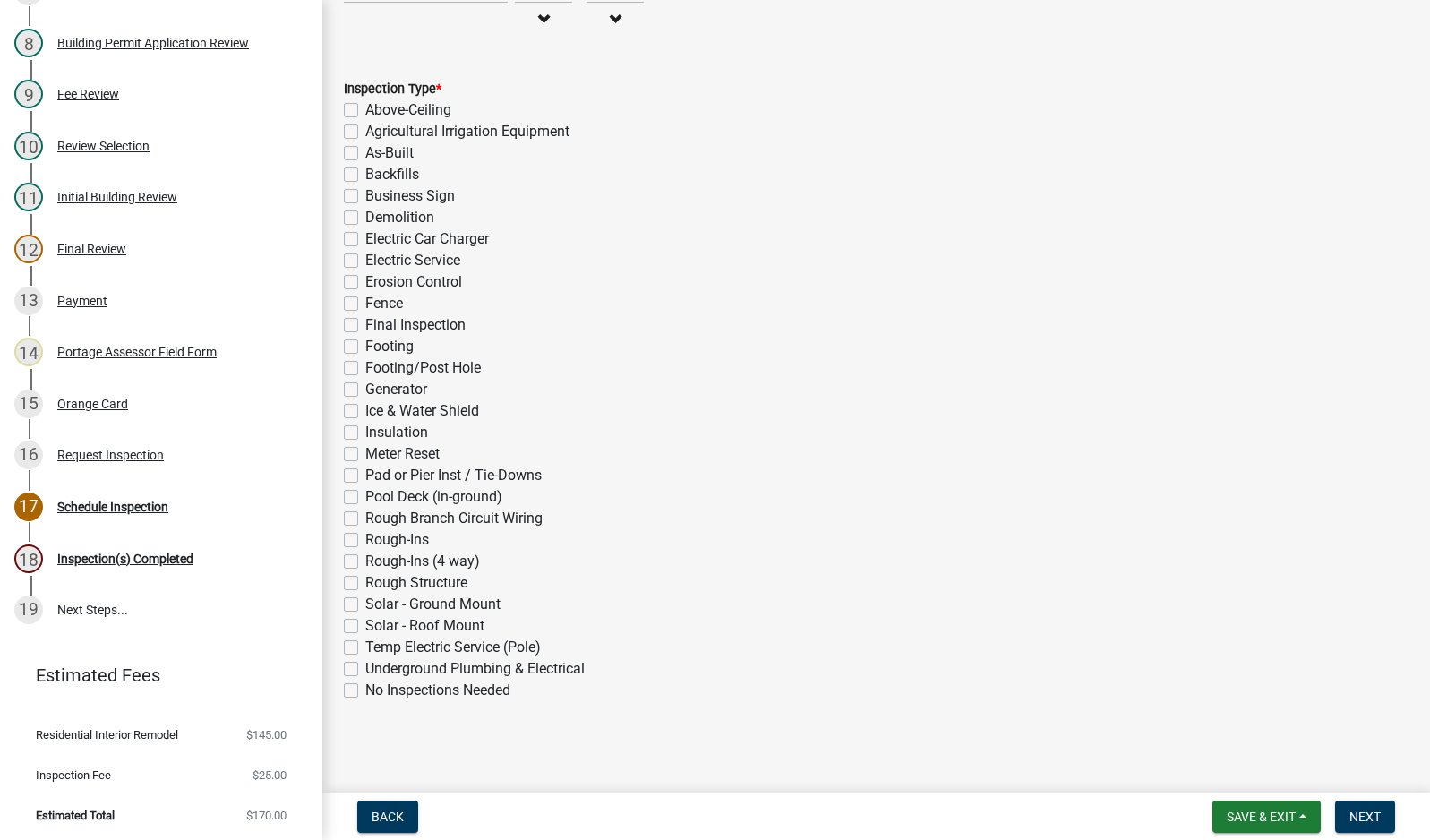
scroll to position [339, 0]
click at [366, 565] on label "Rough-Ins (4 way)" at bounding box center [423, 560] width 115 height 21
click at [366, 561] on input "Rough-Ins (4 way)" at bounding box center [371, 556] width 12 height 12
click at [1385, 810] on button "Next" at bounding box center [1365, 816] width 60 height 32
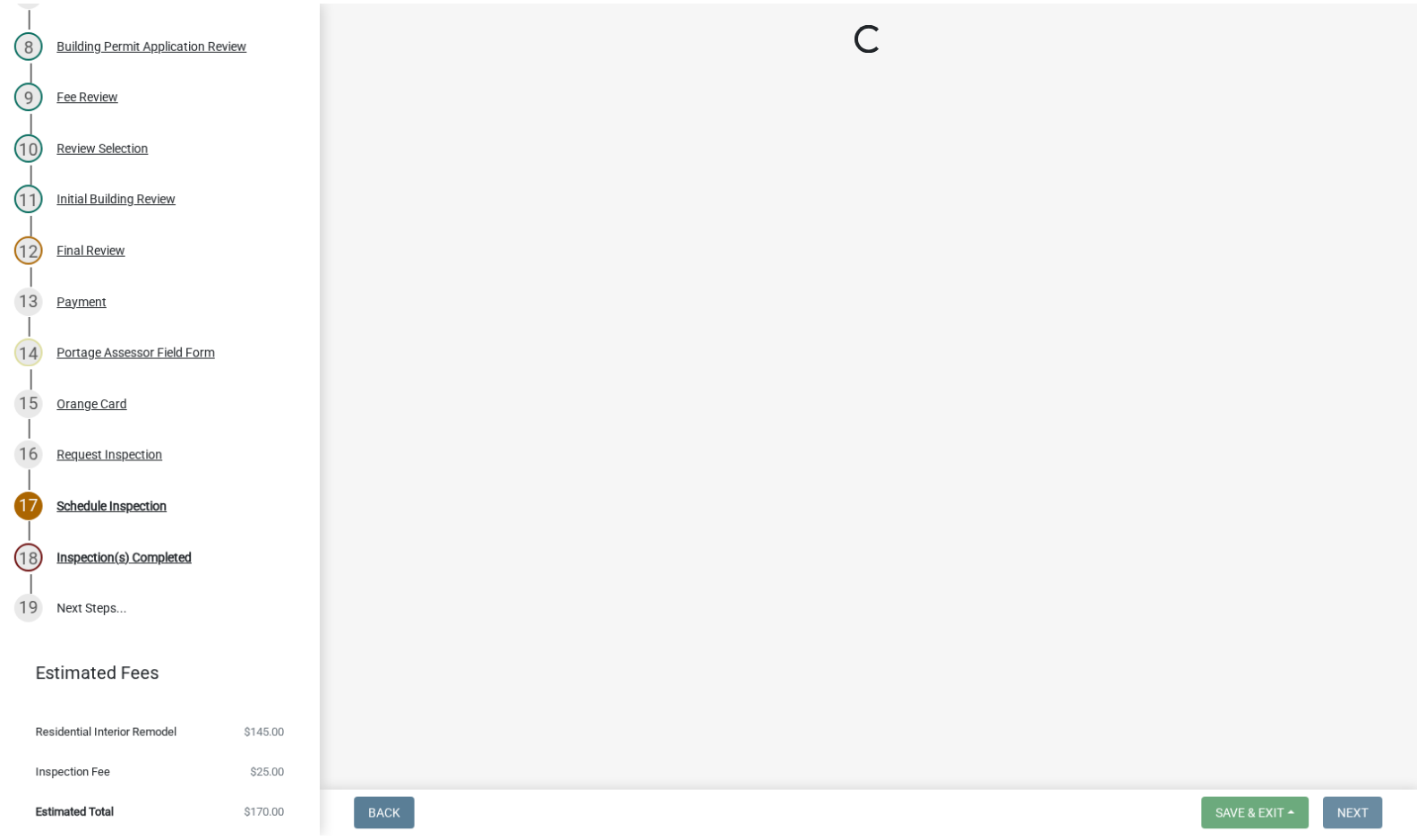
scroll to position [0, 0]
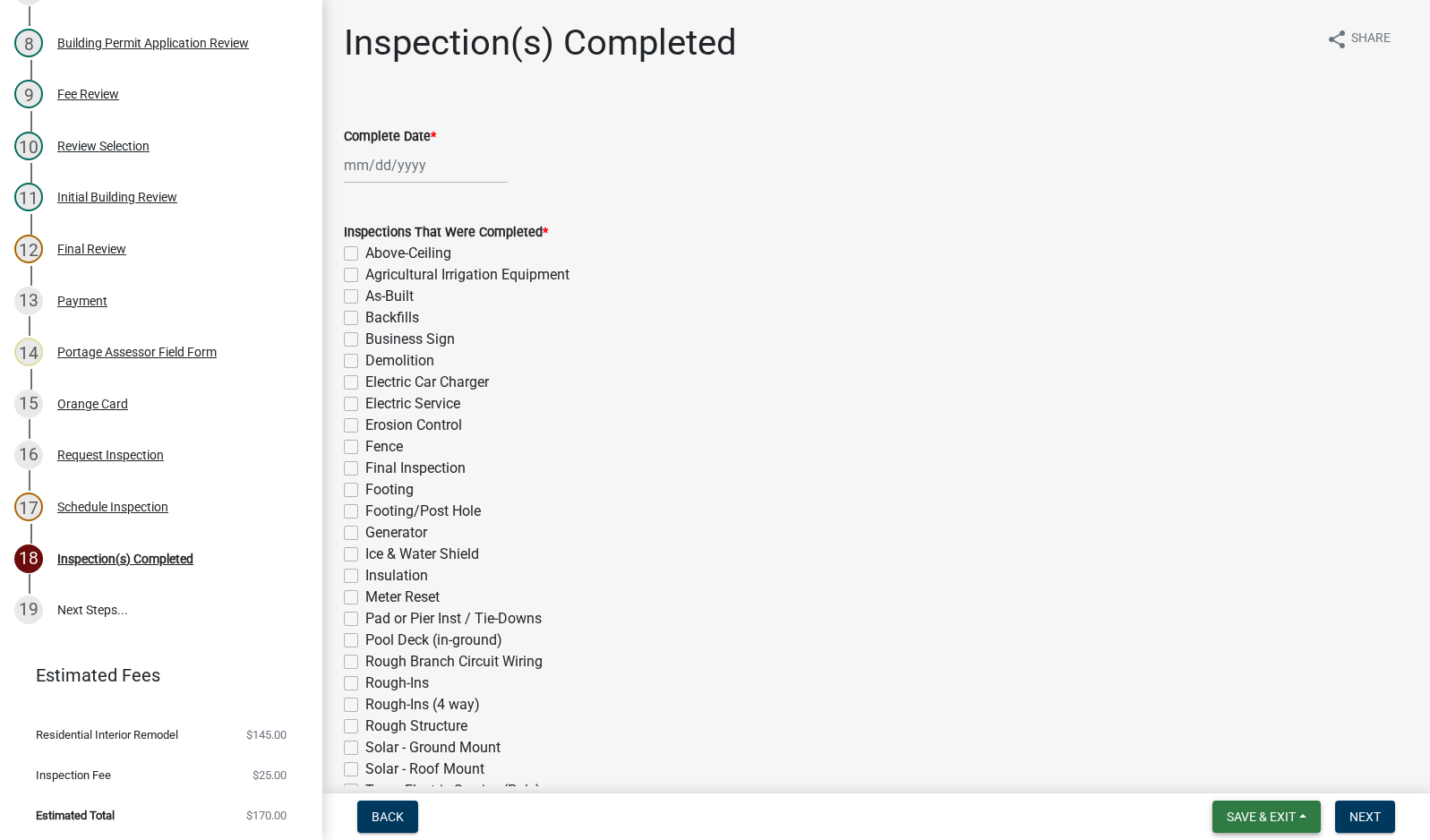
click at [1272, 816] on span "Save & Exit" at bounding box center [1261, 816] width 69 height 14
click at [1261, 780] on button "Save & Exit" at bounding box center [1249, 770] width 144 height 43
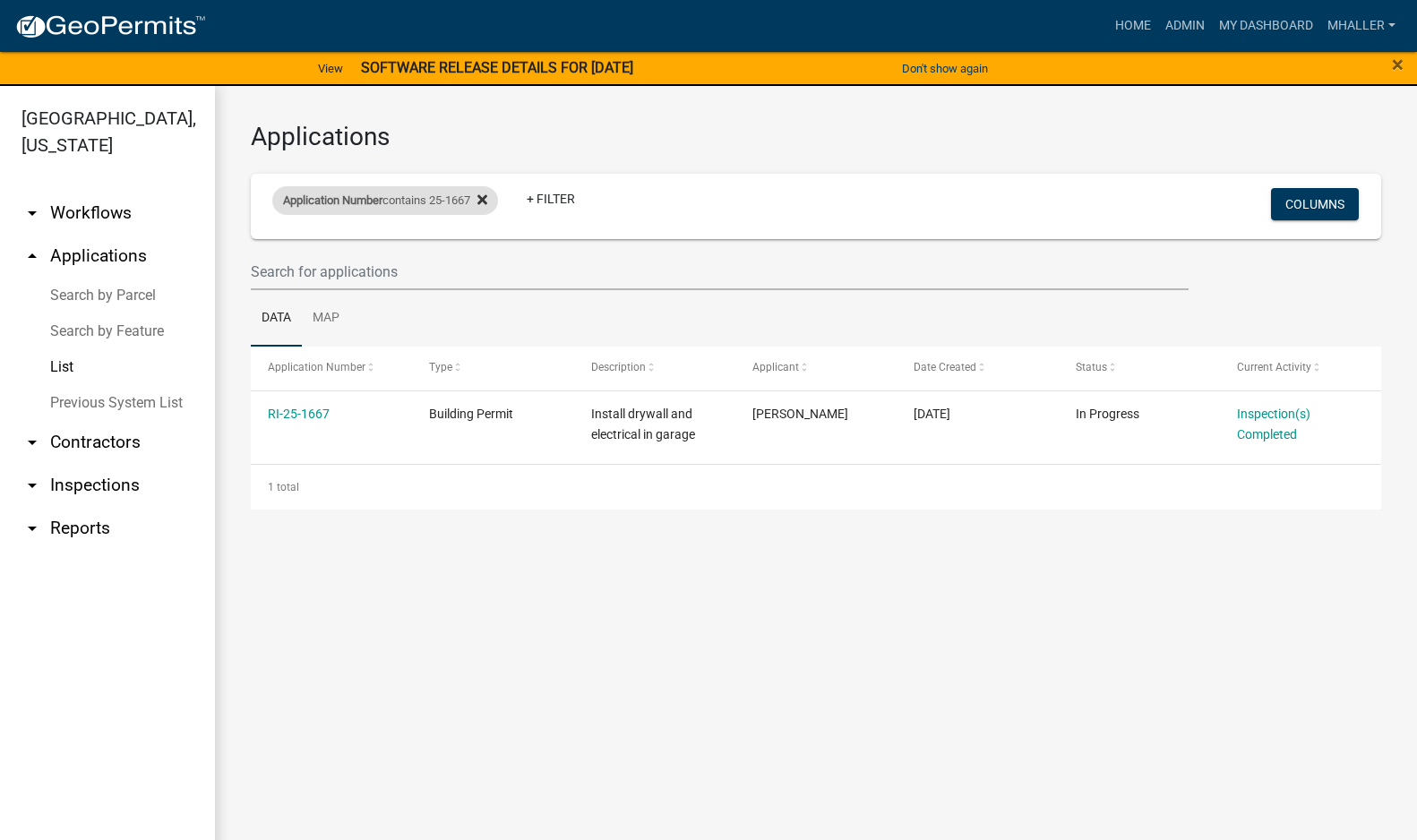
click at [487, 198] on icon at bounding box center [482, 200] width 10 height 10
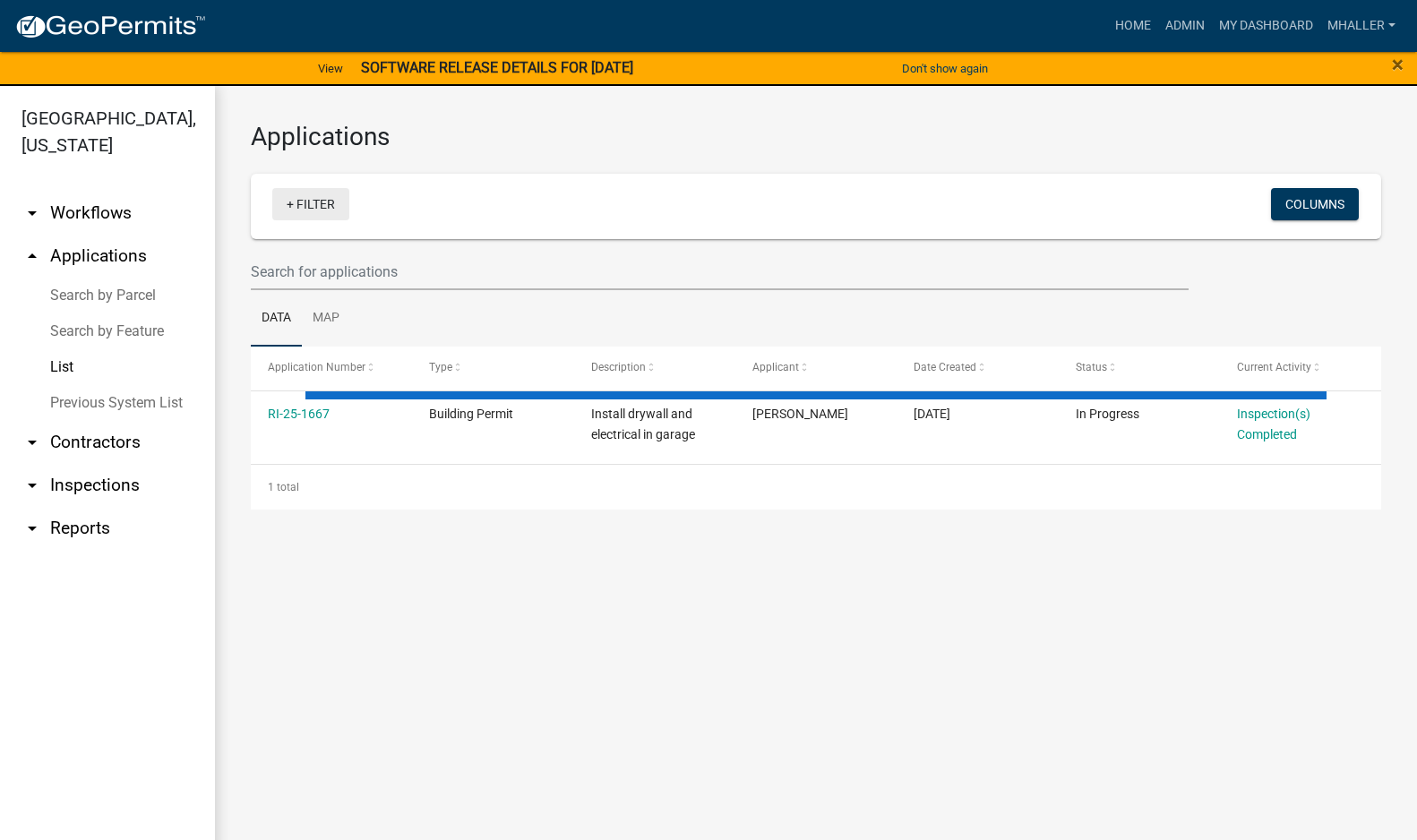
click at [293, 206] on link "+ Filter" at bounding box center [310, 204] width 77 height 32
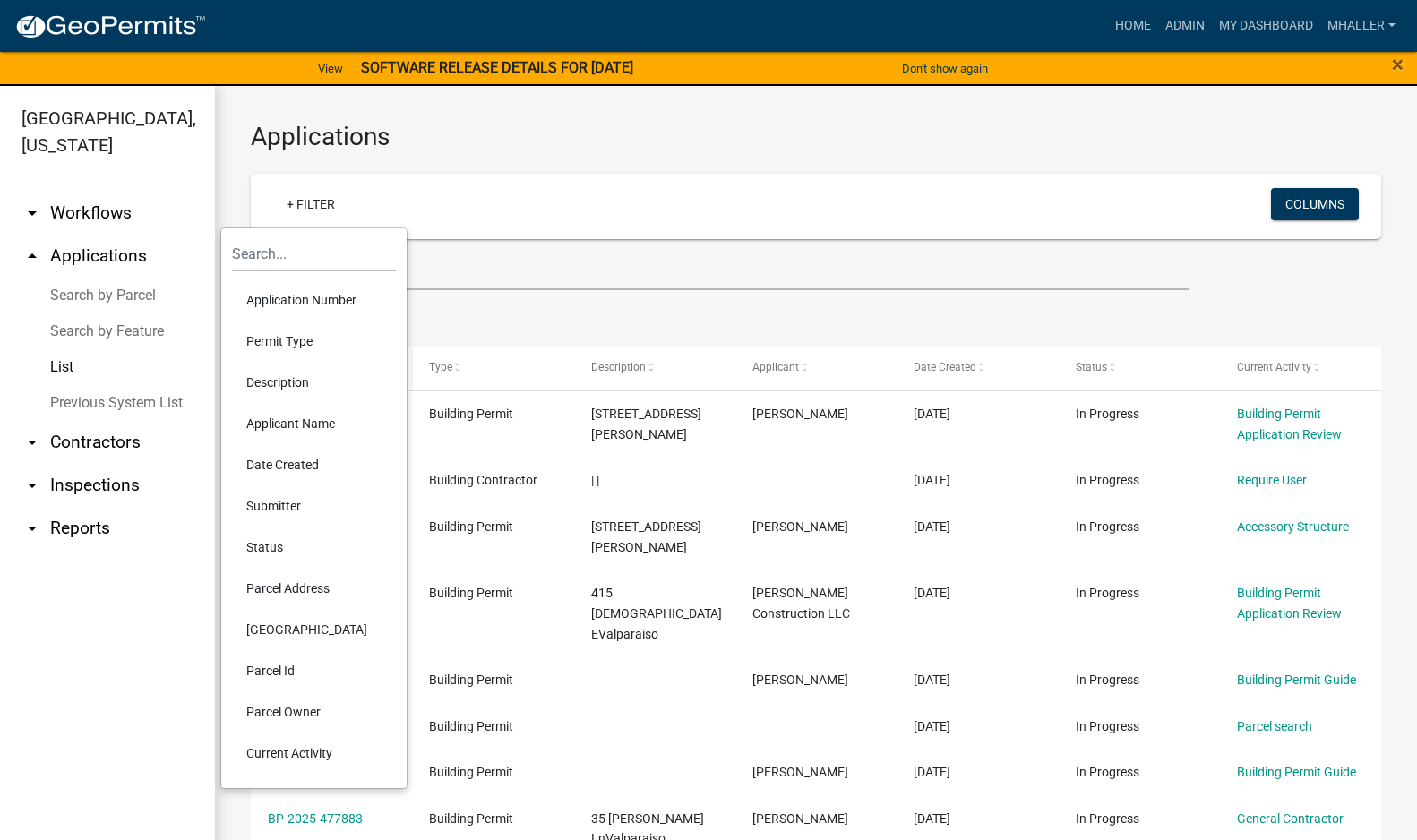
drag, startPoint x: 272, startPoint y: 587, endPoint x: 317, endPoint y: 359, distance: 232.4
click at [272, 586] on li "Parcel Address" at bounding box center [313, 588] width 164 height 41
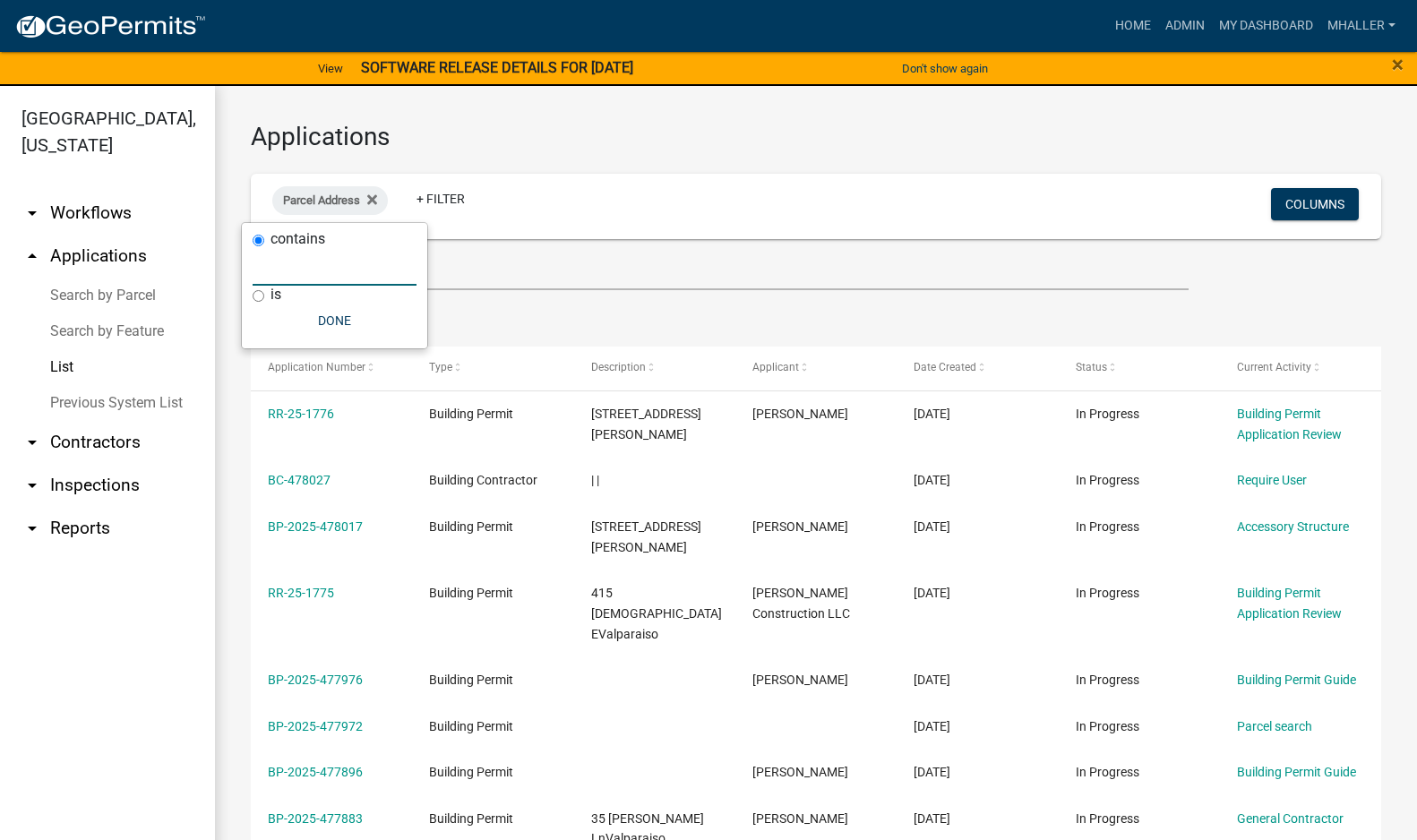
click at [304, 262] on input "text" at bounding box center [334, 268] width 164 height 37
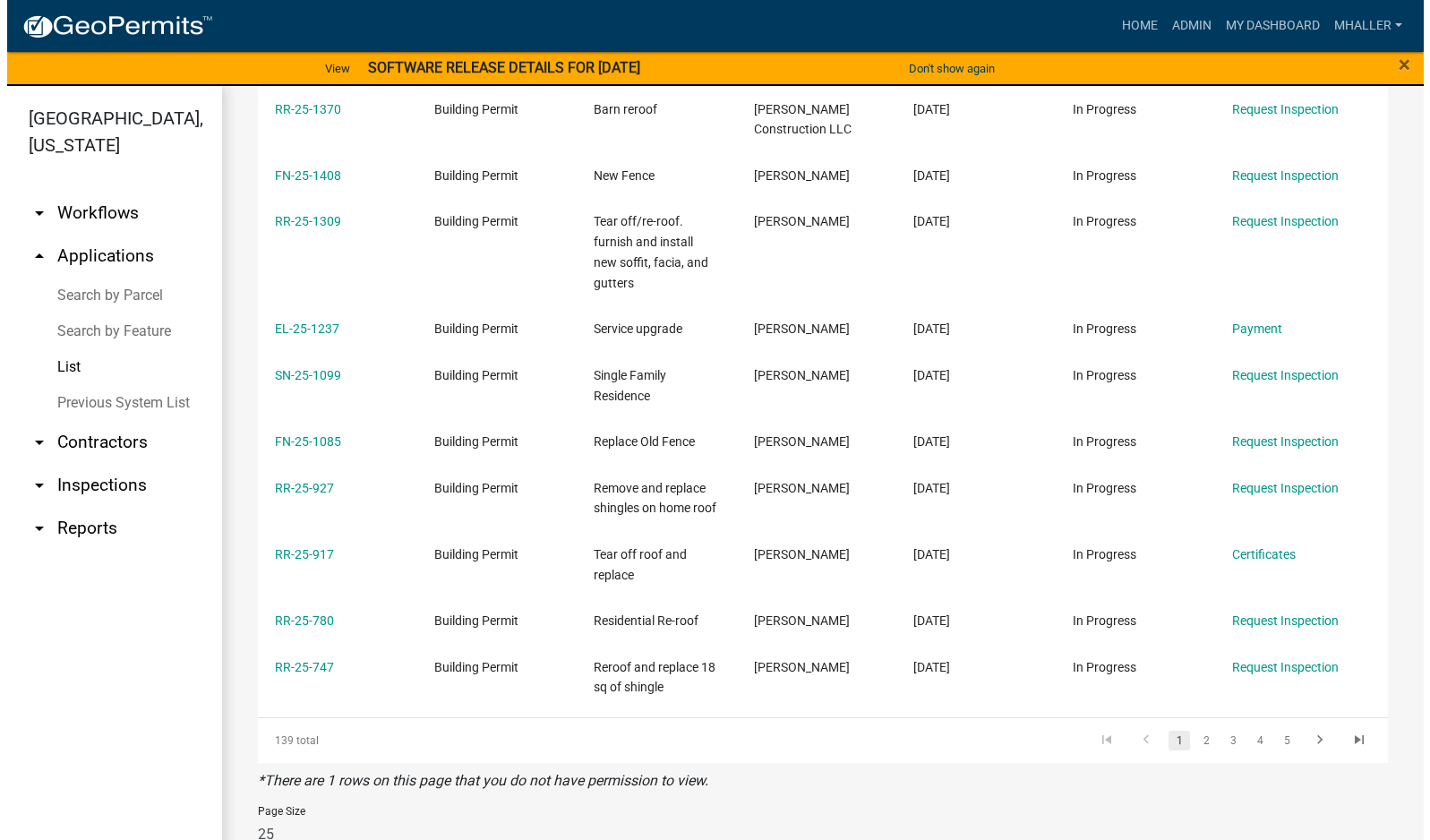
scroll to position [1502, 0]
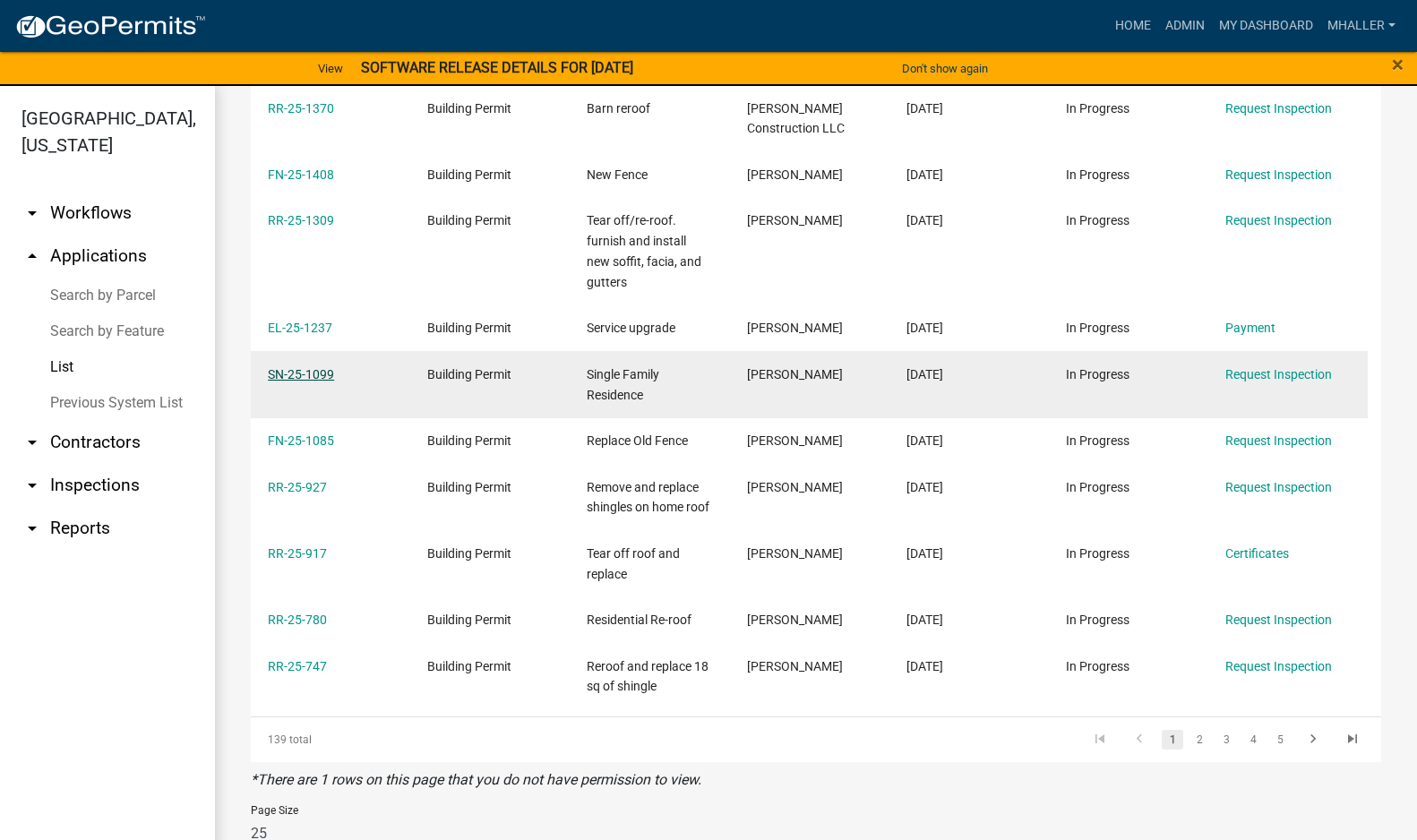
click at [296, 367] on link "SN-25-1099" at bounding box center [301, 373] width 67 height 14
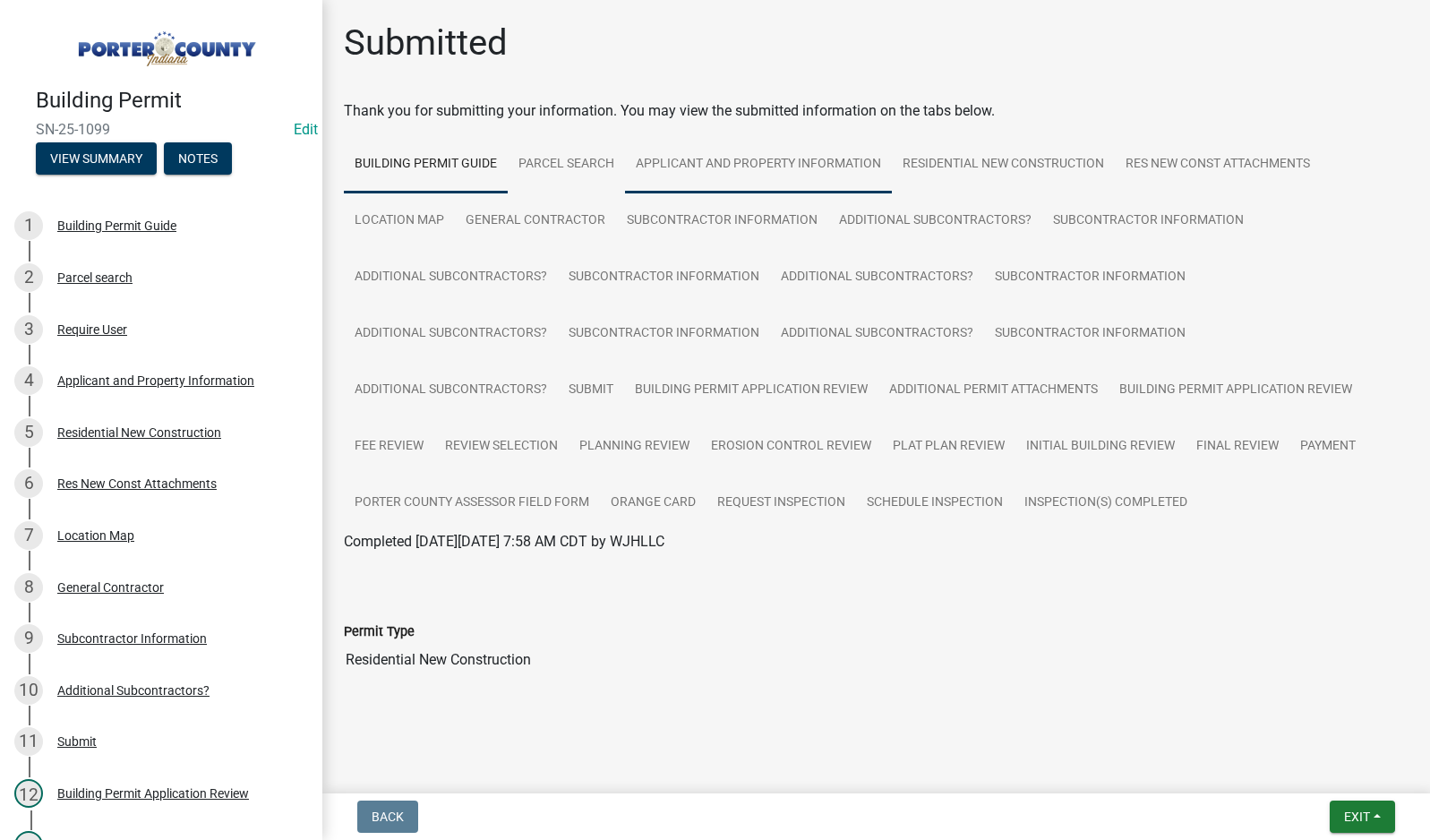
click at [707, 163] on link "Applicant and Property Information" at bounding box center [759, 165] width 267 height 57
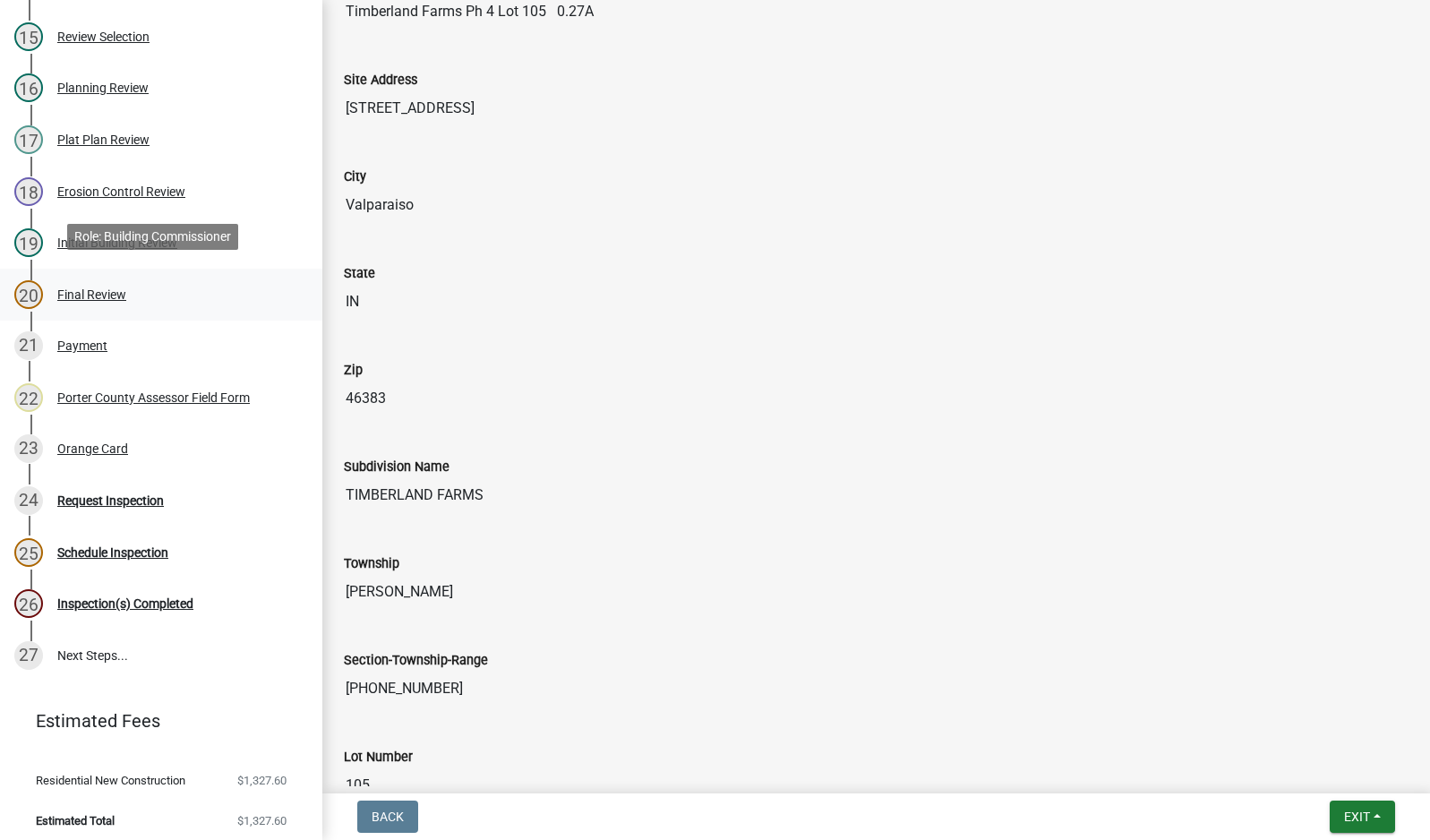
scroll to position [917, 0]
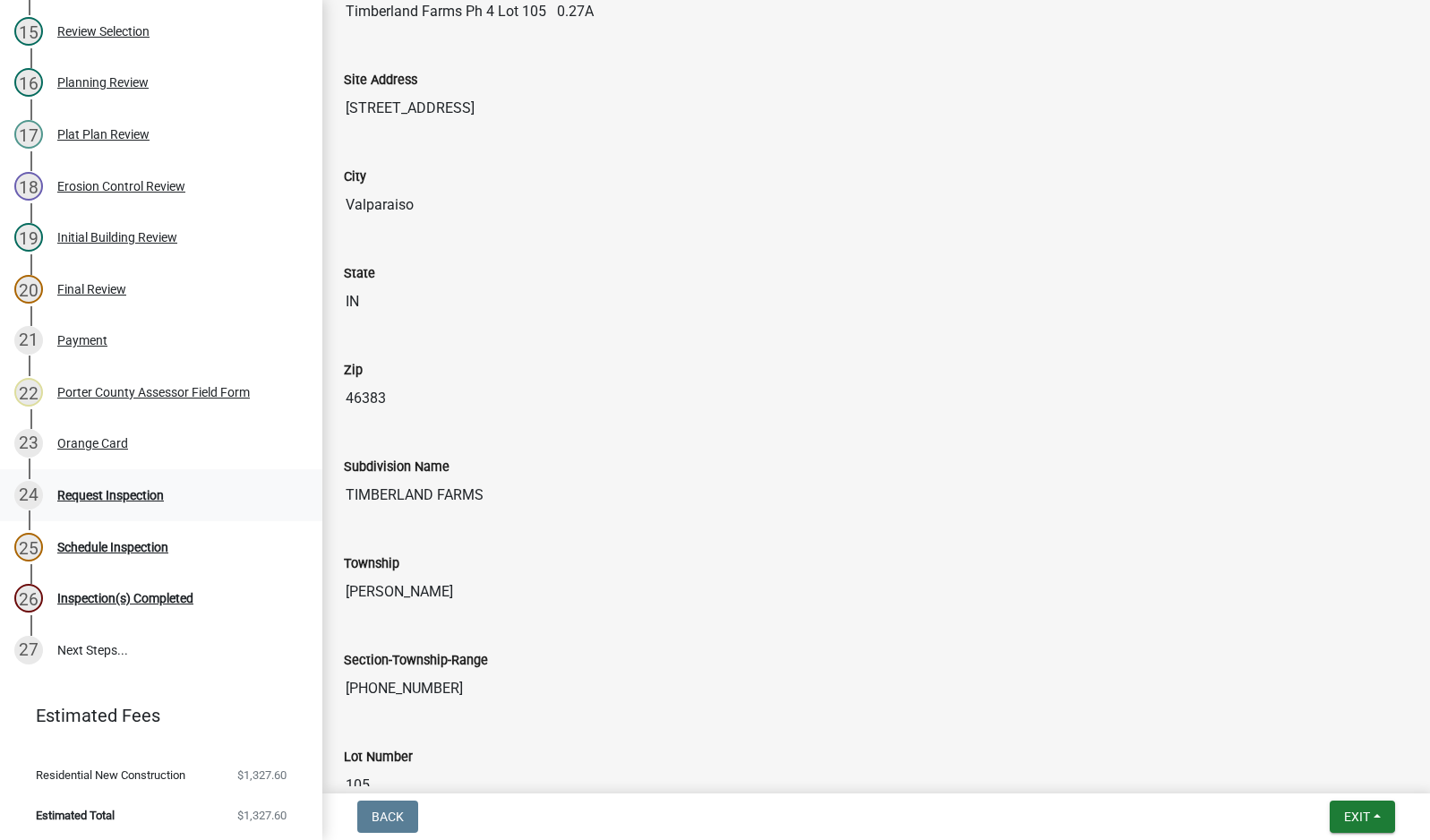
click at [127, 497] on div "Request Inspection" at bounding box center [110, 495] width 107 height 13
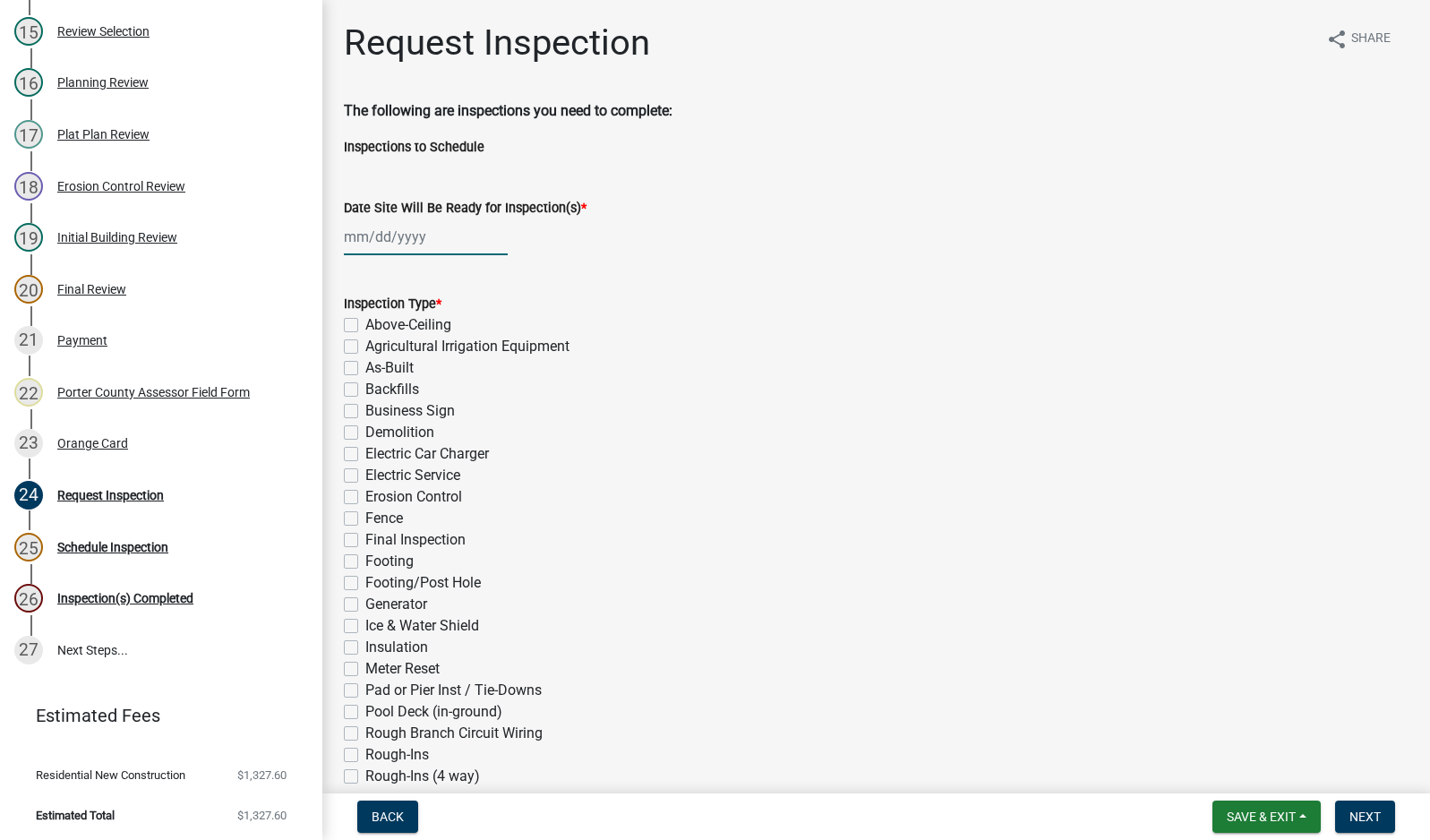
click at [407, 239] on div at bounding box center [425, 237] width 164 height 37
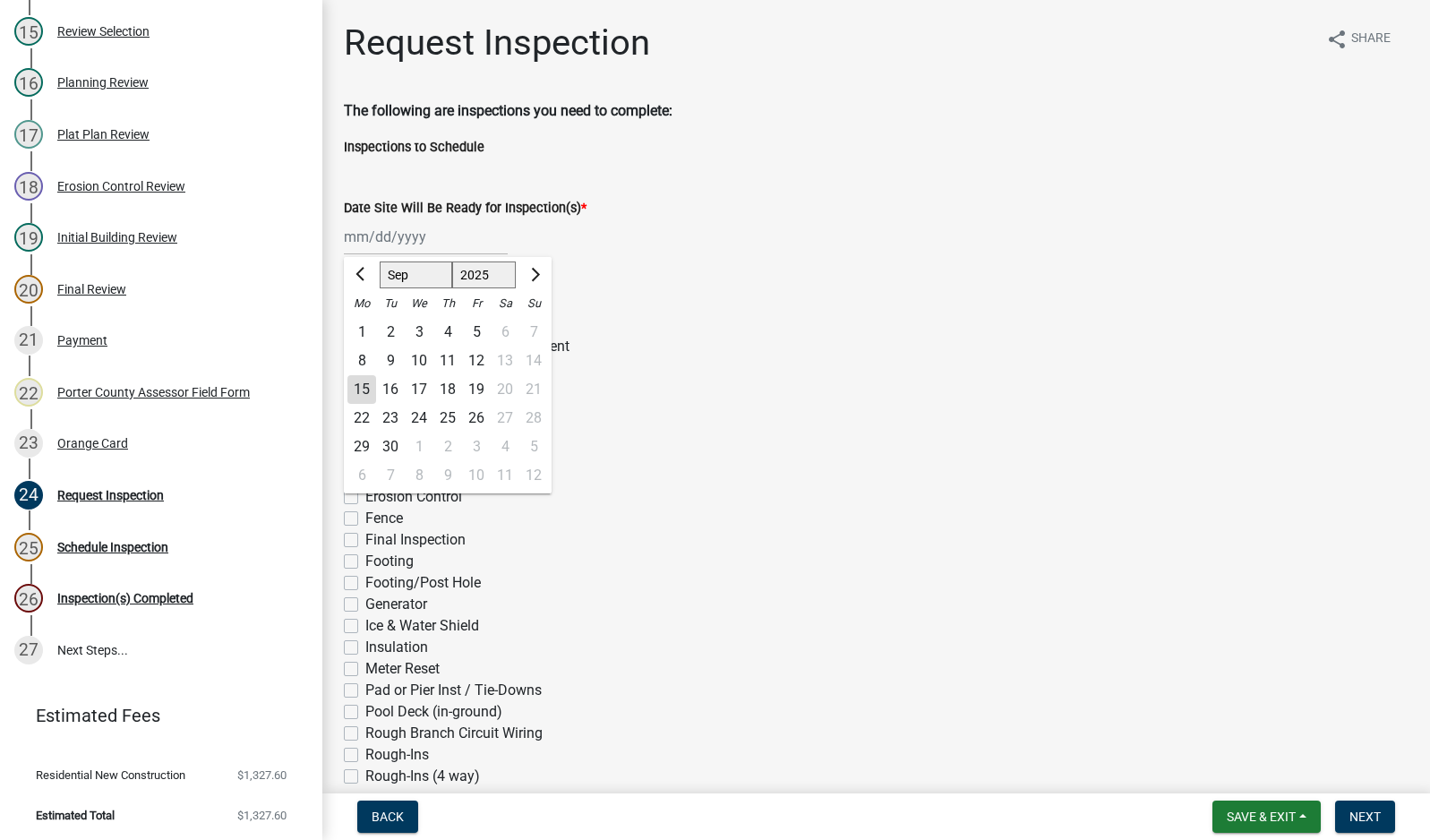
click at [364, 395] on div "15" at bounding box center [361, 389] width 29 height 29
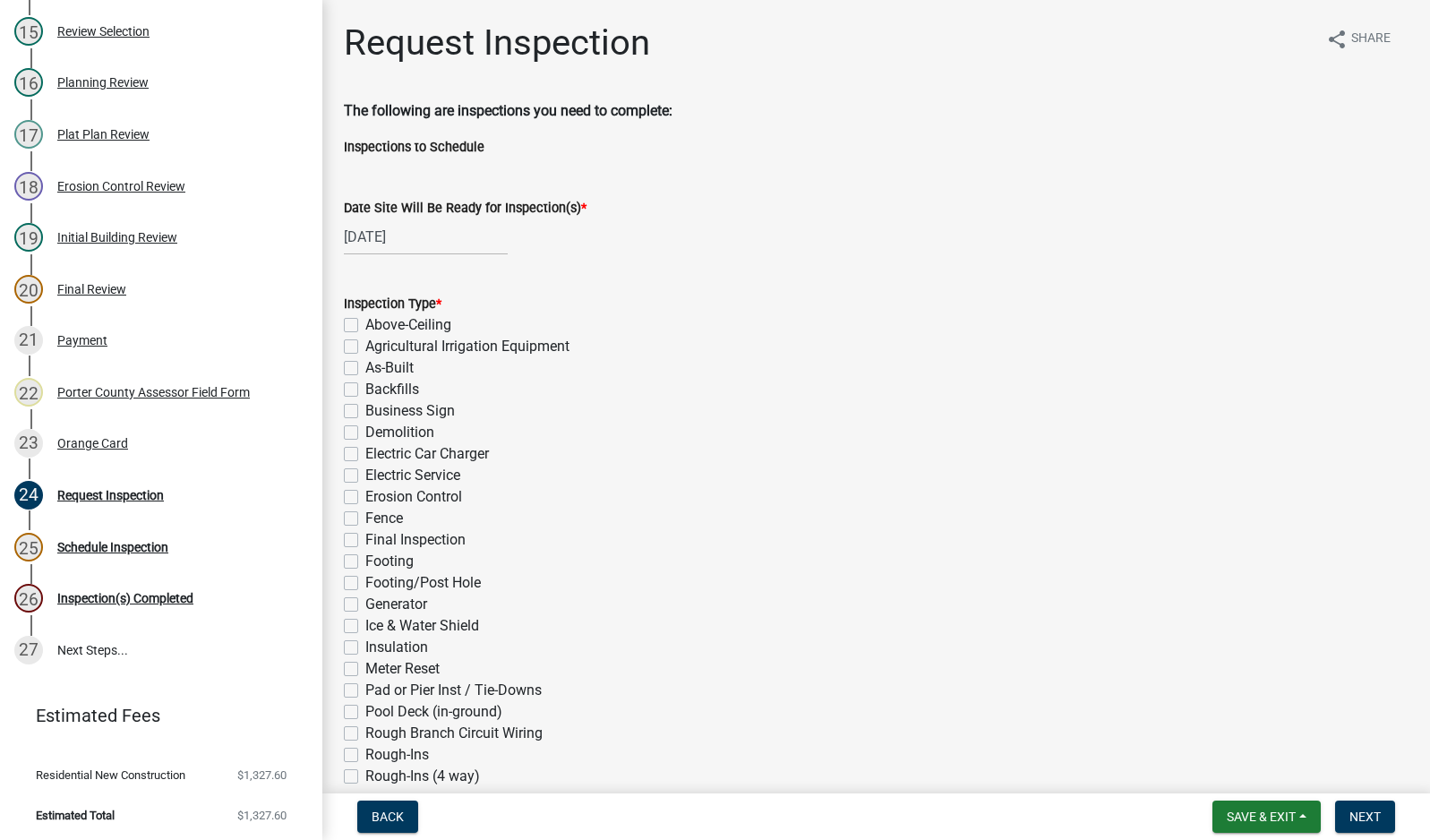
click at [366, 392] on label "Backfills" at bounding box center [393, 389] width 54 height 21
click at [366, 391] on input "Backfills" at bounding box center [371, 384] width 12 height 12
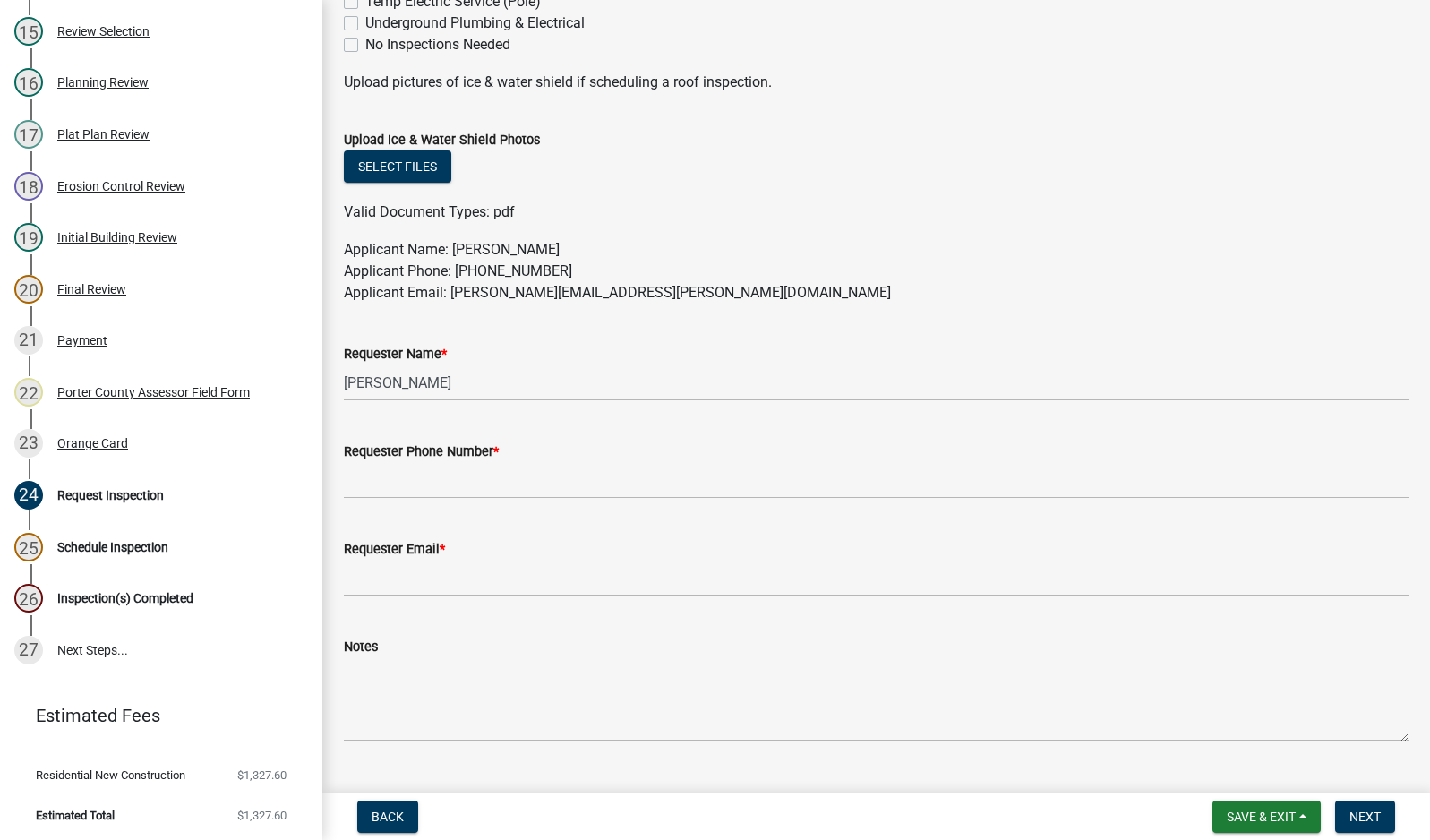
scroll to position [896, 0]
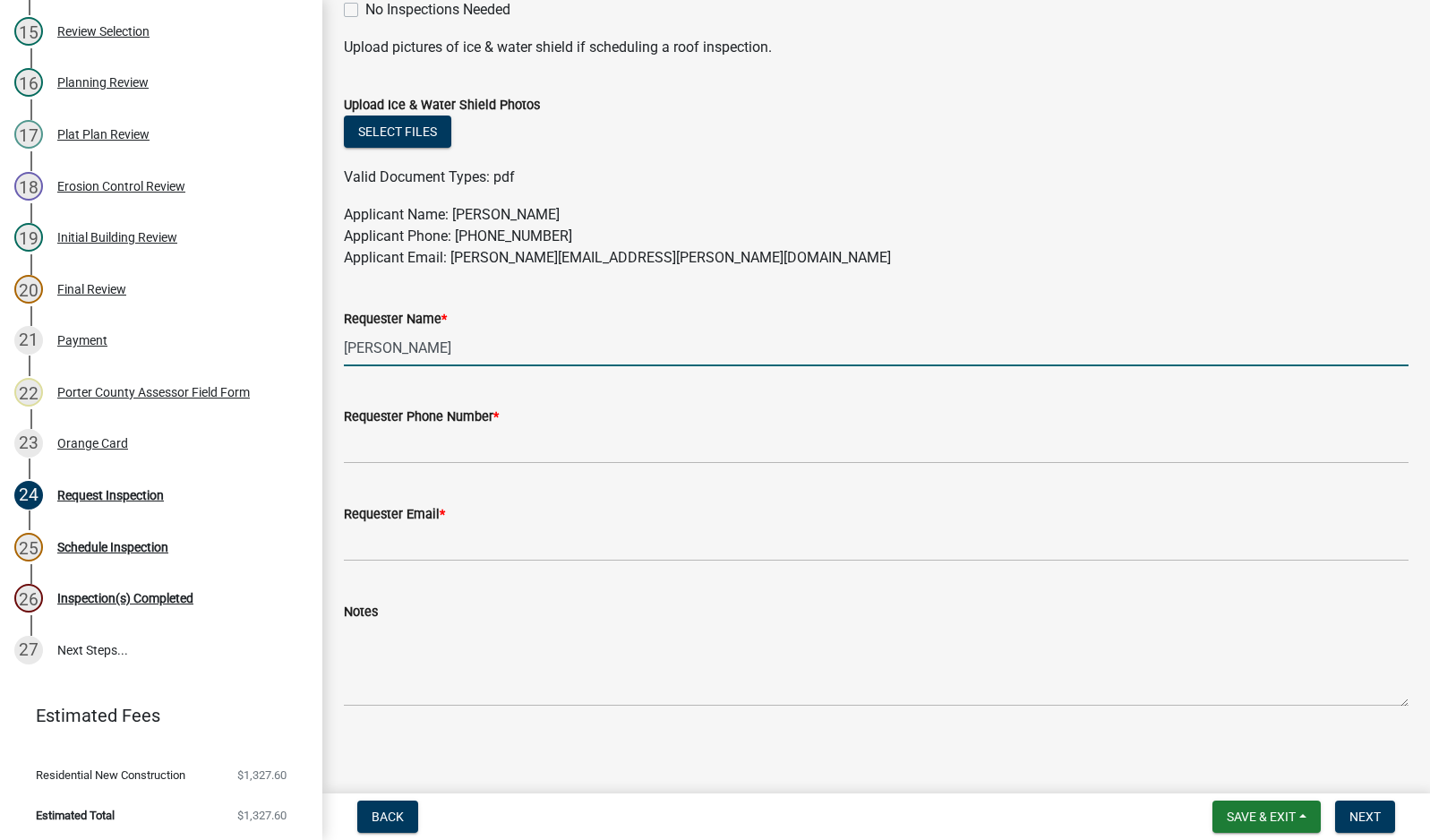
drag, startPoint x: 478, startPoint y: 350, endPoint x: 356, endPoint y: 362, distance: 122.6
click at [356, 362] on input "[PERSON_NAME]" at bounding box center [876, 348] width 1065 height 37
click at [422, 444] on input "Requester Phone Number *" at bounding box center [876, 445] width 1065 height 37
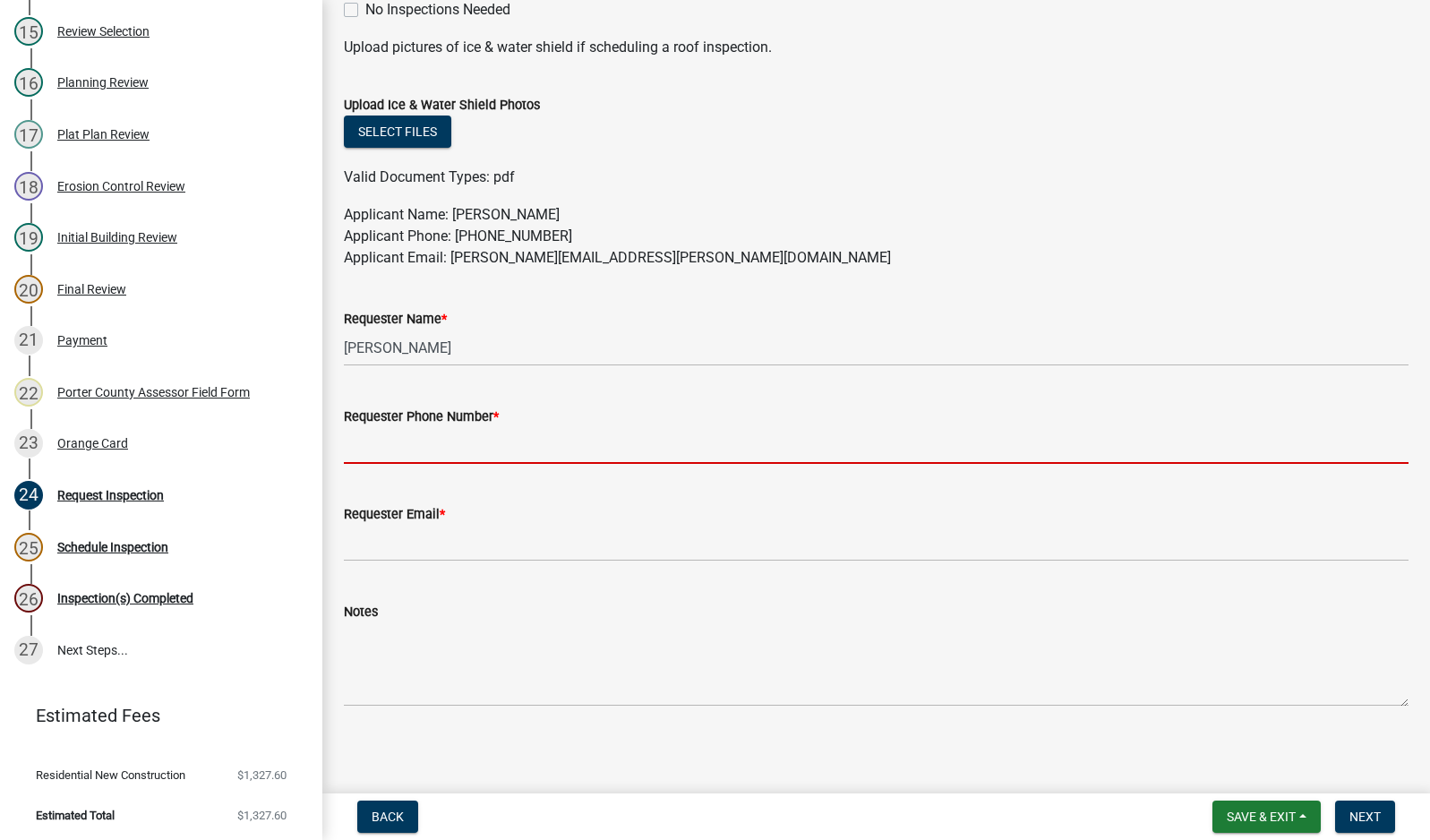
click at [449, 448] on input "Requester Phone Number *" at bounding box center [876, 445] width 1065 height 37
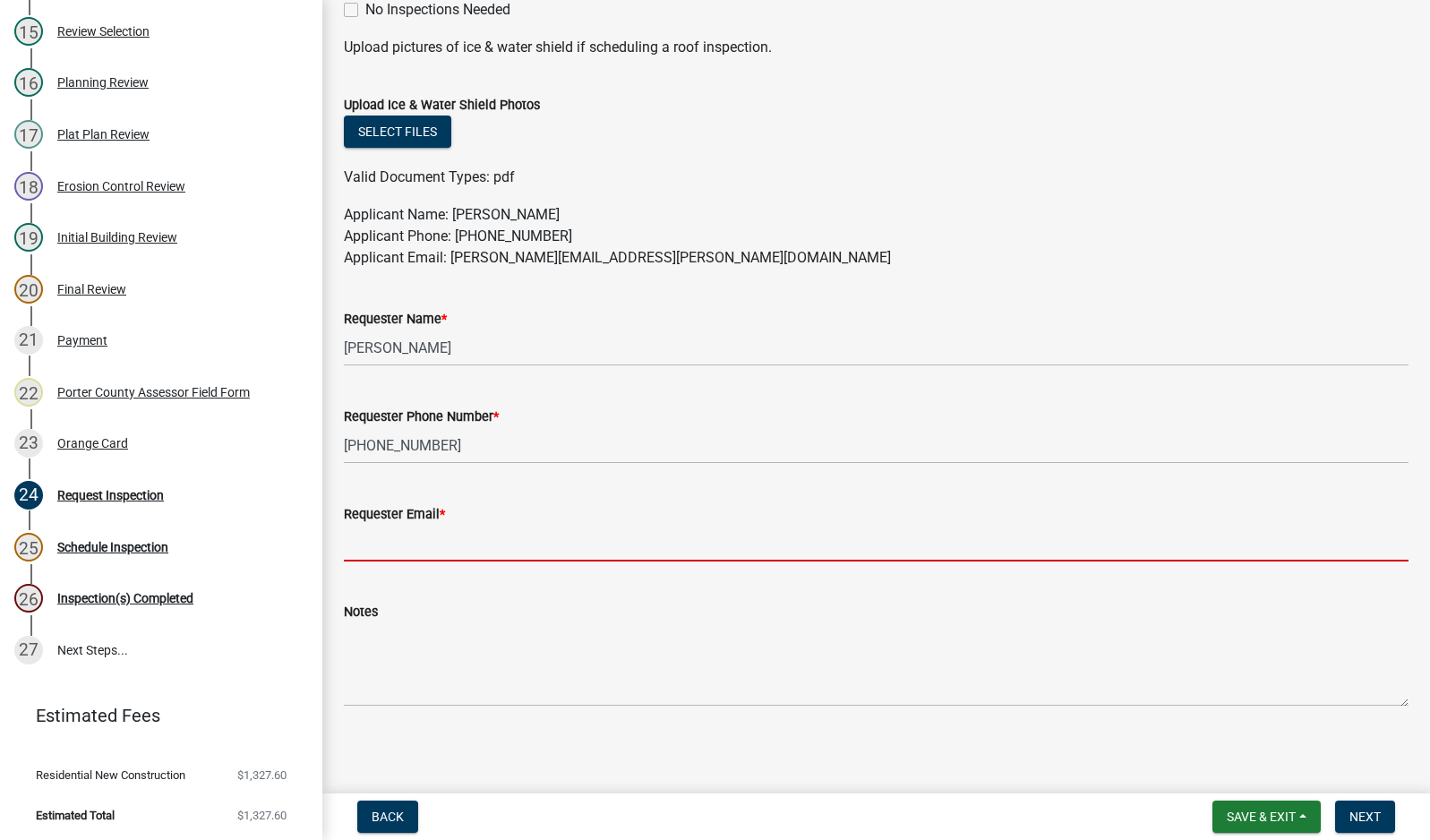
click at [383, 535] on input "Requester Email *" at bounding box center [876, 544] width 1065 height 37
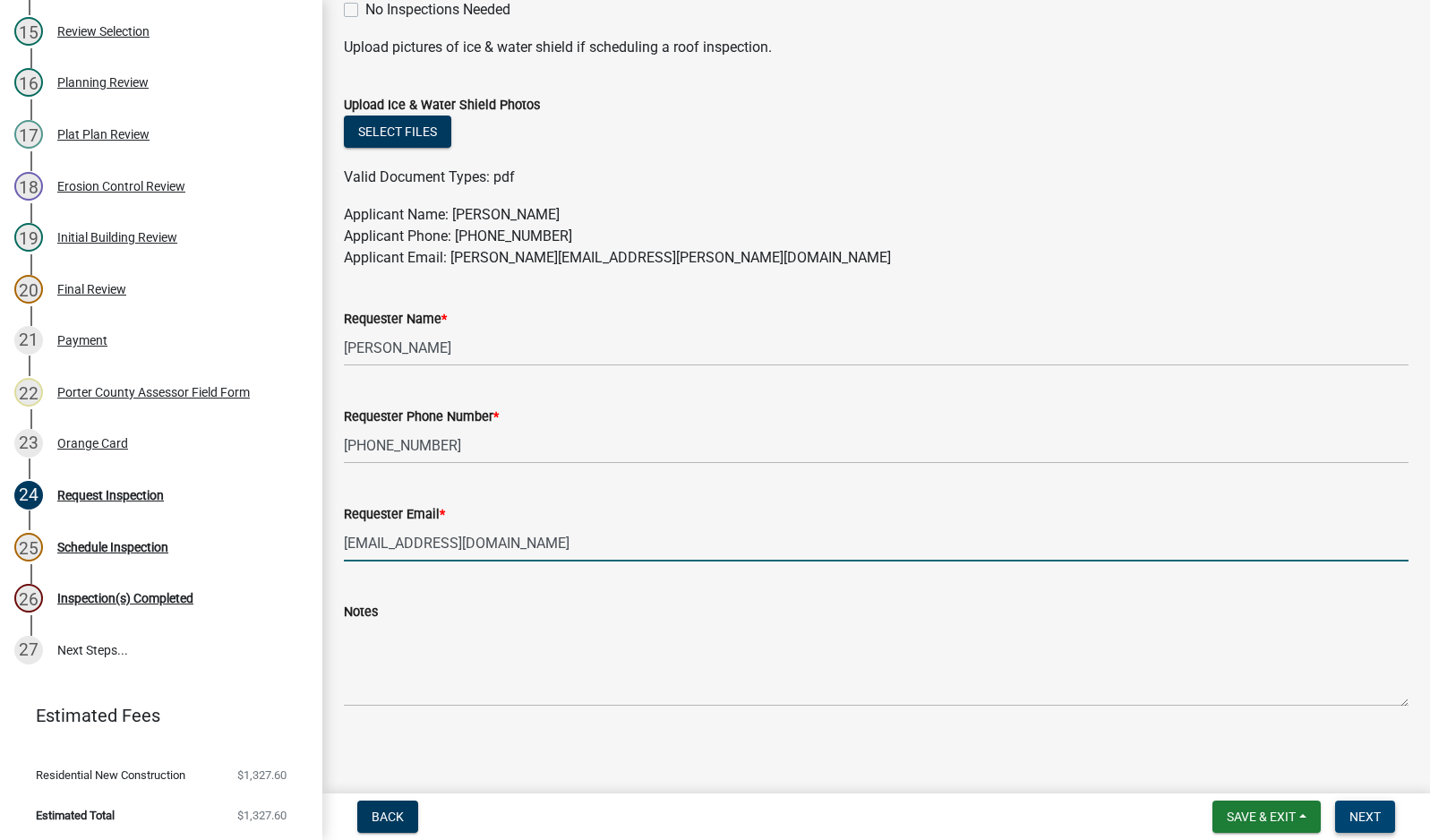
click at [1368, 820] on span "Next" at bounding box center [1365, 816] width 31 height 14
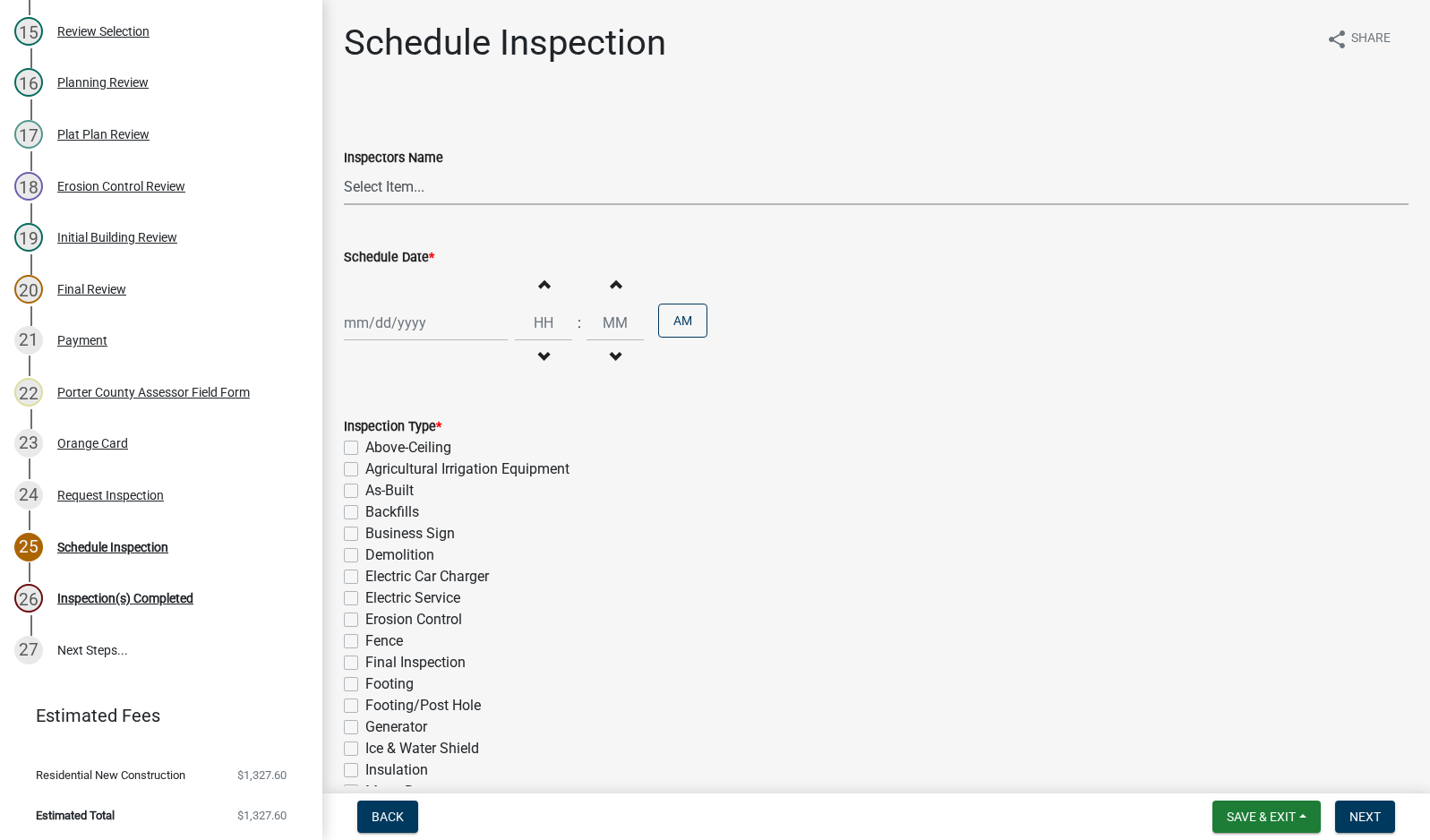
click at [390, 194] on select "Select Item... mhaller ([PERSON_NAME])" at bounding box center [876, 187] width 1065 height 37
click at [344, 169] on select "Select Item... mhaller ([PERSON_NAME])" at bounding box center [876, 187] width 1065 height 37
click at [397, 326] on div at bounding box center [425, 323] width 164 height 37
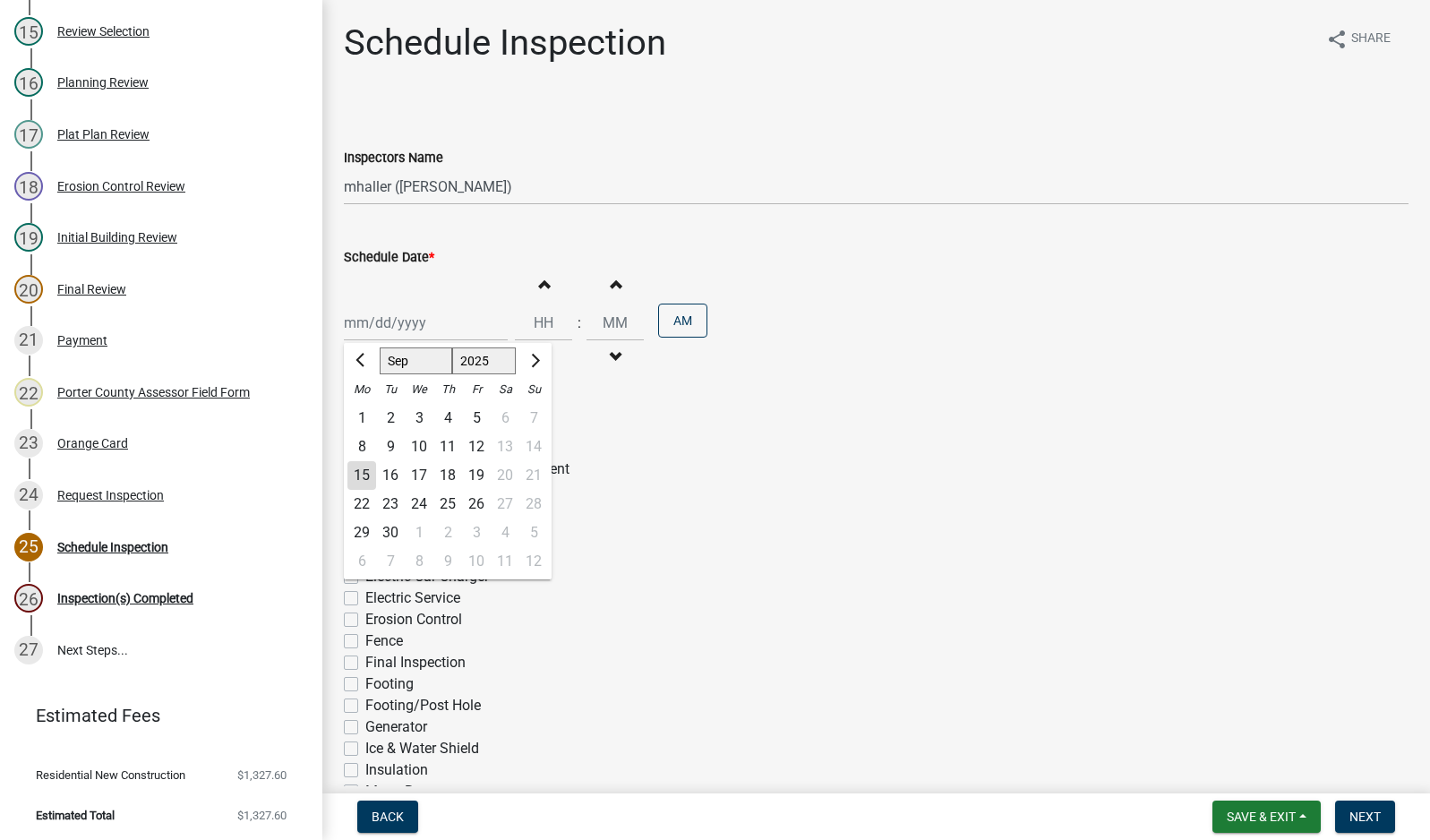
click at [365, 473] on div "15" at bounding box center [361, 475] width 29 height 29
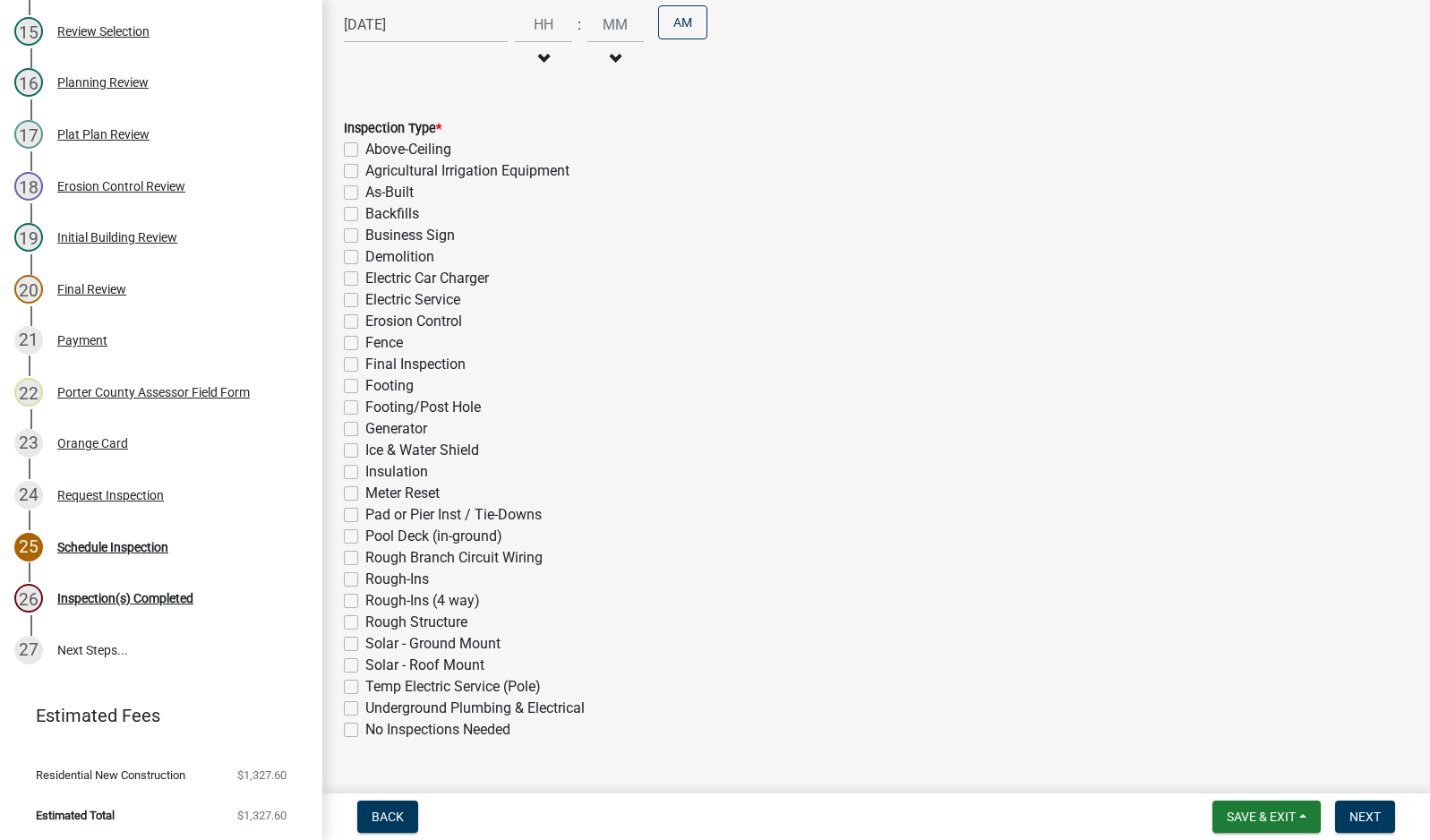
scroll to position [339, 0]
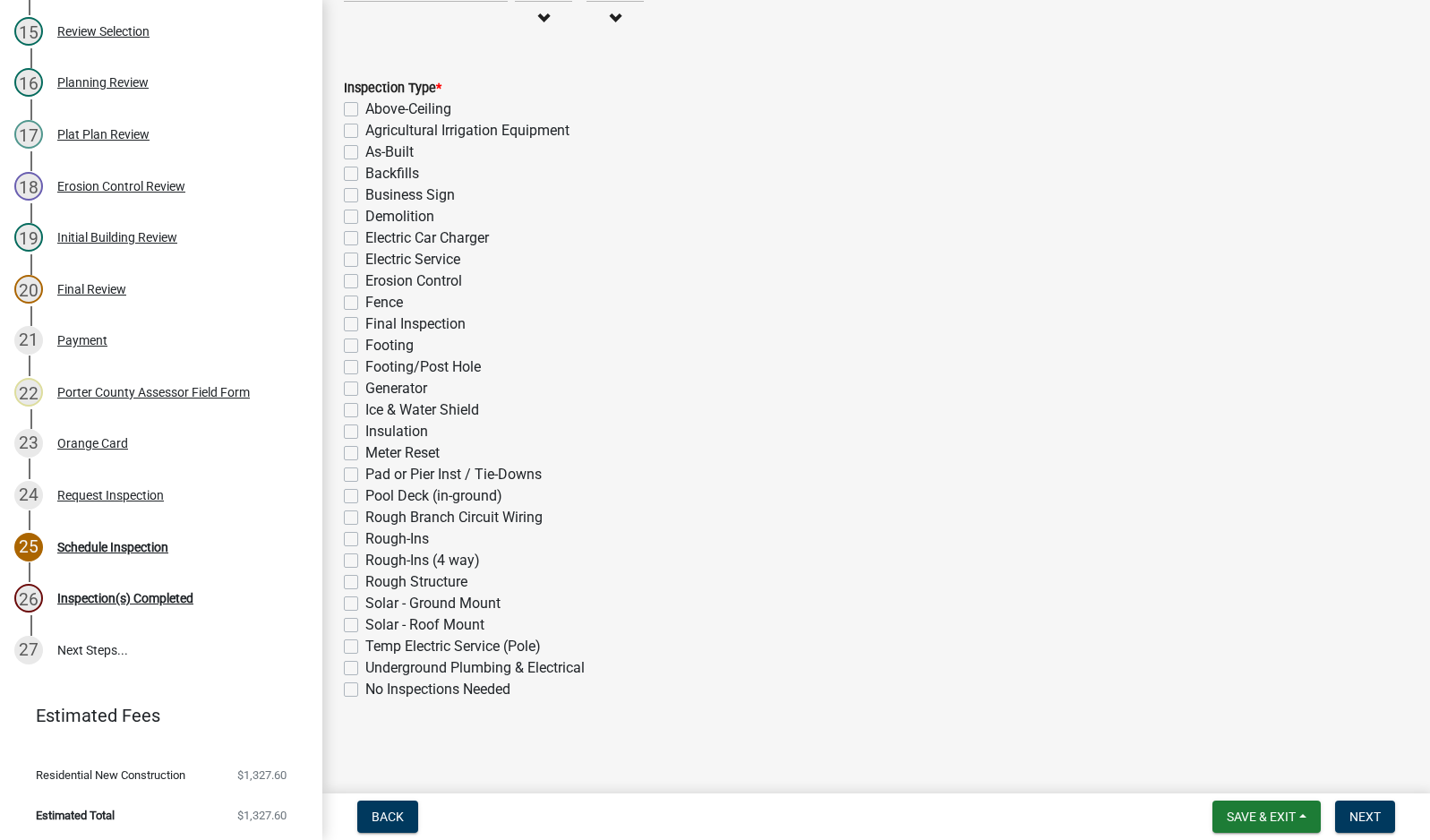
click at [366, 174] on label "Backfills" at bounding box center [393, 173] width 54 height 21
click at [366, 174] on input "Backfills" at bounding box center [371, 169] width 12 height 12
click at [1377, 809] on span "Next" at bounding box center [1365, 816] width 31 height 14
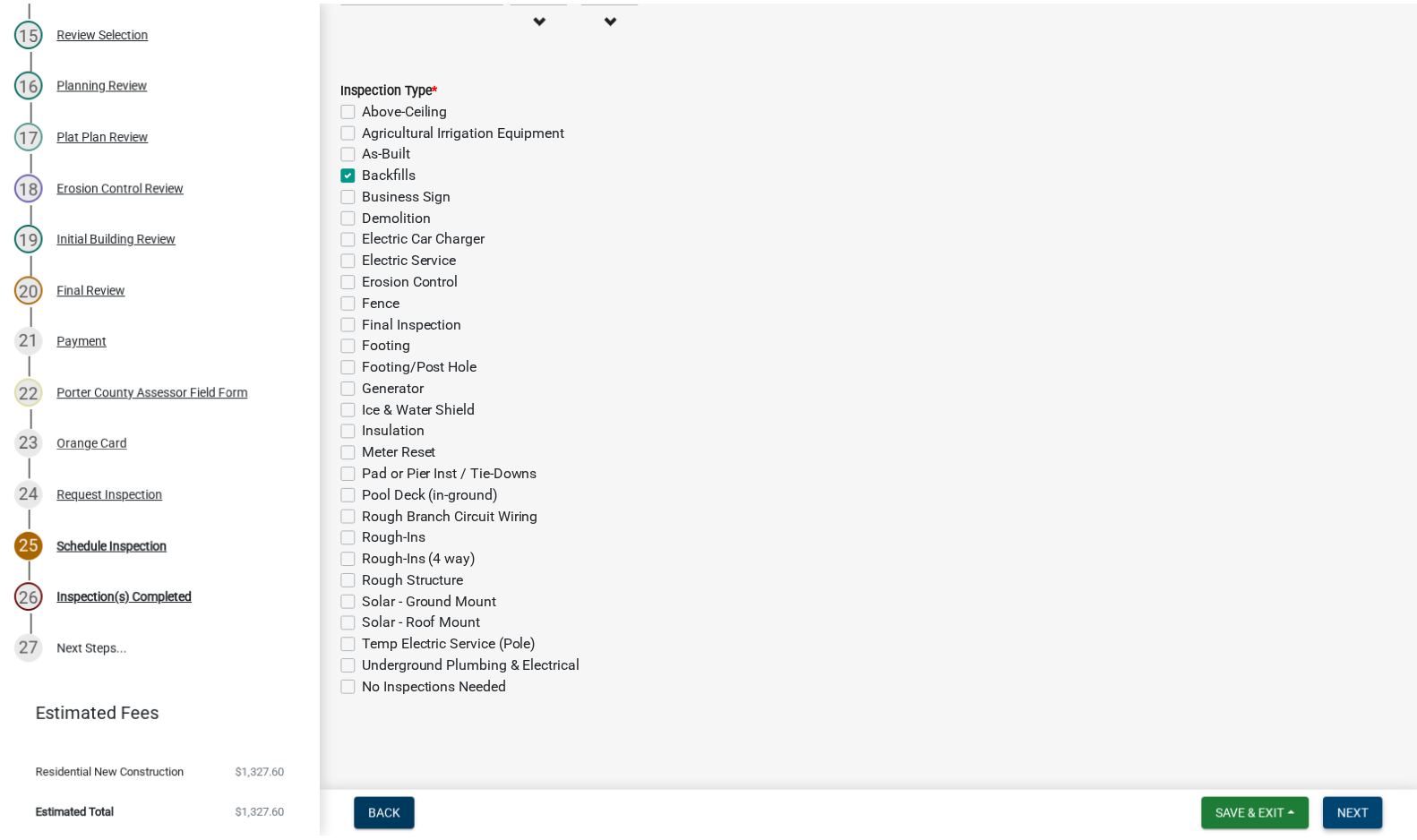
scroll to position [0, 0]
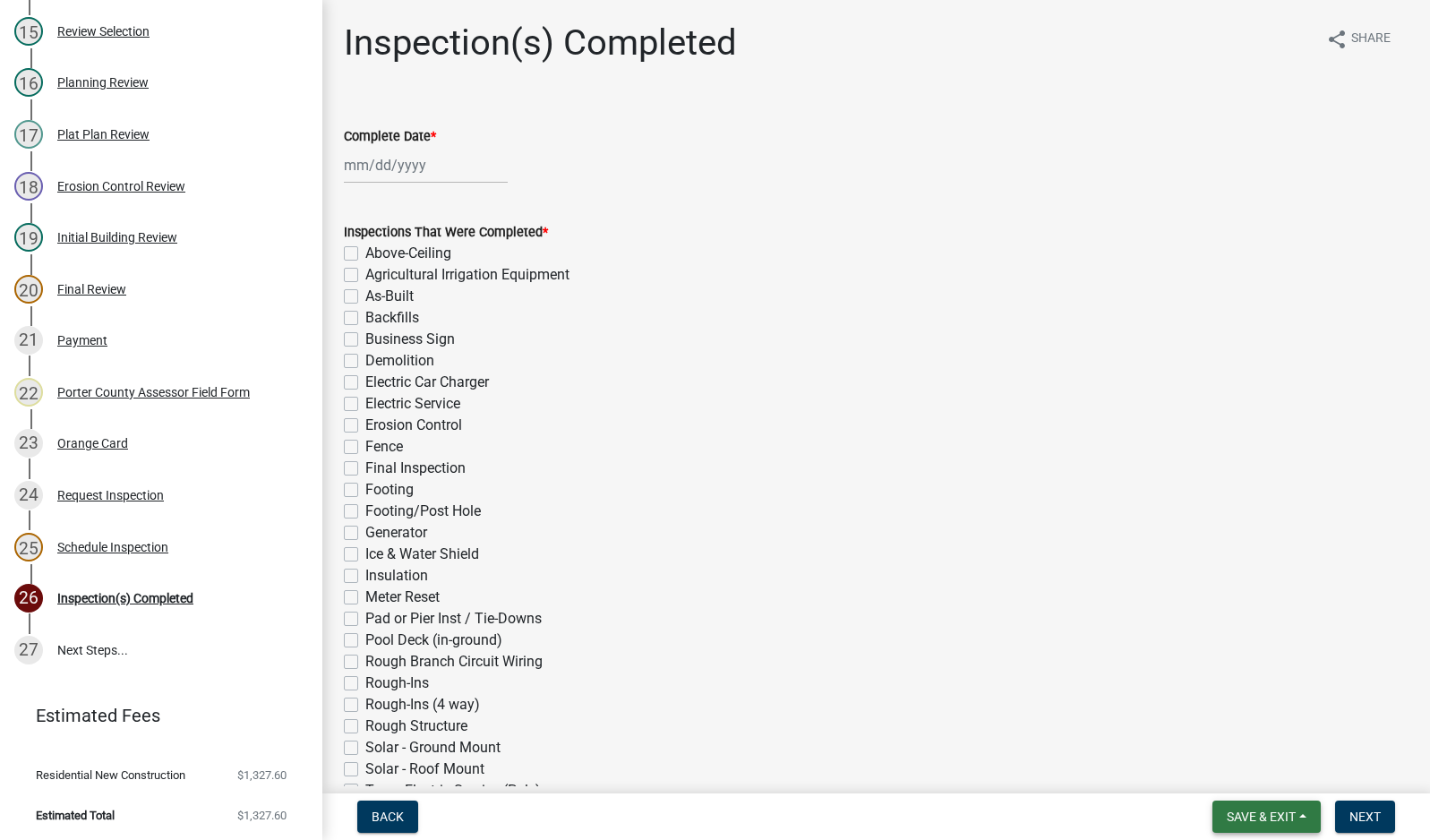
click at [1273, 818] on span "Save & Exit" at bounding box center [1261, 816] width 69 height 14
click at [1266, 773] on button "Save & Exit" at bounding box center [1249, 770] width 144 height 43
